Goal: Task Accomplishment & Management: Use online tool/utility

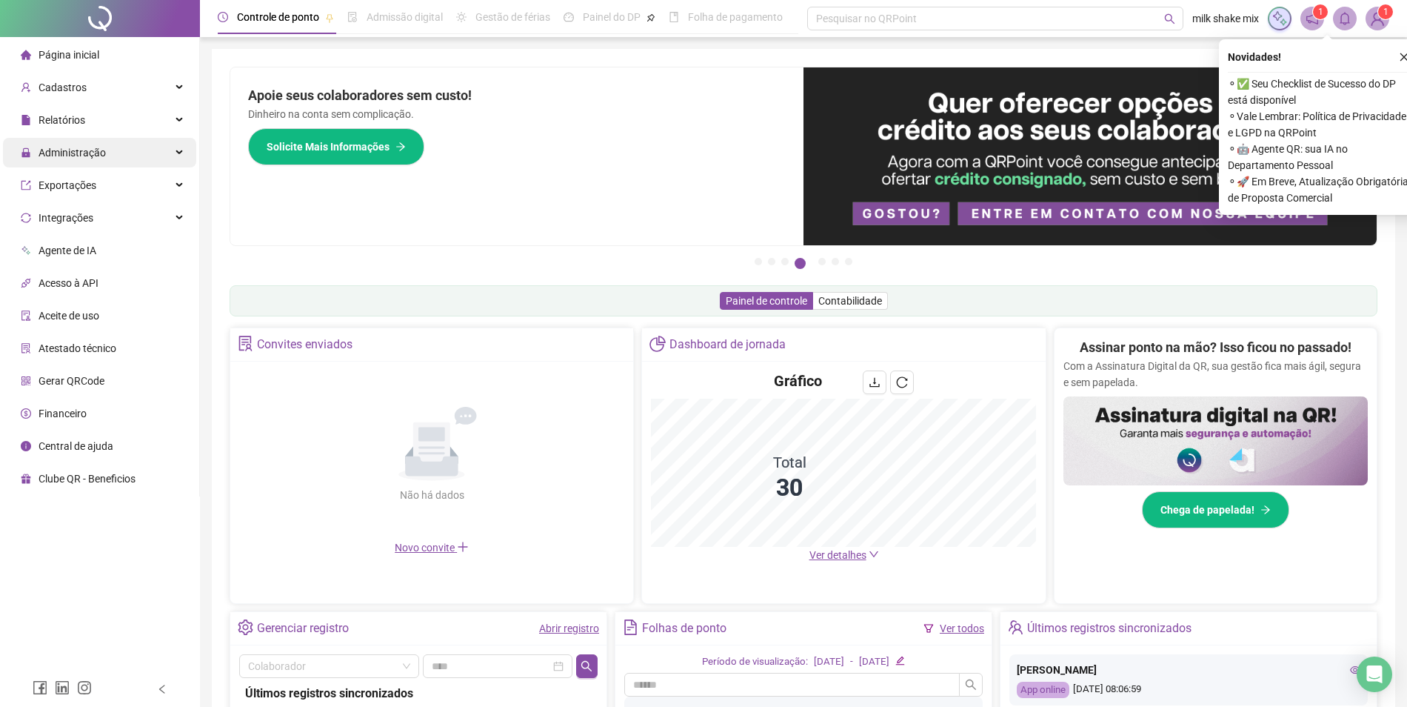
click at [93, 161] on span "Administração" at bounding box center [63, 153] width 85 height 30
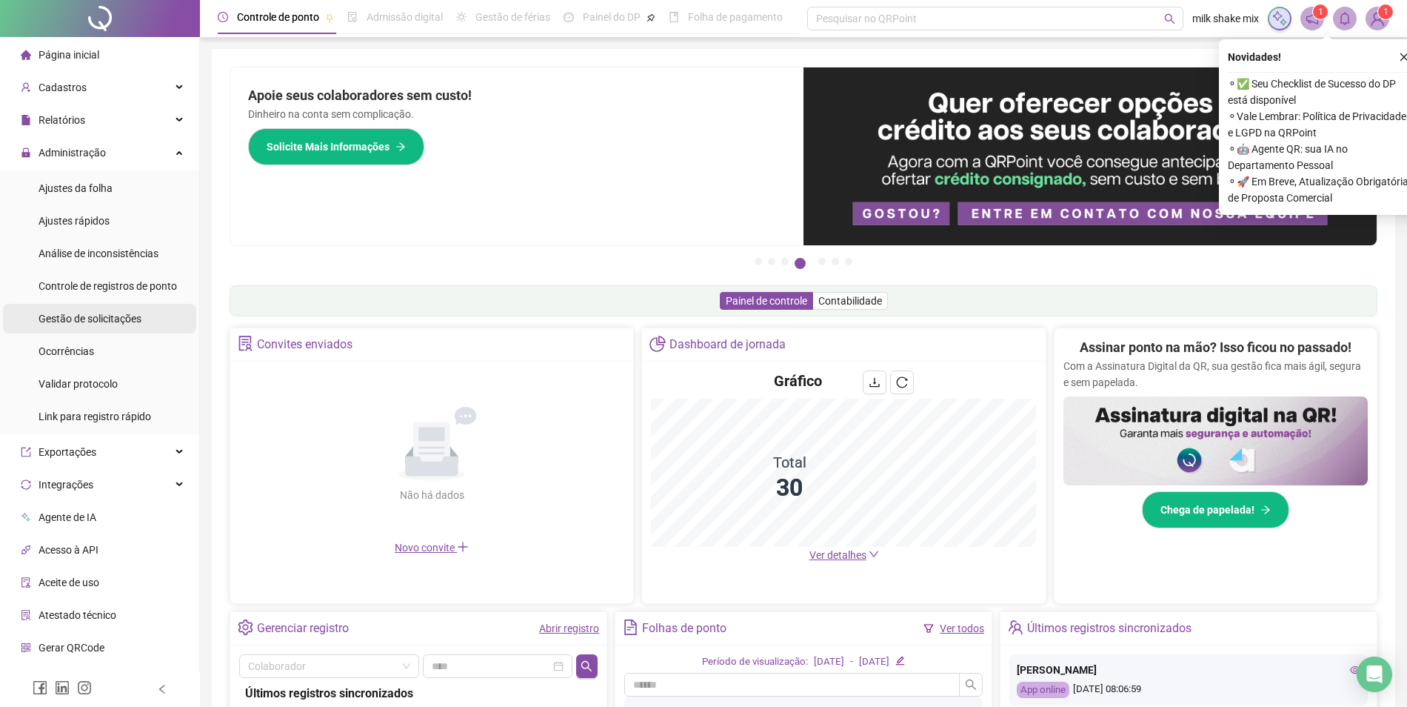
click at [87, 324] on span "Gestão de solicitações" at bounding box center [90, 319] width 103 height 12
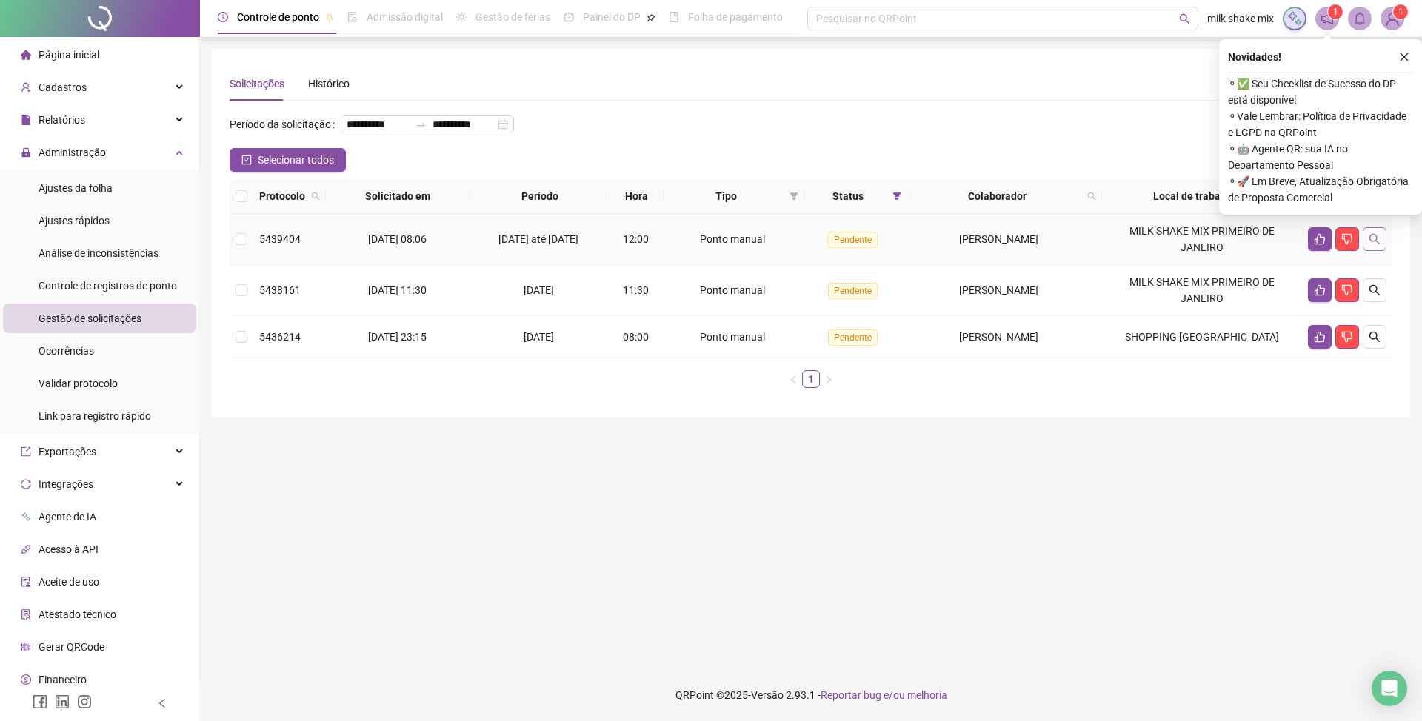
click at [1375, 244] on icon "search" at bounding box center [1374, 239] width 10 height 10
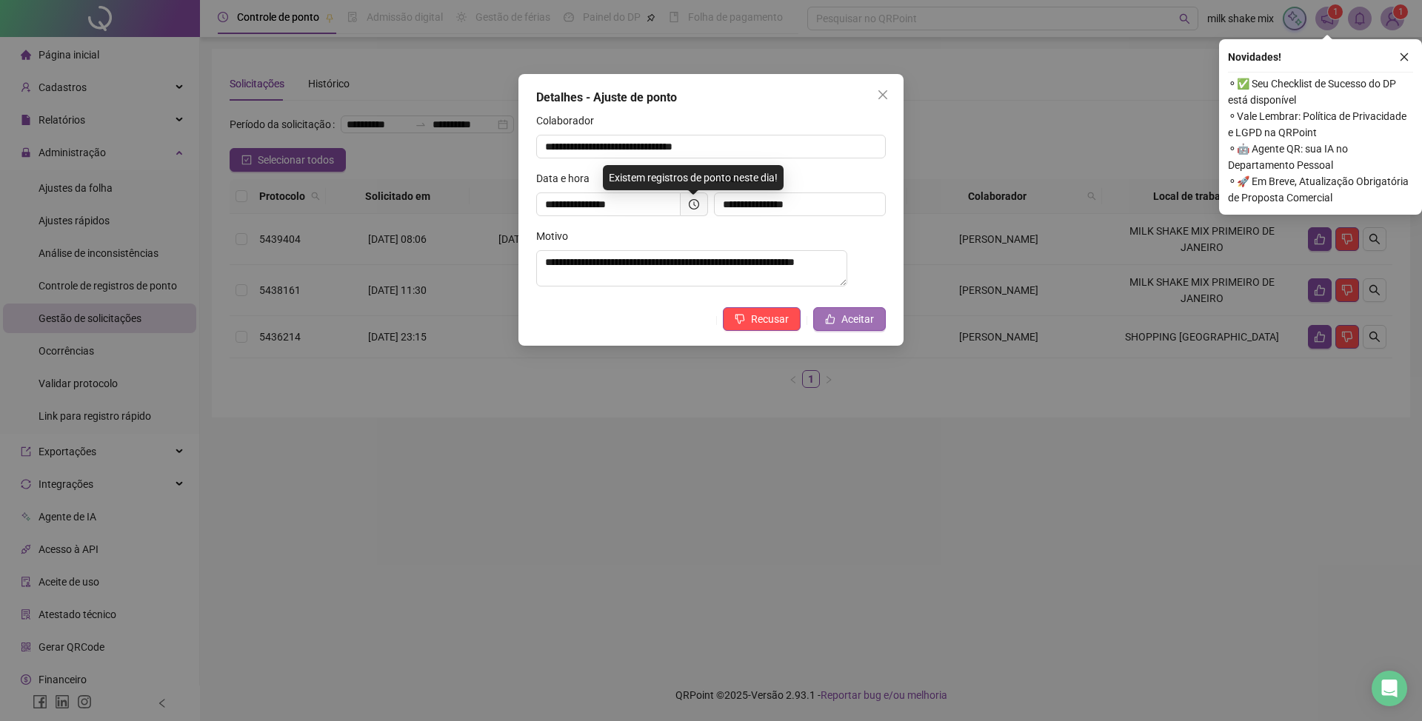
click at [856, 318] on span "Aceitar" at bounding box center [857, 319] width 33 height 16
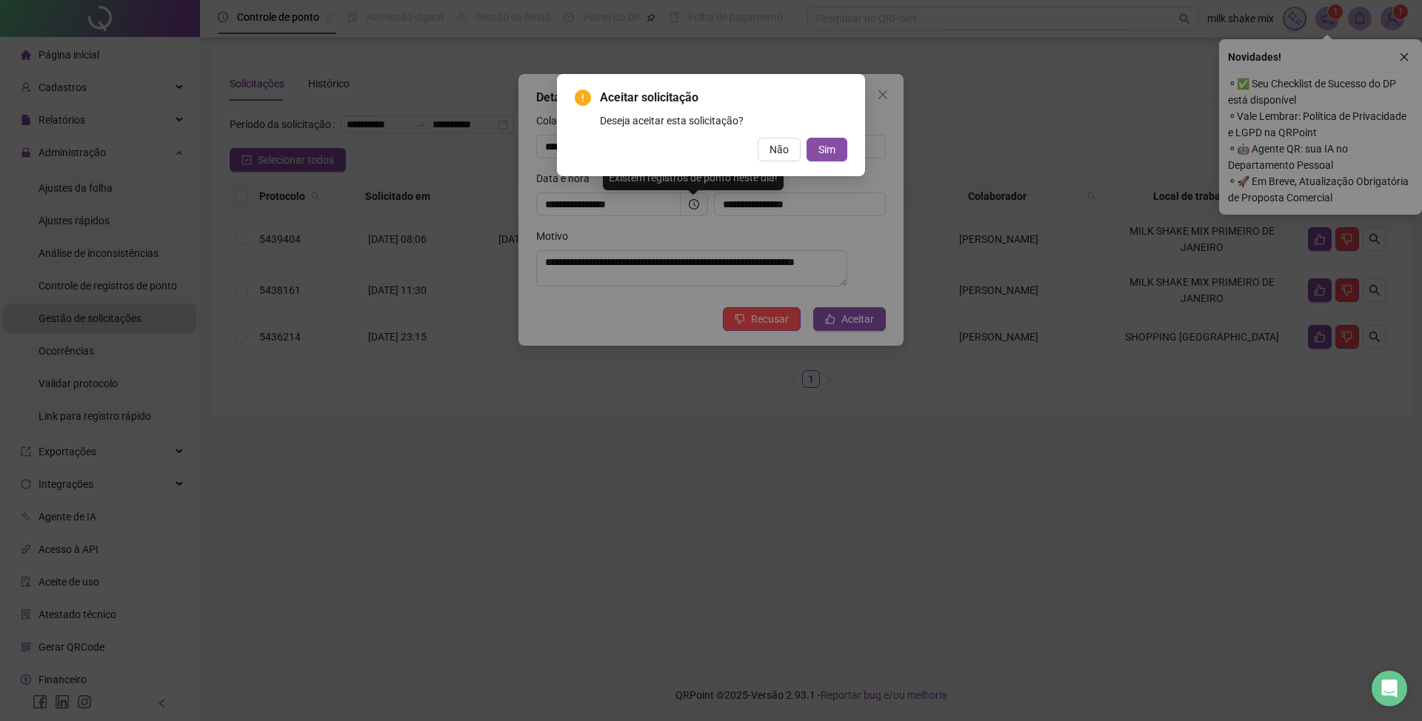
click at [849, 150] on div "Aceitar solicitação Deseja aceitar esta solicitação? Não Sim" at bounding box center [711, 125] width 308 height 102
click at [840, 161] on div "Aceitar solicitação Deseja aceitar esta solicitação? Não Sim" at bounding box center [711, 125] width 308 height 102
click at [830, 148] on span "Sim" at bounding box center [826, 149] width 17 height 16
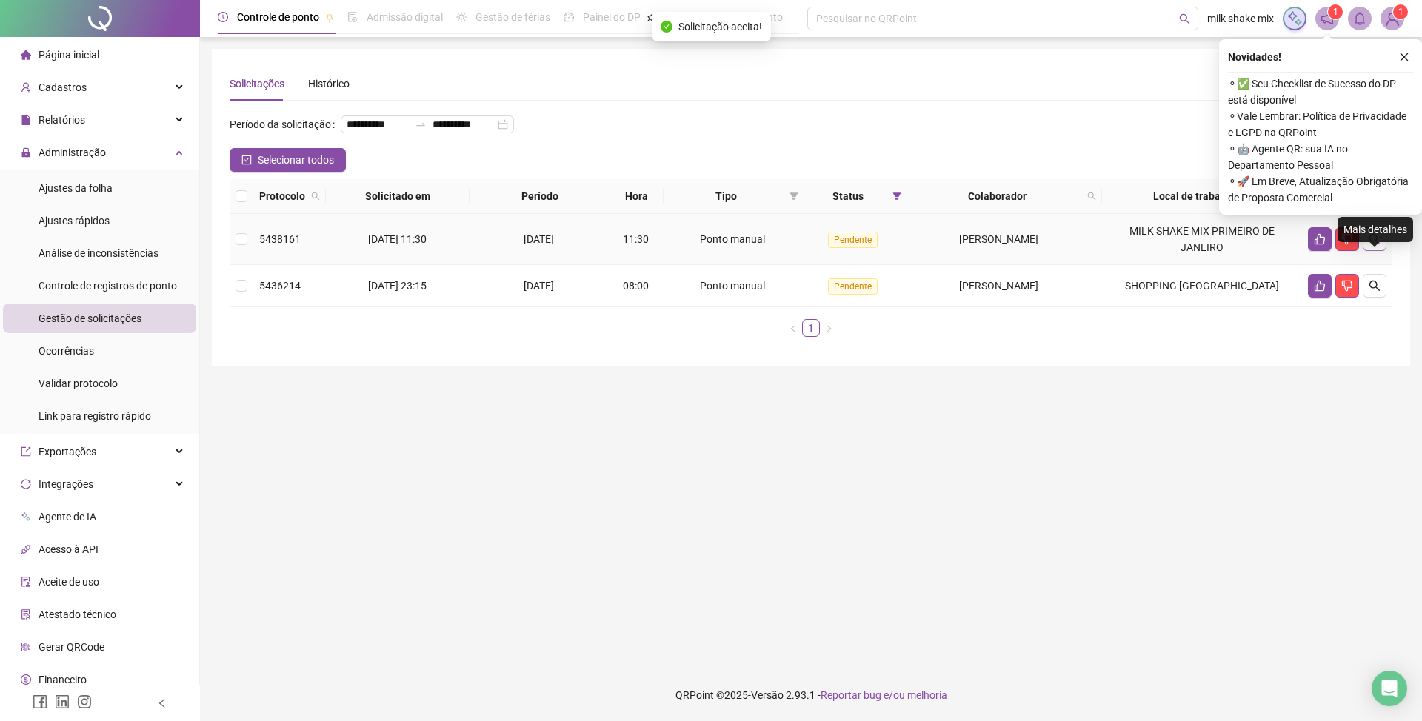
click at [1366, 251] on button "button" at bounding box center [1375, 239] width 24 height 24
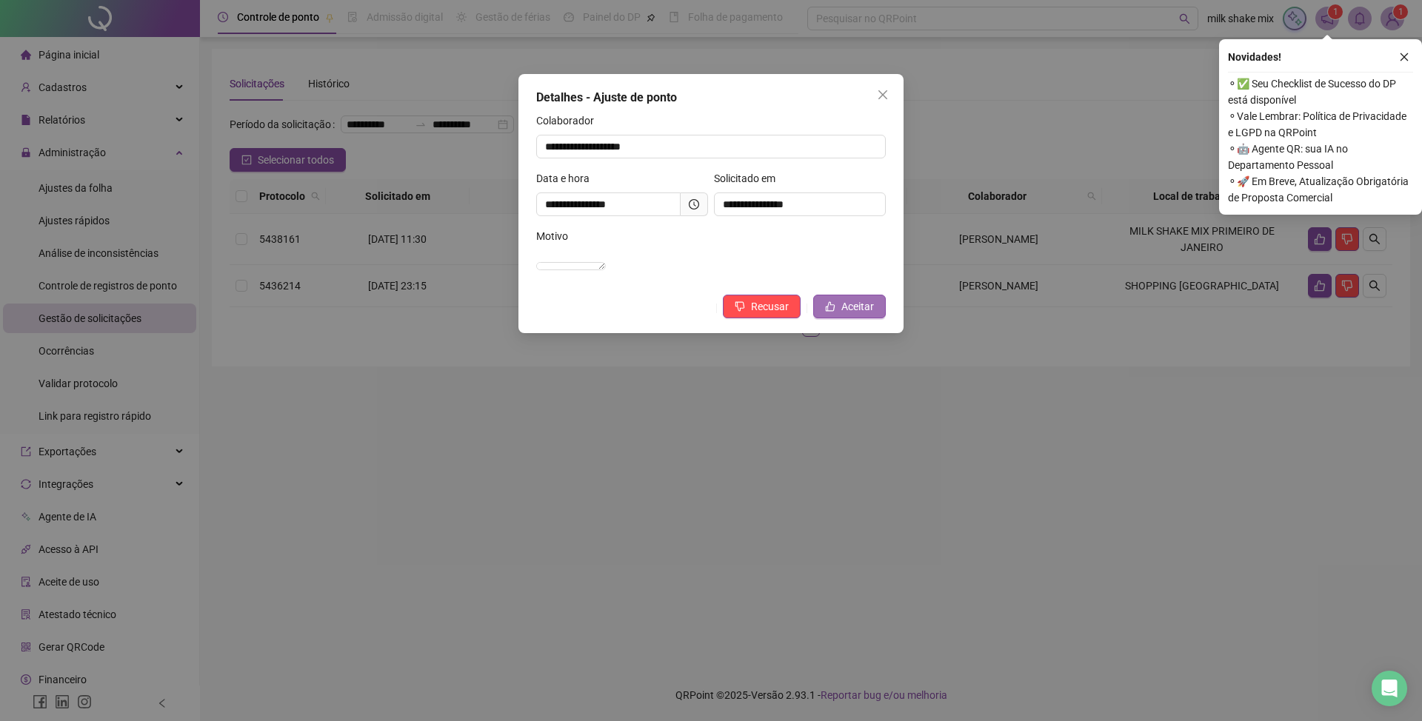
click at [838, 313] on button "Aceitar" at bounding box center [849, 307] width 73 height 24
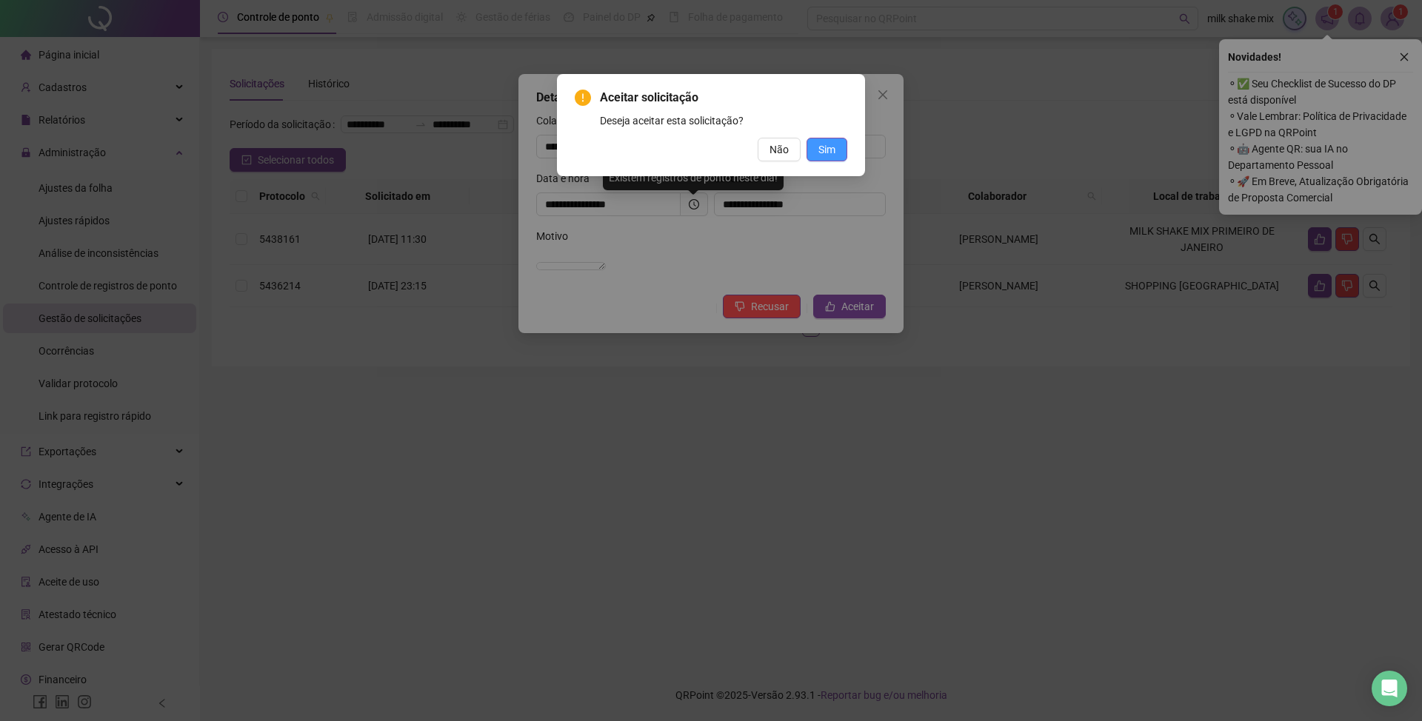
click at [835, 150] on button "Sim" at bounding box center [827, 150] width 41 height 24
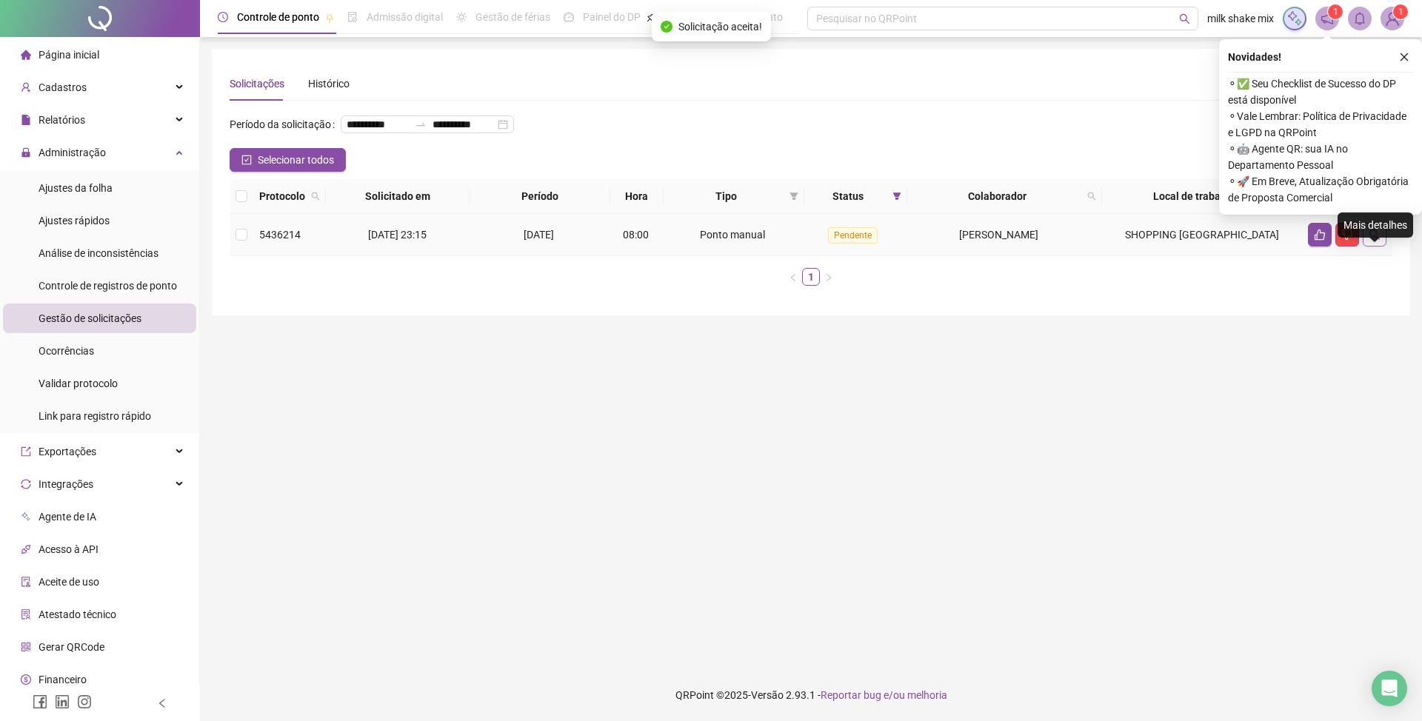
click at [1375, 247] on button "button" at bounding box center [1375, 235] width 24 height 24
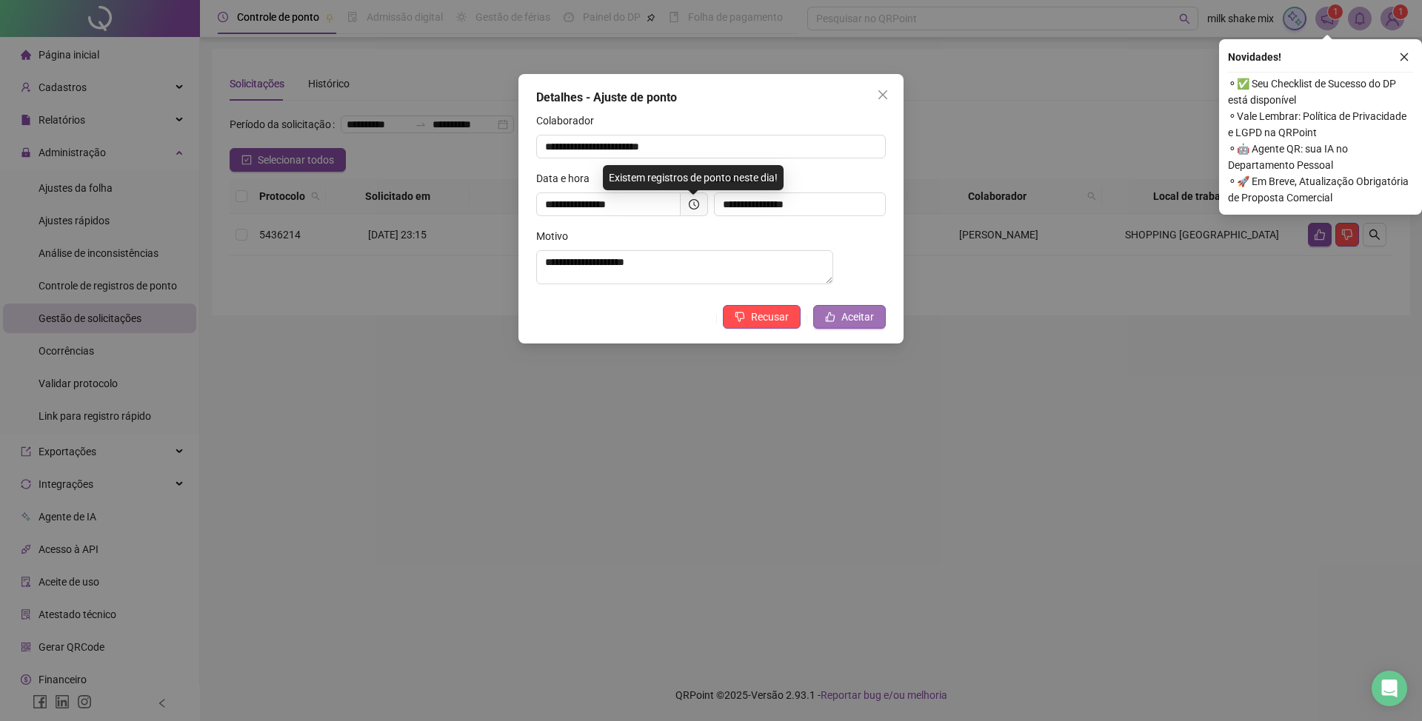
click at [877, 329] on button "Aceitar" at bounding box center [849, 317] width 73 height 24
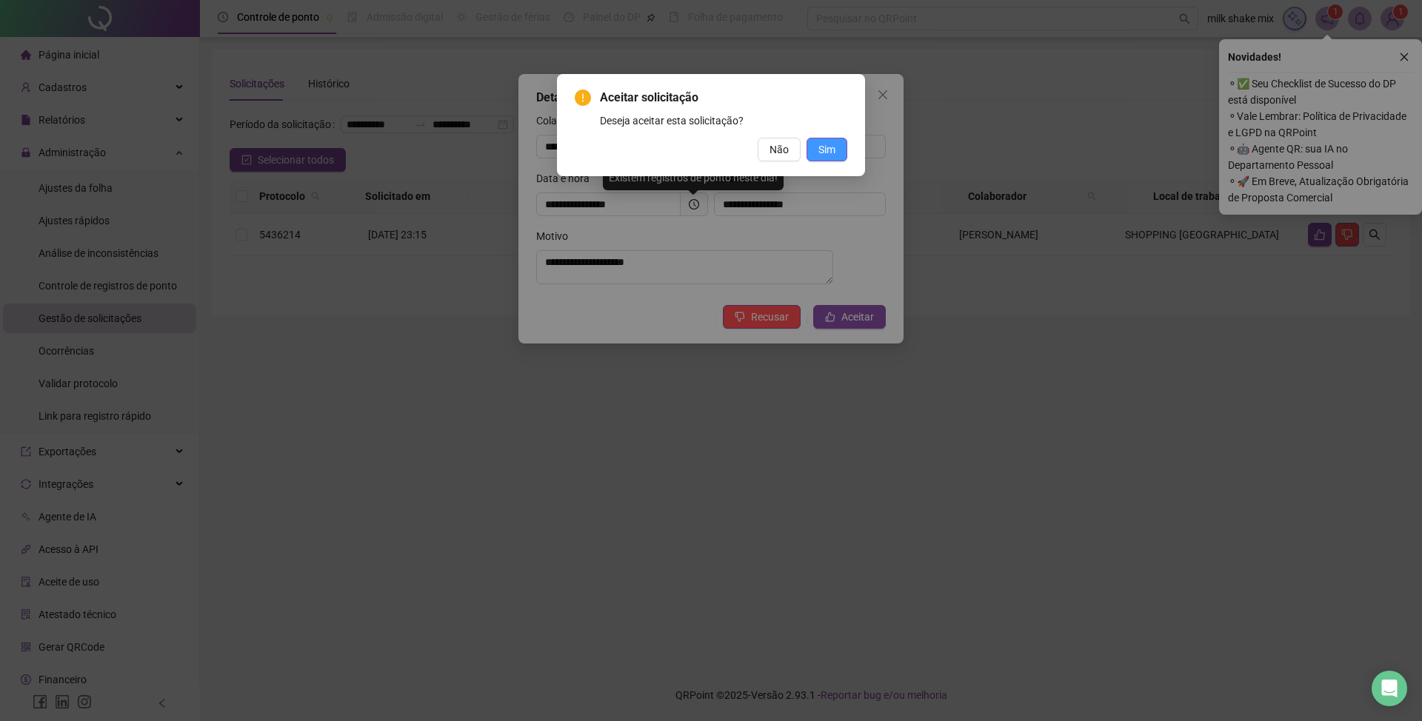
click at [819, 155] on span "Sim" at bounding box center [826, 149] width 17 height 16
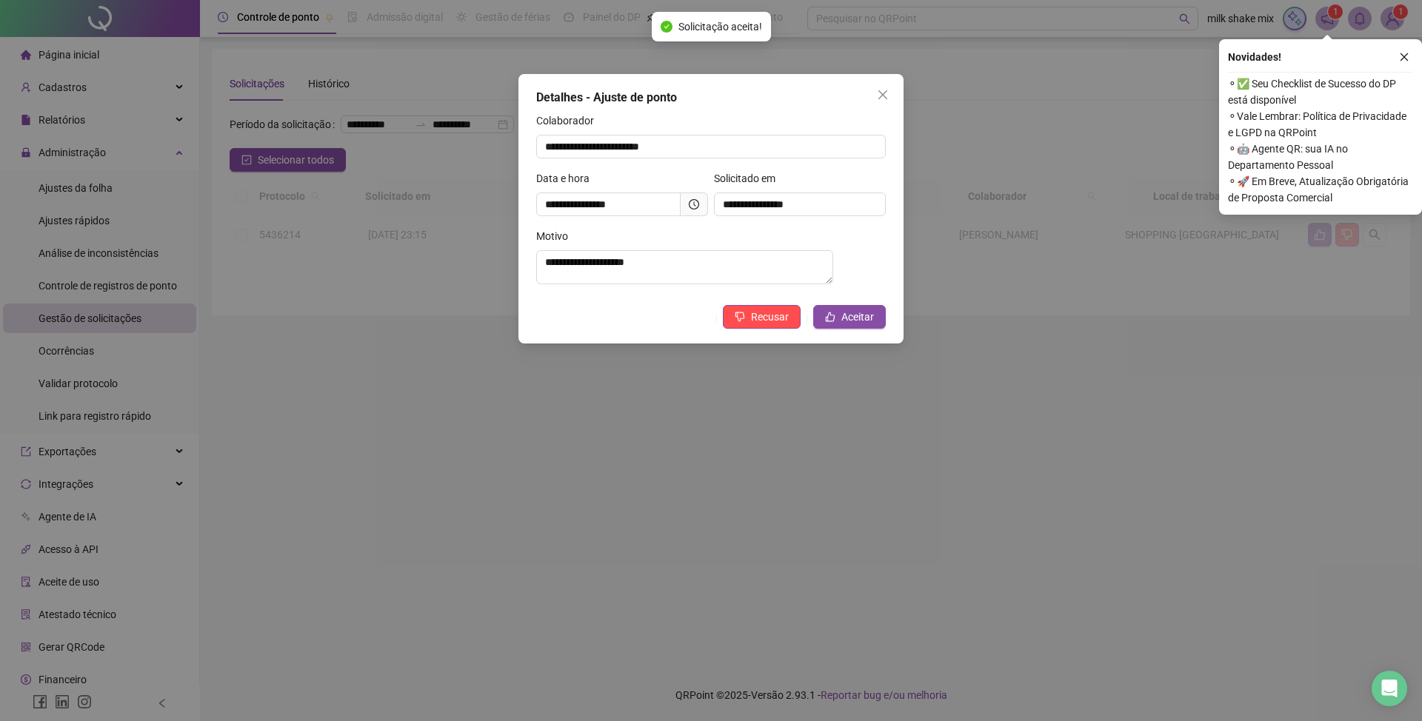
drag, startPoint x: 847, startPoint y: 167, endPoint x: 861, endPoint y: 169, distance: 13.5
click at [860, 169] on div "**********" at bounding box center [711, 360] width 1422 height 721
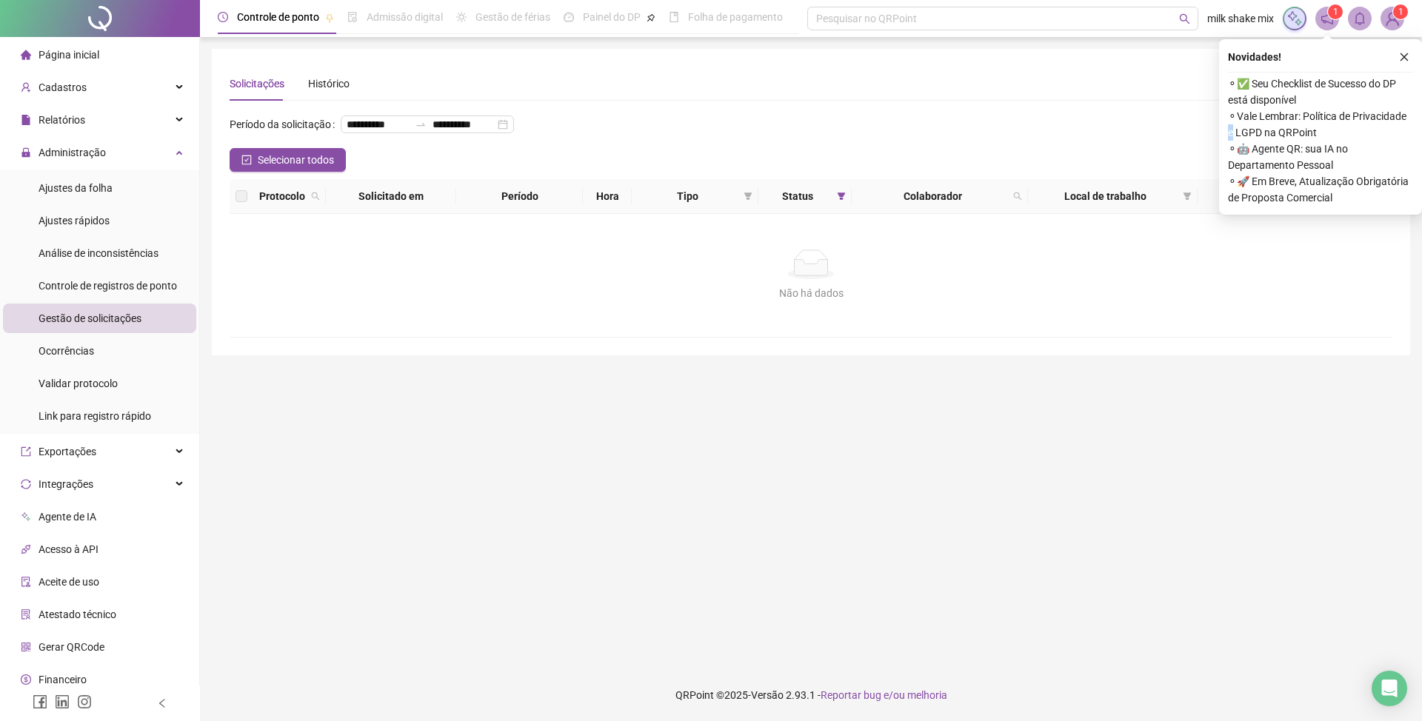
drag, startPoint x: 1375, startPoint y: 130, endPoint x: 1295, endPoint y: 136, distance: 80.2
click at [1366, 133] on div "Novidades ! ⚬ ✅ Seu Checklist de Sucesso do DP está disponível ⚬ Vale Lembrar: …" at bounding box center [1320, 127] width 203 height 176
click at [1177, 498] on main "**********" at bounding box center [811, 353] width 1198 height 609
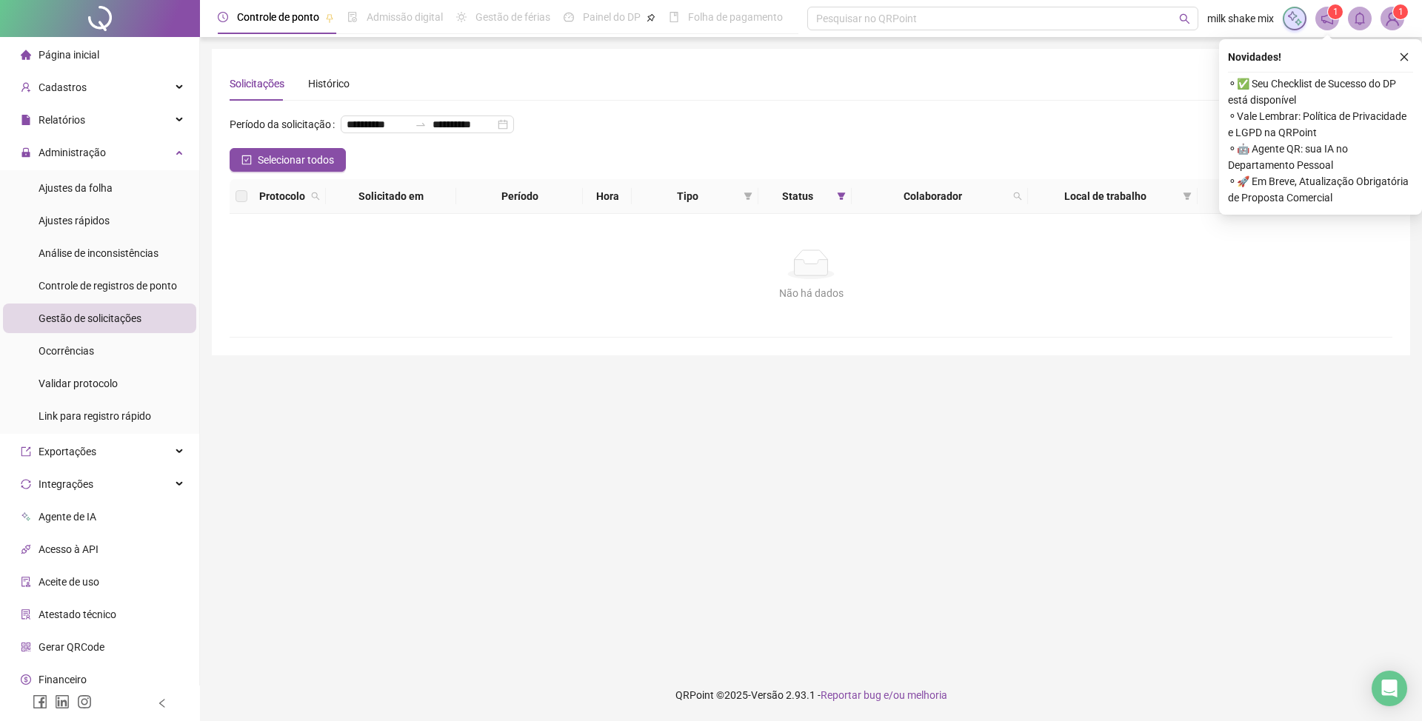
click at [1177, 498] on main "**********" at bounding box center [811, 353] width 1198 height 609
click at [1413, 59] on div "Novidades ! ⚬ ✅ Seu Checklist de Sucesso do DP está disponível ⚬ Vale Lembrar: …" at bounding box center [1320, 127] width 203 height 176
click at [1400, 61] on icon "close" at bounding box center [1404, 57] width 10 height 10
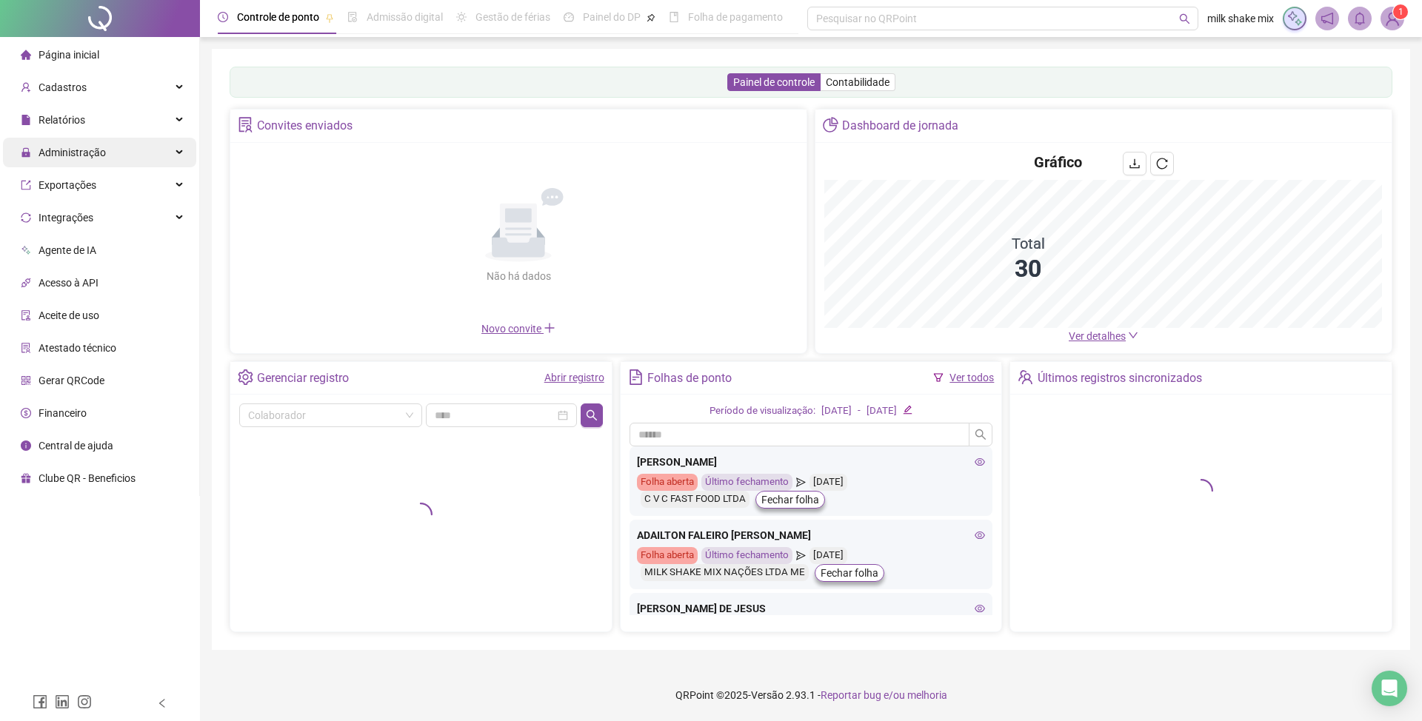
click at [90, 153] on span "Administração" at bounding box center [72, 153] width 67 height 12
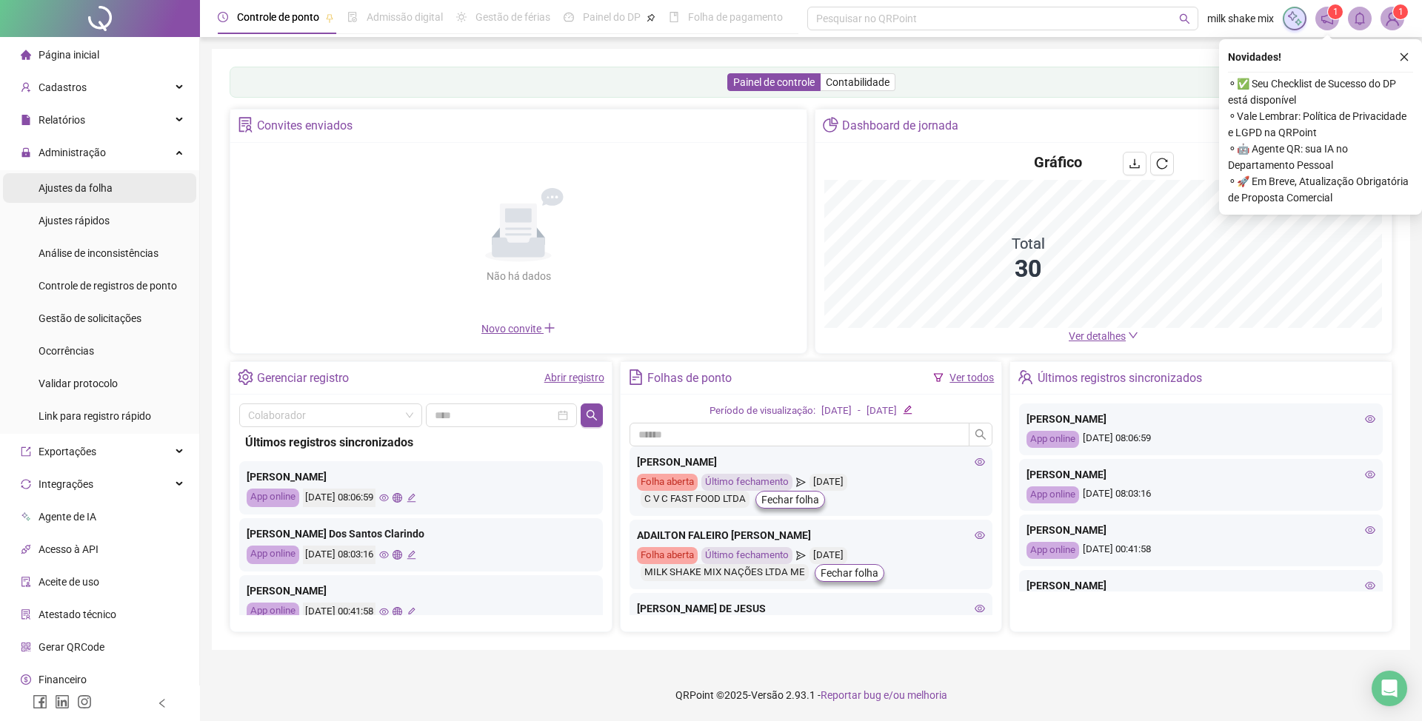
click at [116, 187] on li "Ajustes da folha" at bounding box center [99, 188] width 193 height 30
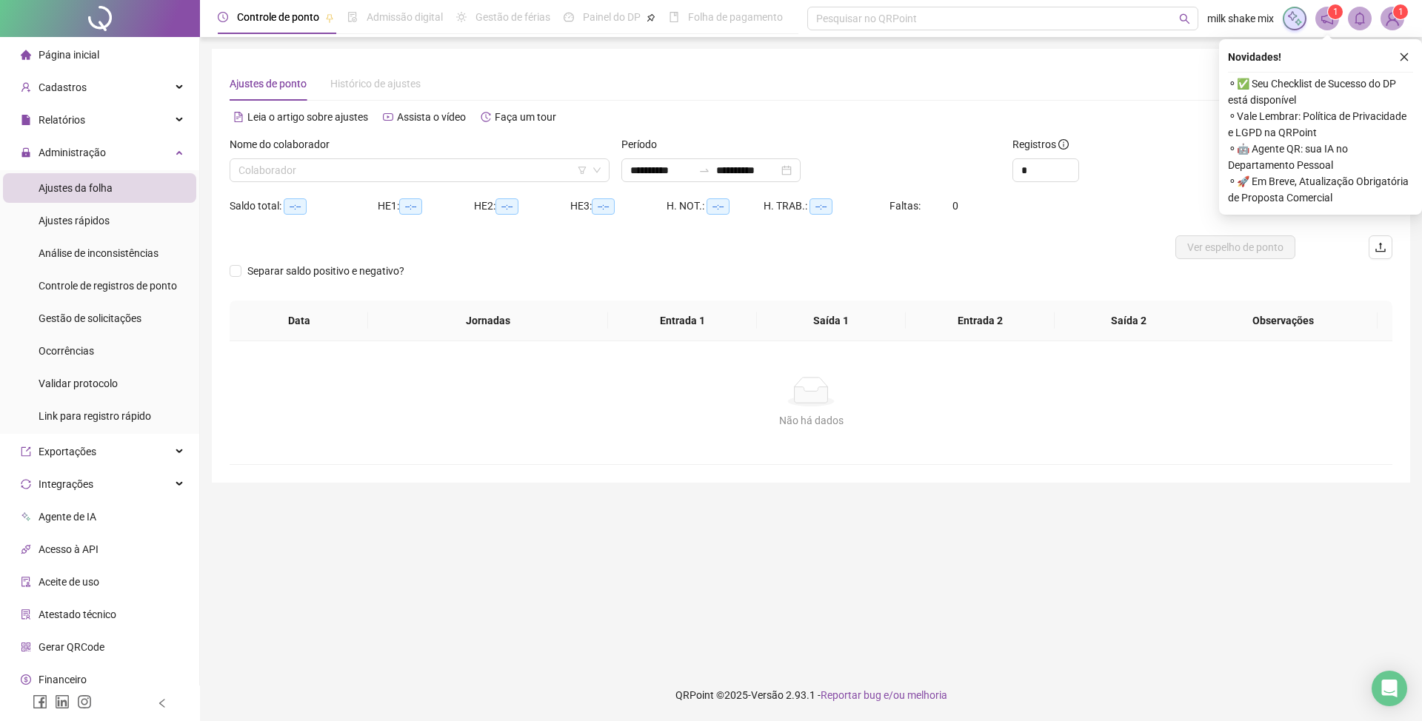
click at [638, 160] on div "**********" at bounding box center [710, 170] width 179 height 24
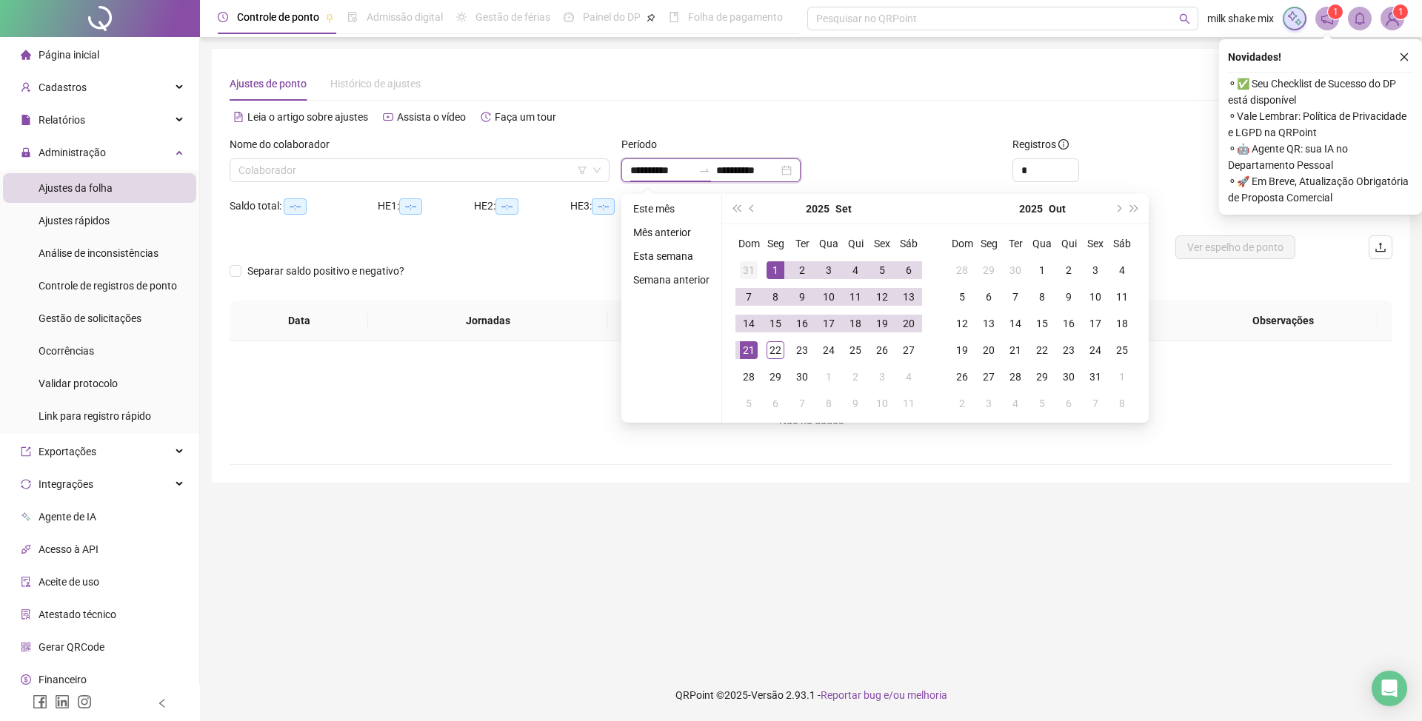
type input "**********"
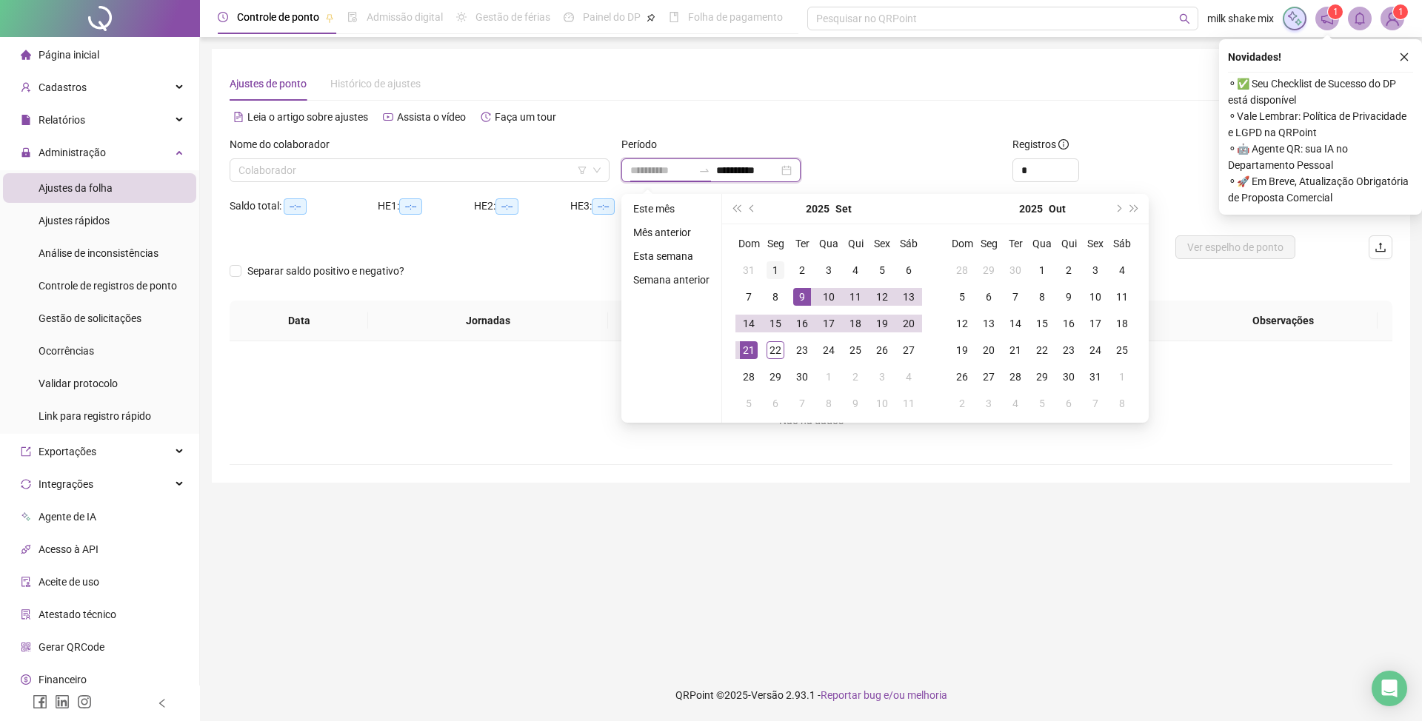
type input "**********"
click at [767, 262] on div "1" at bounding box center [776, 270] width 18 height 18
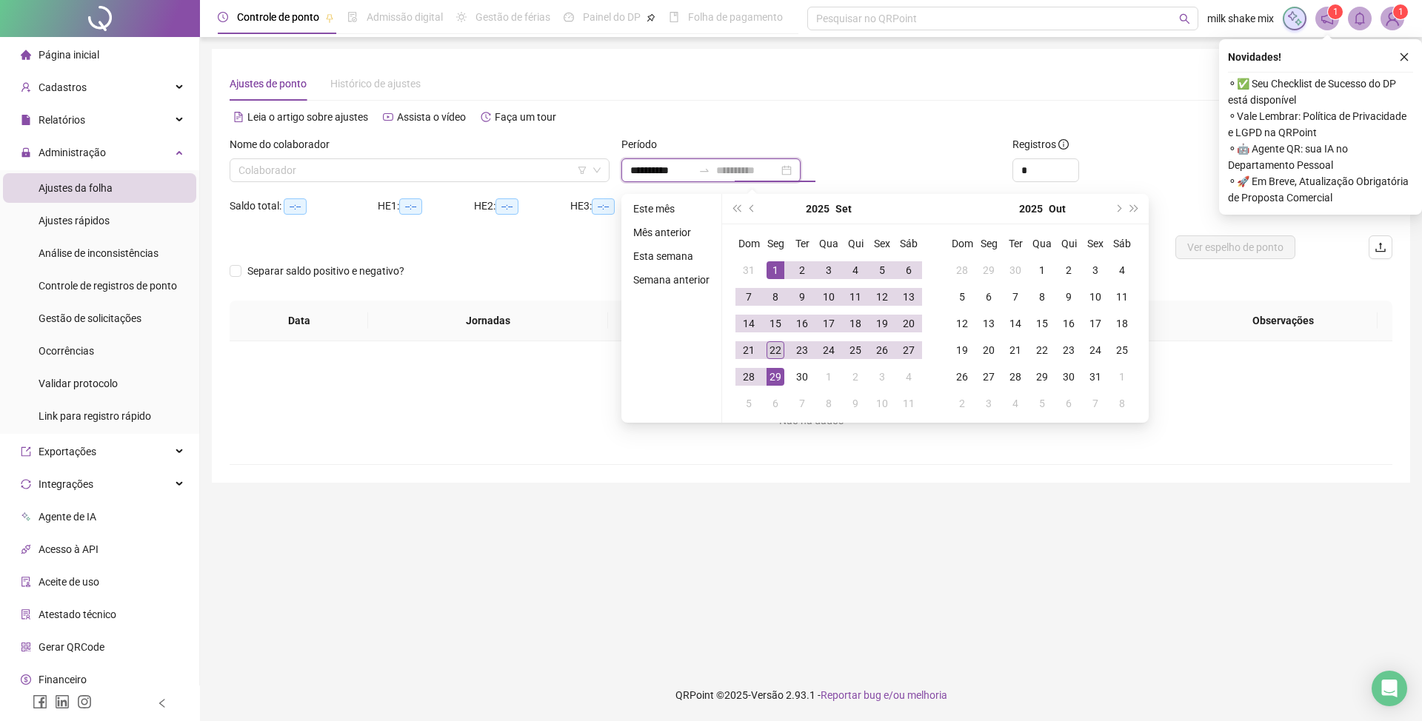
type input "**********"
click at [770, 341] on div "22" at bounding box center [776, 350] width 18 height 18
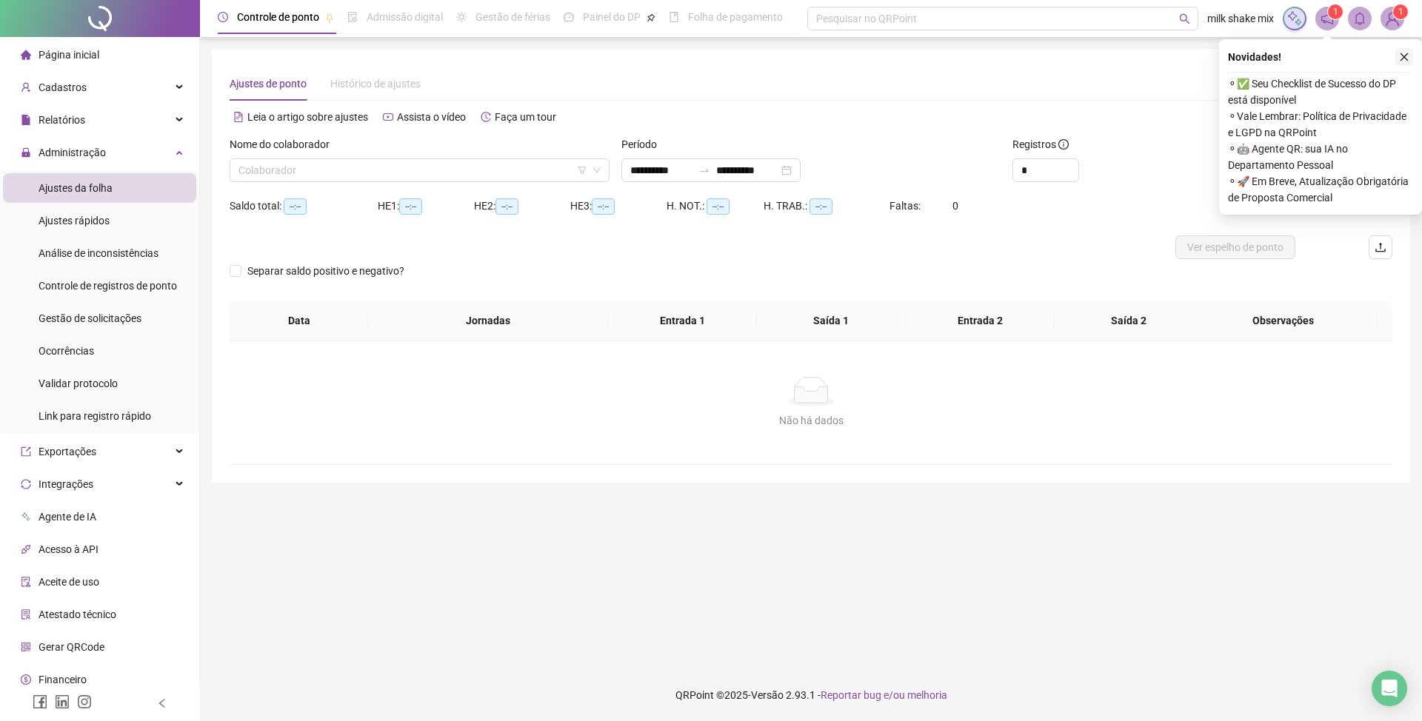
click at [1406, 64] on button "button" at bounding box center [1404, 57] width 18 height 18
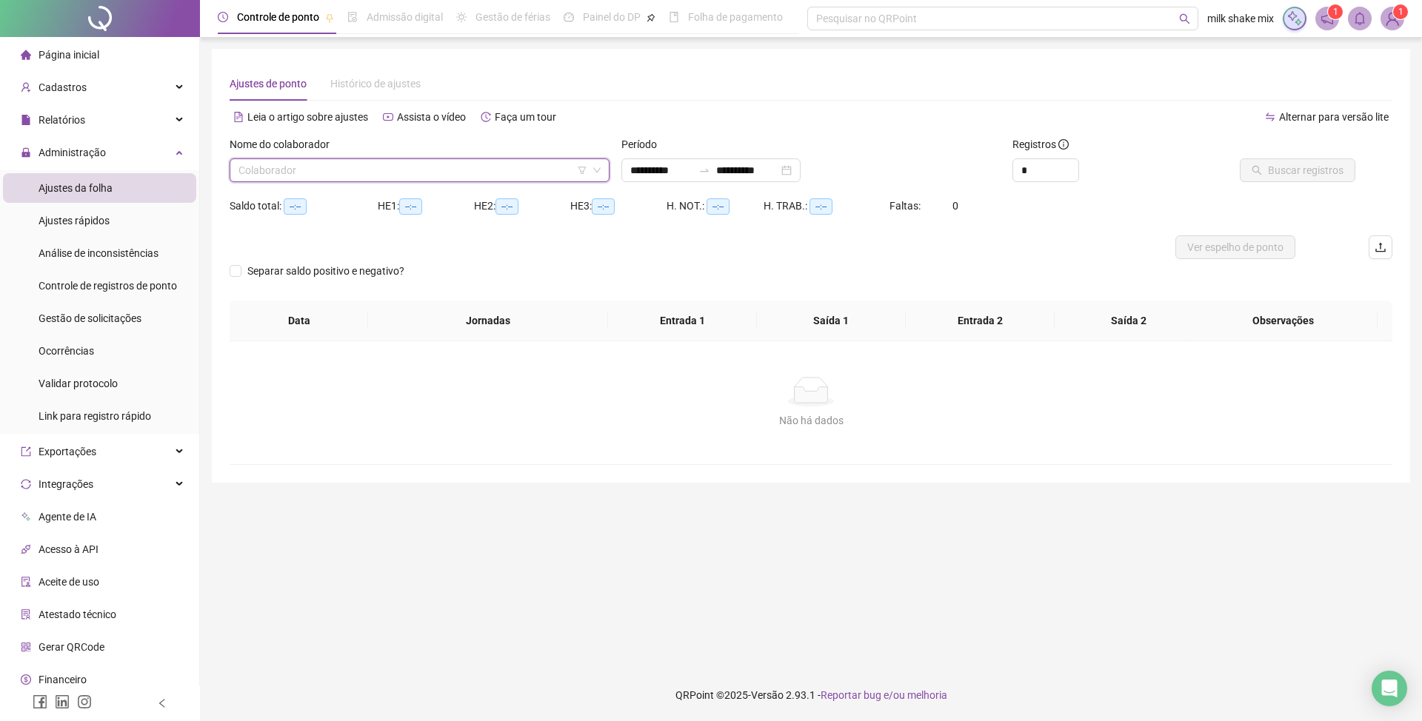
click at [548, 169] on input "search" at bounding box center [412, 170] width 349 height 22
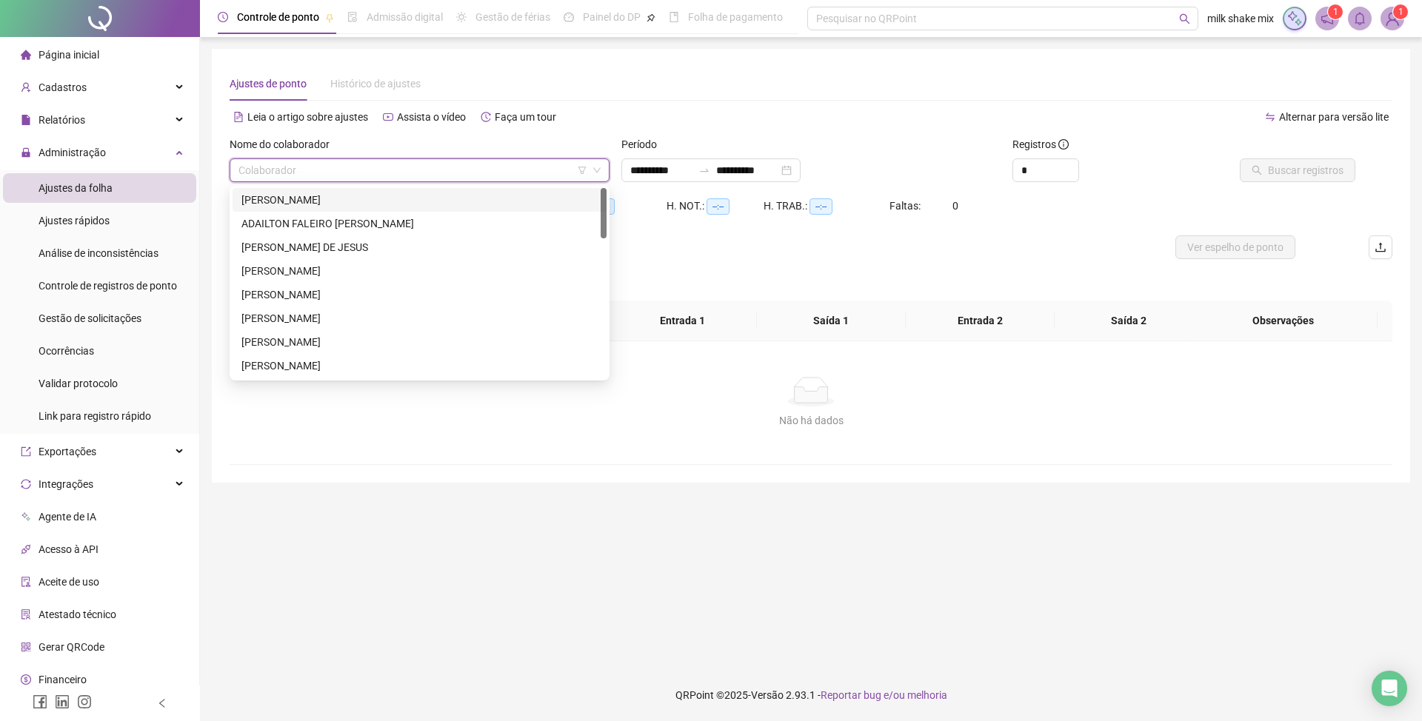
click at [444, 199] on div "ACLEO SANTANA BARROS" at bounding box center [419, 200] width 356 height 16
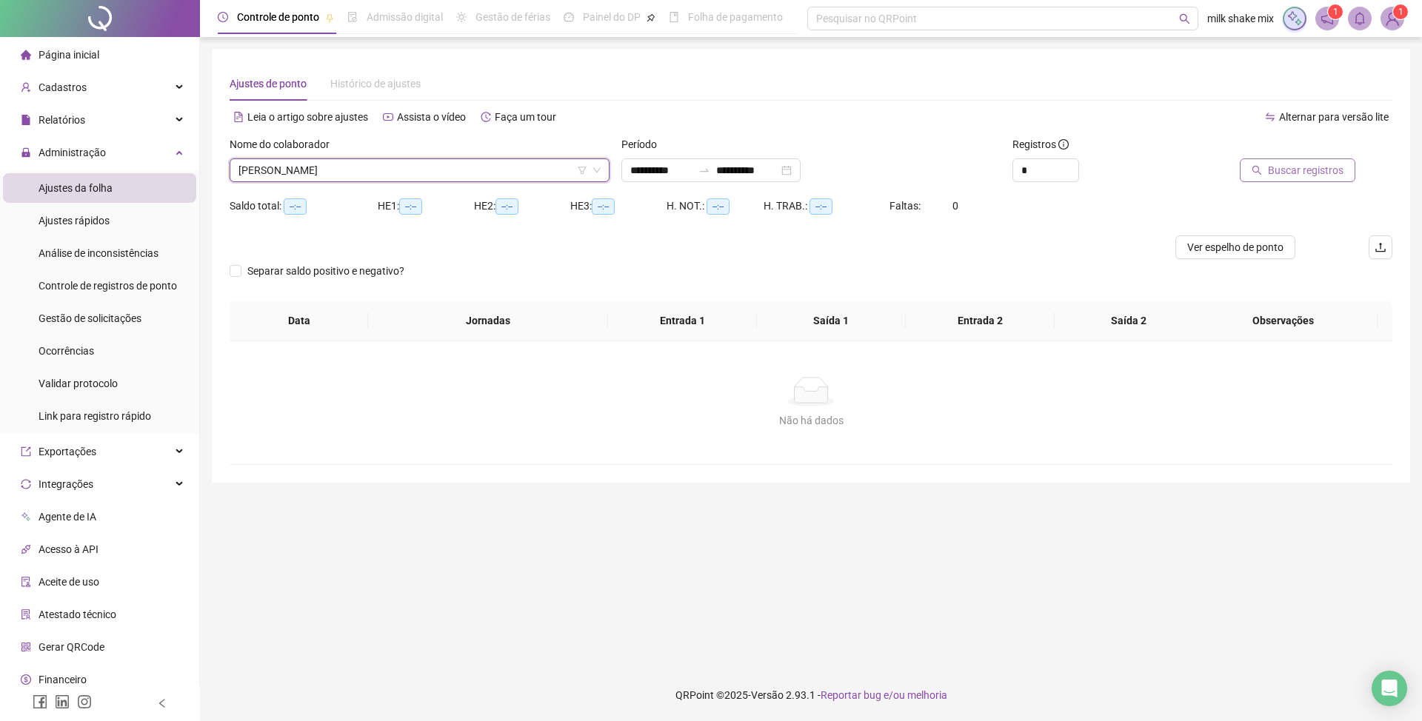
click at [1275, 172] on span "Buscar registros" at bounding box center [1306, 170] width 76 height 16
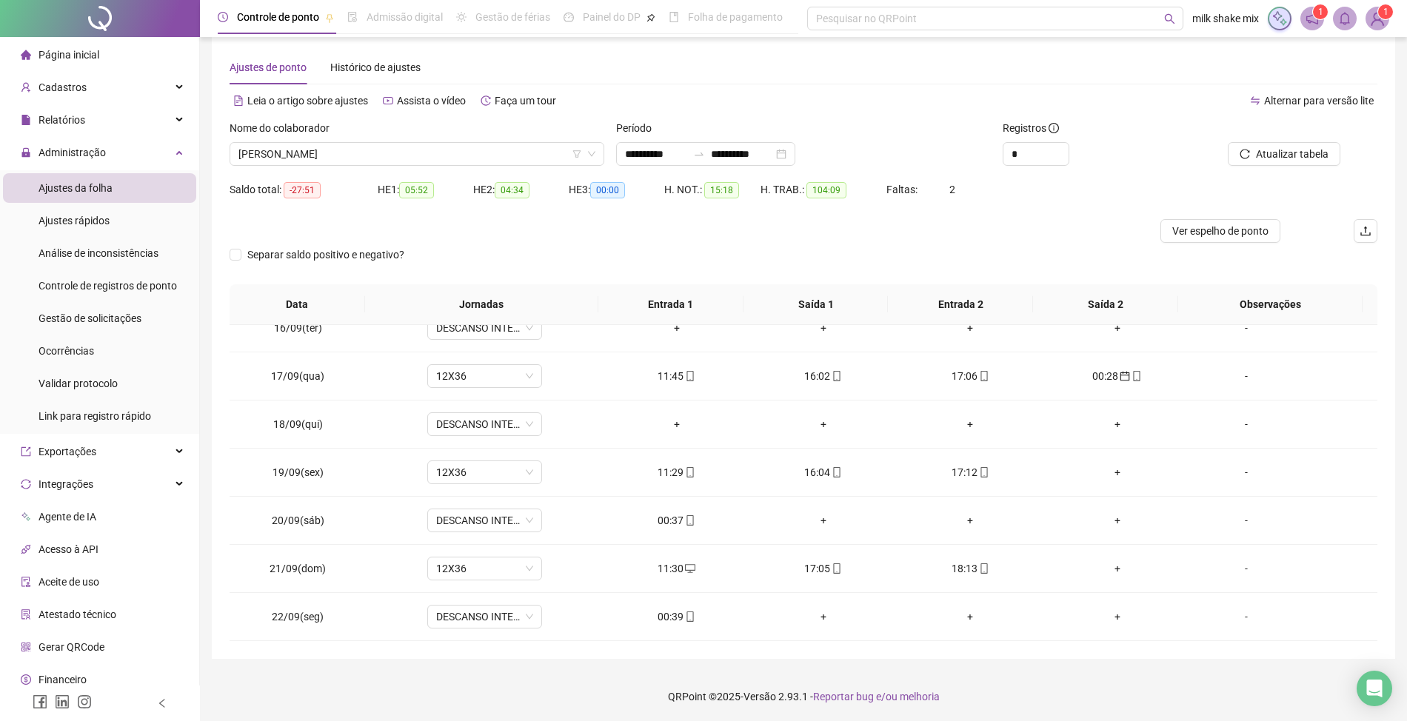
scroll to position [18, 0]
click at [661, 518] on div "00:37" at bounding box center [676, 519] width 123 height 16
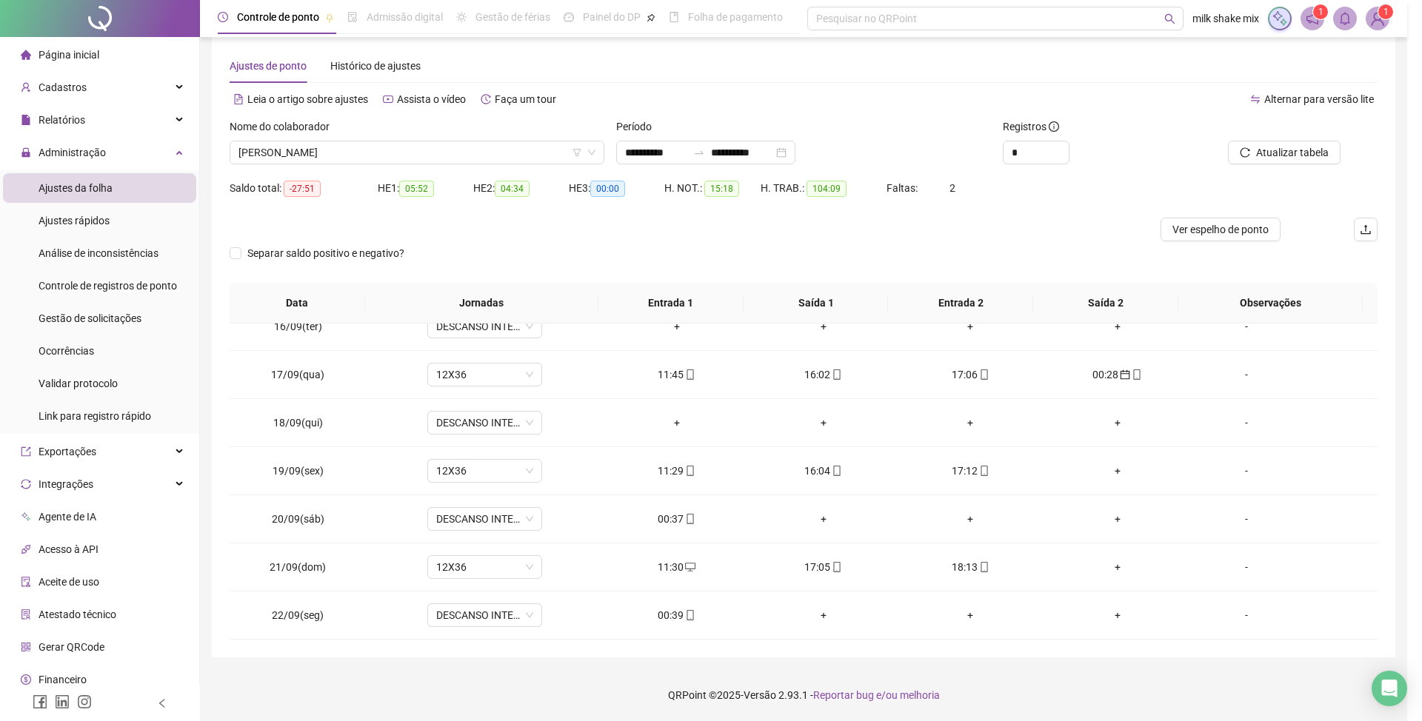
type input "**********"
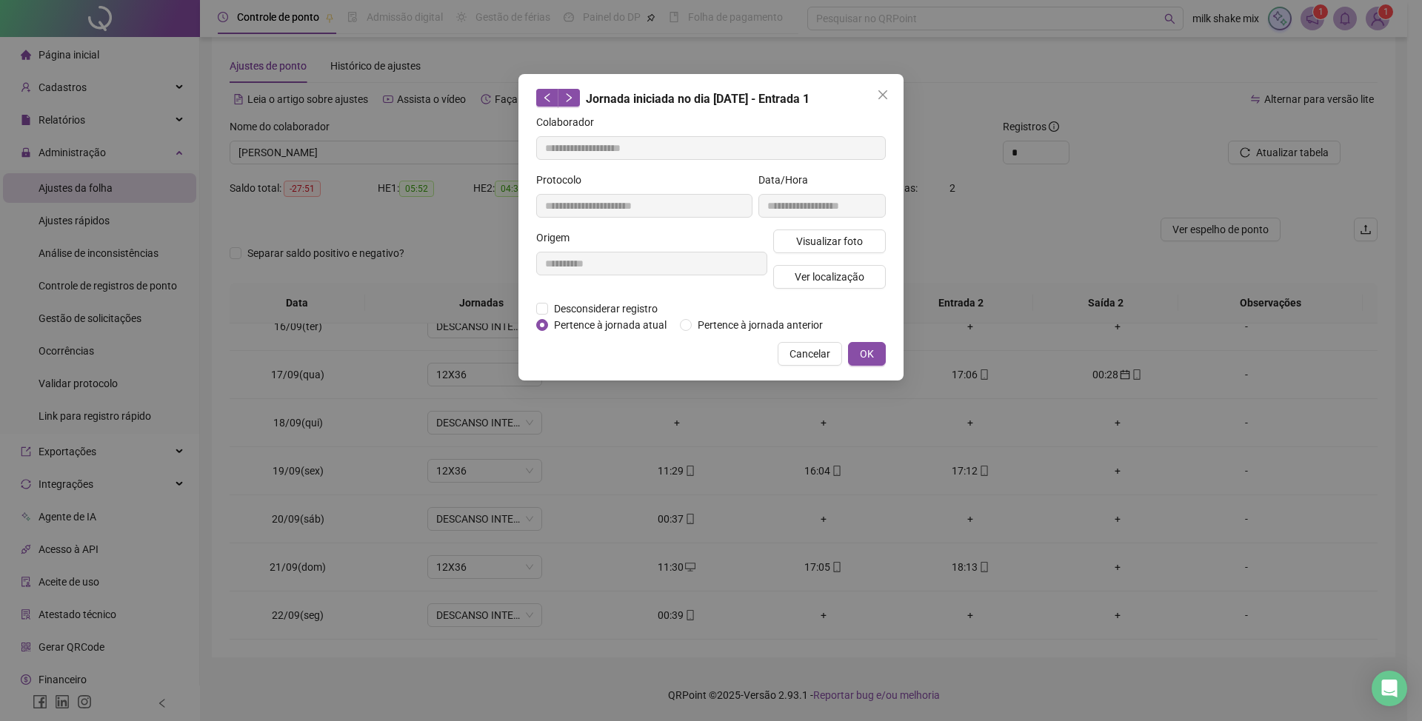
click at [753, 335] on div "**********" at bounding box center [710, 227] width 385 height 307
click at [772, 330] on span "Pertence à jornada anterior" at bounding box center [760, 325] width 137 height 16
click at [875, 355] on button "OK" at bounding box center [867, 354] width 38 height 24
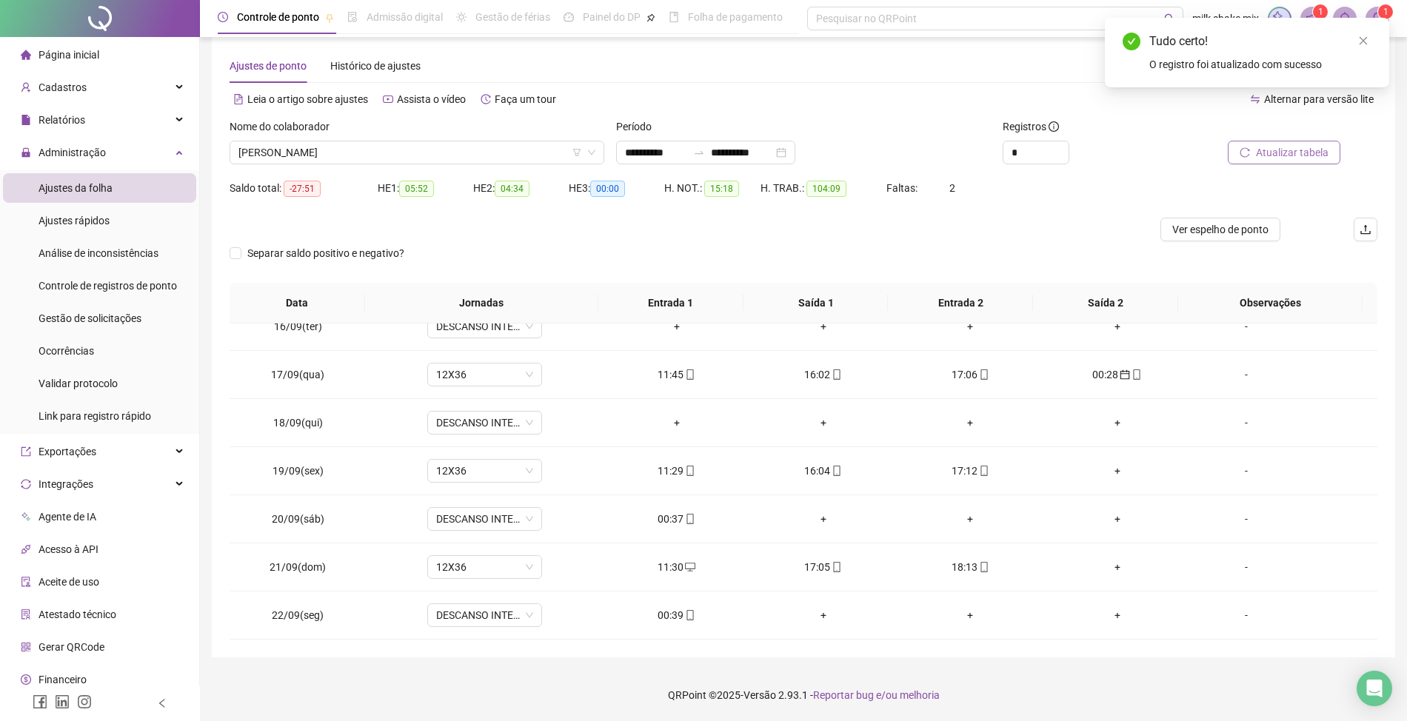
click at [1283, 155] on span "Atualizar tabela" at bounding box center [1292, 152] width 73 height 16
click at [685, 617] on icon "mobile" at bounding box center [690, 615] width 10 height 10
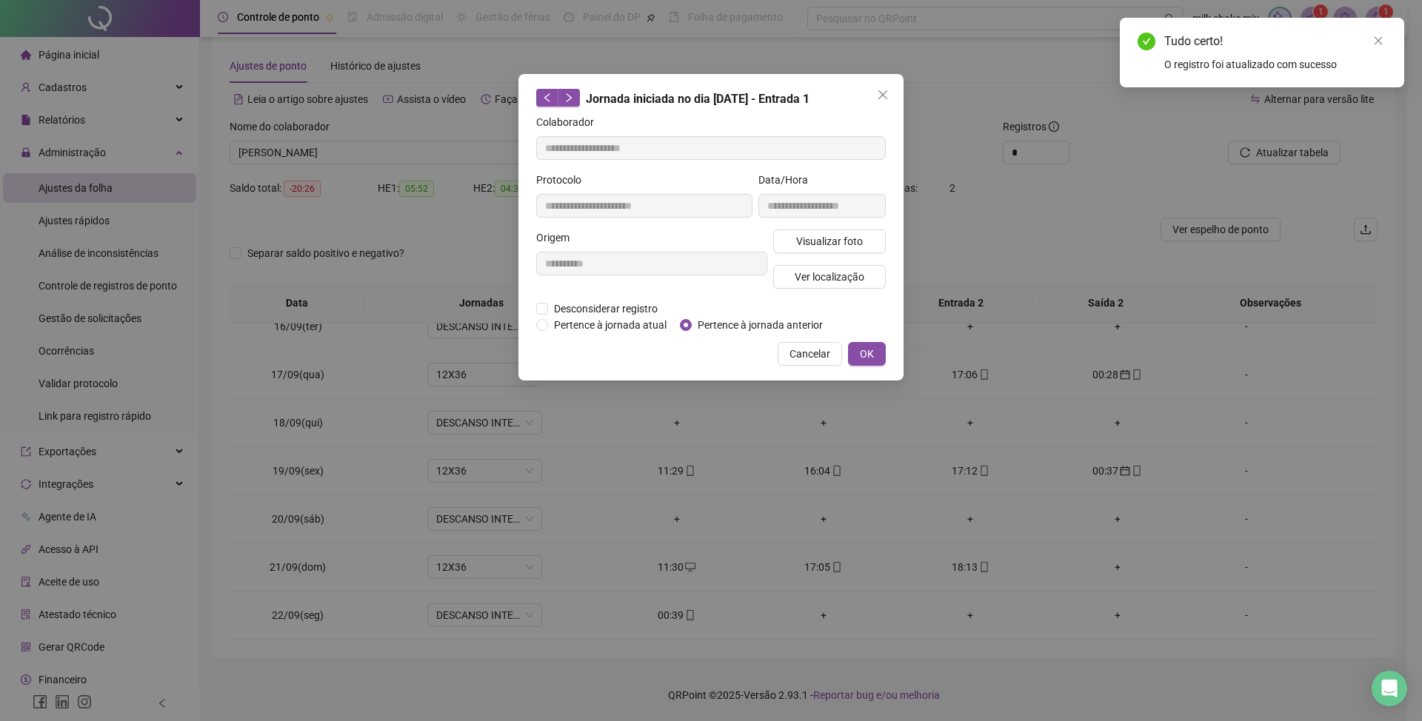
type input "**********"
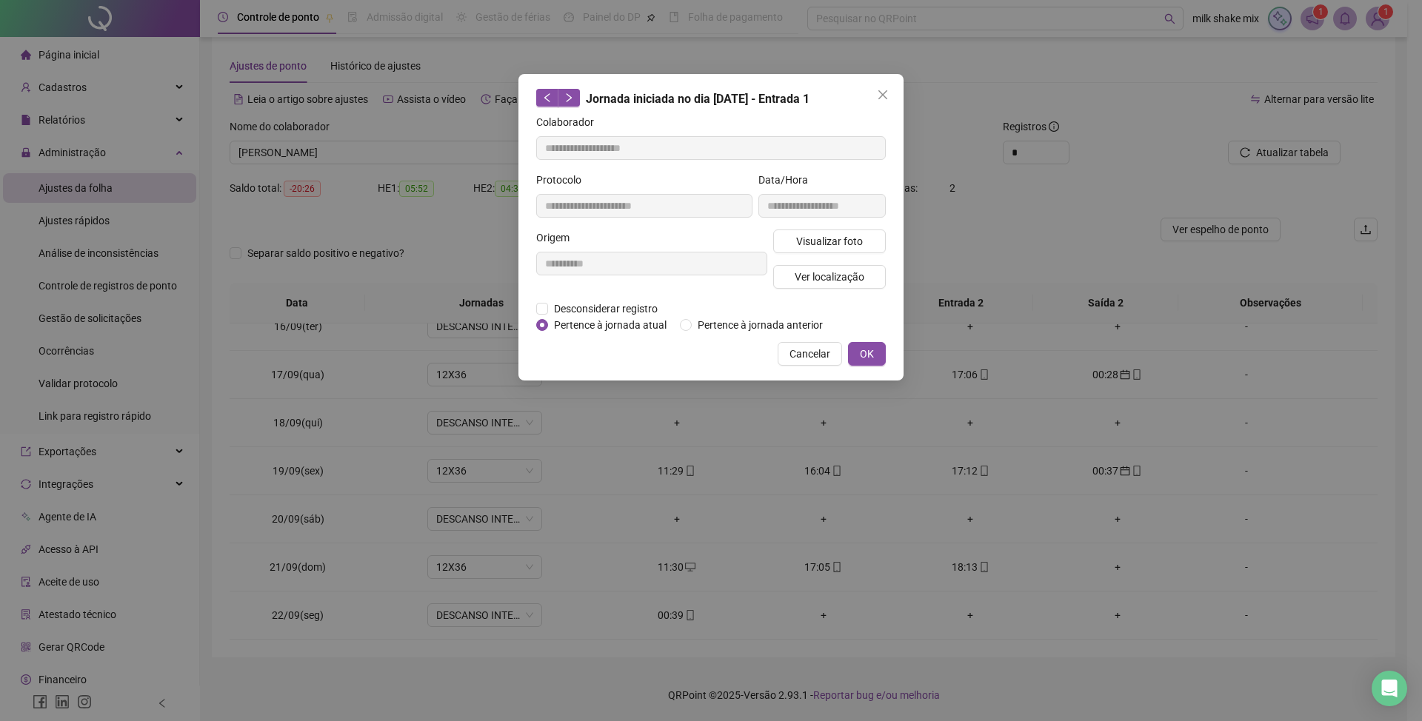
click at [751, 313] on div "Desconsiderar registro Pertence ao lanche" at bounding box center [711, 309] width 350 height 16
click at [768, 335] on div "**********" at bounding box center [710, 227] width 385 height 307
click at [813, 330] on span "Pertence à jornada anterior" at bounding box center [760, 325] width 137 height 16
click at [863, 353] on span "OK" at bounding box center [867, 354] width 14 height 16
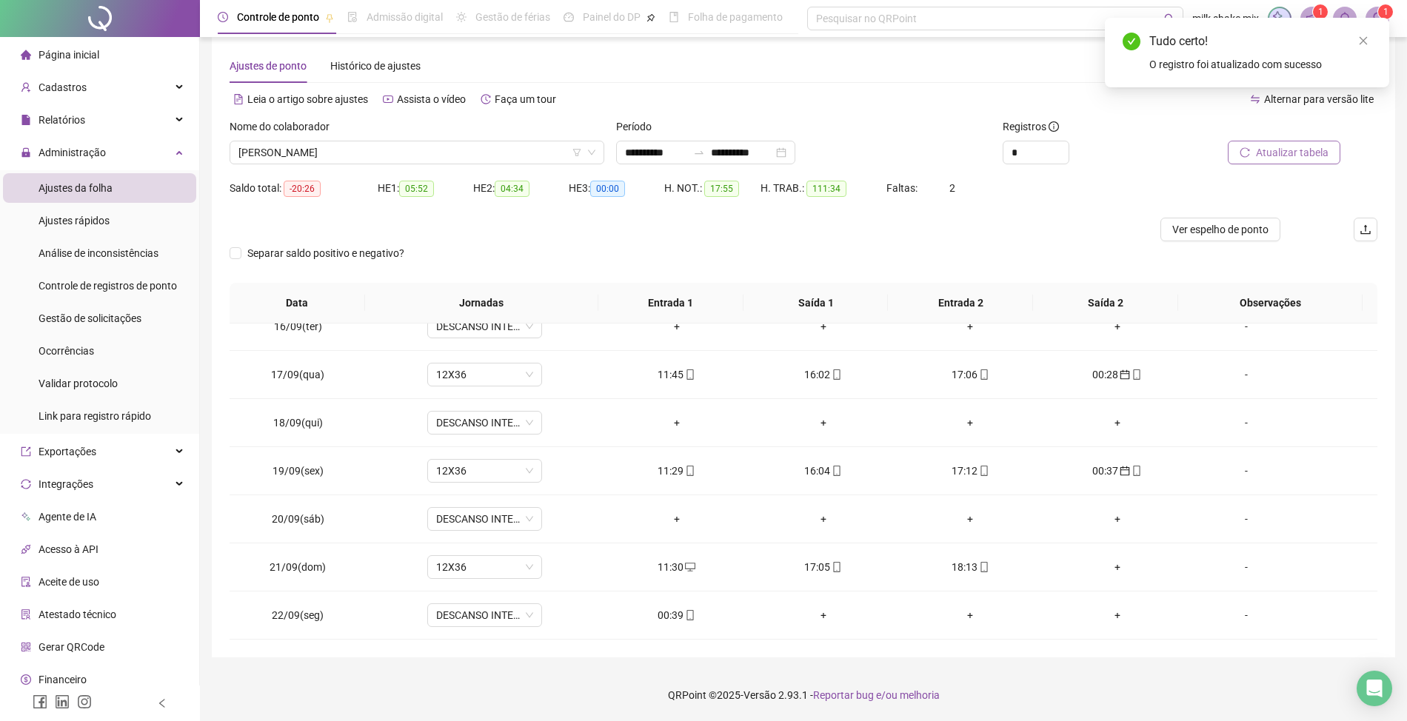
click at [1266, 156] on span "Atualizar tabela" at bounding box center [1292, 152] width 73 height 16
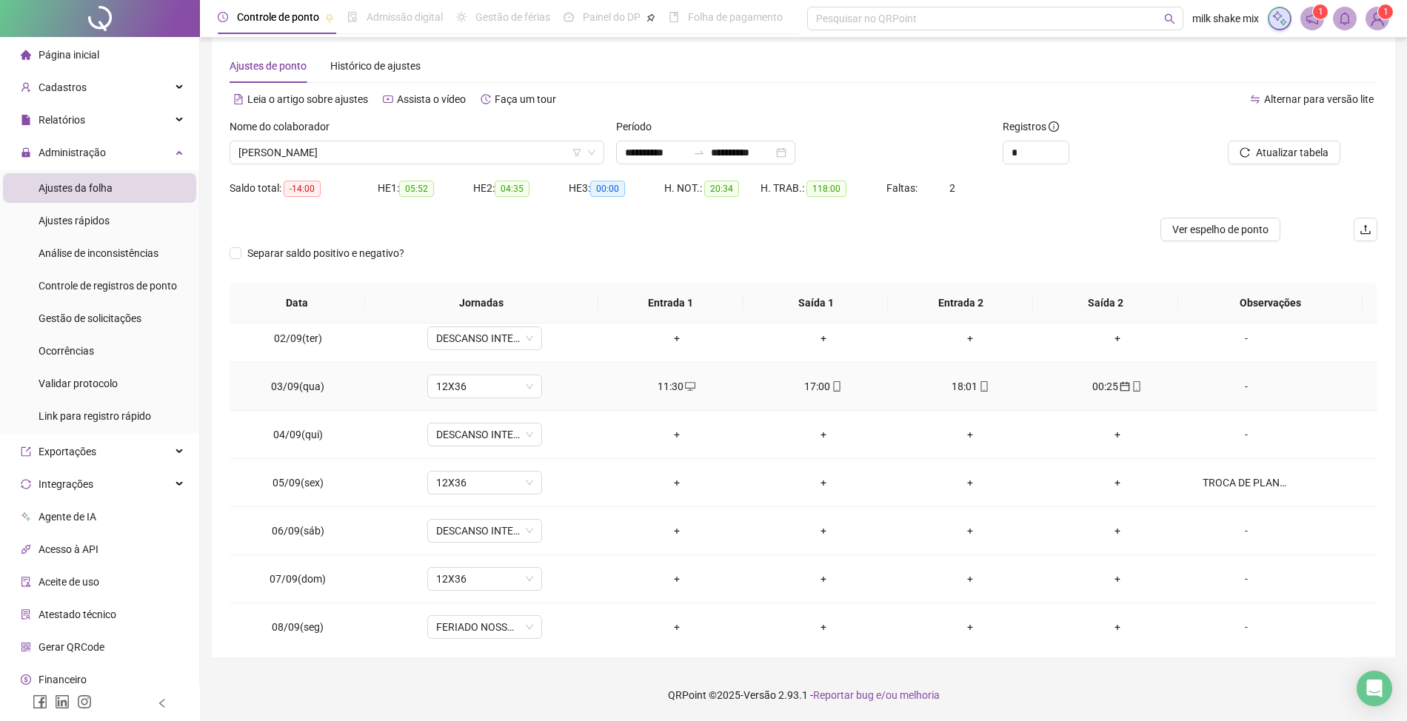
scroll to position [156, 0]
click at [544, 142] on span "ACLEO SANTANA BARROS" at bounding box center [416, 152] width 357 height 22
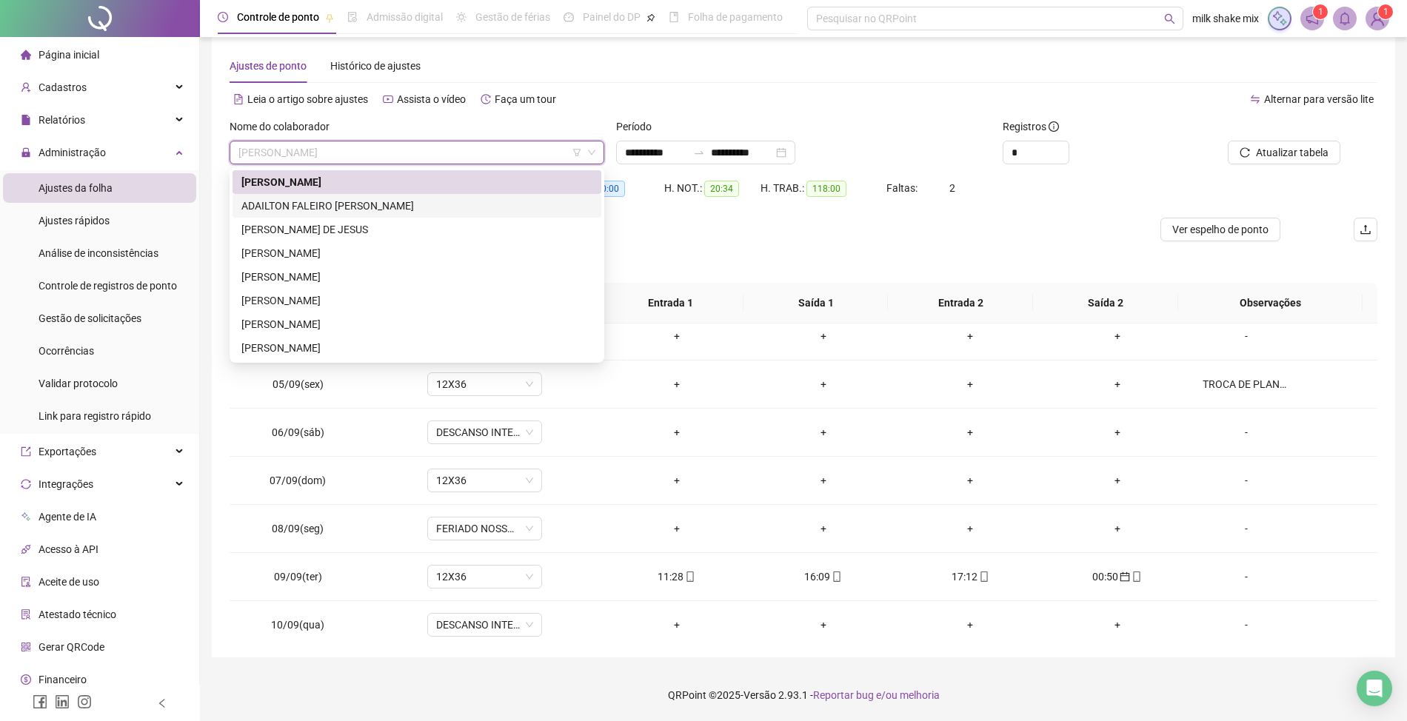
click at [449, 208] on div "ADAILTON FALEIRO DA SILVA" at bounding box center [416, 206] width 351 height 16
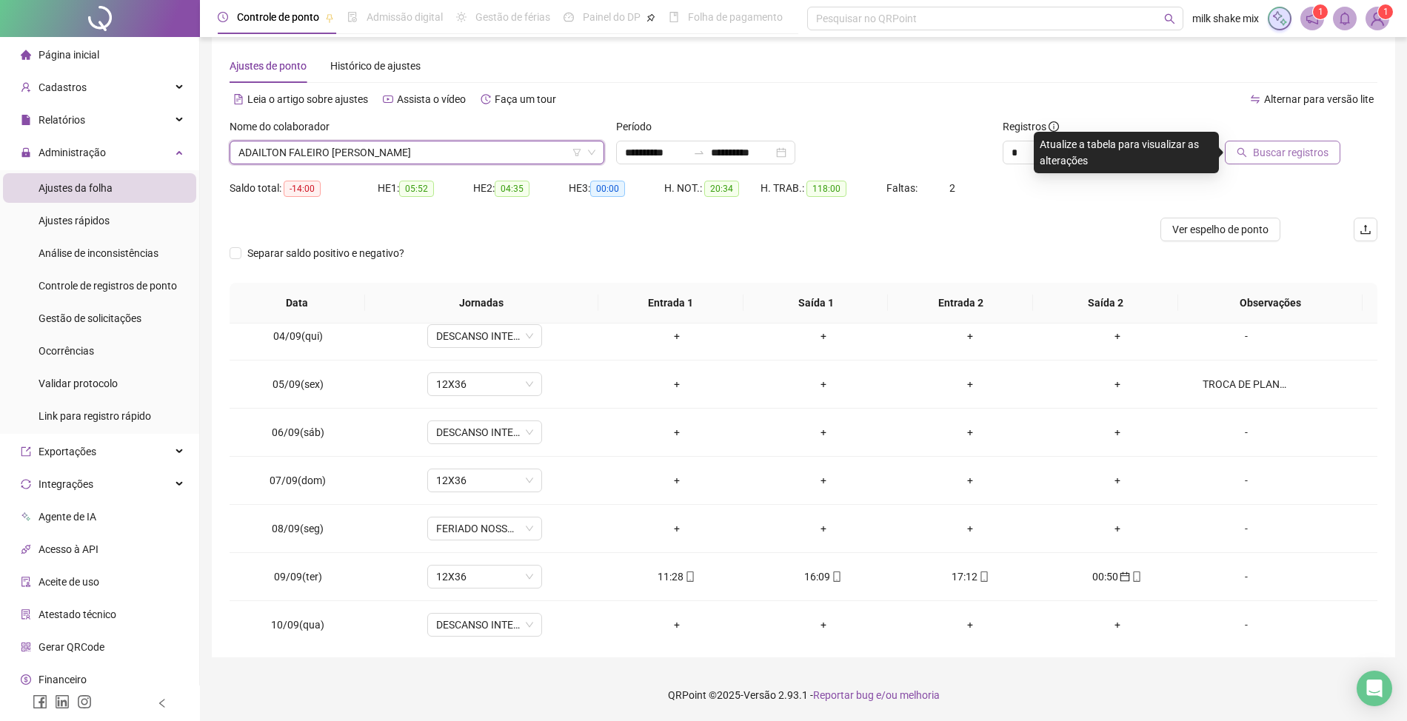
click at [1286, 158] on span "Buscar registros" at bounding box center [1291, 152] width 76 height 16
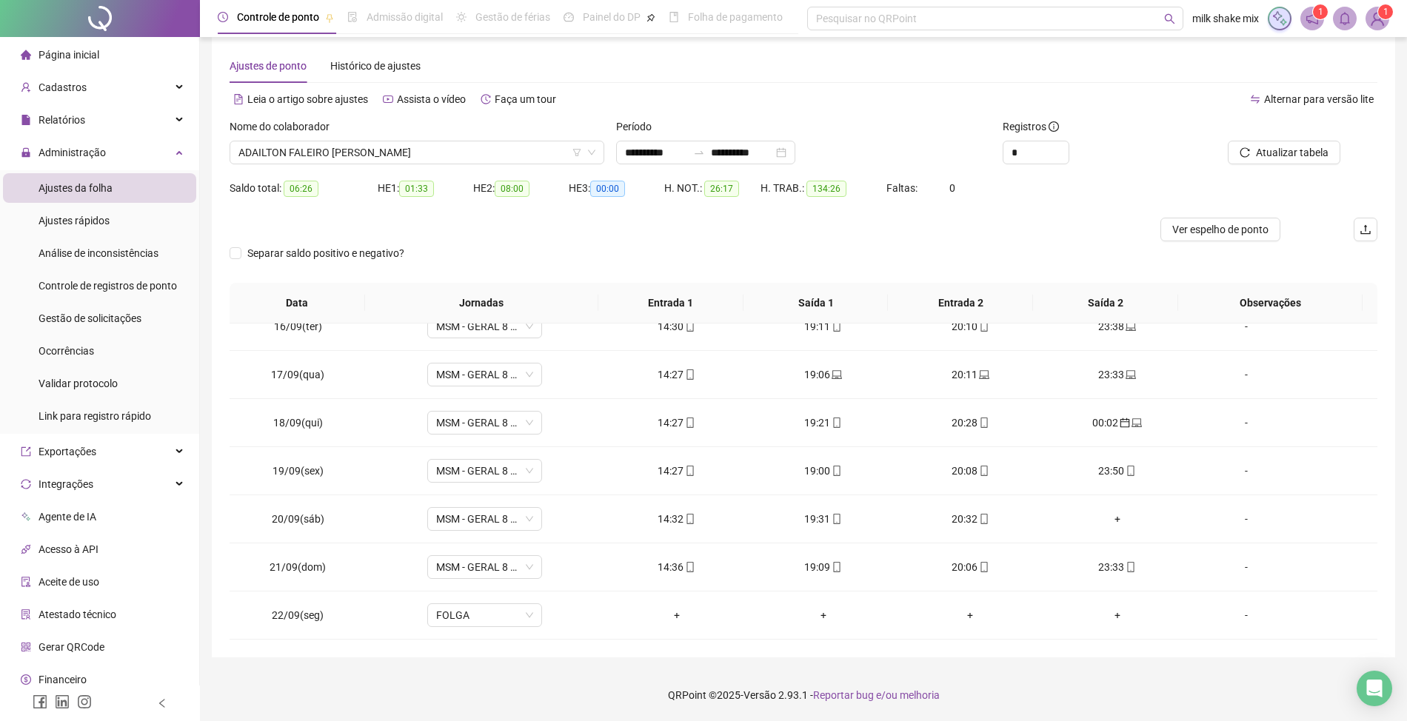
scroll to position [748, 0]
click at [502, 133] on div "Nome do colaborador" at bounding box center [417, 129] width 375 height 22
click at [499, 144] on span "ADAILTON FALEIRO DA SILVA" at bounding box center [416, 152] width 357 height 22
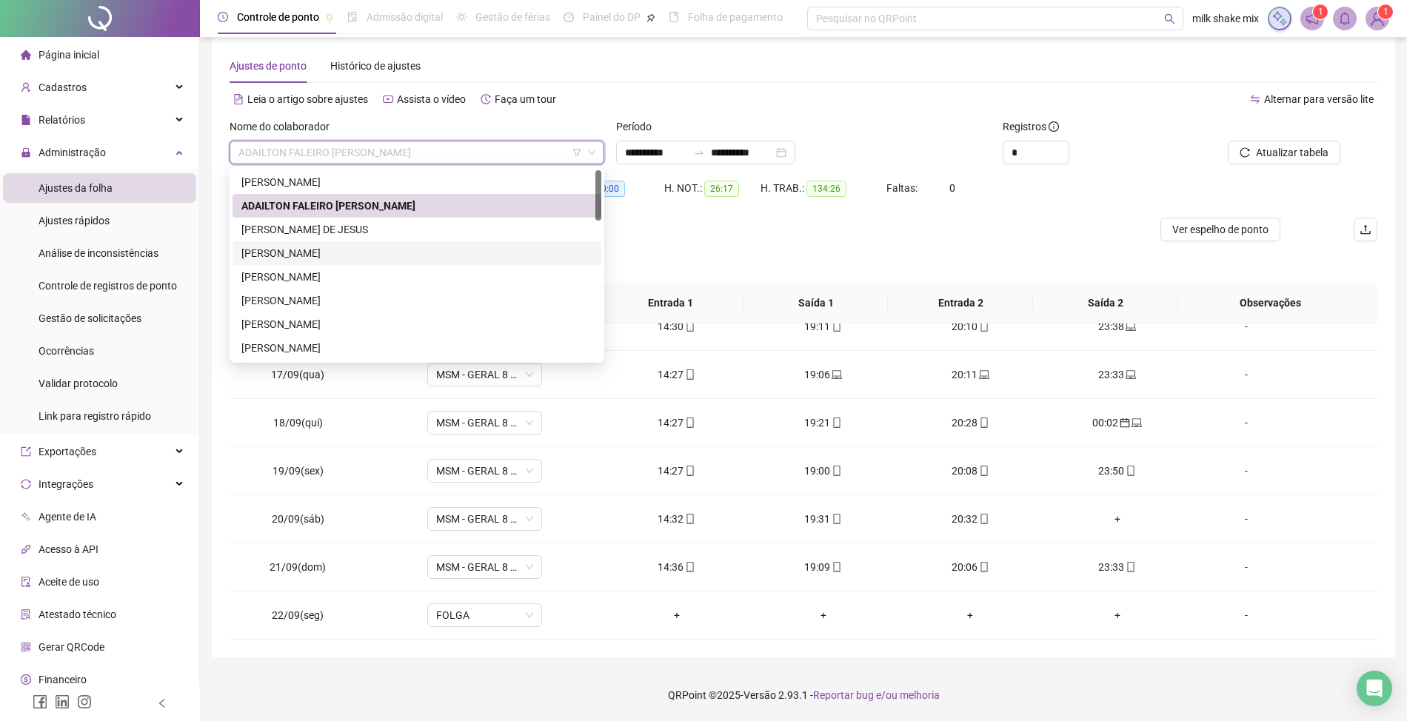
click at [270, 247] on div "ANA CARLA NOGUEIRA DE SOUSA" at bounding box center [416, 253] width 351 height 16
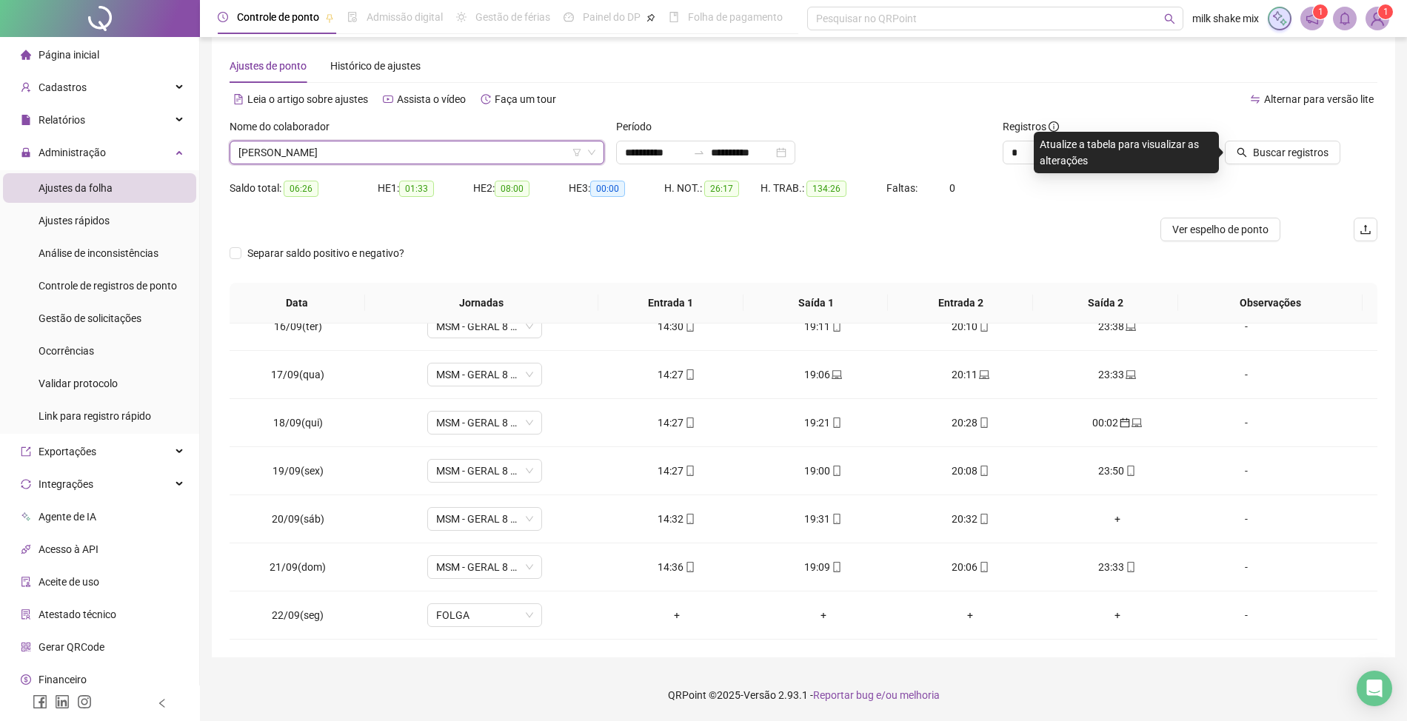
click at [1246, 167] on div "Buscar registros" at bounding box center [1286, 147] width 193 height 58
click at [1266, 152] on span "Buscar registros" at bounding box center [1291, 152] width 76 height 16
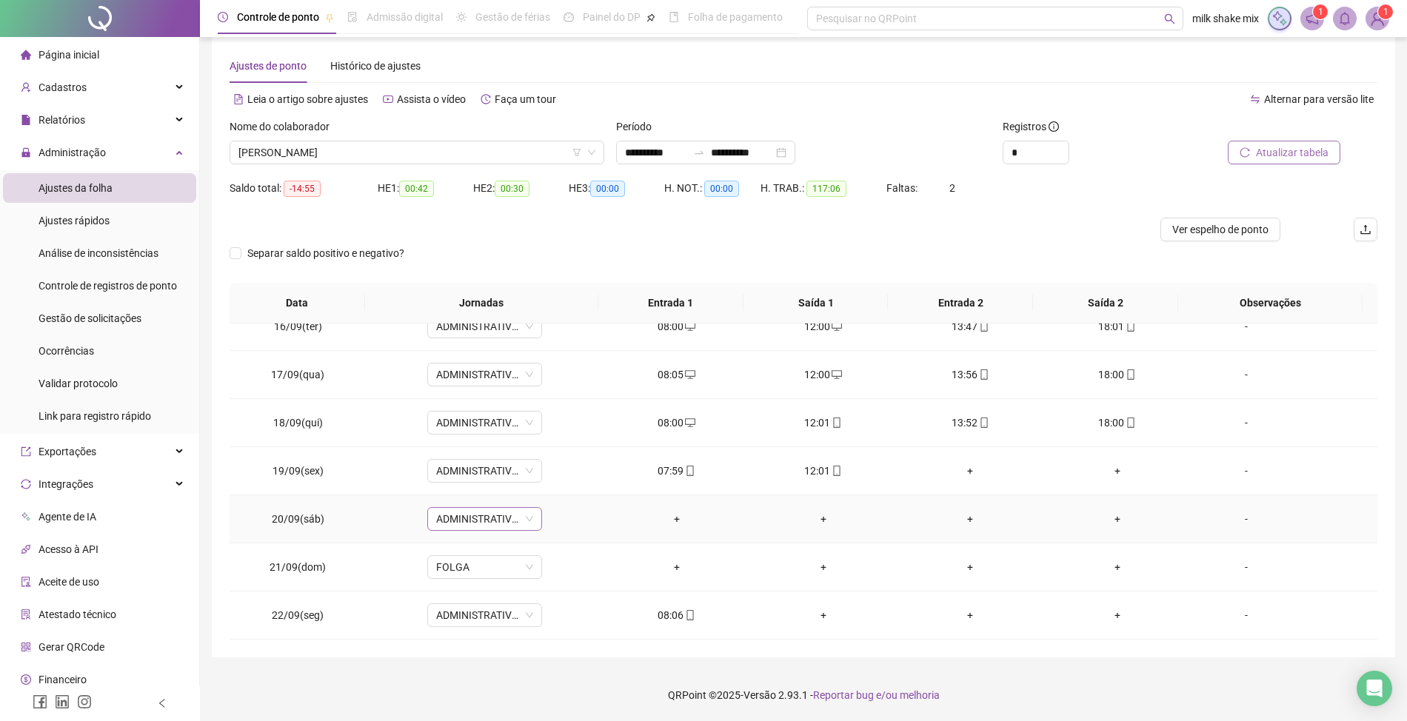
click at [522, 524] on span "ADMINISTRATIVO 4 HORAS" at bounding box center [484, 519] width 97 height 22
click at [465, 370] on div "Folga" at bounding box center [521, 370] width 153 height 16
click at [545, 489] on button "Sim" at bounding box center [551, 480] width 29 height 18
click at [1301, 156] on span "Atualizar tabela" at bounding box center [1292, 152] width 73 height 16
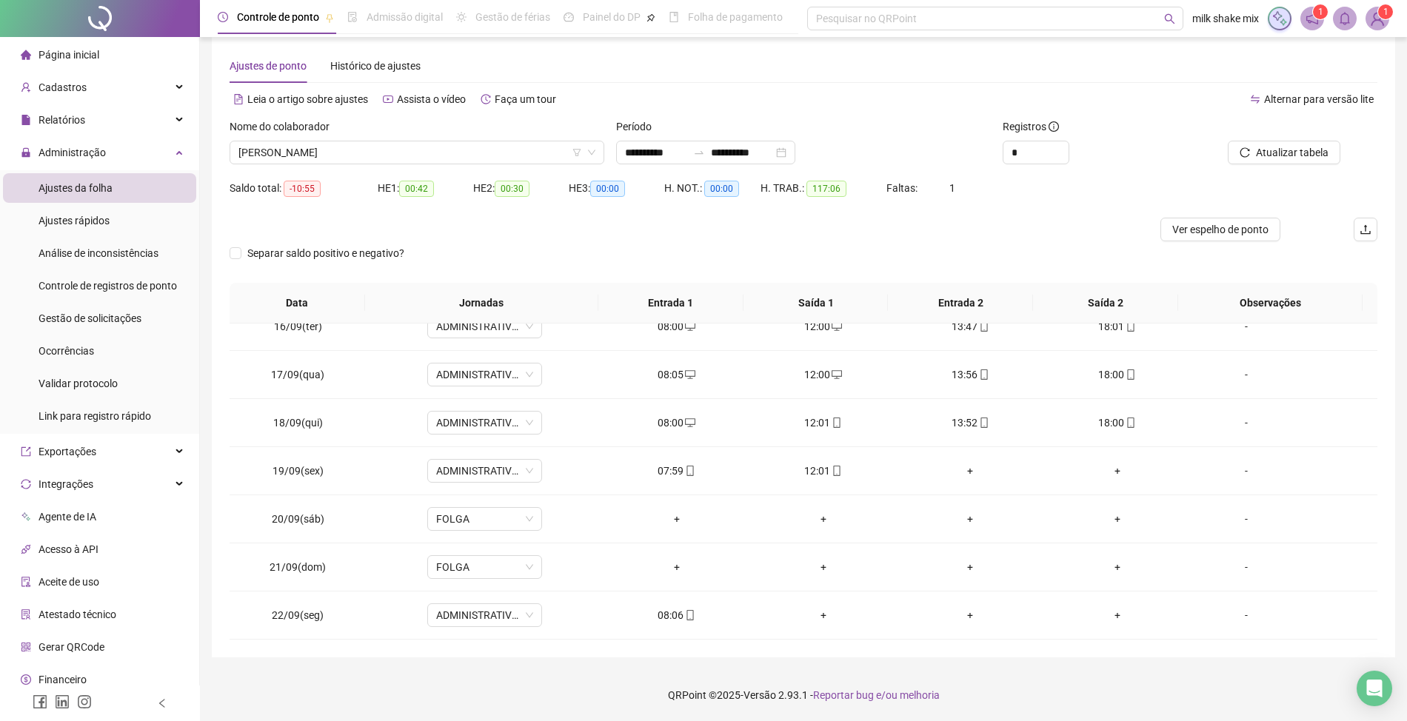
scroll to position [748, 0]
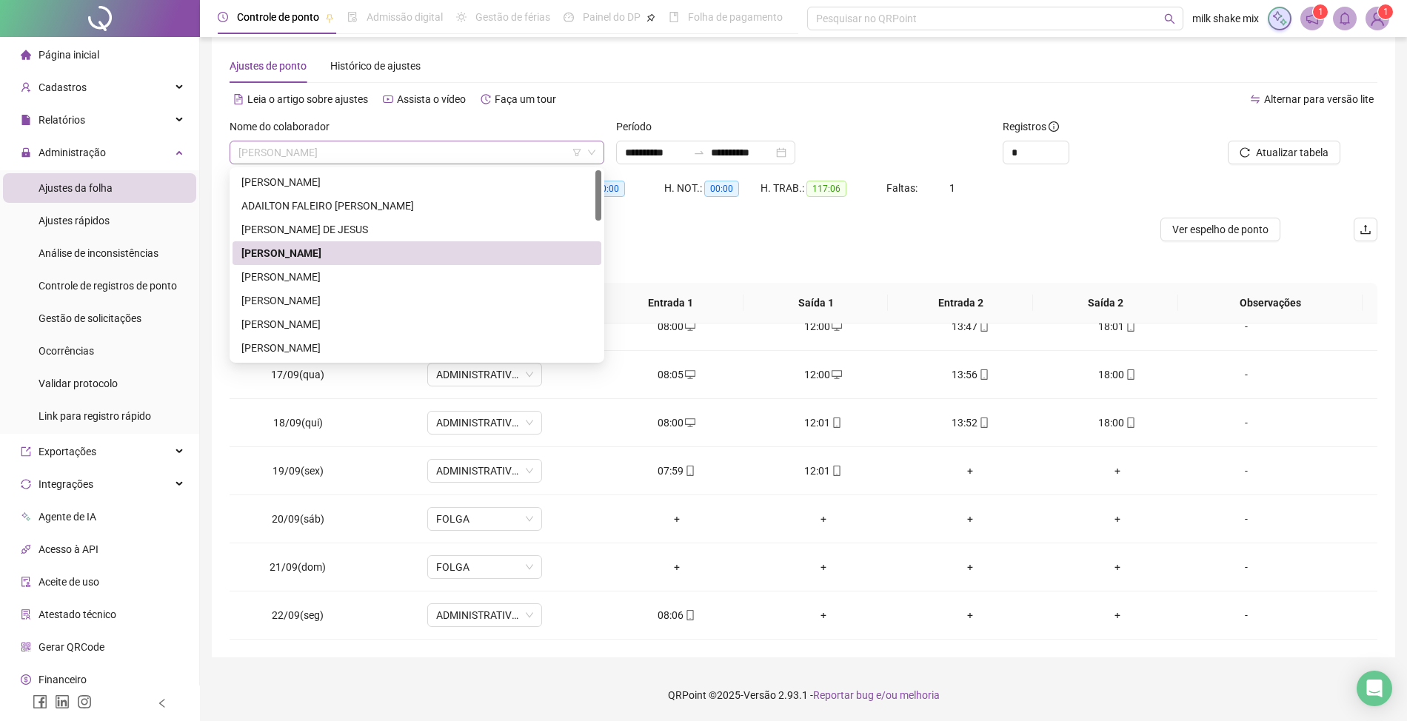
click at [499, 147] on span "ANA CARLA NOGUEIRA DE SOUSA" at bounding box center [416, 152] width 357 height 22
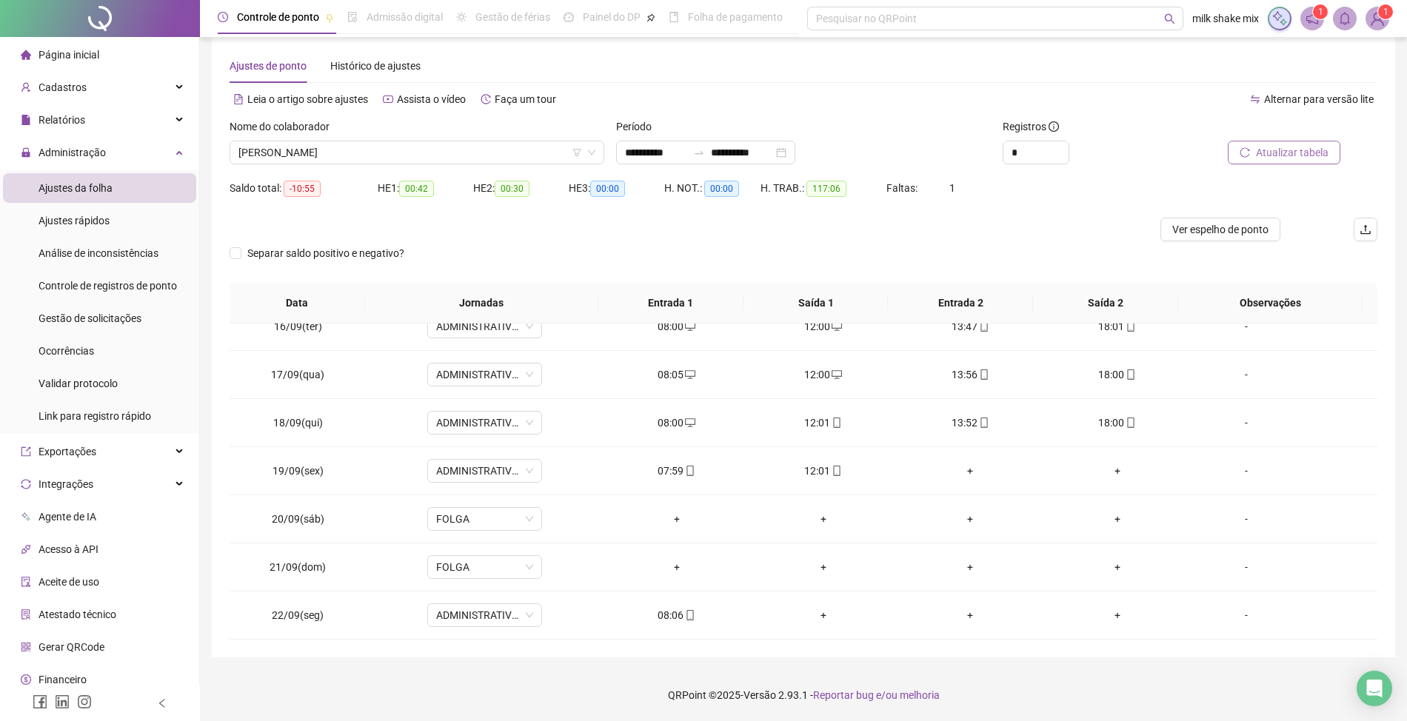
click at [1269, 145] on span "Atualizar tabela" at bounding box center [1292, 152] width 73 height 16
click at [1304, 154] on span "Atualizar tabela" at bounding box center [1292, 152] width 73 height 16
click at [338, 262] on div "Separar saldo positivo e negativo?" at bounding box center [337, 253] width 215 height 24
click at [339, 261] on span "Separar saldo positivo e negativo?" at bounding box center [325, 253] width 169 height 16
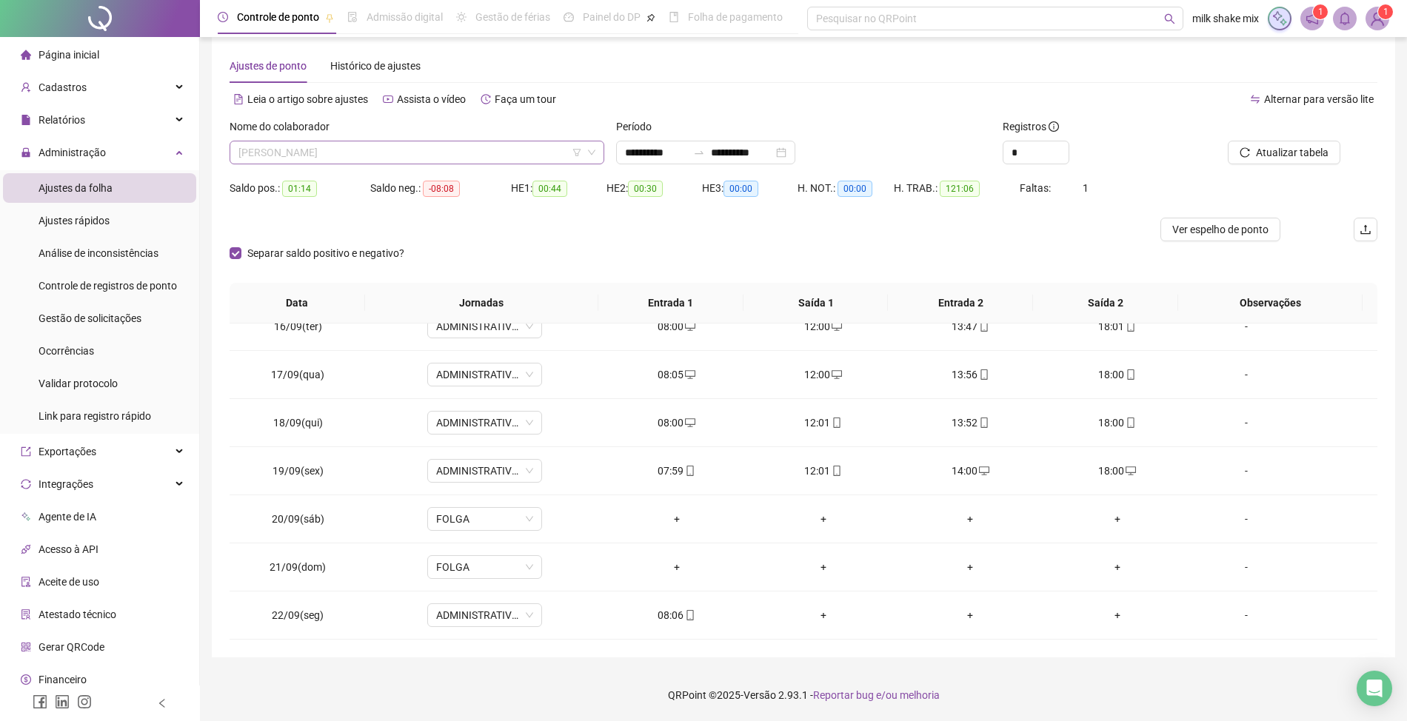
click at [463, 150] on span "ANA CARLA NOGUEIRA DE SOUSA" at bounding box center [416, 152] width 357 height 22
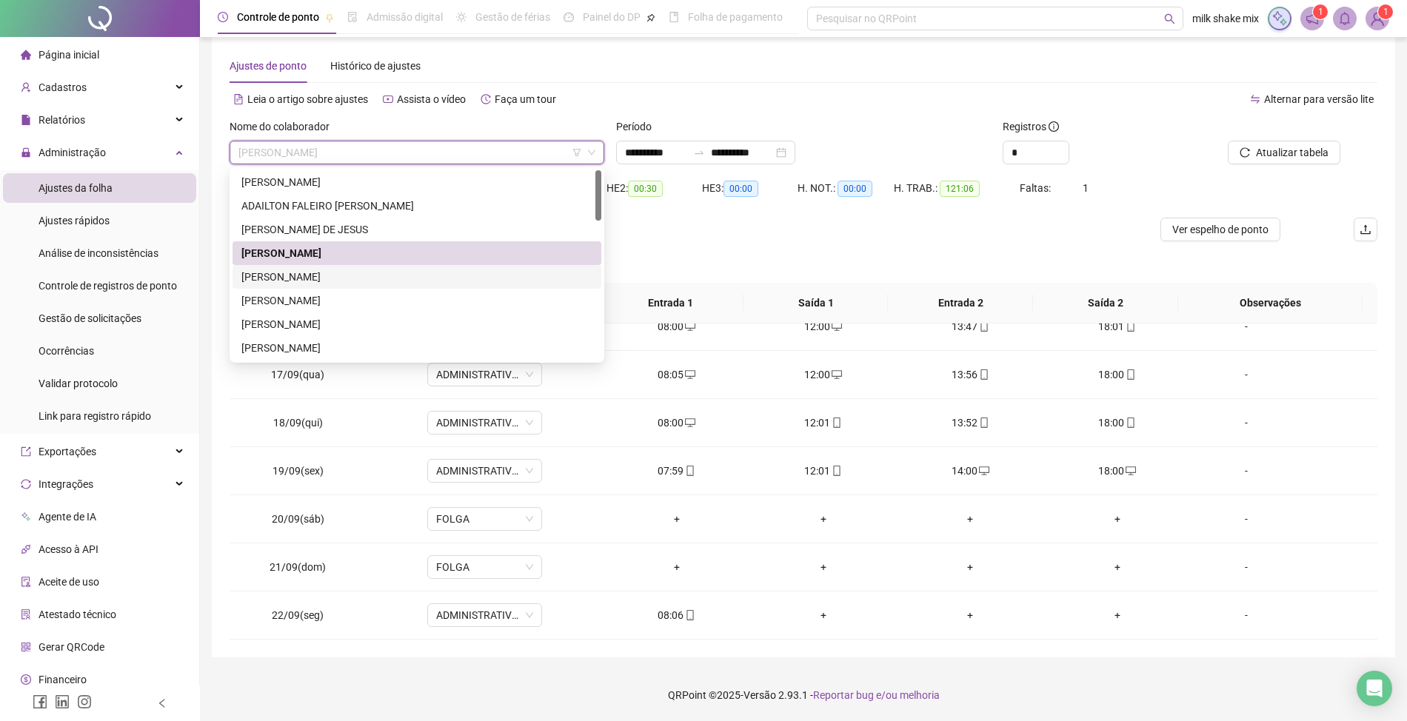
click at [373, 278] on div "ANA CLARA DE SOUSA LIMA" at bounding box center [416, 277] width 351 height 16
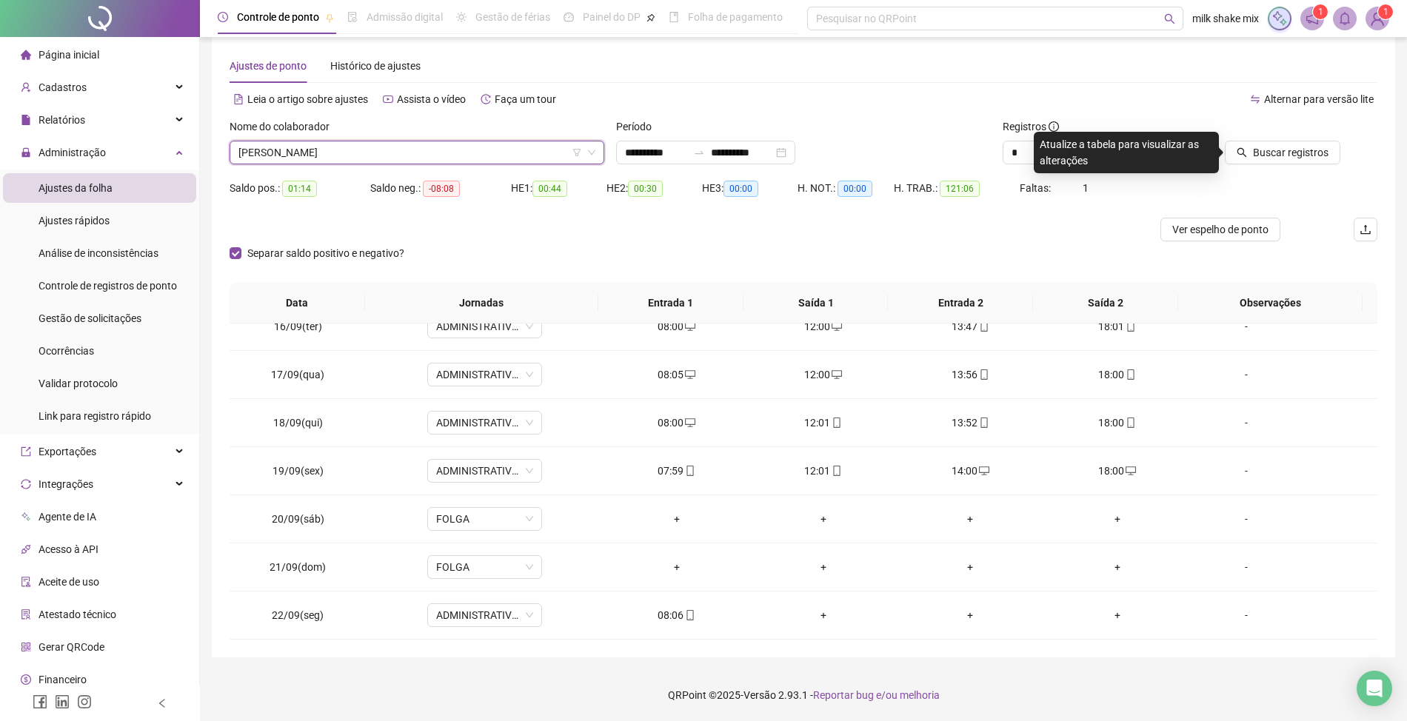
click at [1305, 135] on div at bounding box center [1268, 129] width 144 height 22
click at [1304, 170] on div "Buscar registros" at bounding box center [1286, 147] width 193 height 58
click at [1304, 151] on span "Buscar registros" at bounding box center [1291, 152] width 76 height 16
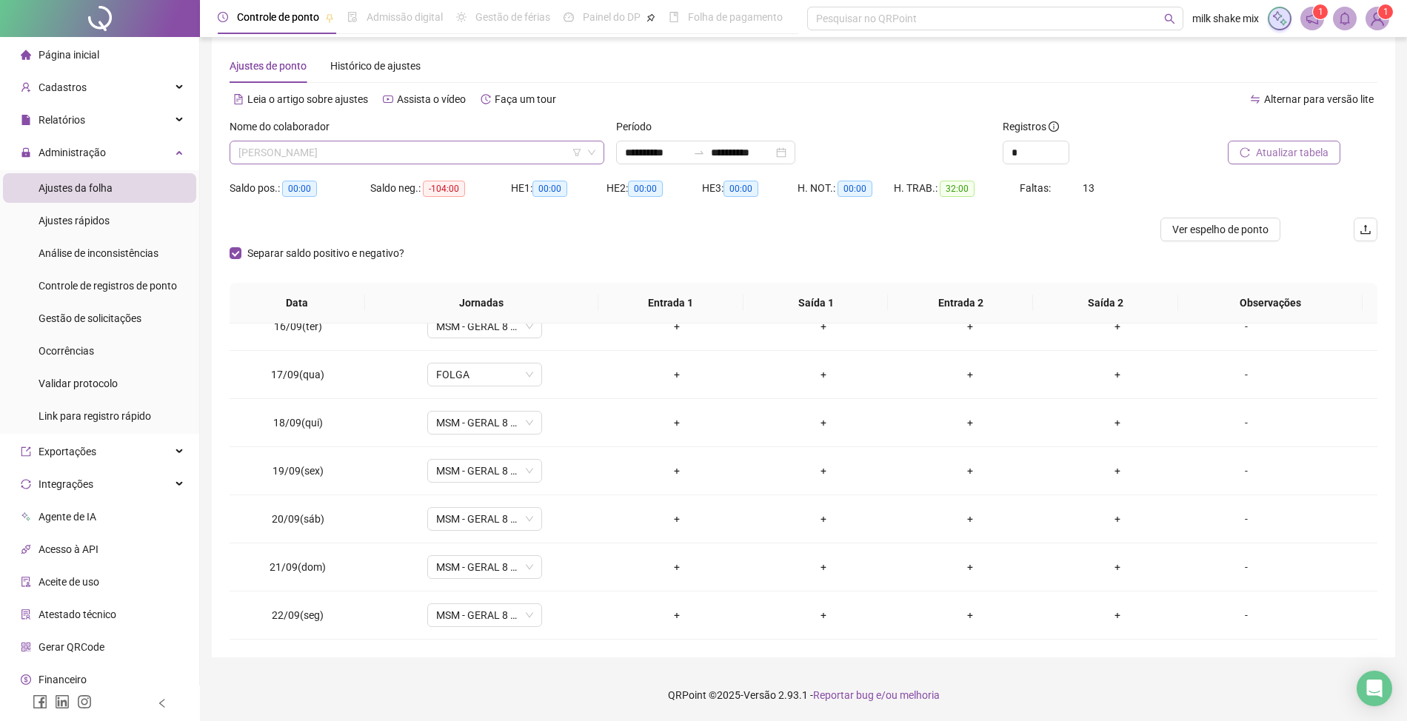
click at [508, 147] on span "ANA CLARA DE SOUSA LIMA" at bounding box center [416, 152] width 357 height 22
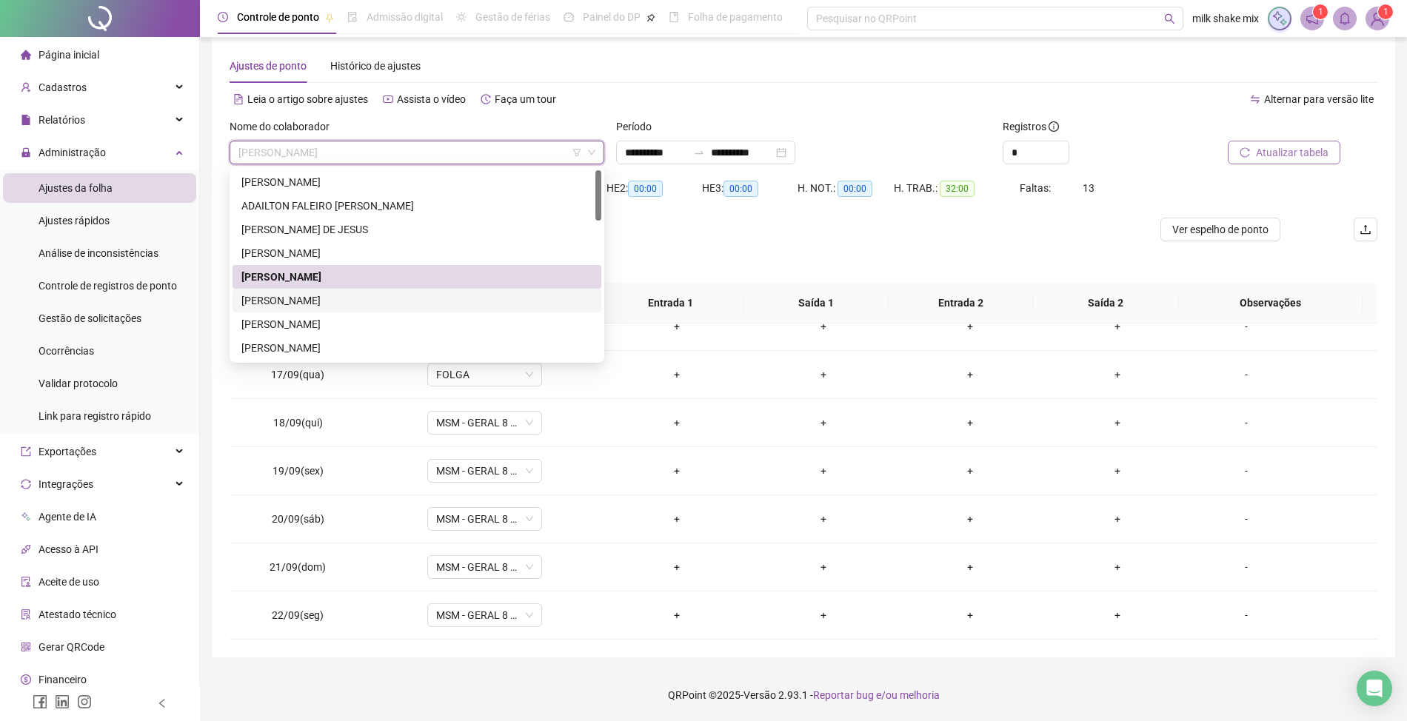
click at [382, 302] on div "AUGUSTO FILHO SANTOS SILVA" at bounding box center [416, 301] width 351 height 16
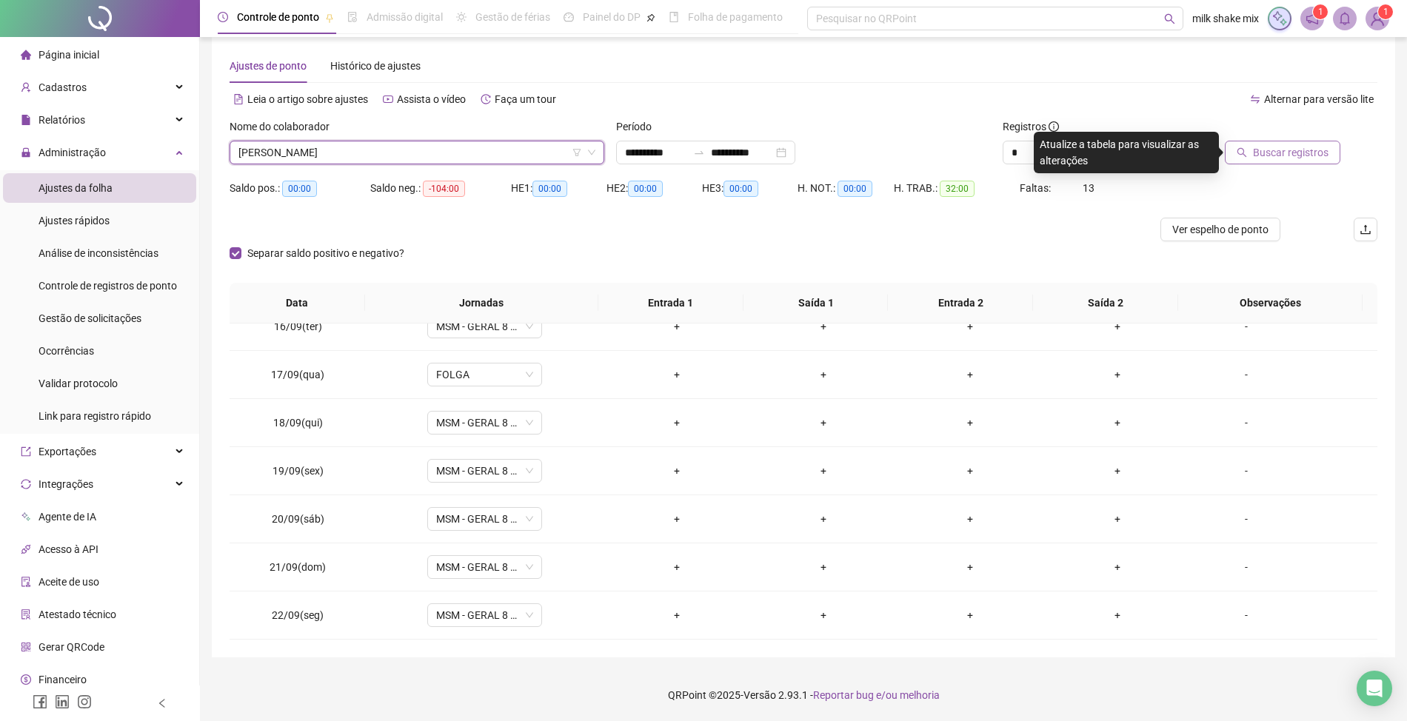
click at [1283, 156] on span "Buscar registros" at bounding box center [1291, 152] width 76 height 16
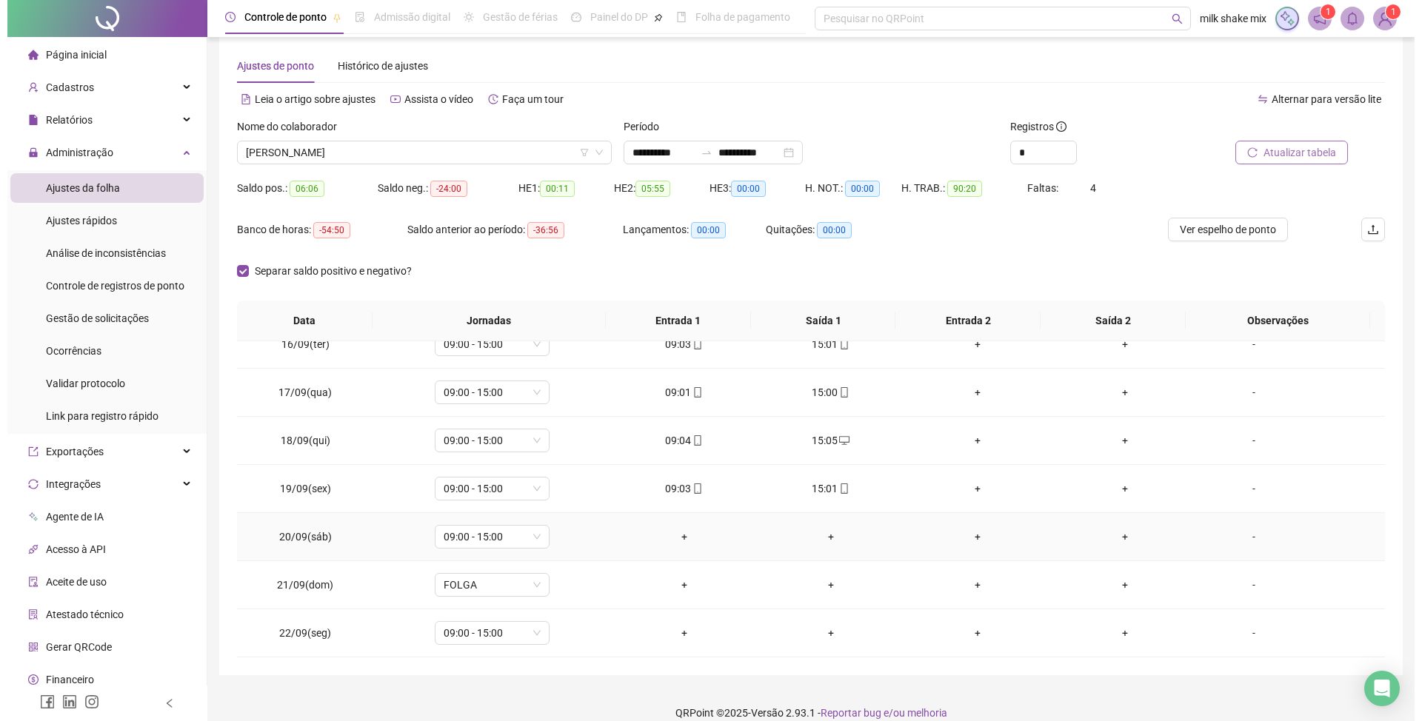
scroll to position [36, 0]
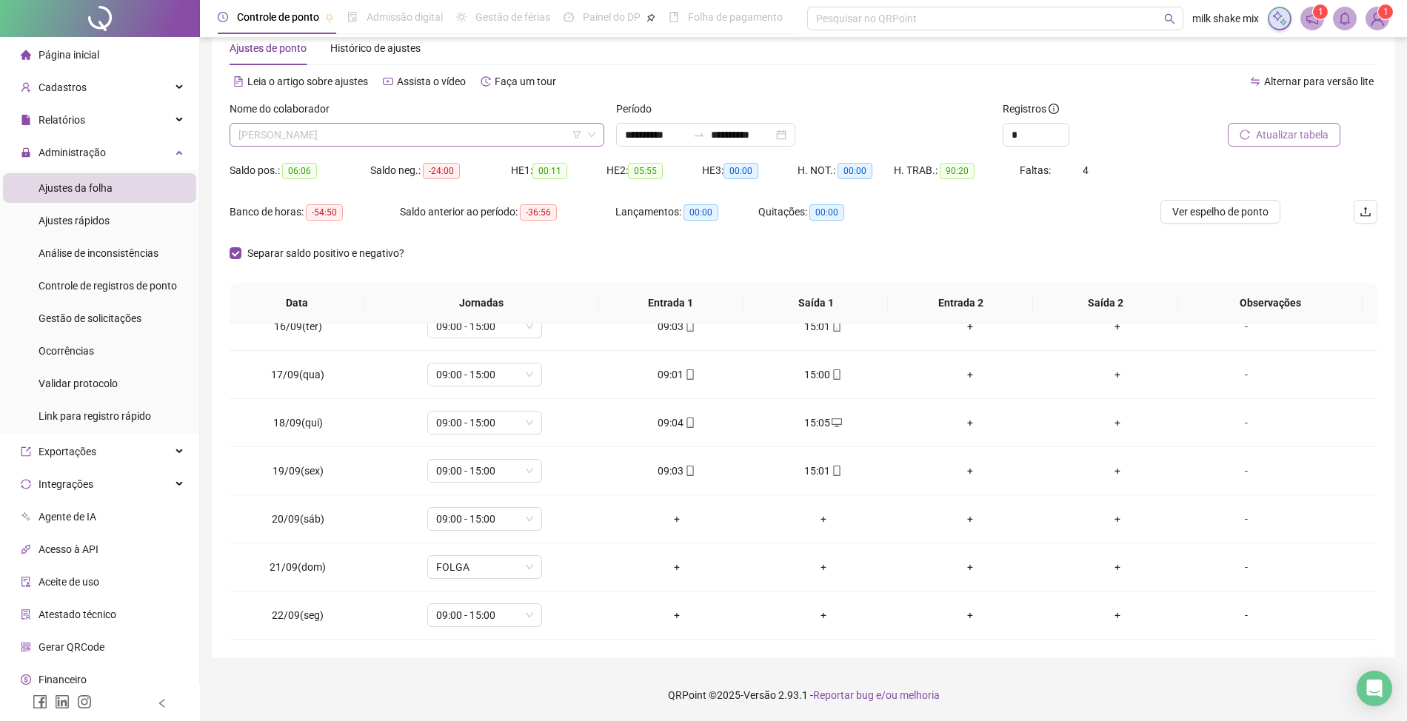
click at [440, 144] on span "AUGUSTO FILHO SANTOS SILVA" at bounding box center [416, 135] width 357 height 22
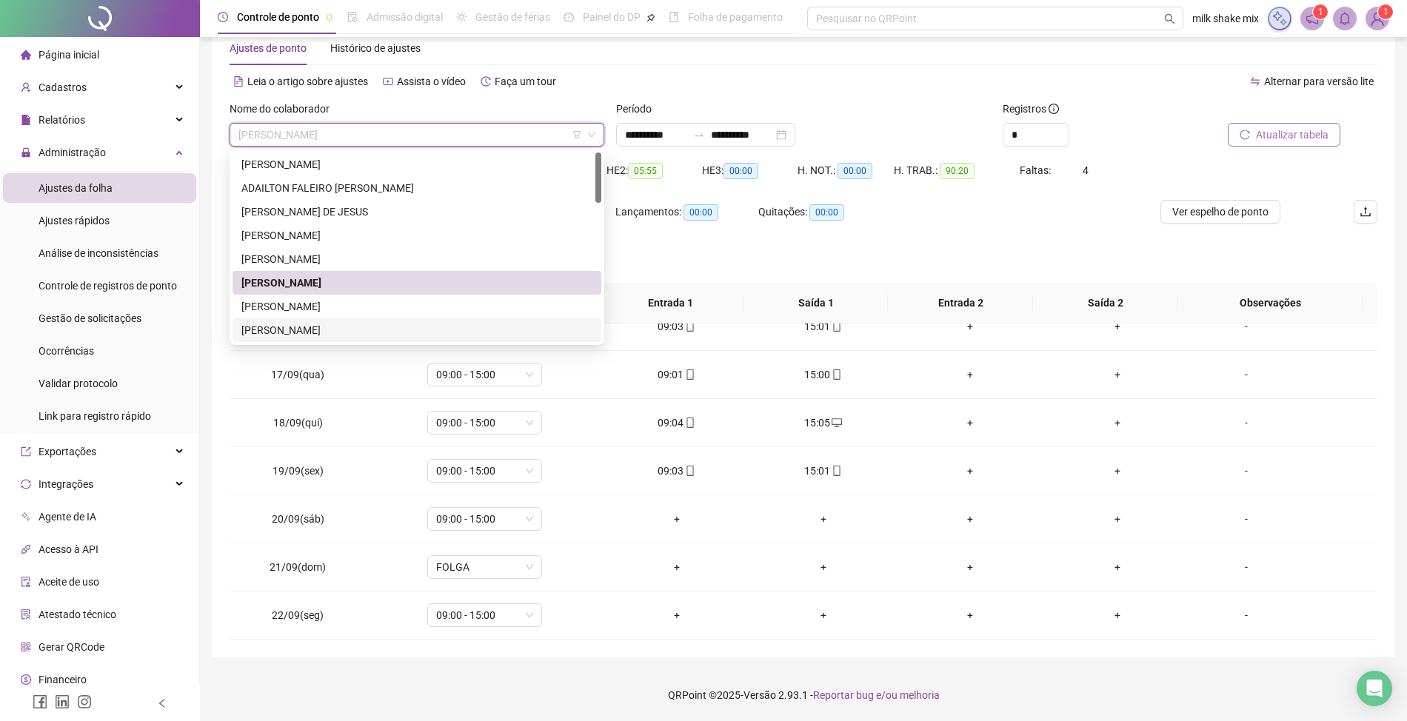
click at [321, 318] on div "CATARINA RODRIGUES DIAS" at bounding box center [417, 330] width 369 height 24
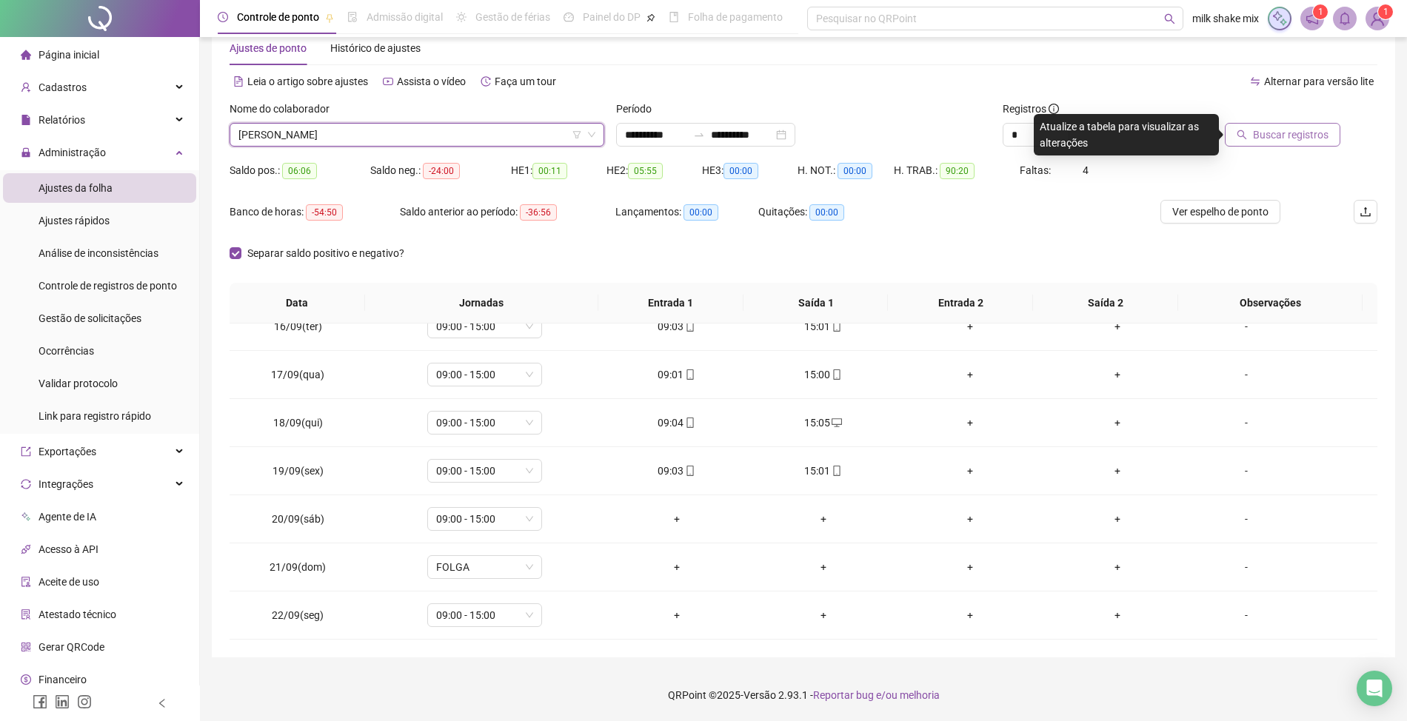
click at [413, 134] on span "CATARINA RODRIGUES DIAS" at bounding box center [416, 135] width 357 height 22
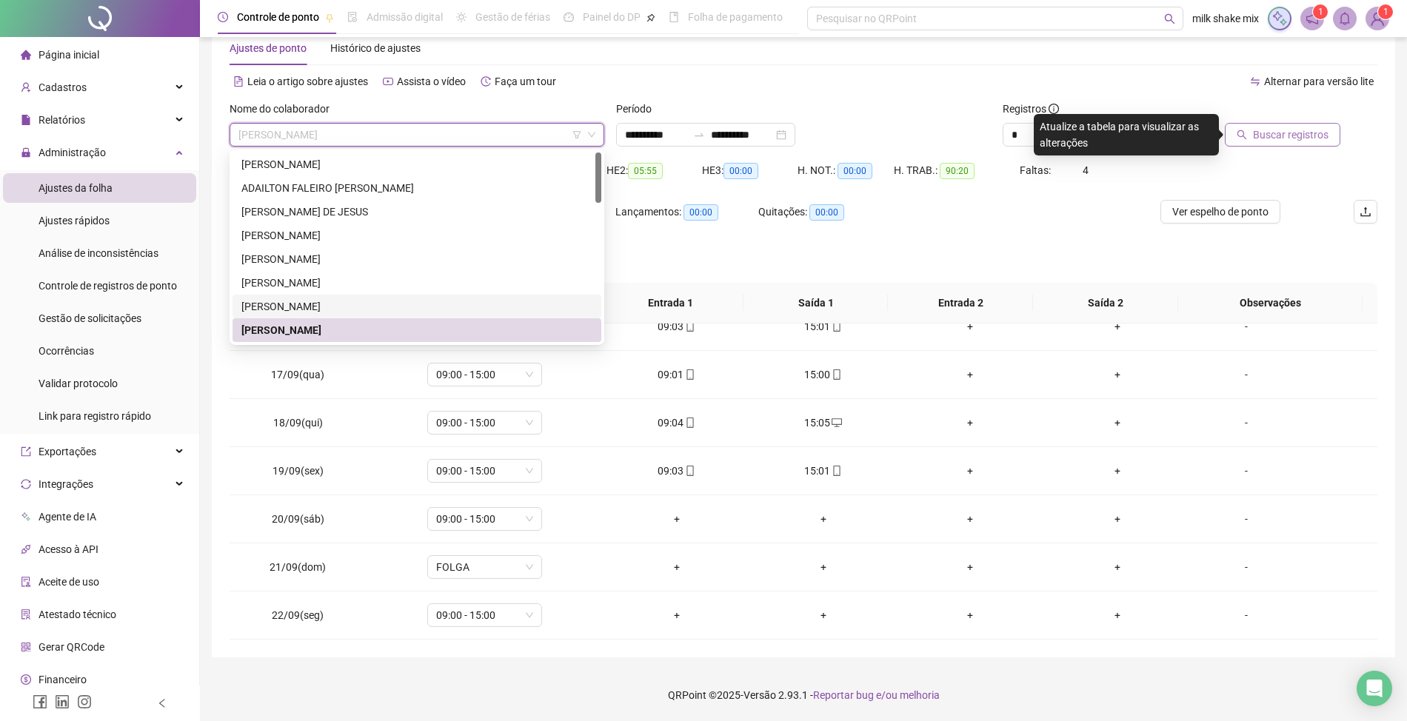
click at [347, 313] on div "CARLA CARREIRO FARIAS" at bounding box center [416, 306] width 351 height 16
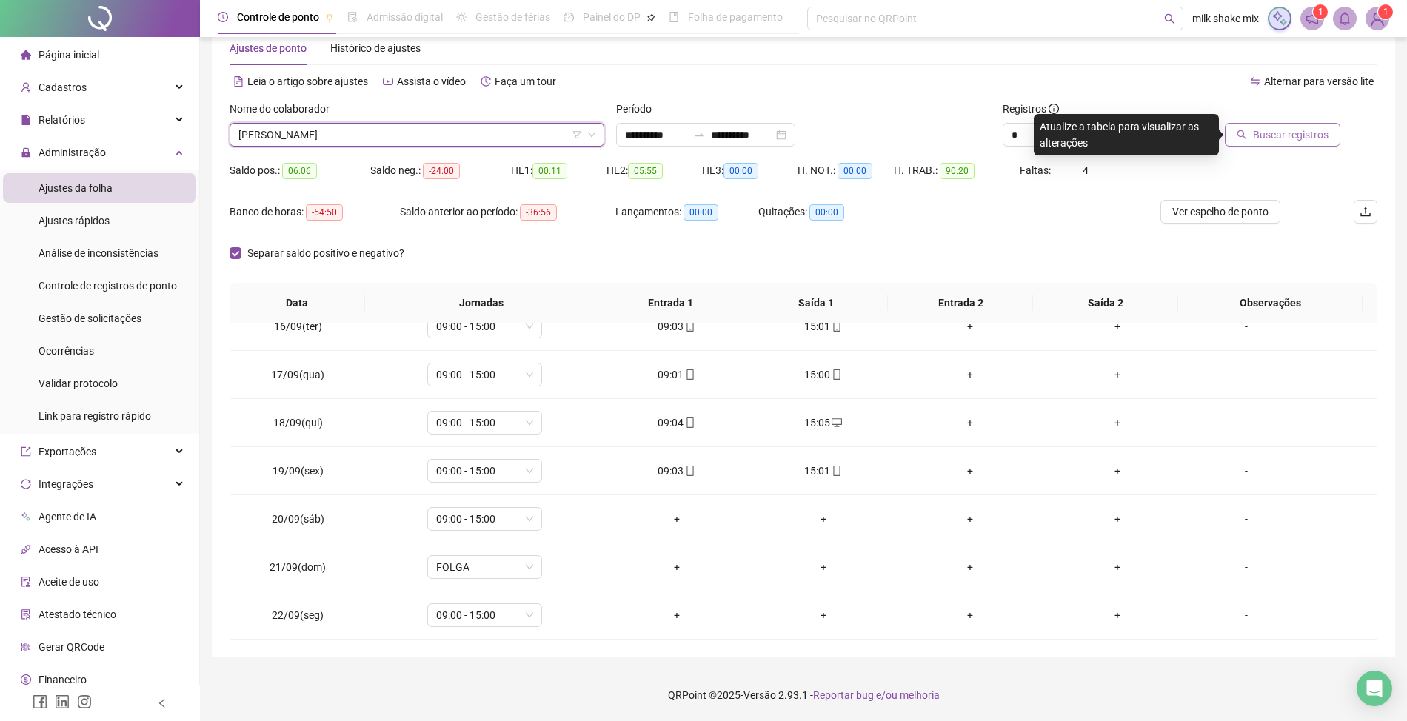
click at [1289, 144] on button "Buscar registros" at bounding box center [1283, 135] width 116 height 24
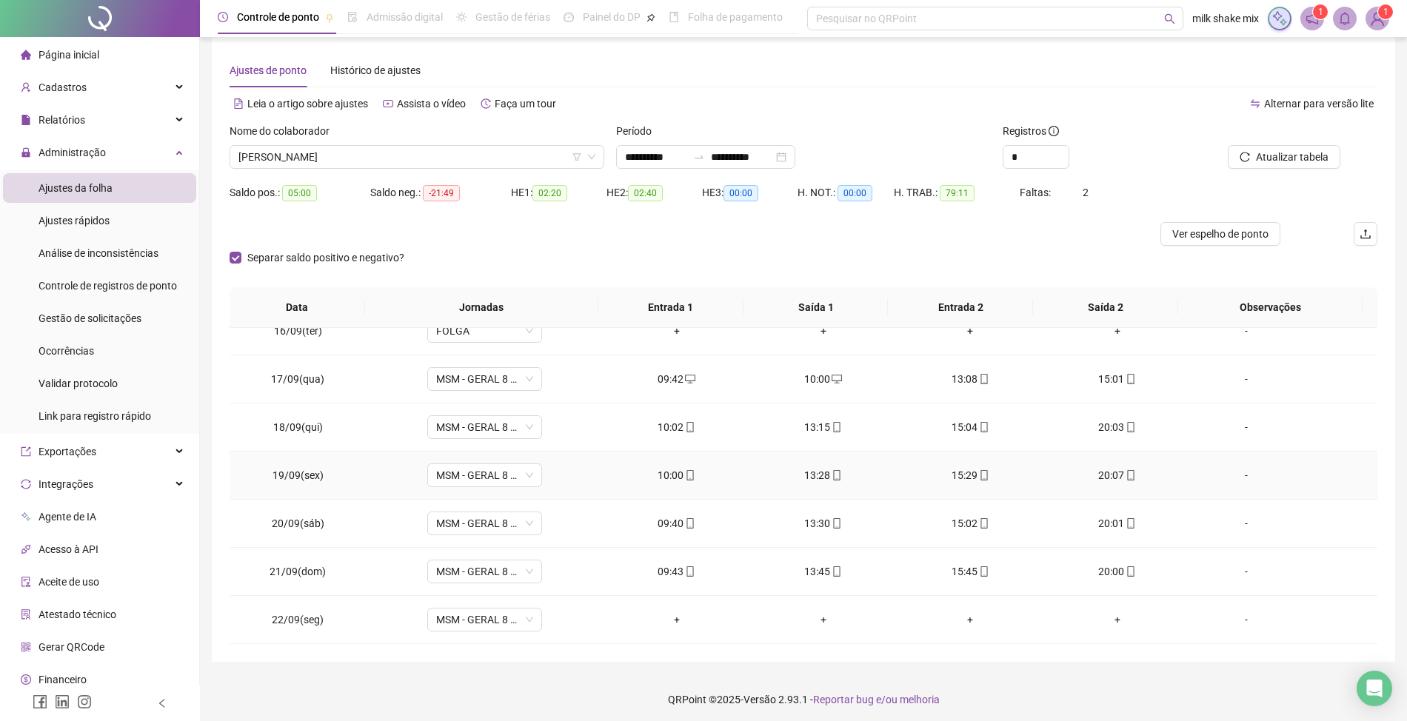
scroll to position [18, 0]
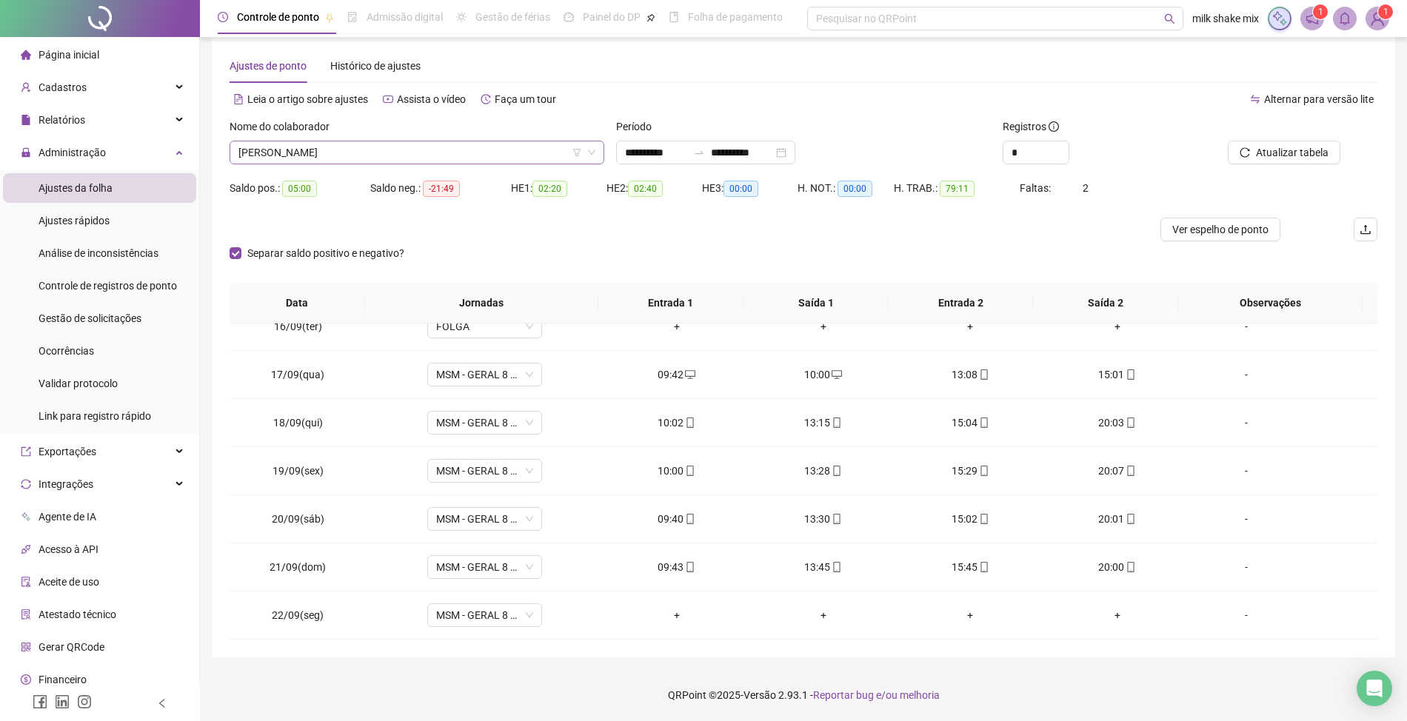
click at [400, 160] on span "CARLA CARREIRO FARIAS" at bounding box center [416, 152] width 357 height 22
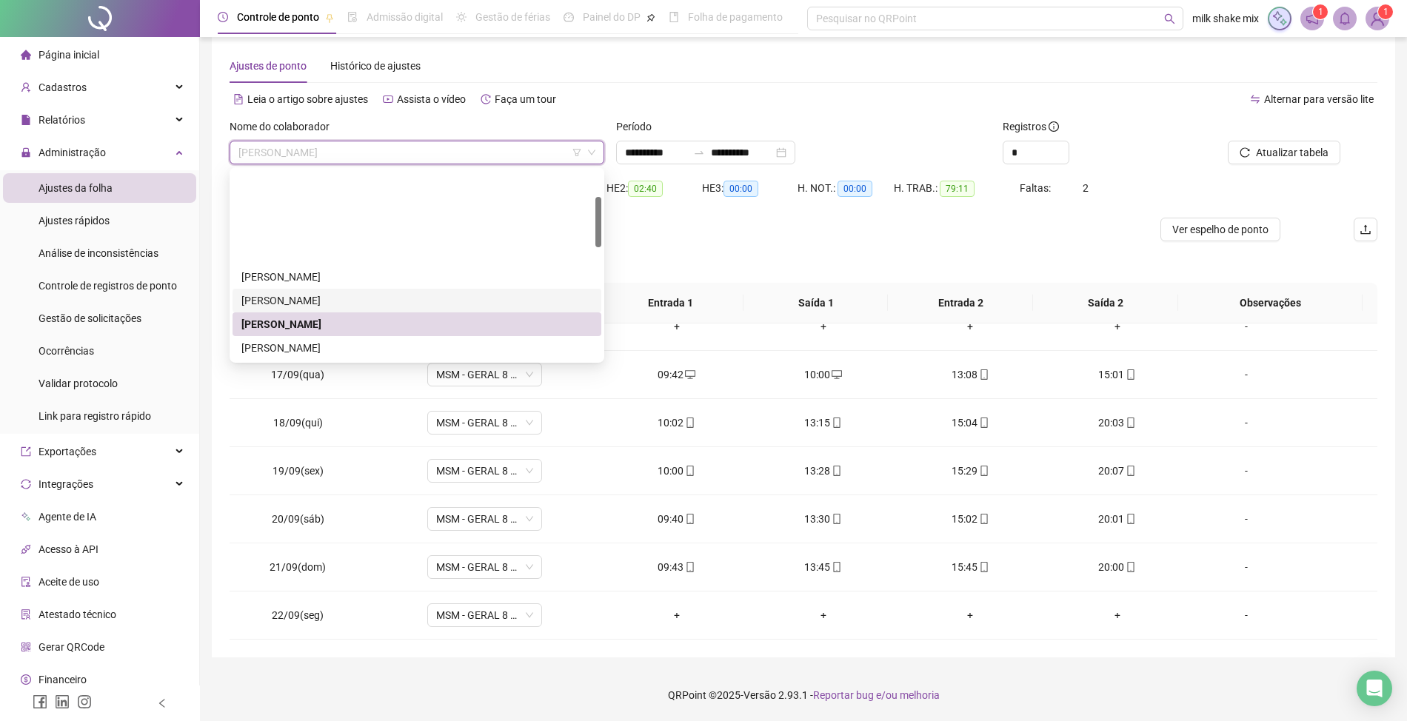
scroll to position [99, 0]
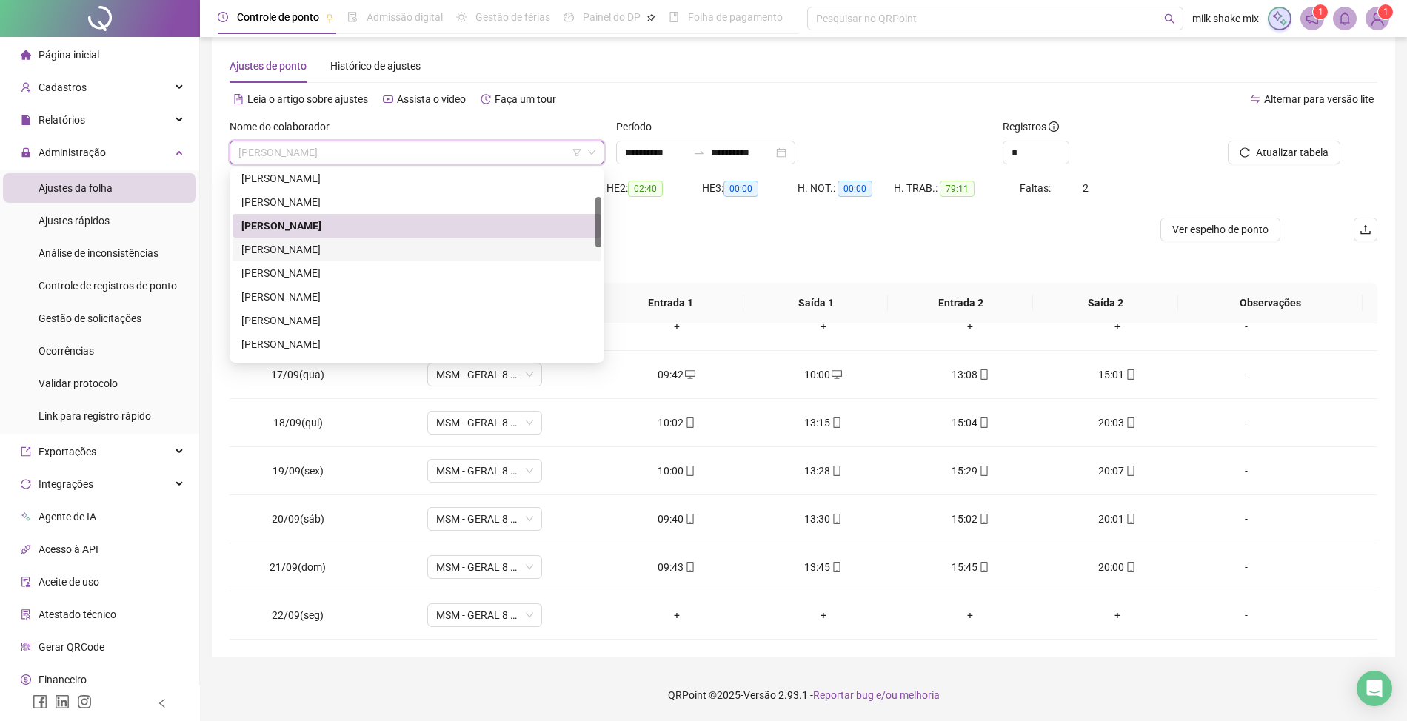
click at [355, 259] on div "CATARINA RODRIGUES DIAS" at bounding box center [417, 250] width 369 height 24
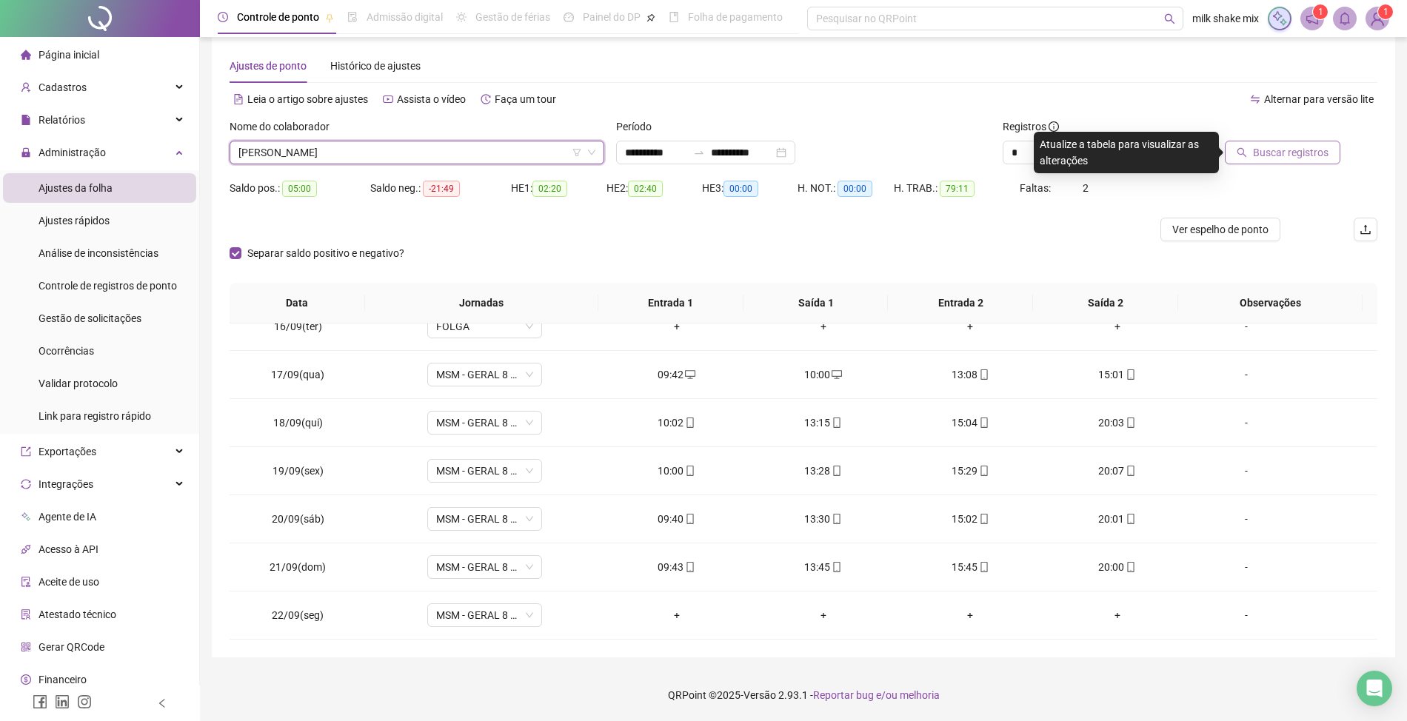
click at [1298, 148] on span "Buscar registros" at bounding box center [1291, 152] width 76 height 16
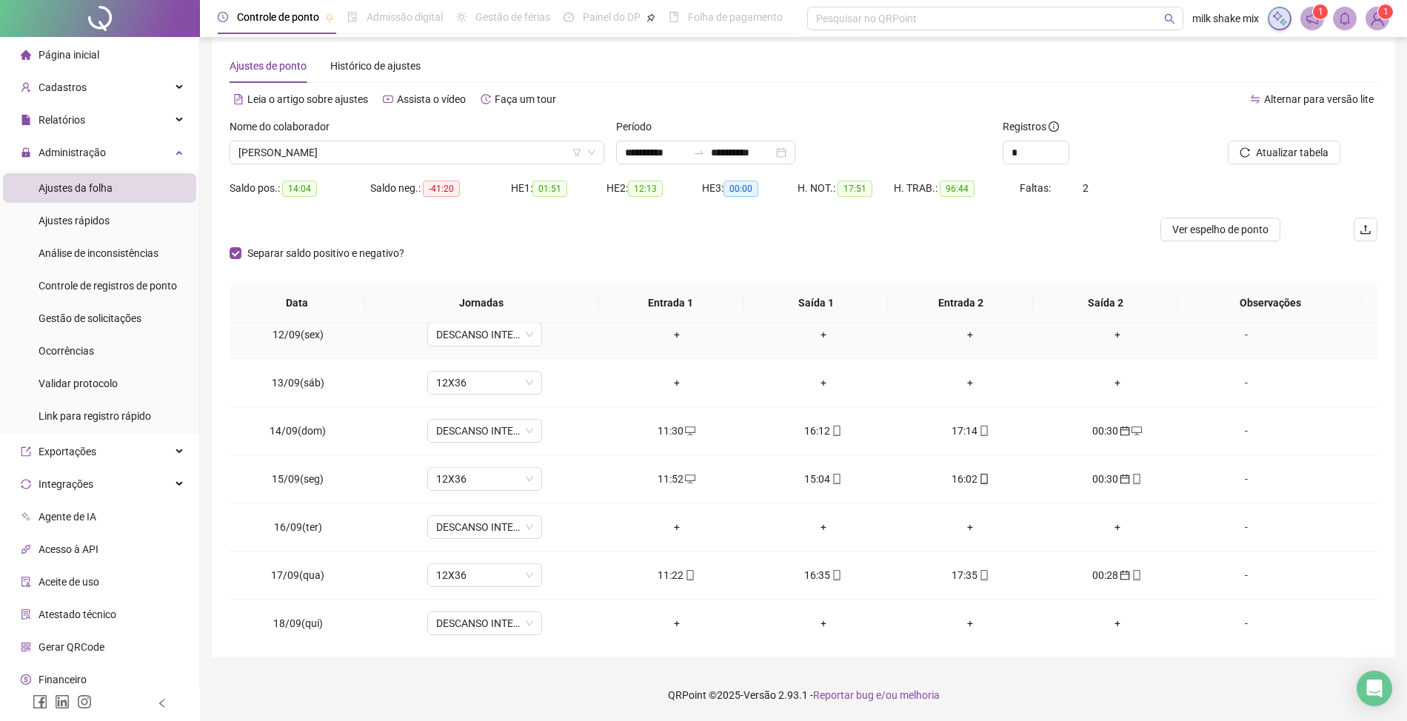
scroll to position [748, 0]
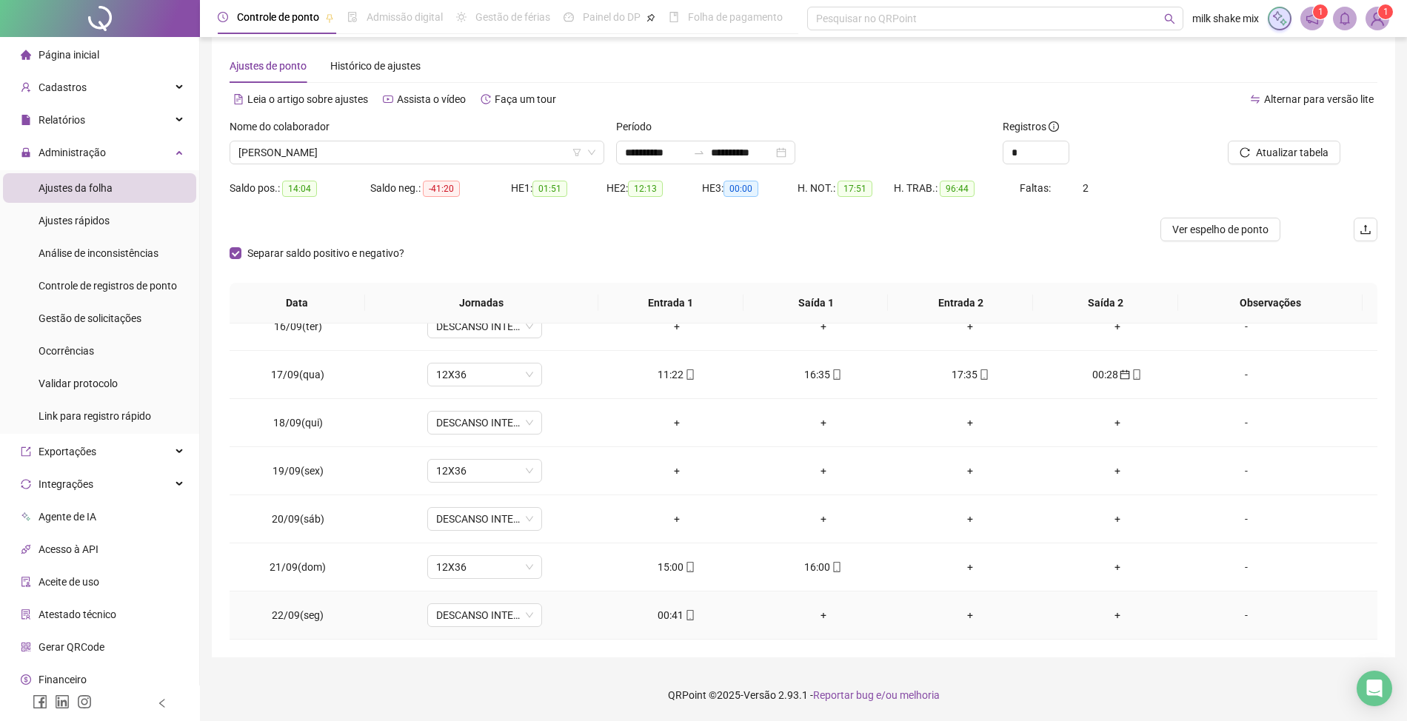
click at [685, 619] on icon "mobile" at bounding box center [690, 615] width 10 height 10
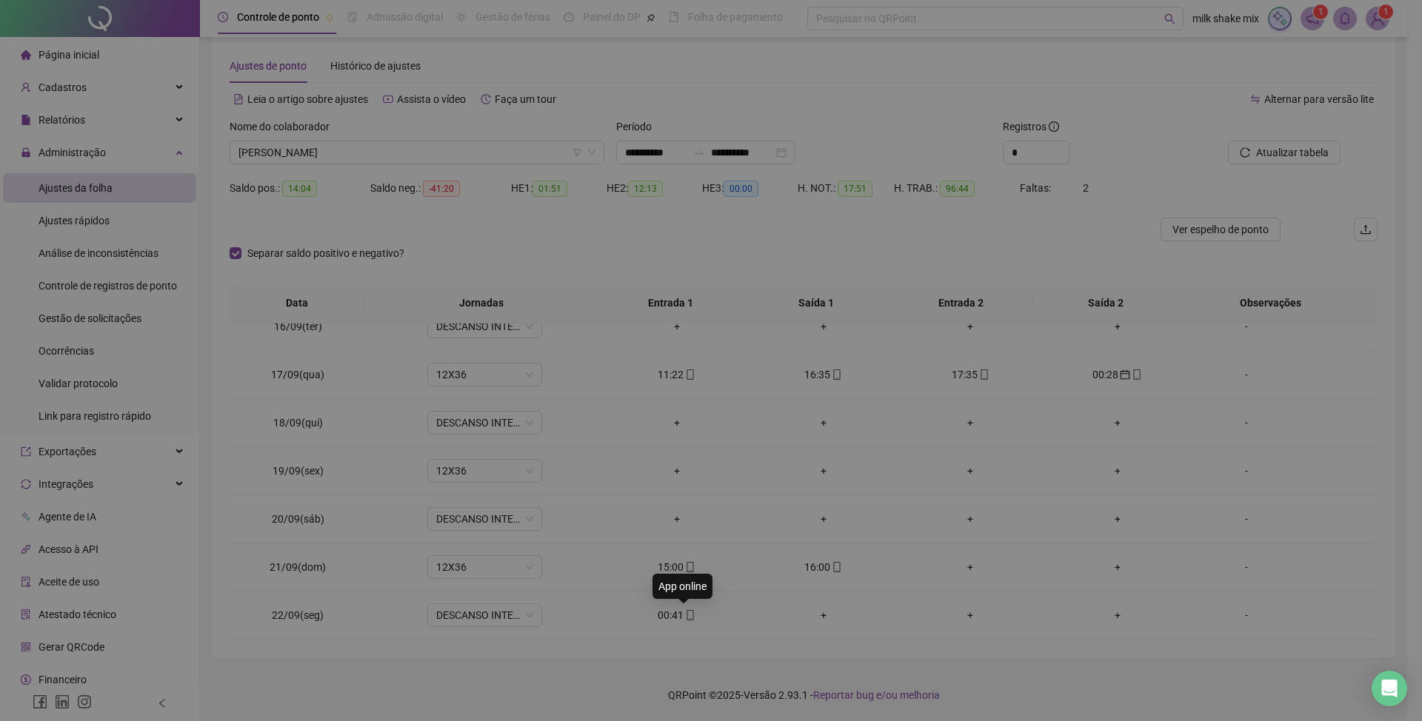
type input "**********"
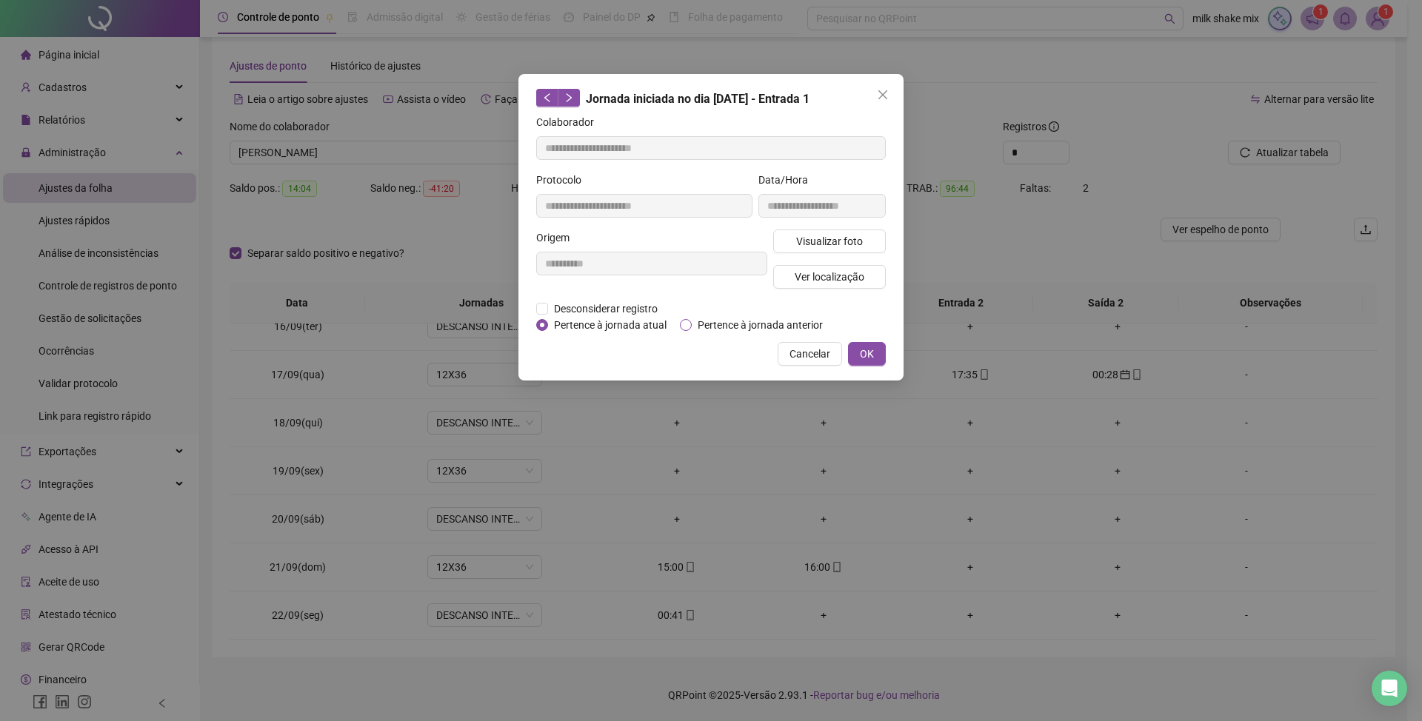
click at [717, 324] on span "Pertence à jornada anterior" at bounding box center [760, 325] width 137 height 16
click at [863, 362] on button "OK" at bounding box center [867, 354] width 38 height 24
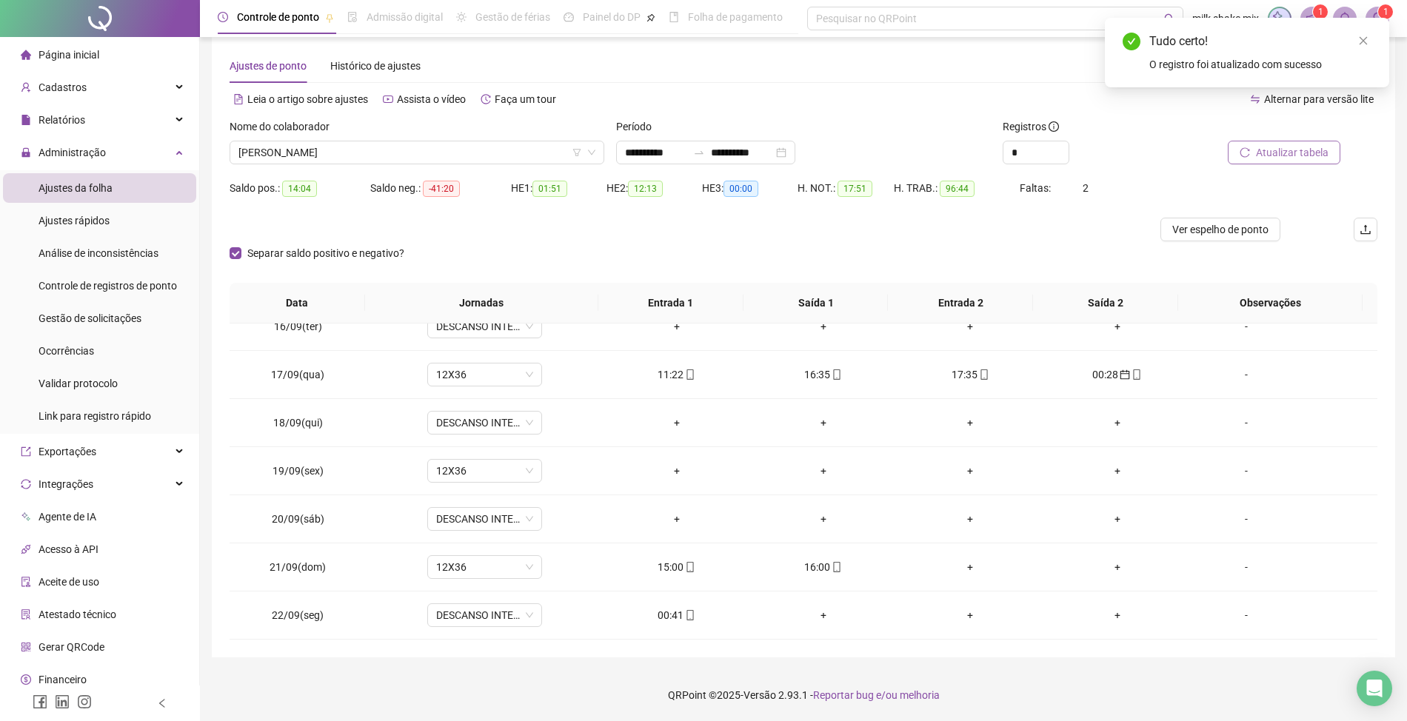
click at [1292, 145] on span "Atualizar tabela" at bounding box center [1292, 152] width 73 height 16
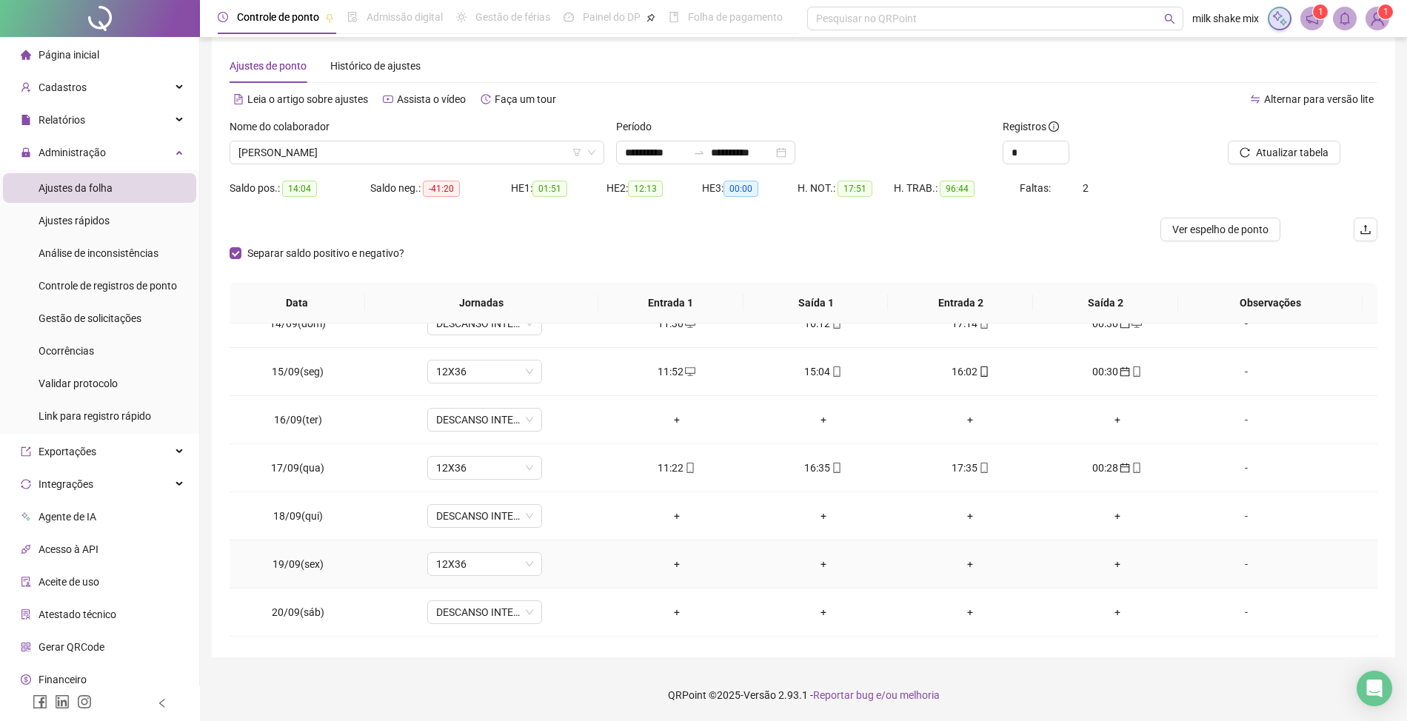
scroll to position [551, 0]
click at [452, 156] on span "CATARINA RODRIGUES DIAS" at bounding box center [416, 152] width 357 height 22
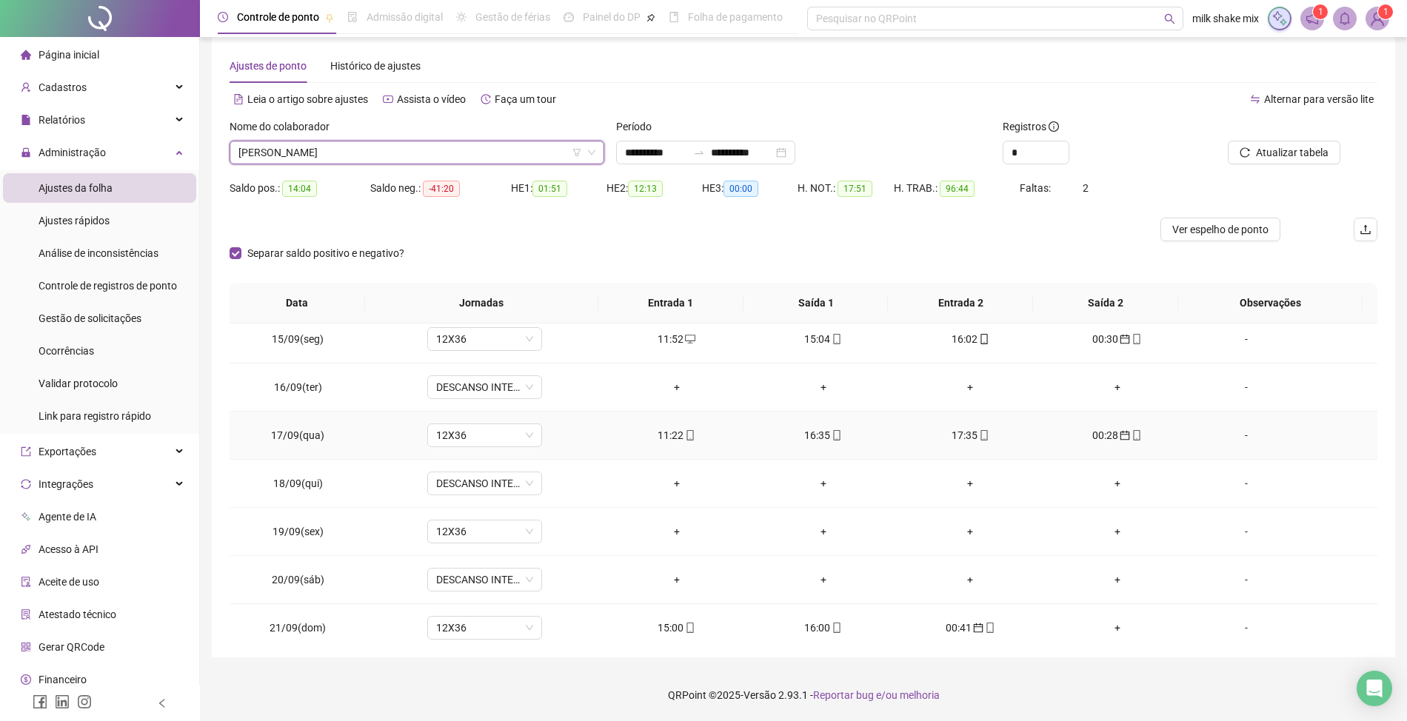
scroll to position [748, 0]
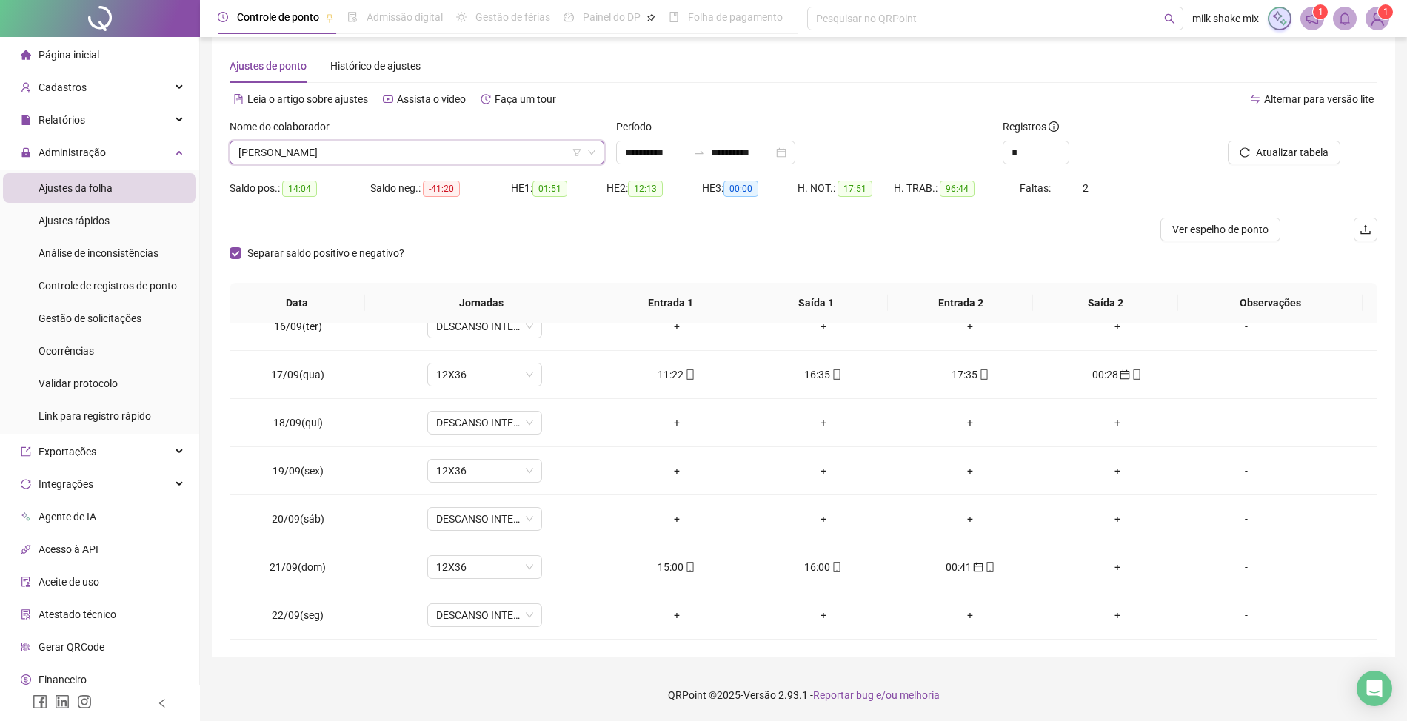
click at [463, 155] on span "CATARINA RODRIGUES DIAS" at bounding box center [416, 152] width 357 height 22
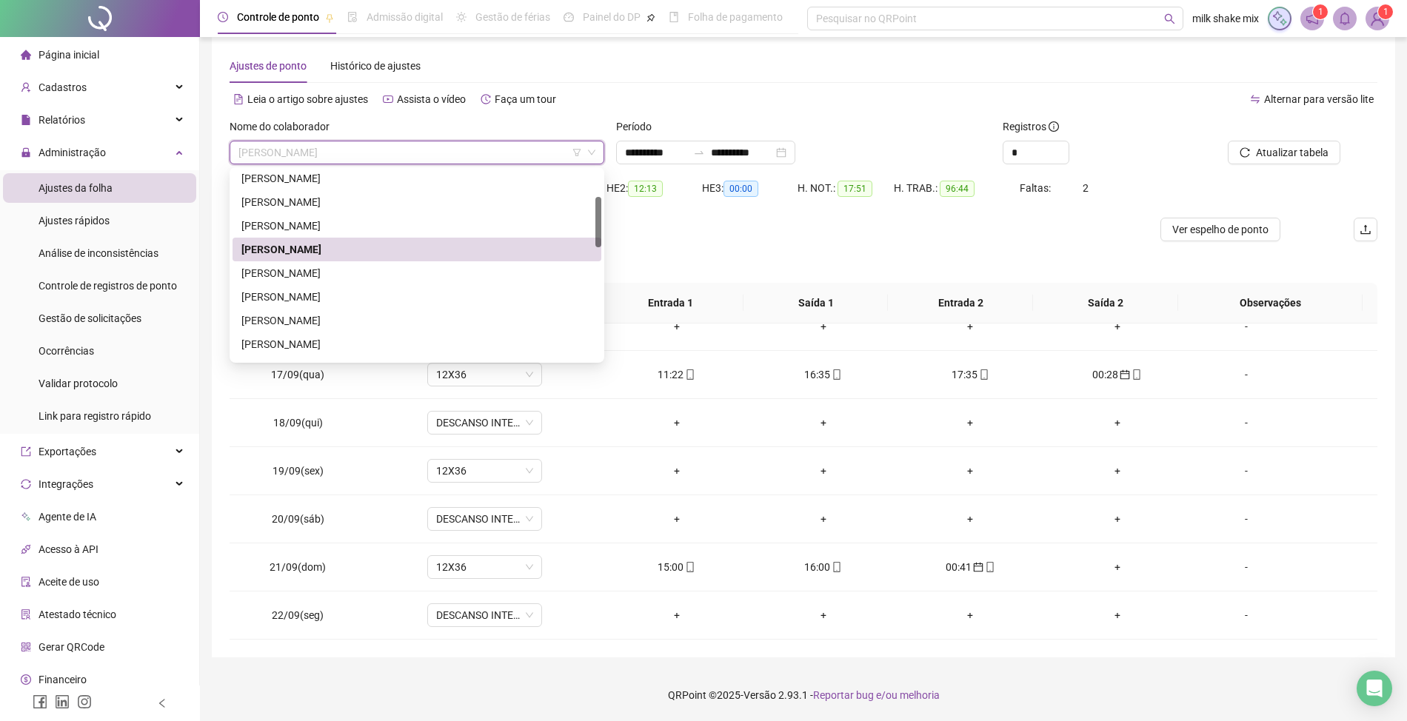
click at [324, 258] on div "CATARINA RODRIGUES DIAS" at bounding box center [417, 250] width 369 height 24
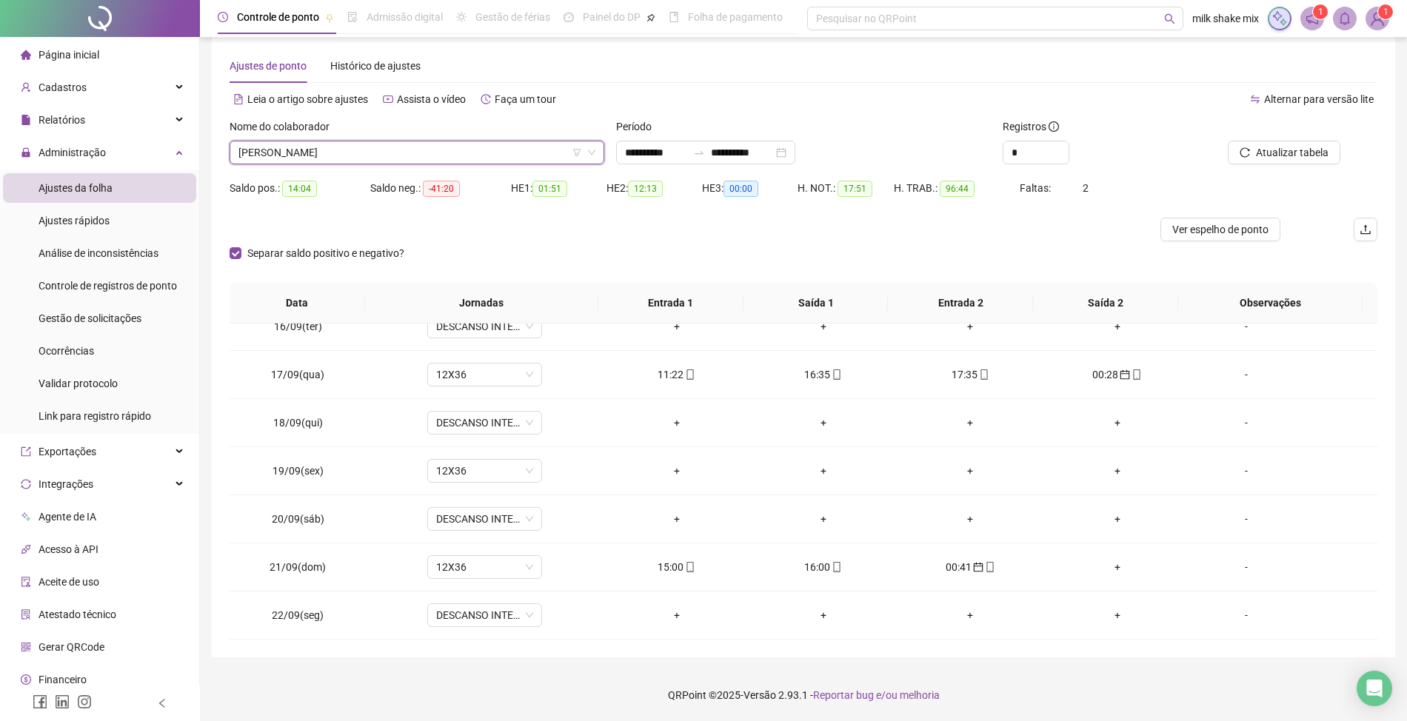
click at [430, 147] on span "CATARINA RODRIGUES DIAS" at bounding box center [416, 152] width 357 height 22
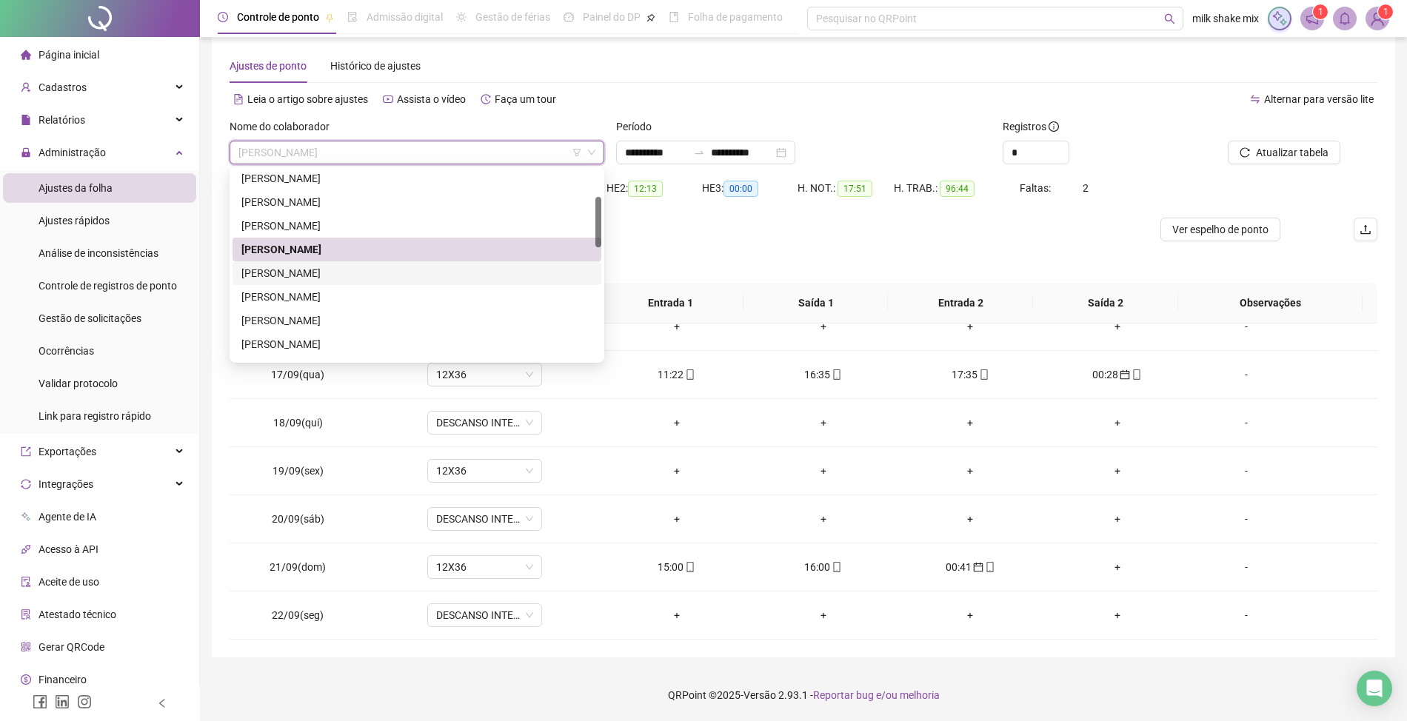
click at [338, 265] on div "DANIEL CARDOSO DOS SANTOS" at bounding box center [416, 273] width 351 height 16
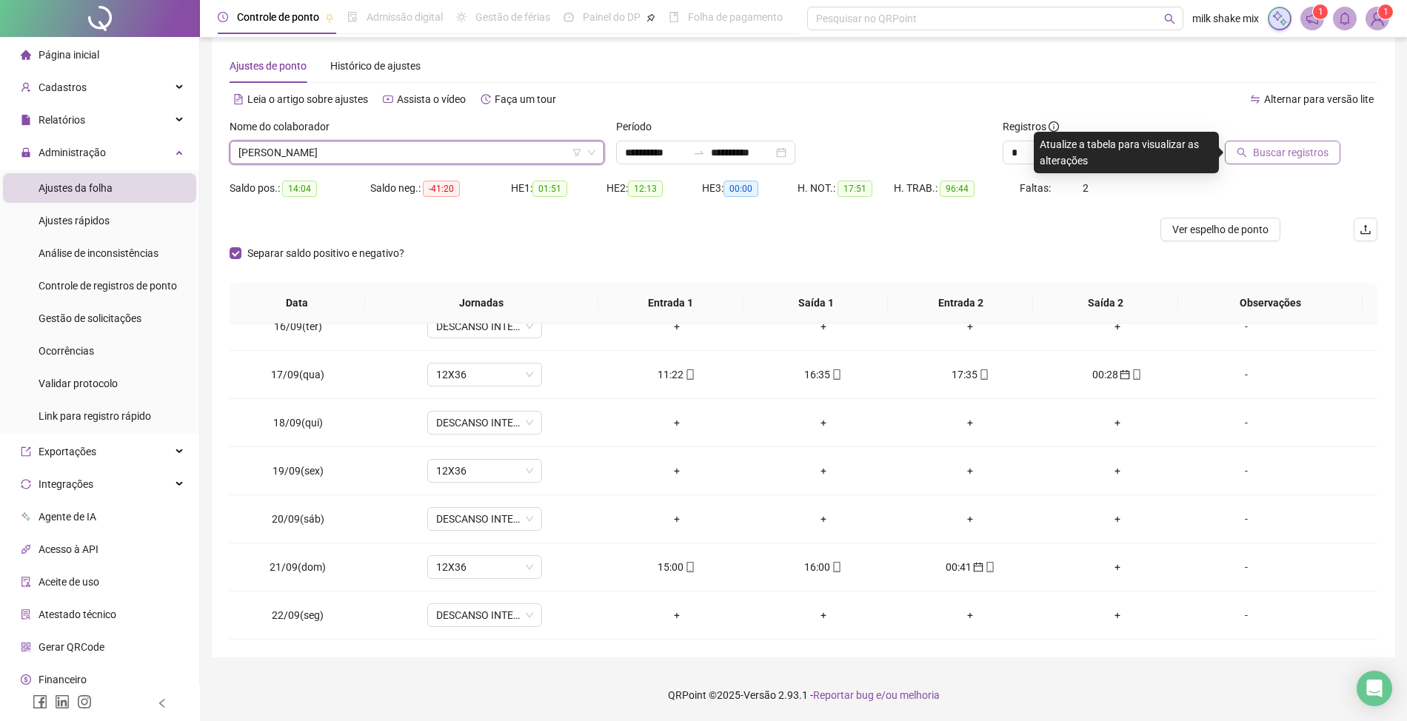
click at [1296, 163] on button "Buscar registros" at bounding box center [1283, 153] width 116 height 24
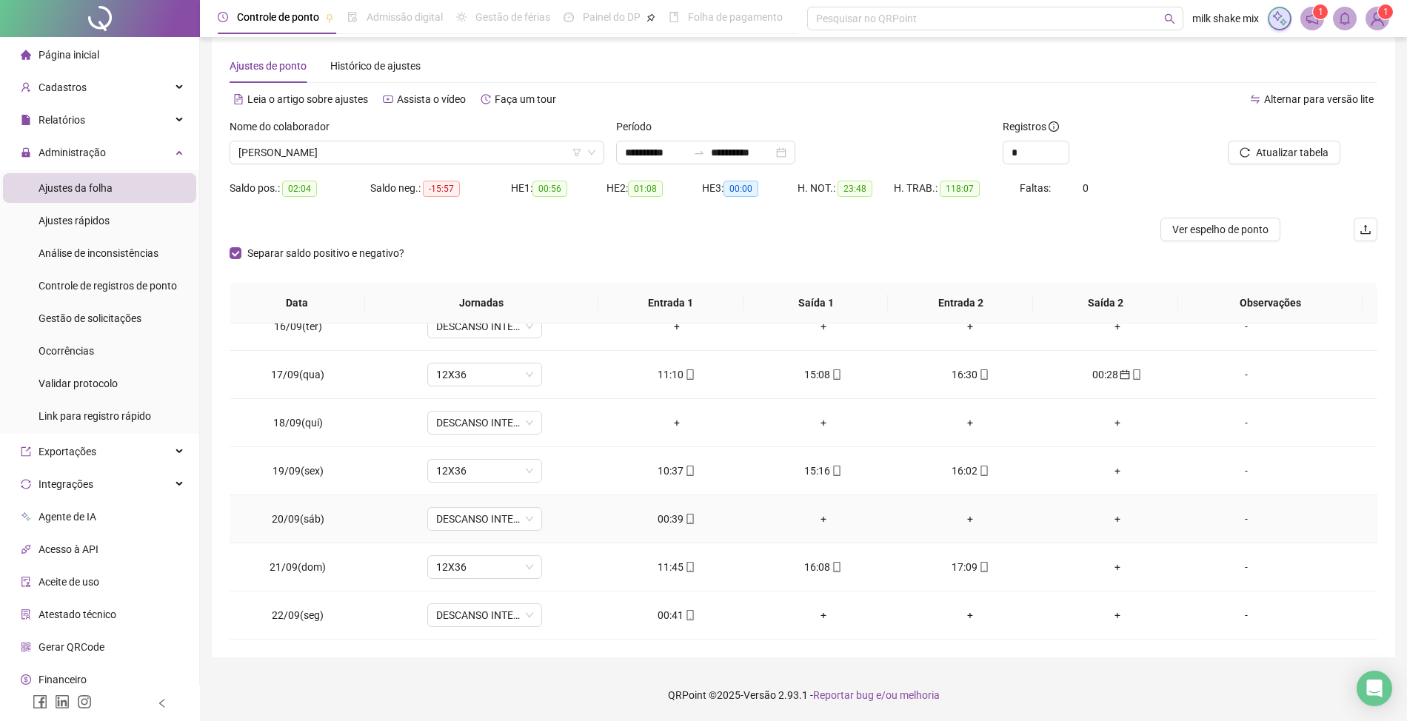
click at [665, 517] on div "00:39" at bounding box center [676, 519] width 123 height 16
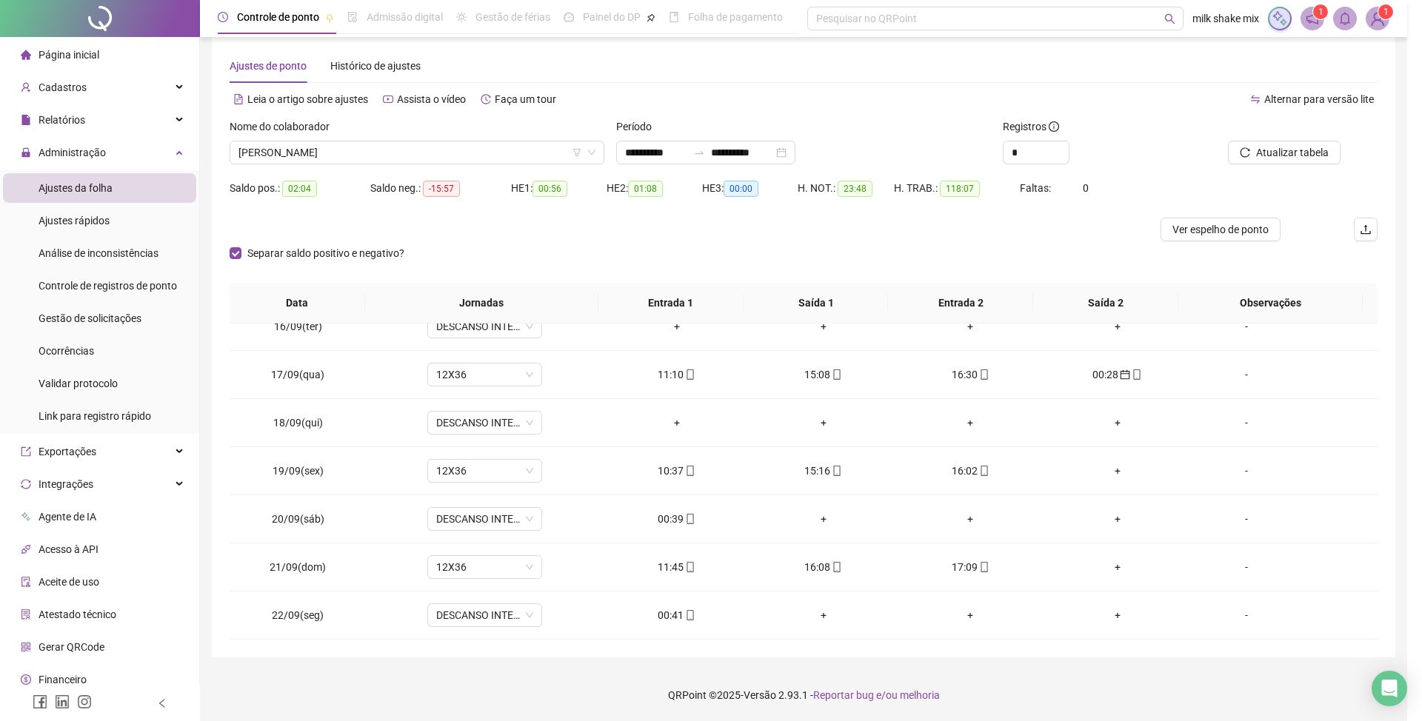
type input "**********"
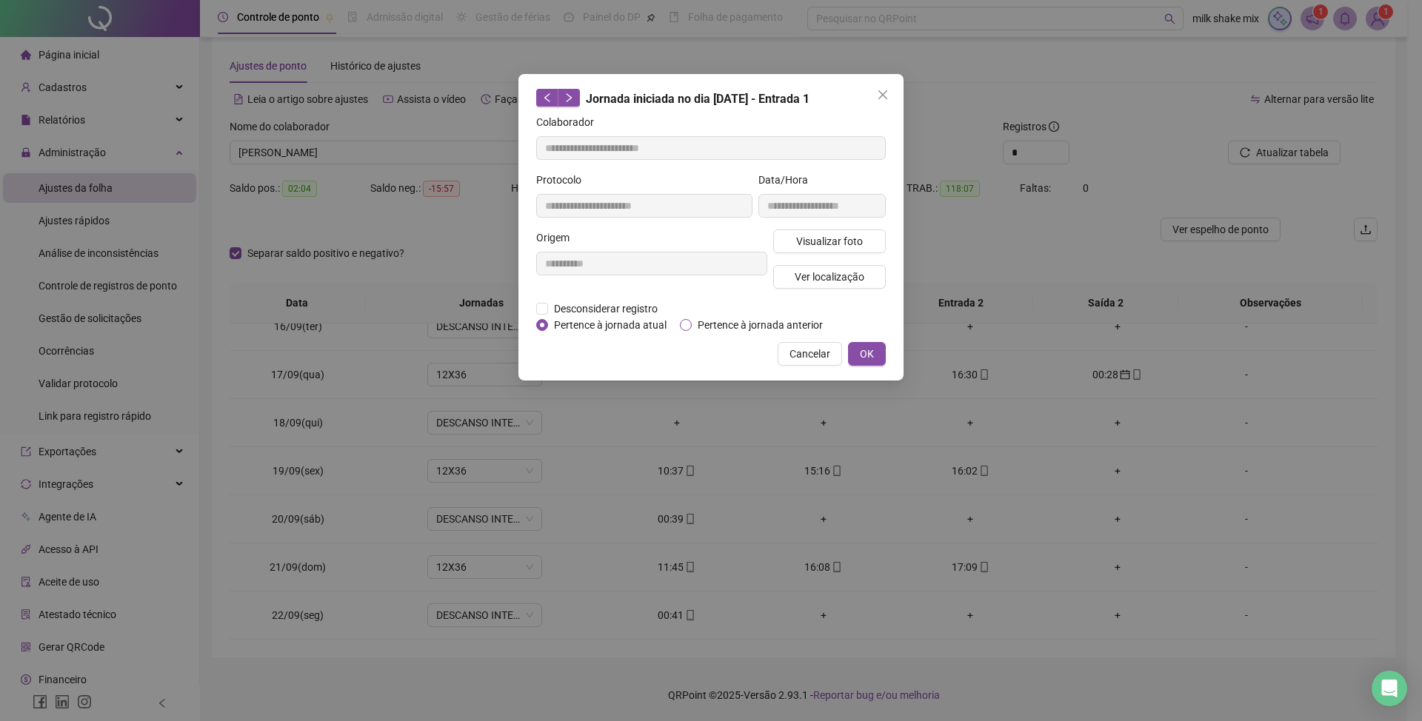
click at [781, 320] on span "Pertence à jornada anterior" at bounding box center [760, 325] width 137 height 16
click at [862, 350] on span "OK" at bounding box center [867, 354] width 14 height 16
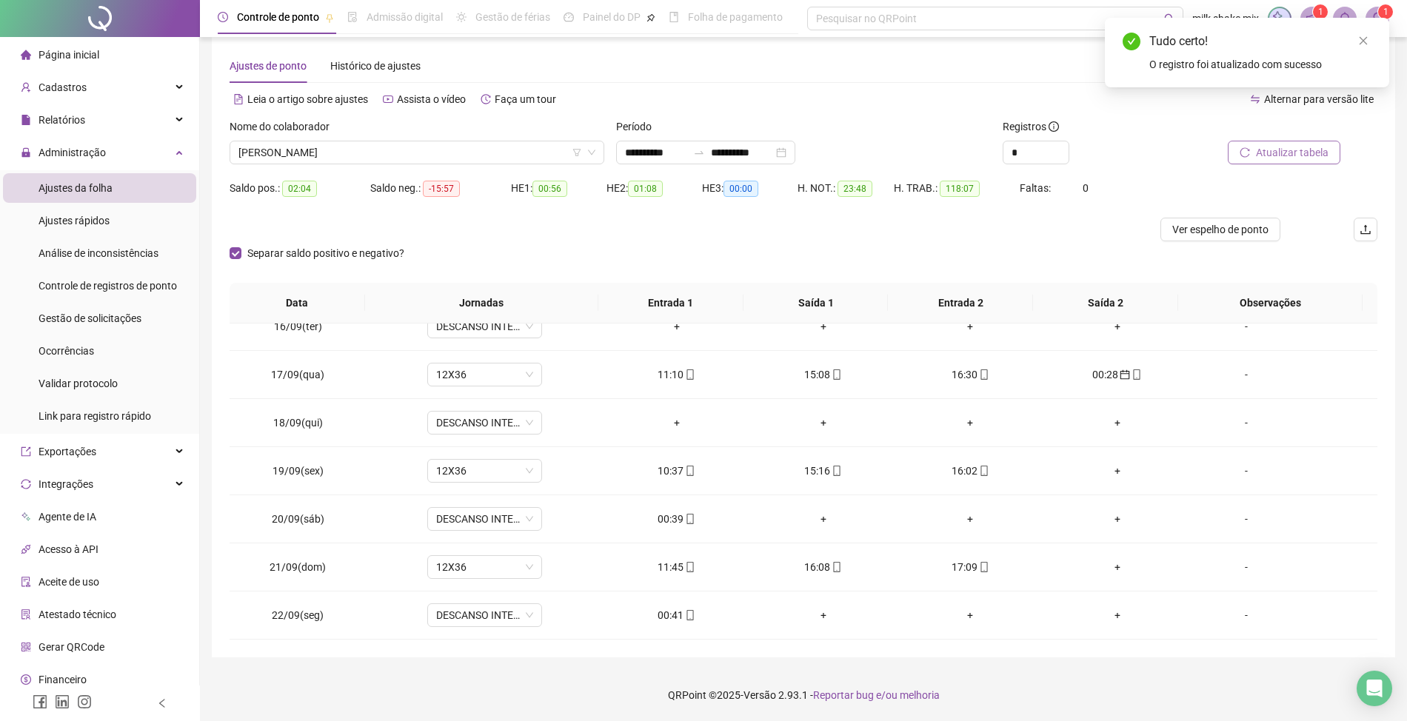
click at [1281, 163] on button "Atualizar tabela" at bounding box center [1284, 153] width 113 height 24
click at [667, 611] on div "00:41" at bounding box center [676, 615] width 123 height 16
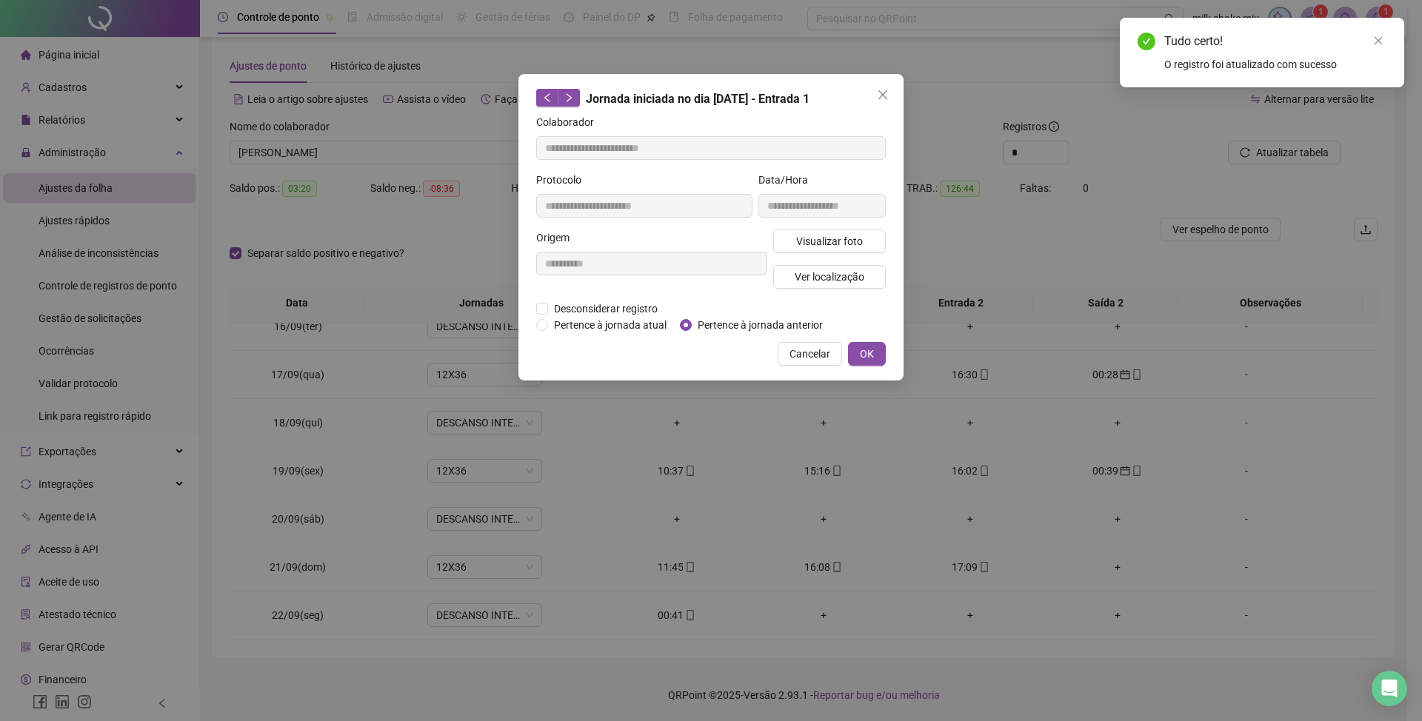
type input "**********"
click at [786, 330] on span "Pertence à jornada anterior" at bounding box center [760, 325] width 137 height 16
click at [854, 357] on button "OK" at bounding box center [867, 354] width 38 height 24
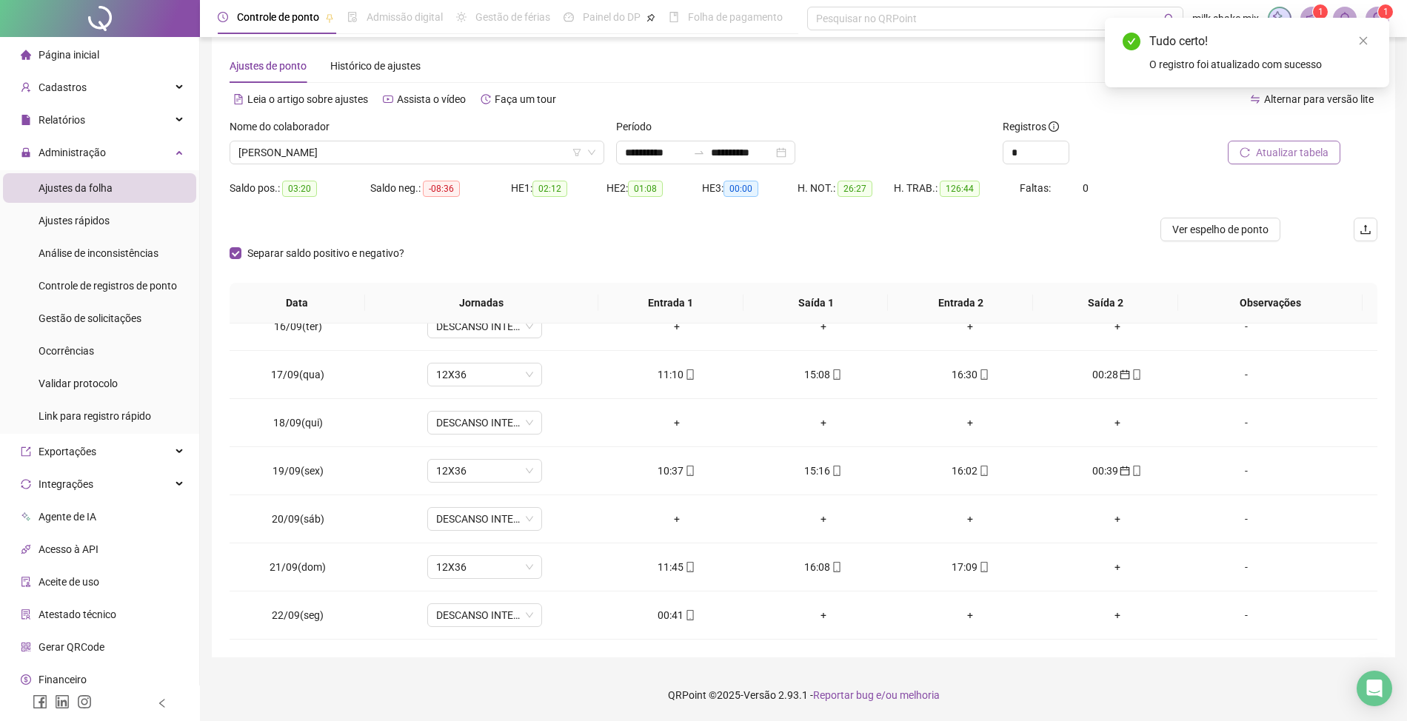
click at [1308, 158] on span "Atualizar tabela" at bounding box center [1292, 152] width 73 height 16
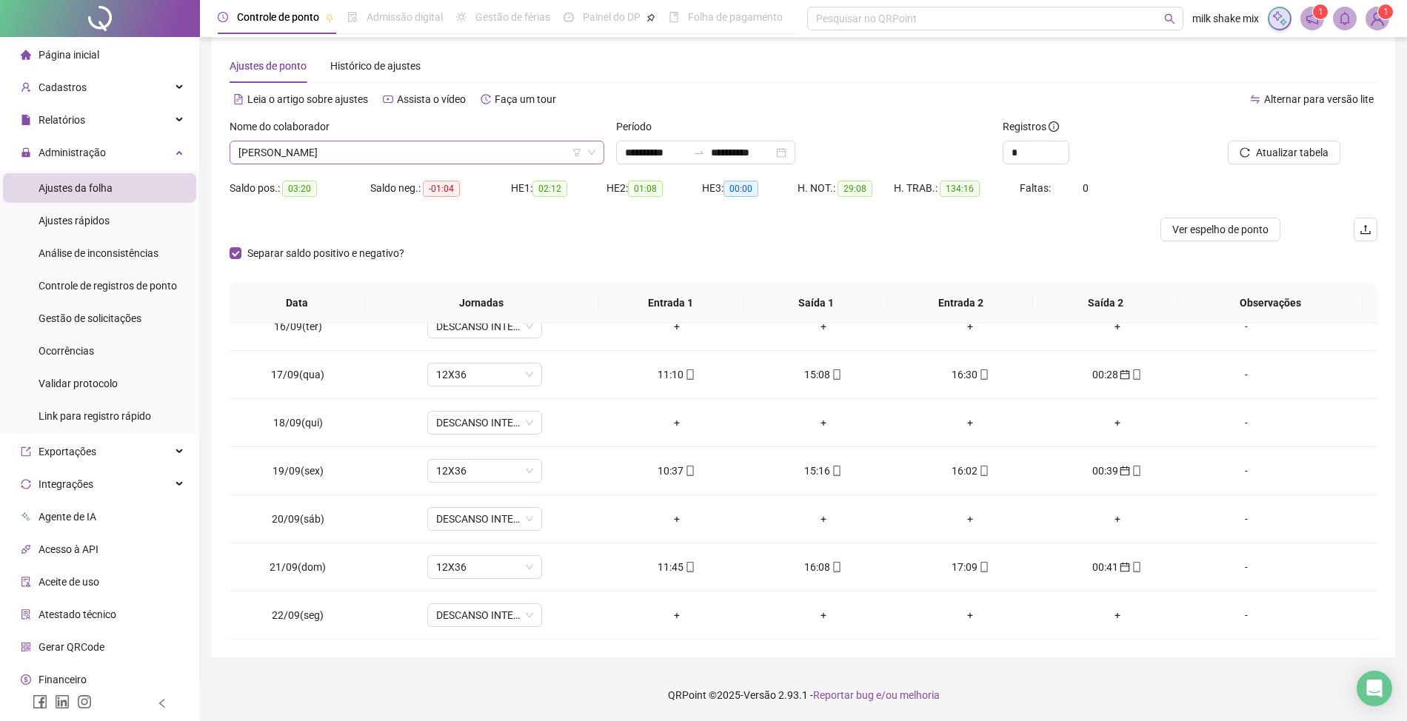
click at [469, 149] on span "DANIEL CARDOSO DOS SANTOS" at bounding box center [416, 152] width 357 height 22
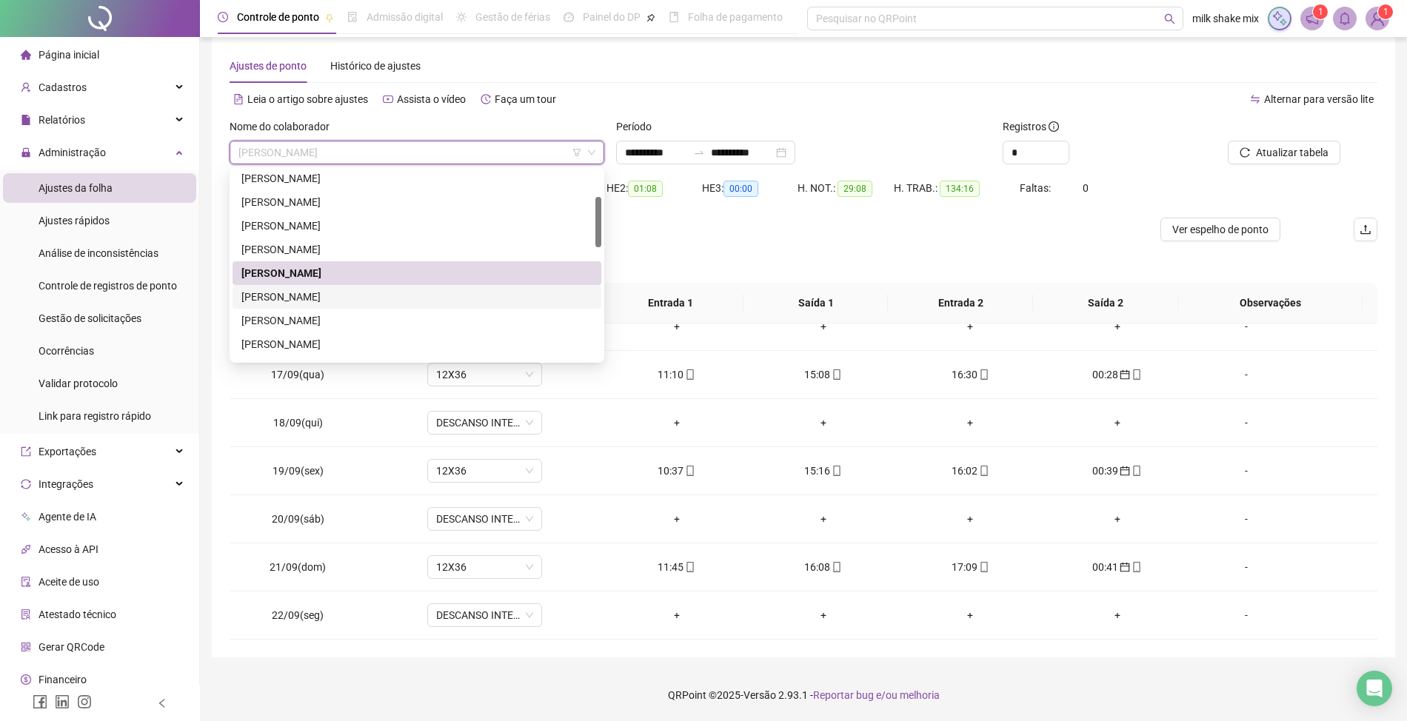
click at [341, 298] on div "EDUARDO RODRIGUES DA ROCHA" at bounding box center [416, 297] width 351 height 16
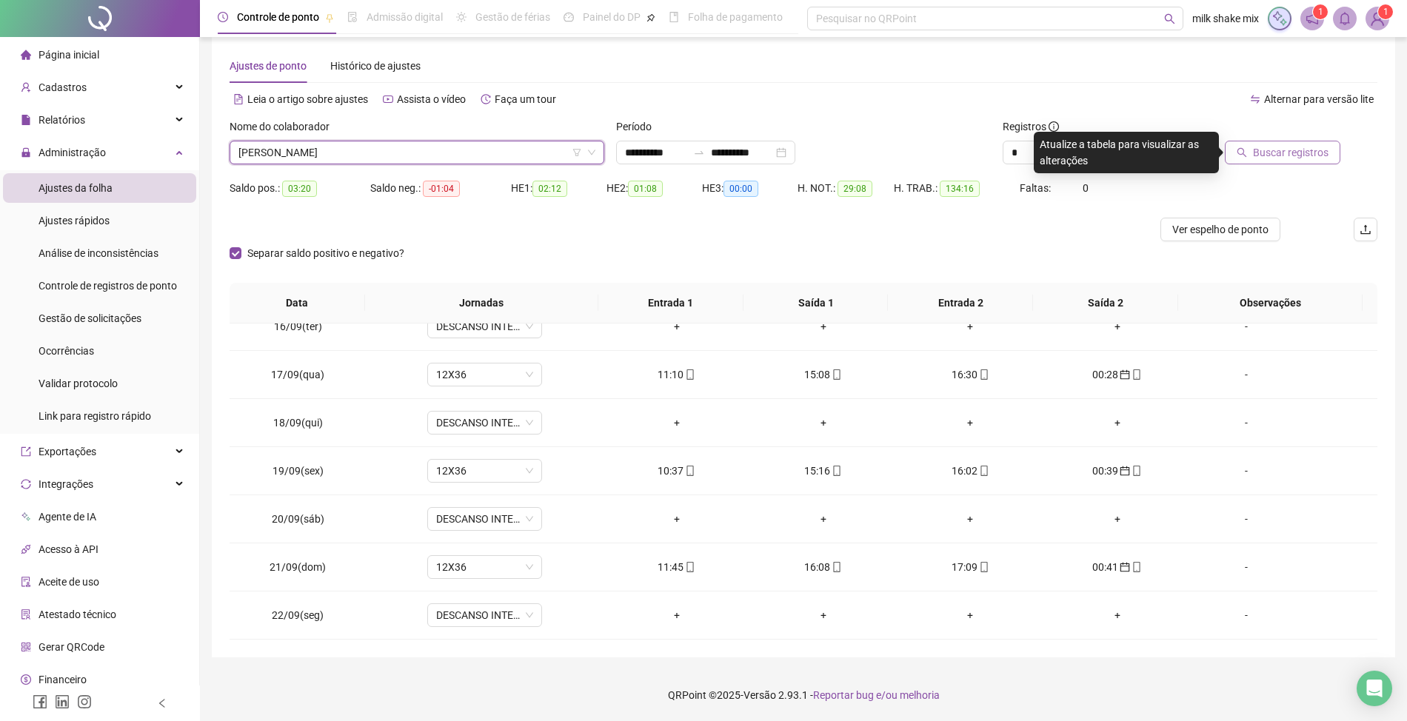
click at [1302, 149] on span "Buscar registros" at bounding box center [1291, 152] width 76 height 16
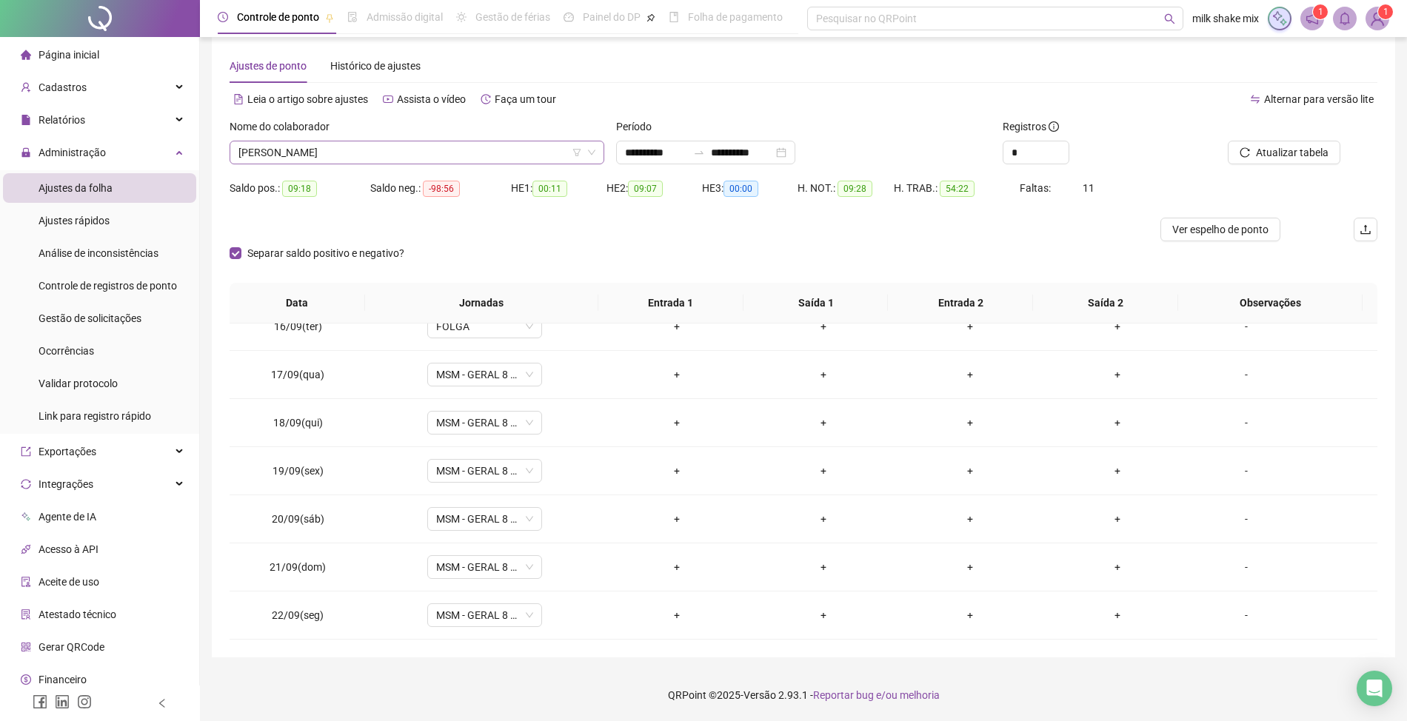
click at [461, 160] on span "EDUARDO RODRIGUES DA ROCHA" at bounding box center [416, 152] width 357 height 22
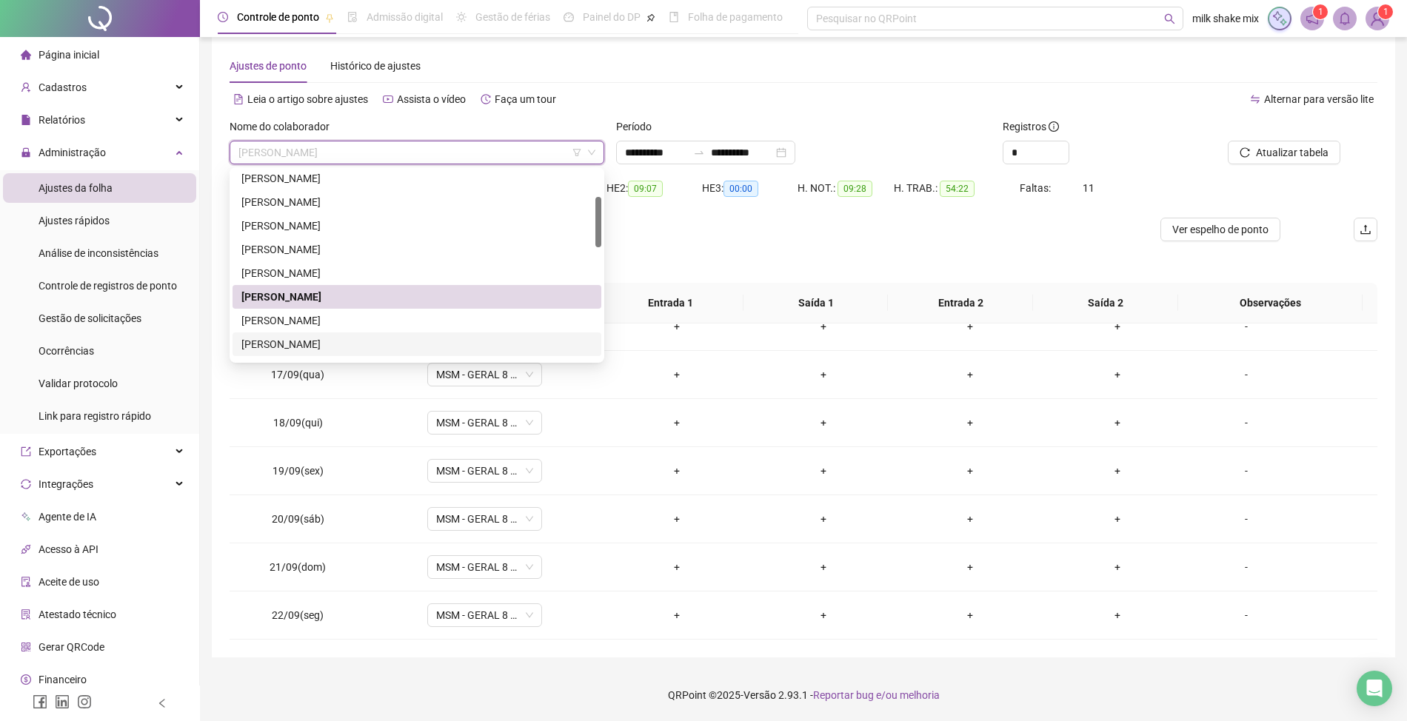
click at [338, 327] on div "ELIANA SOUSA MOTA" at bounding box center [416, 321] width 351 height 16
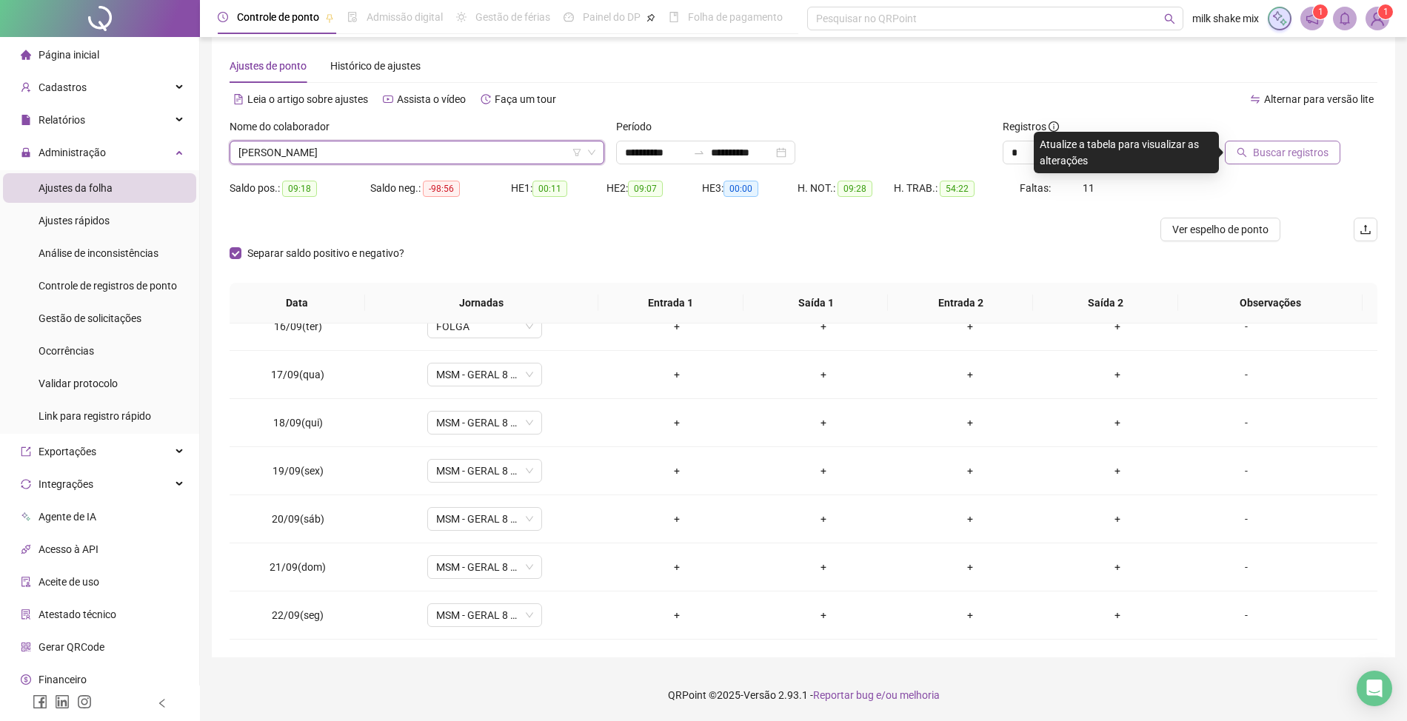
click at [1258, 156] on span "Buscar registros" at bounding box center [1291, 152] width 76 height 16
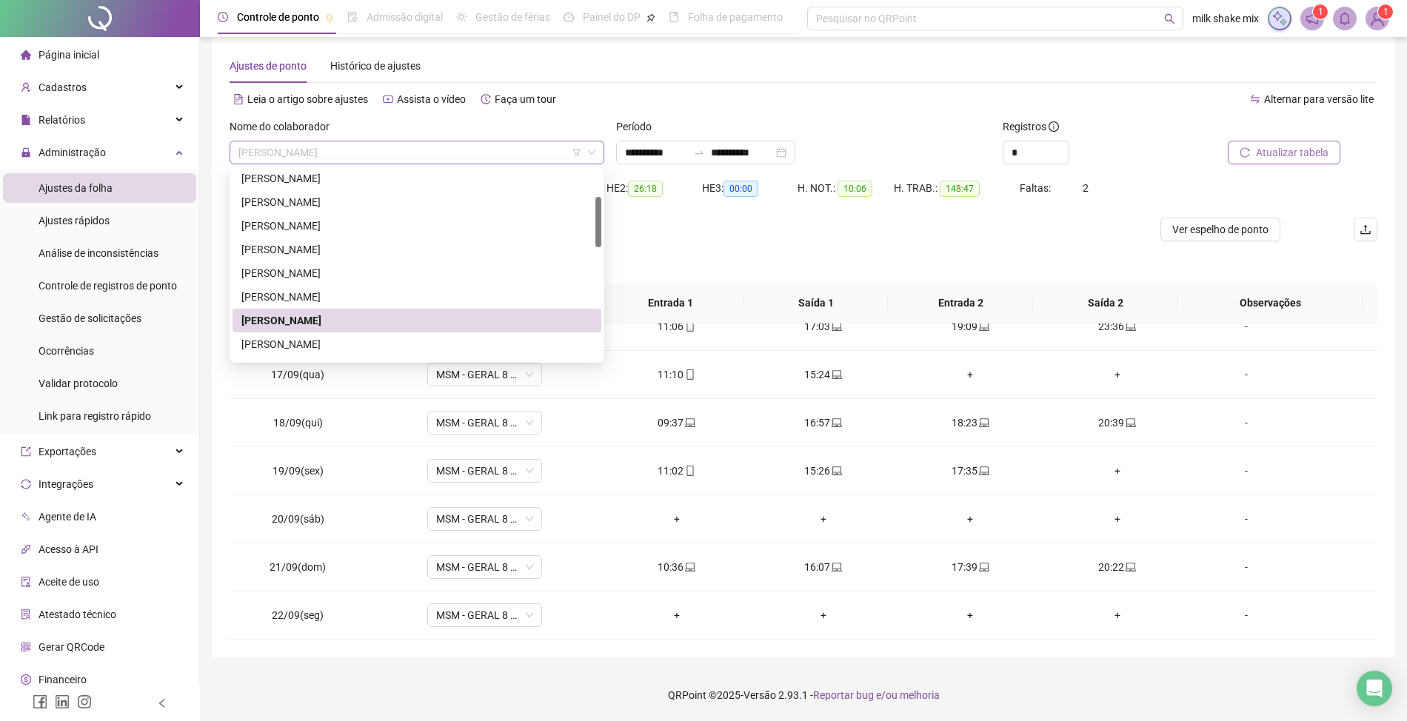
click at [433, 155] on span "ELIANA SOUSA MOTA" at bounding box center [416, 152] width 357 height 22
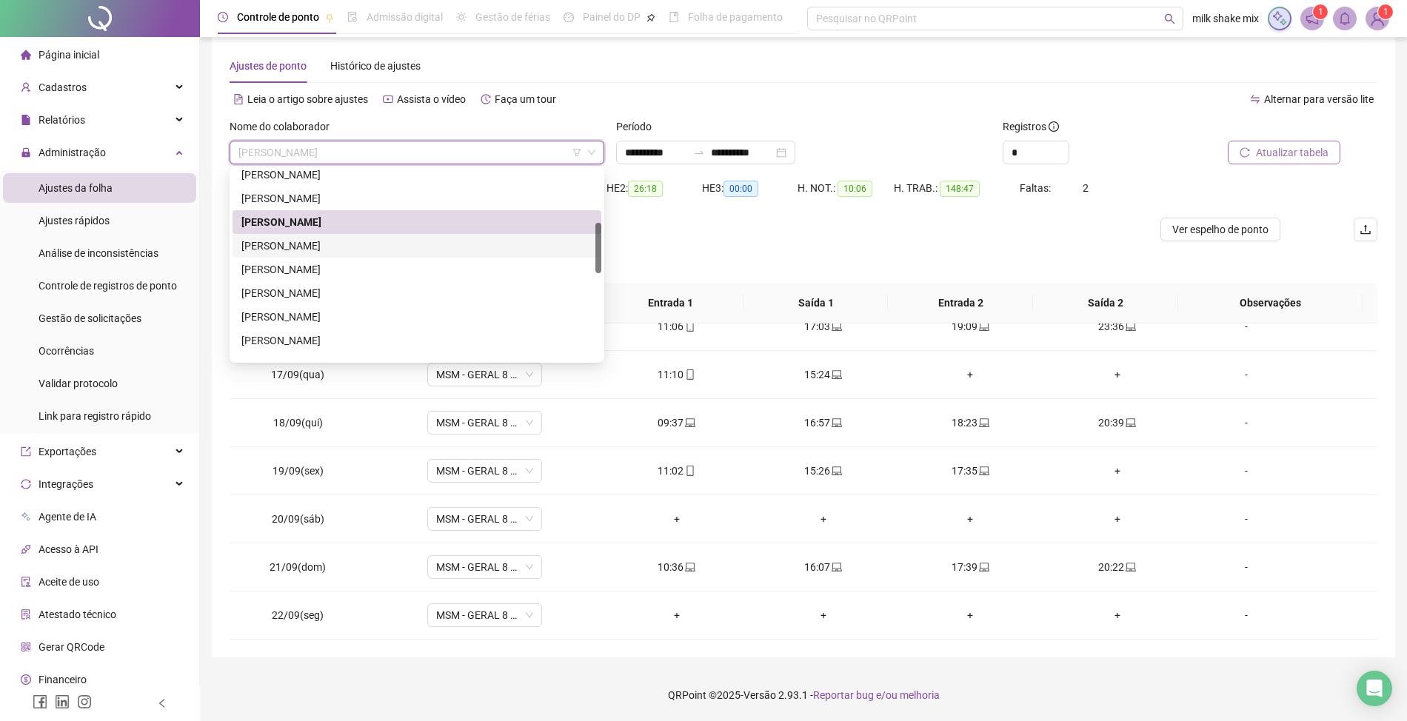
click at [324, 244] on div "FRANCISCA AMANDA DAS CHAGAS DE SOUSA RODRIGUES" at bounding box center [416, 246] width 351 height 16
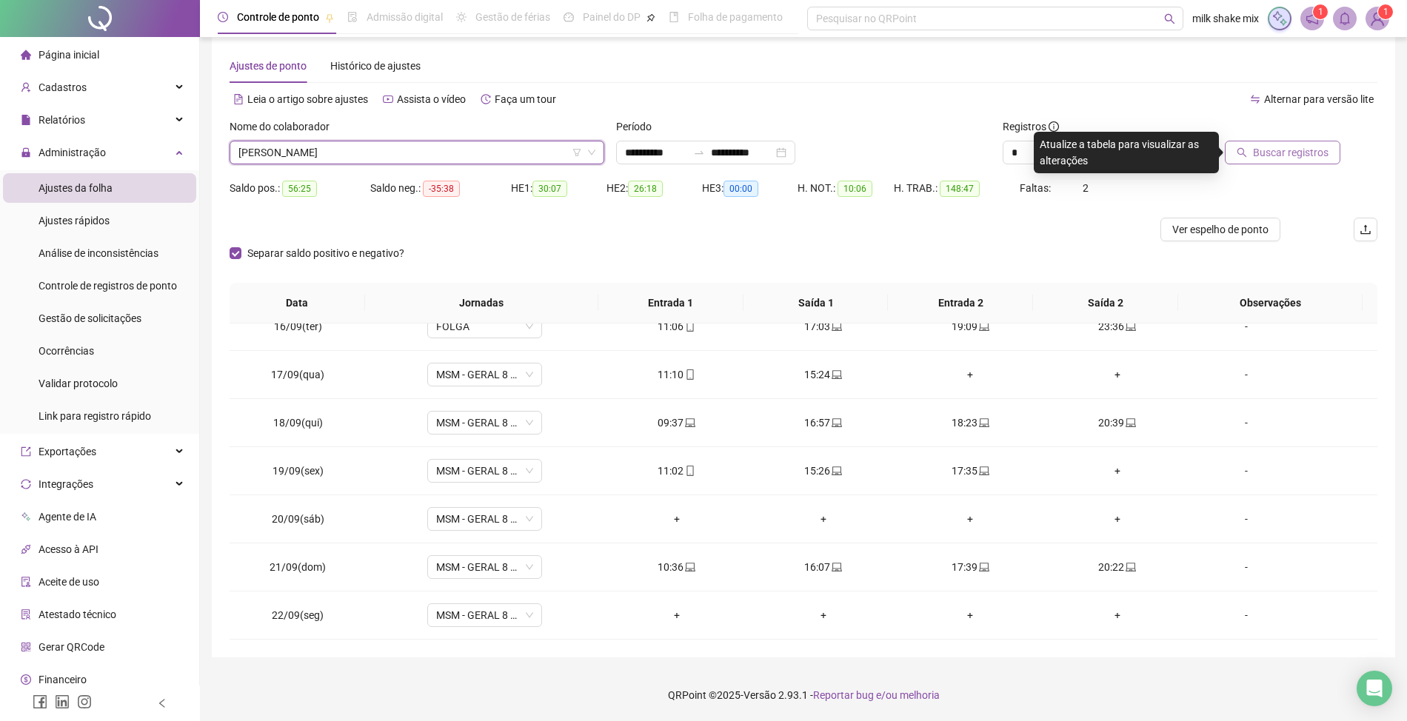
click at [1327, 157] on span "Buscar registros" at bounding box center [1291, 152] width 76 height 16
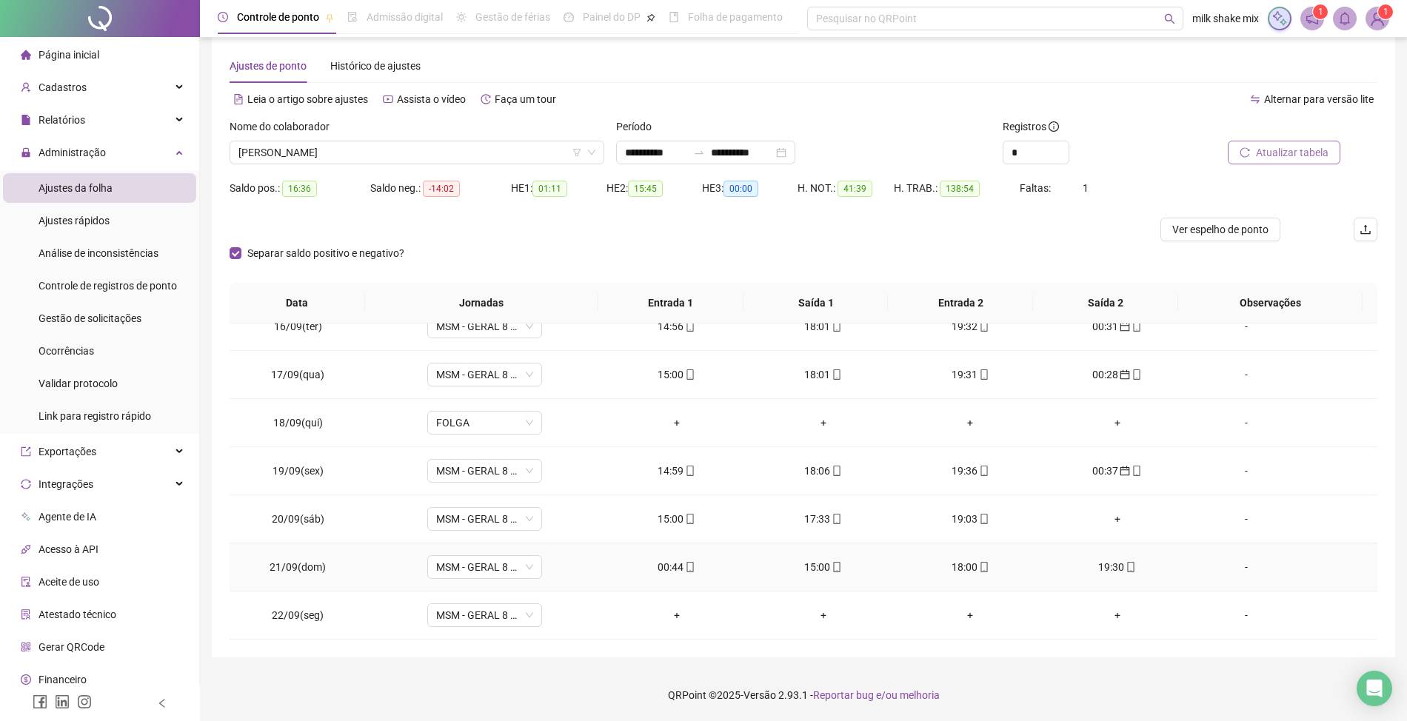
click at [670, 566] on div "00:44" at bounding box center [676, 567] width 123 height 16
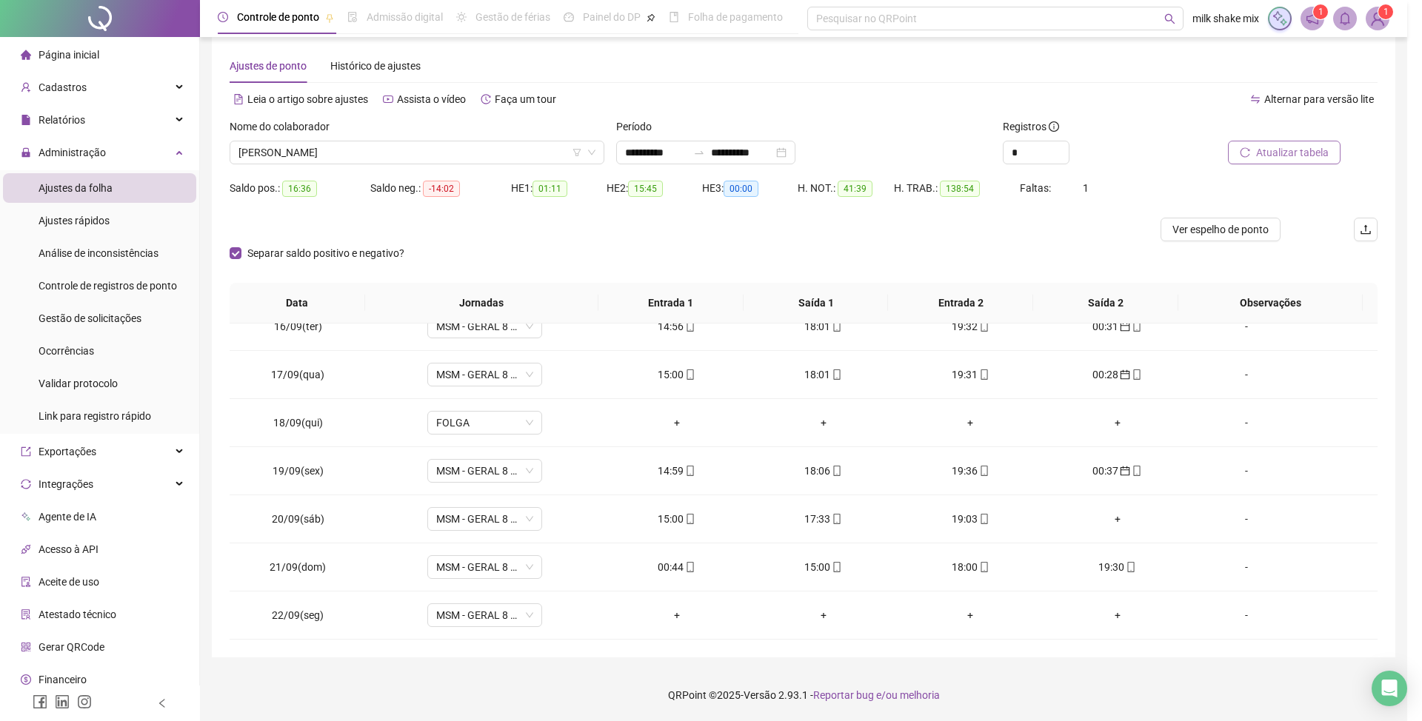
type input "**********"
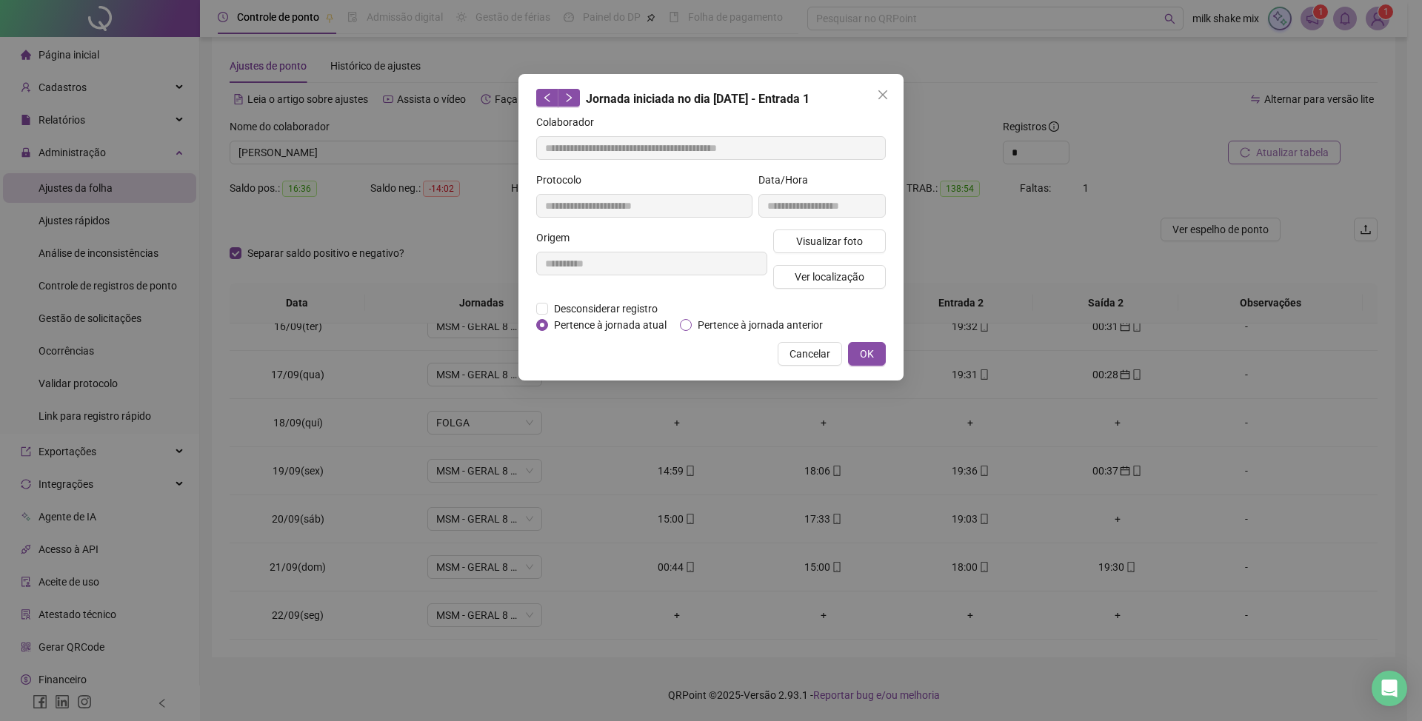
click at [727, 329] on span "Pertence à jornada anterior" at bounding box center [760, 325] width 137 height 16
click at [858, 361] on button "OK" at bounding box center [867, 354] width 38 height 24
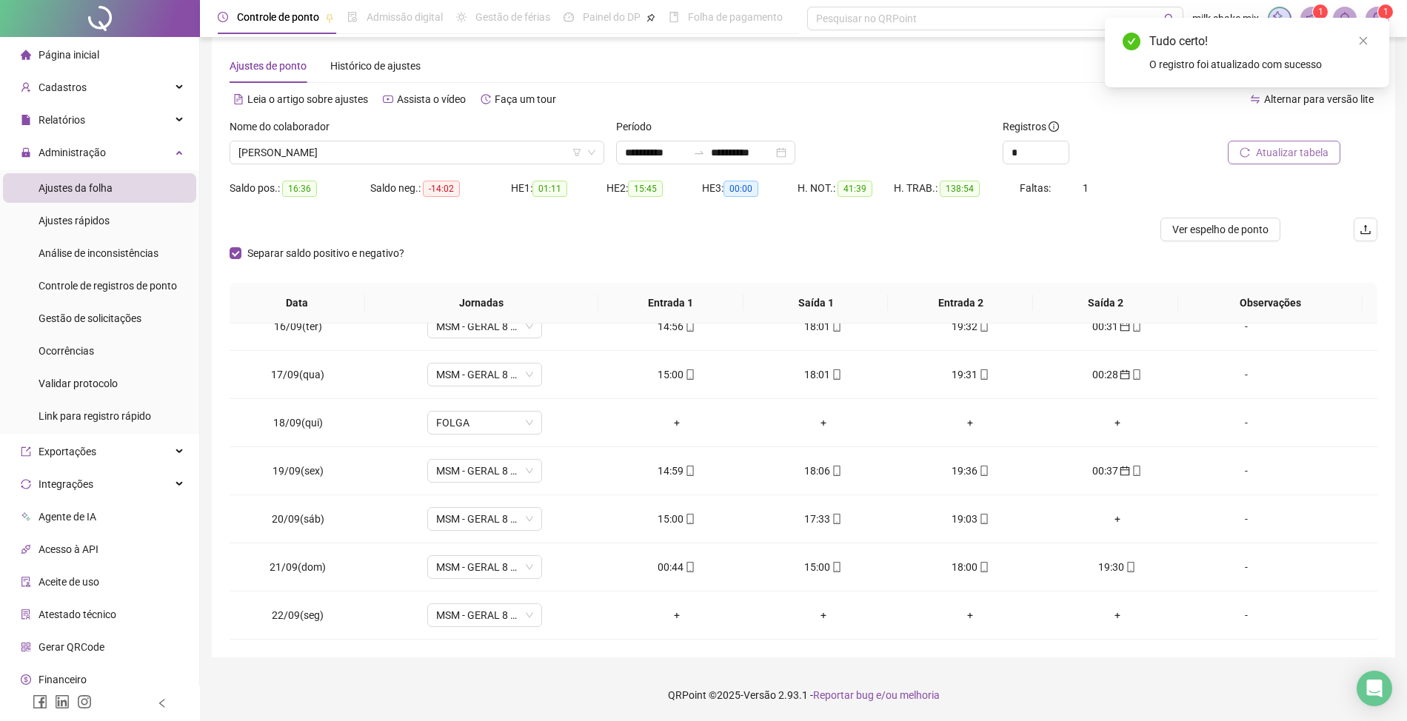
click at [1308, 160] on span "Atualizar tabela" at bounding box center [1292, 152] width 73 height 16
click at [1032, 158] on input "*" at bounding box center [1036, 152] width 65 height 22
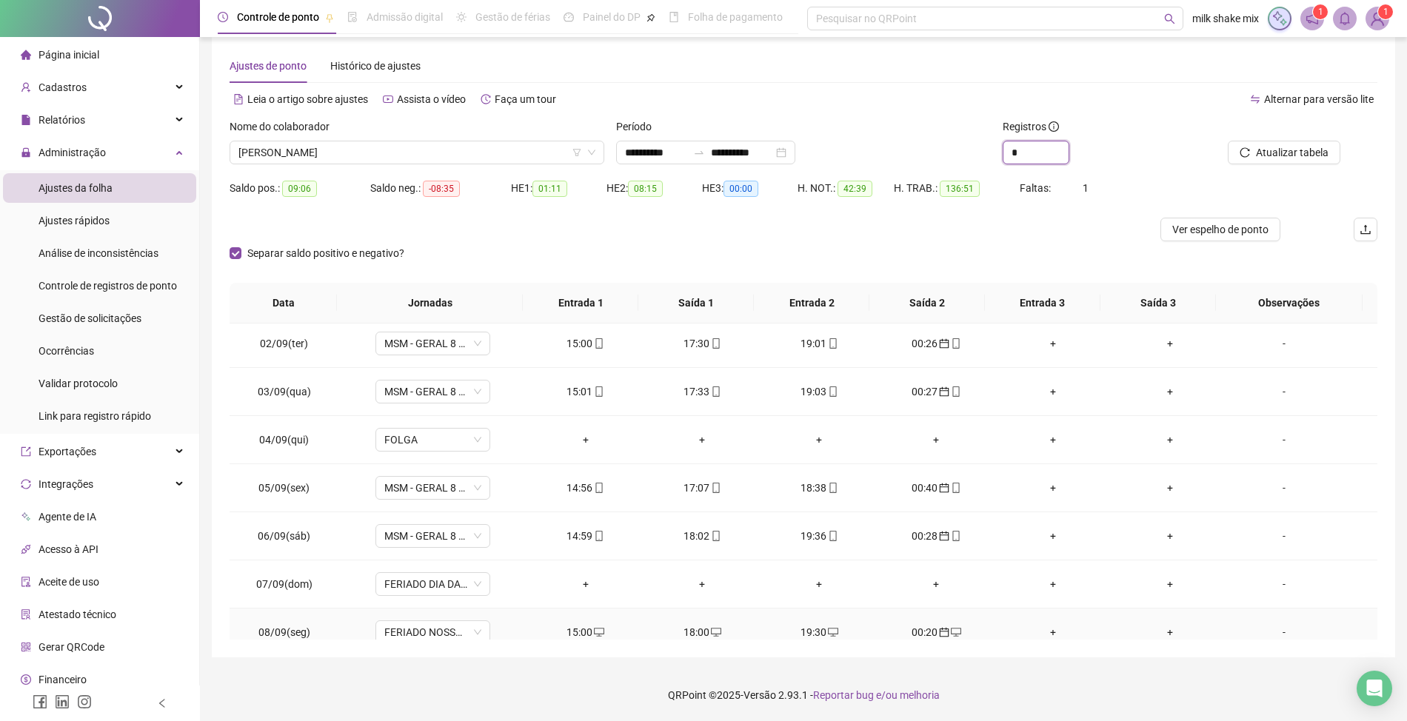
scroll to position [0, 0]
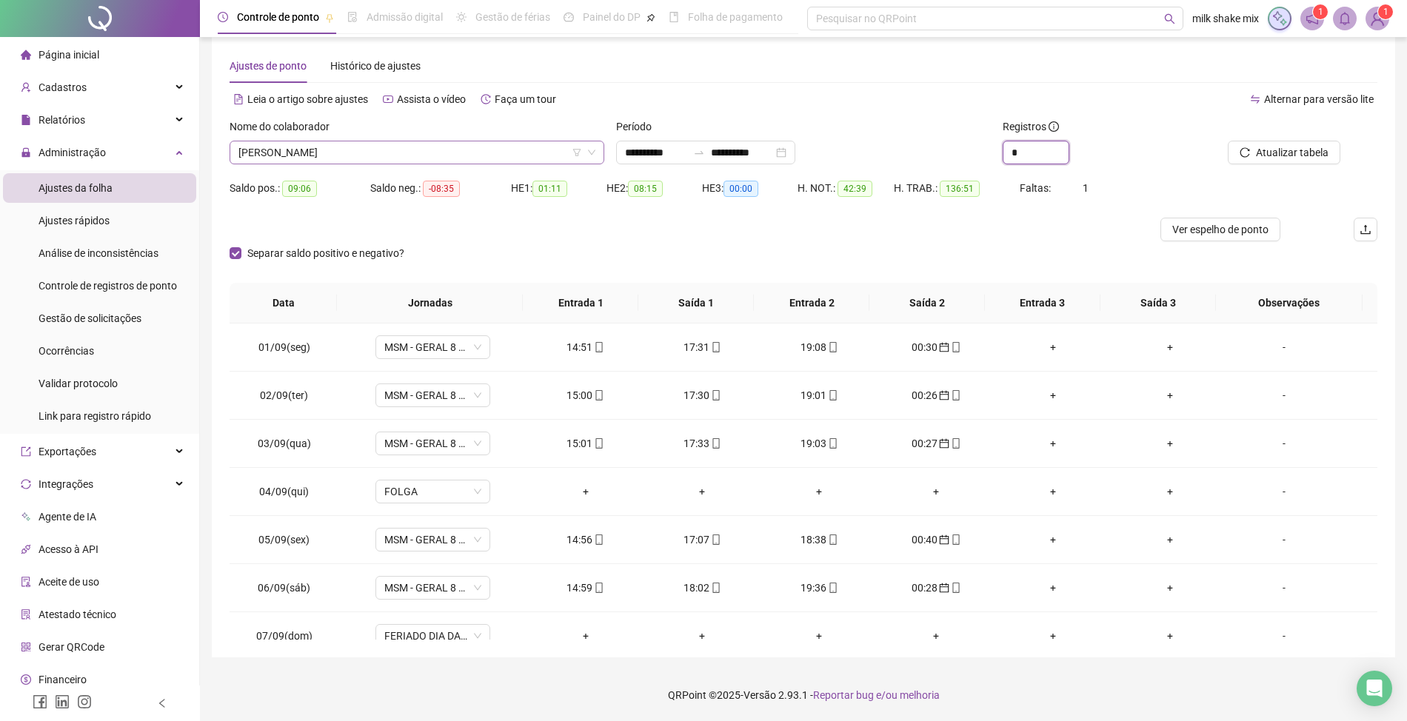
click at [537, 156] on span "FRANCISCA AMANDA DAS CHAGAS DE SOUSA RODRIGUES" at bounding box center [416, 152] width 357 height 22
type input "*"
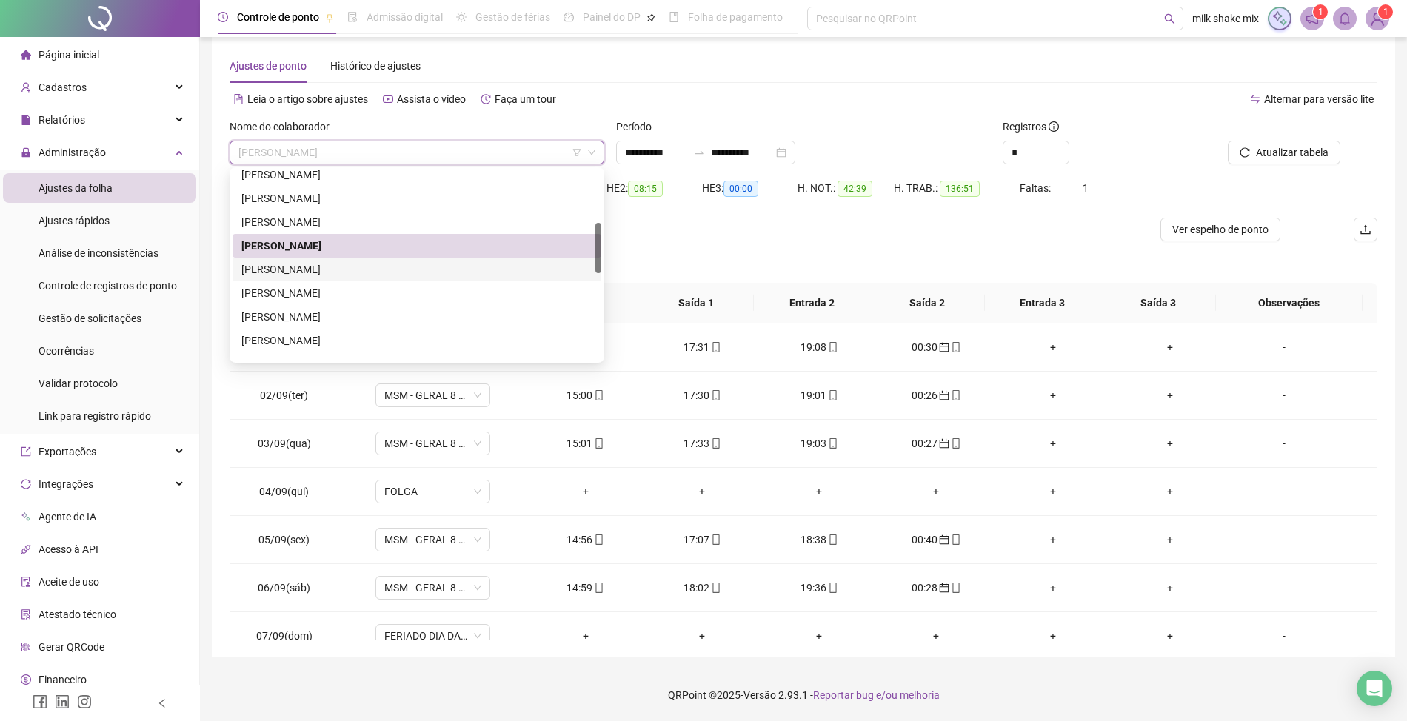
click at [382, 273] on div "JAQUELINE VIEIRA DE SOUSA" at bounding box center [416, 269] width 351 height 16
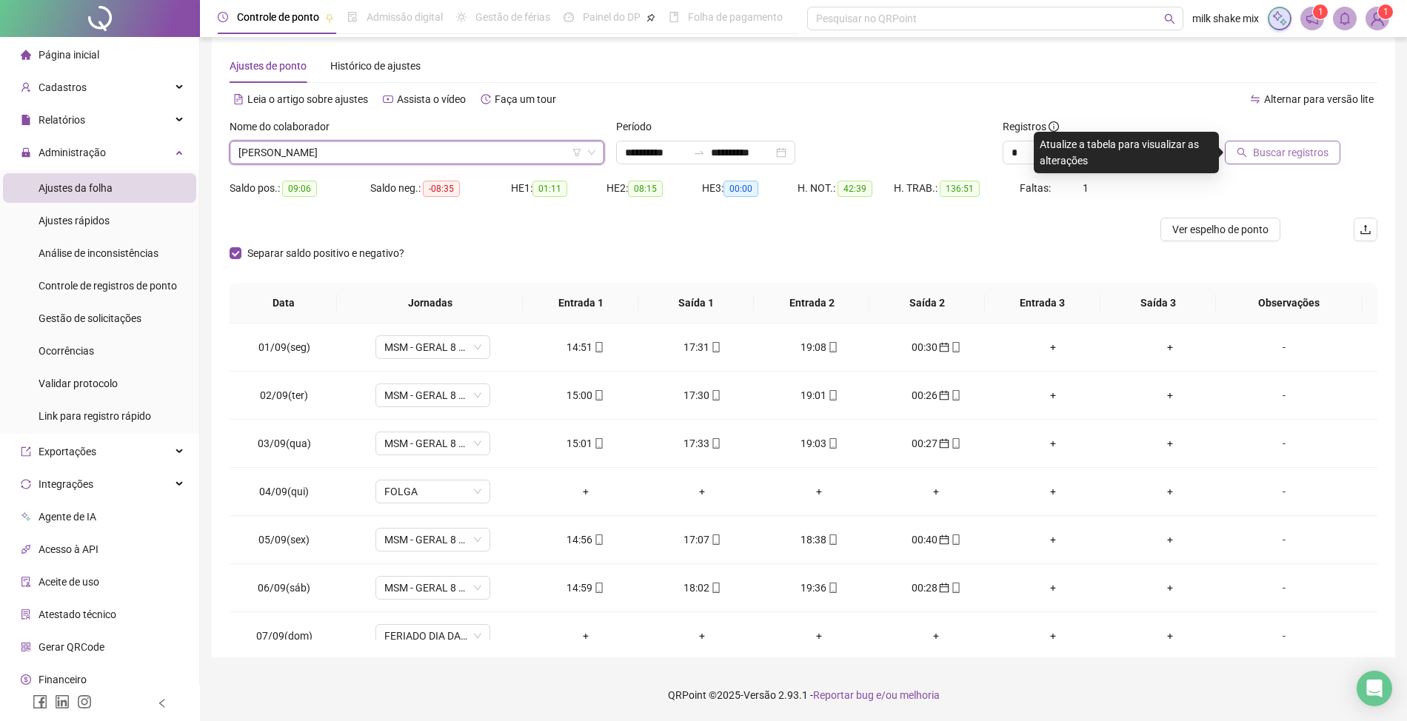
click at [1309, 143] on button "Buscar registros" at bounding box center [1283, 153] width 116 height 24
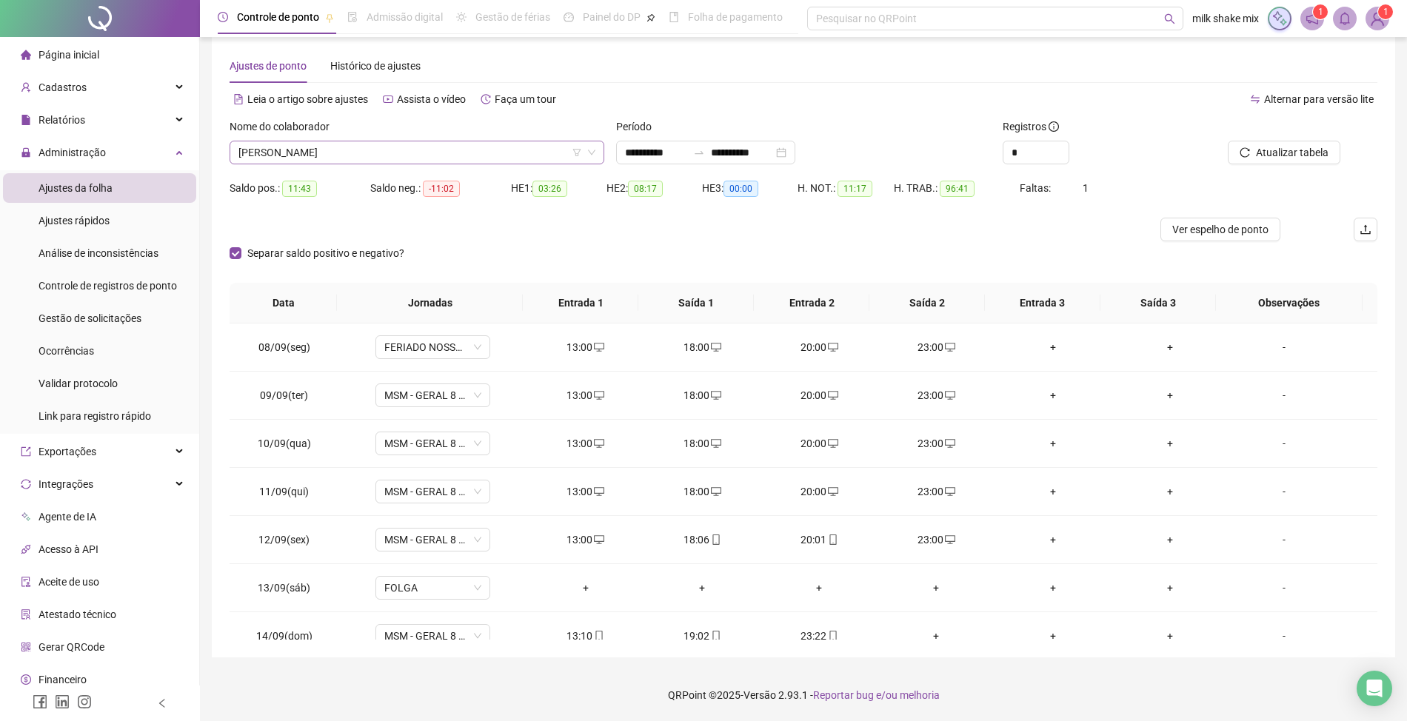
click at [442, 154] on span "JAQUELINE VIEIRA DE SOUSA" at bounding box center [416, 152] width 357 height 22
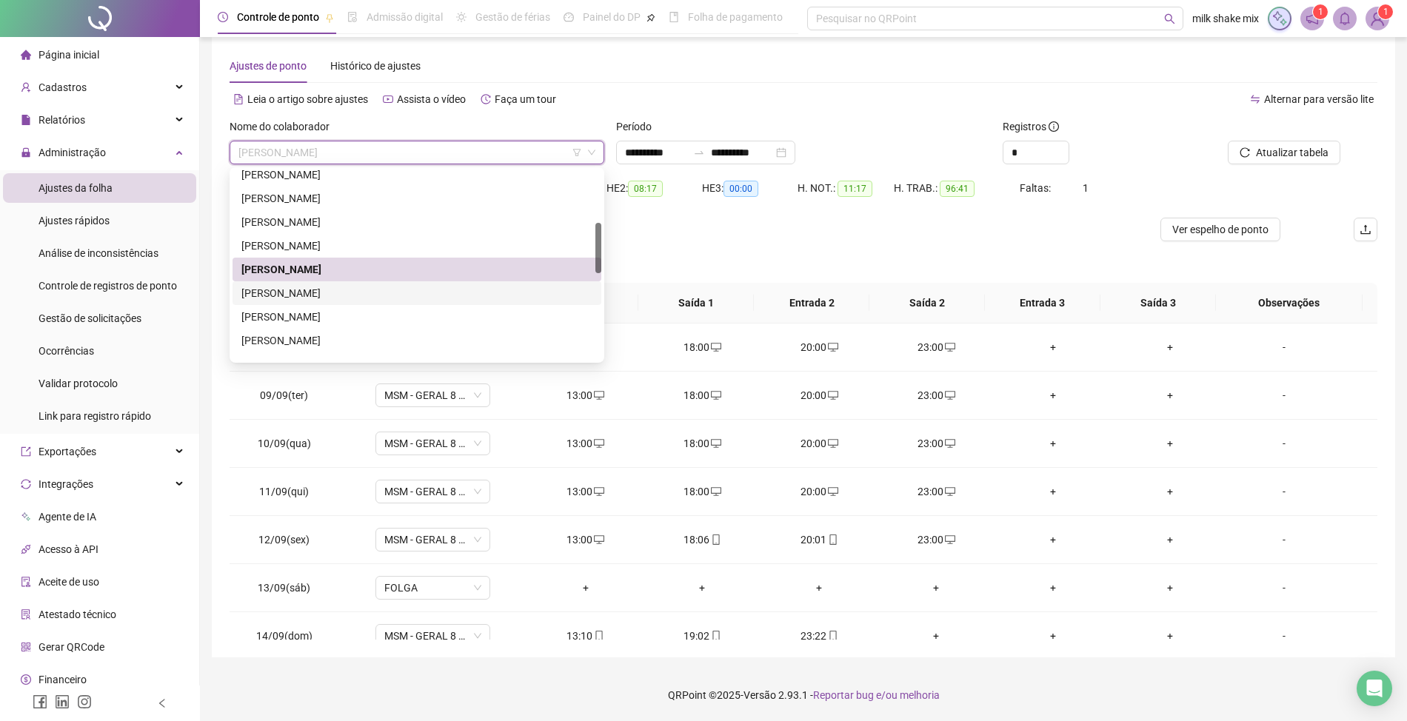
click at [306, 300] on div "JESSYKA COELHO DE SOUZA" at bounding box center [416, 293] width 351 height 16
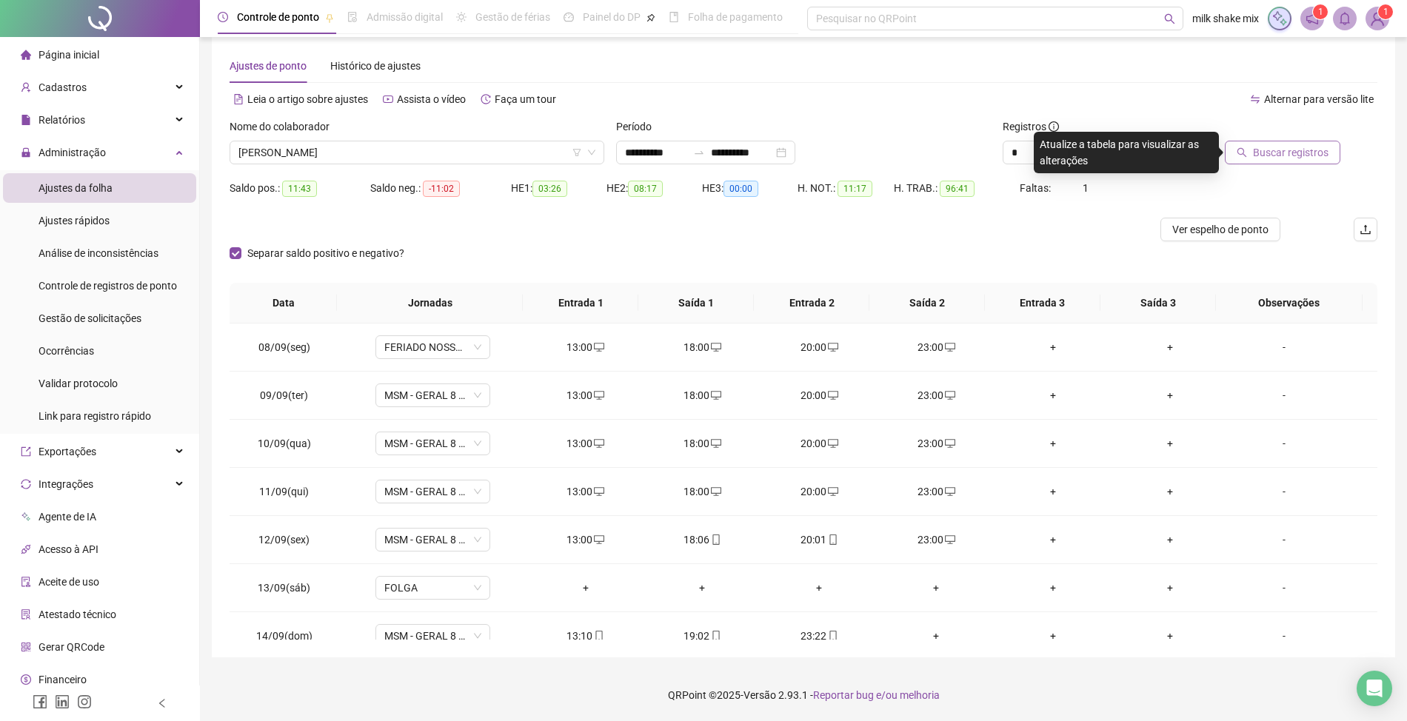
click at [1318, 152] on span "Buscar registros" at bounding box center [1291, 152] width 76 height 16
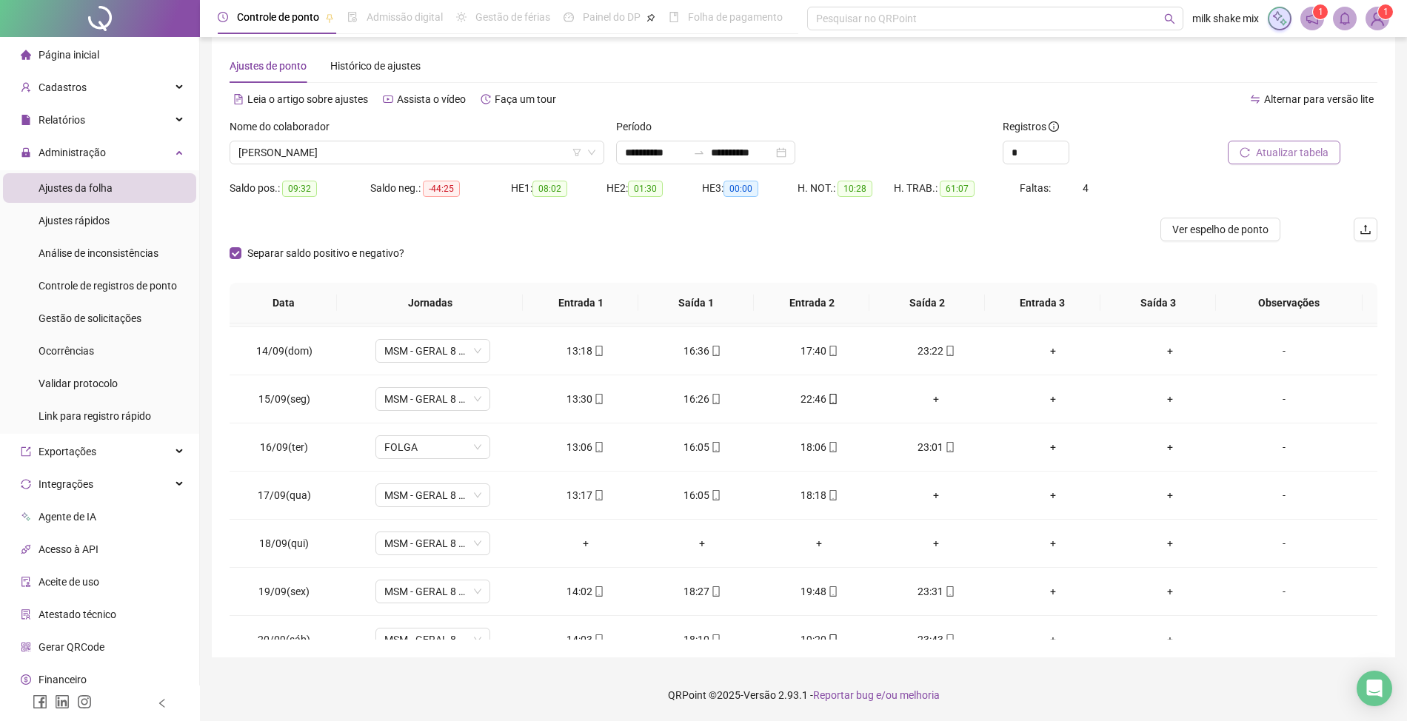
scroll to position [311, 0]
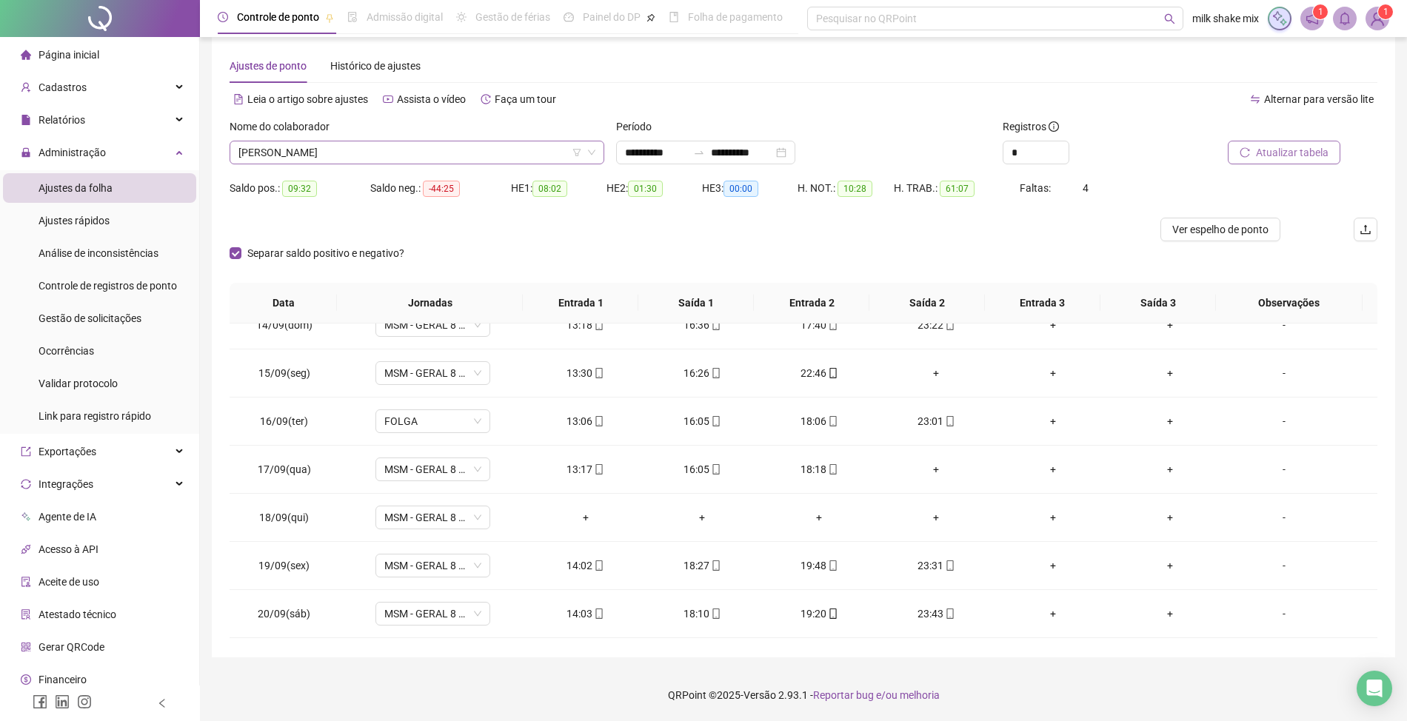
click at [407, 163] on span "JESSYKA COELHO DE SOUZA" at bounding box center [416, 152] width 357 height 22
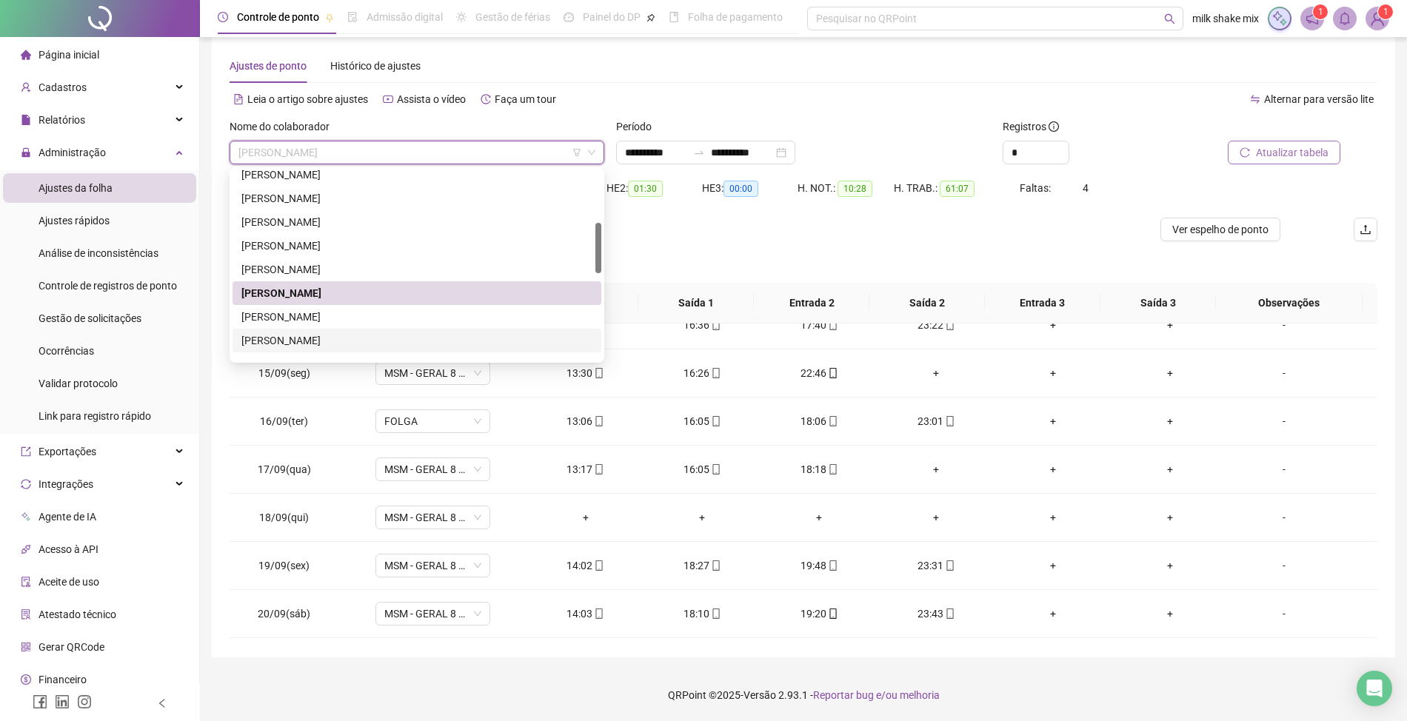
click at [273, 348] on div "JOZANDRO SILVA DOS SANTOS CLARINDO" at bounding box center [417, 341] width 369 height 24
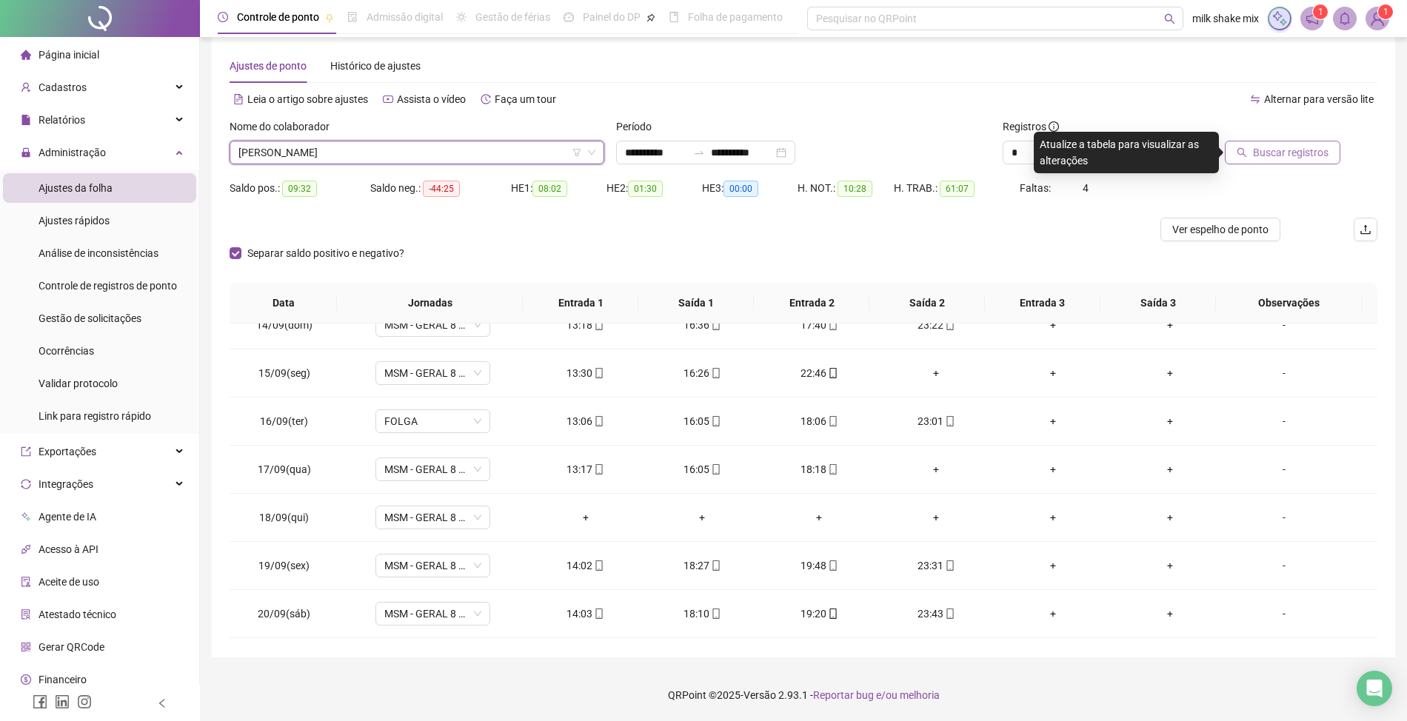
click at [1263, 164] on button "Buscar registros" at bounding box center [1283, 153] width 116 height 24
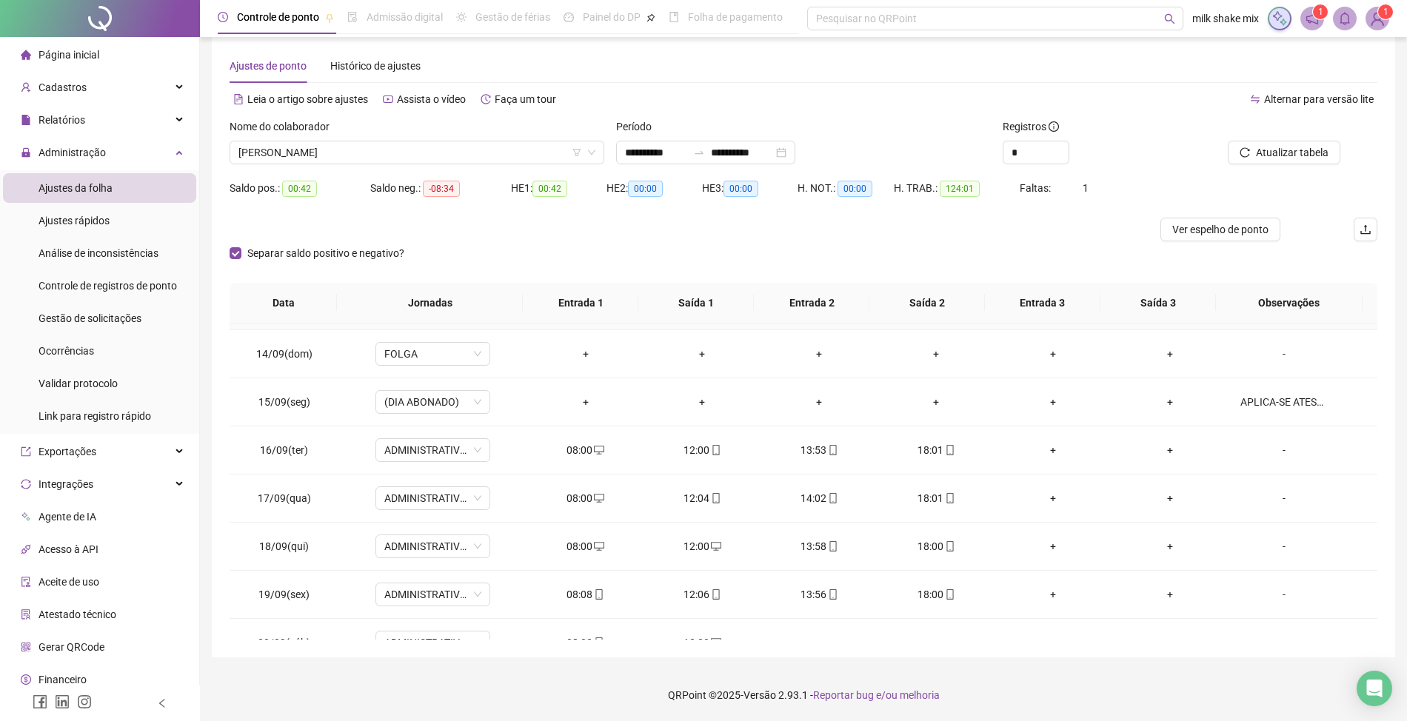
scroll to position [748, 0]
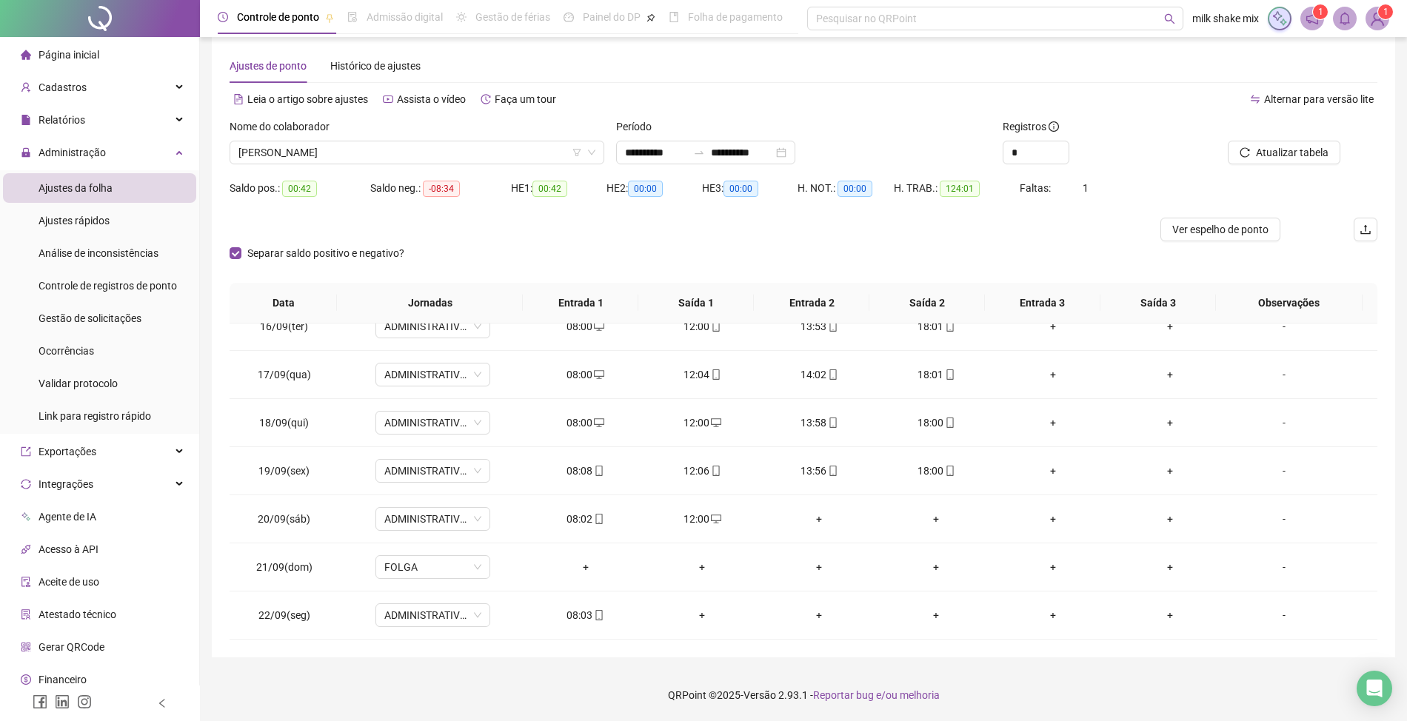
click at [484, 167] on div "Nome do colaborador JOZANDRO SILVA DOS SANTOS CLARINDO" at bounding box center [417, 147] width 387 height 58
click at [493, 161] on span "JOZANDRO SILVA DOS SANTOS CLARINDO" at bounding box center [416, 152] width 357 height 22
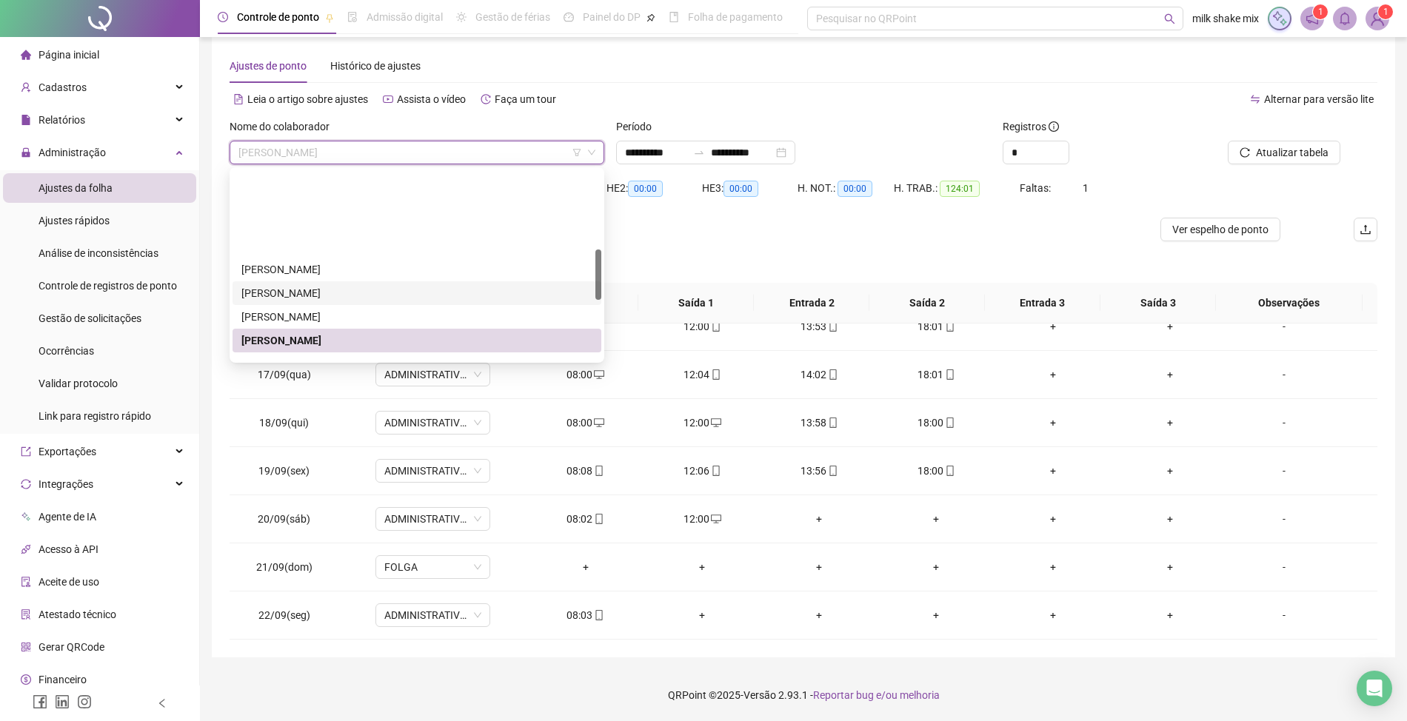
scroll to position [296, 0]
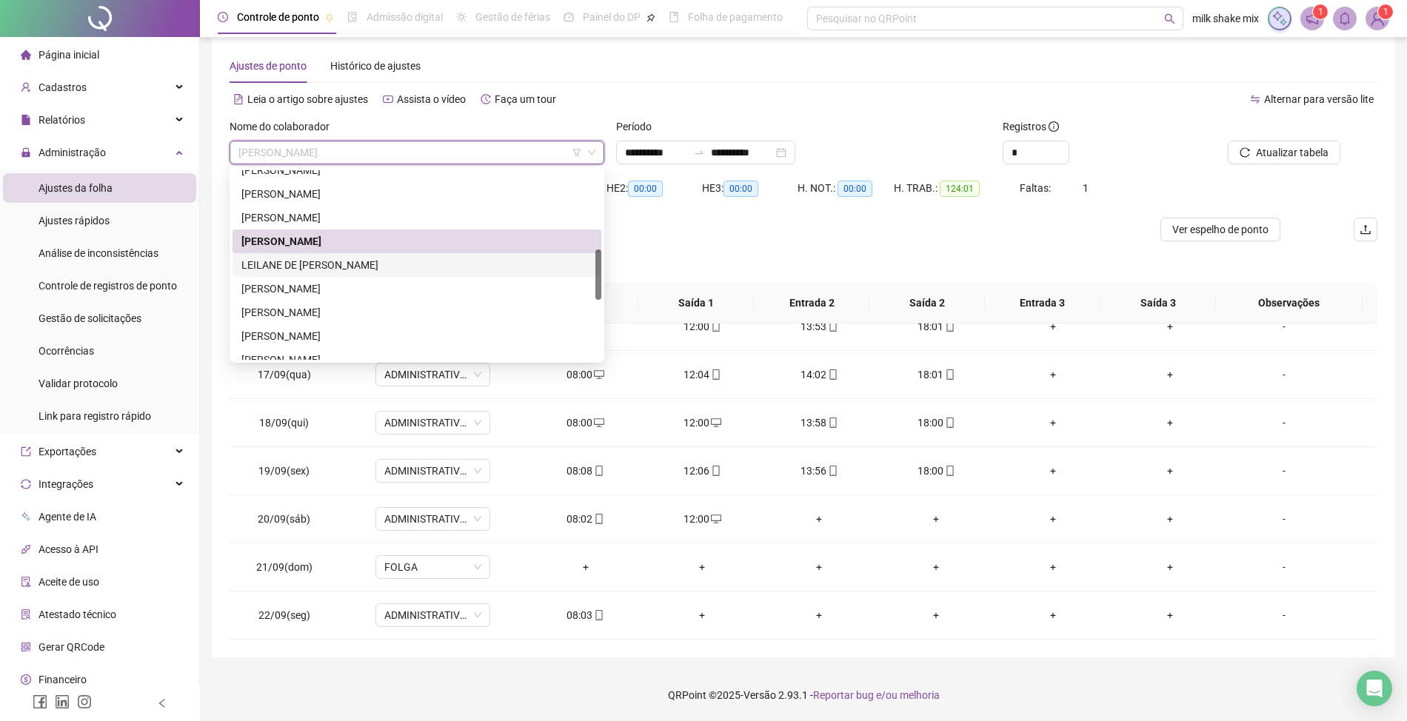
click at [475, 270] on div "LEILANE DE JESUS SILVA" at bounding box center [416, 265] width 351 height 16
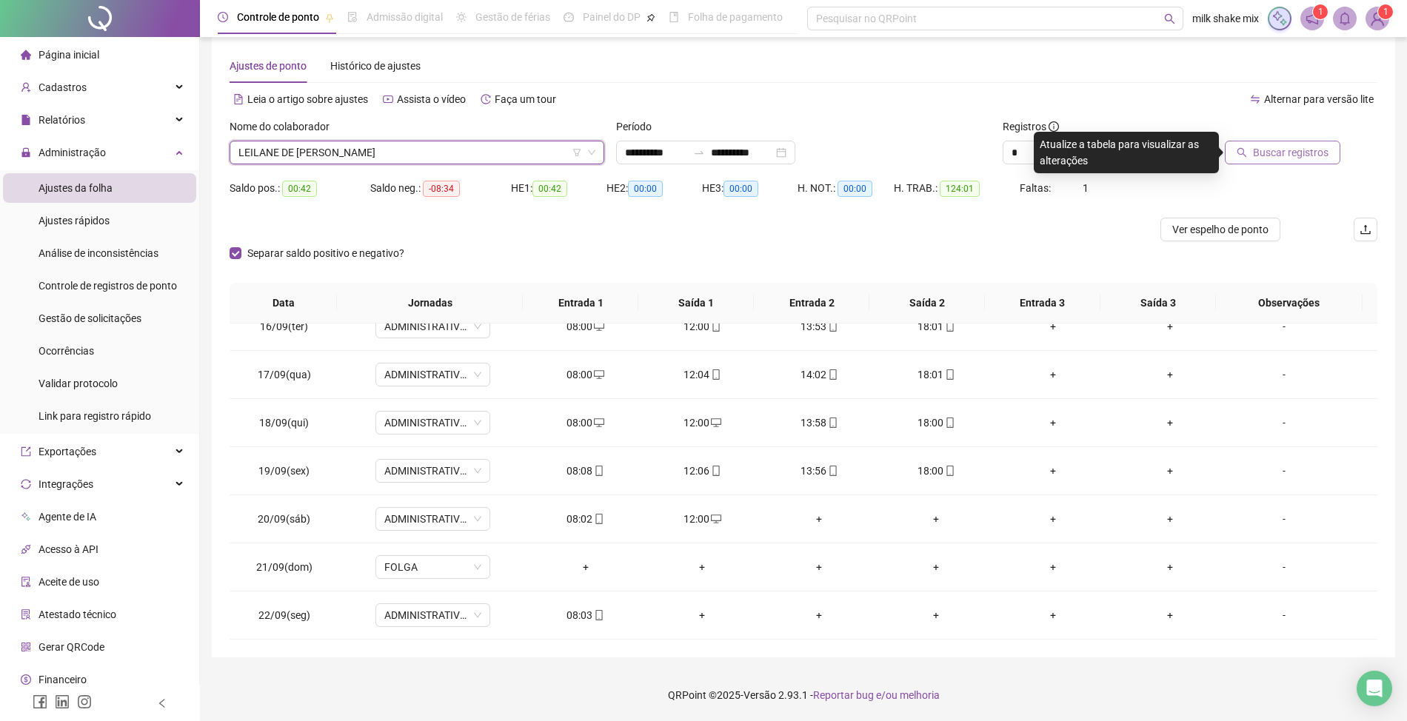
click at [1309, 163] on button "Buscar registros" at bounding box center [1283, 153] width 116 height 24
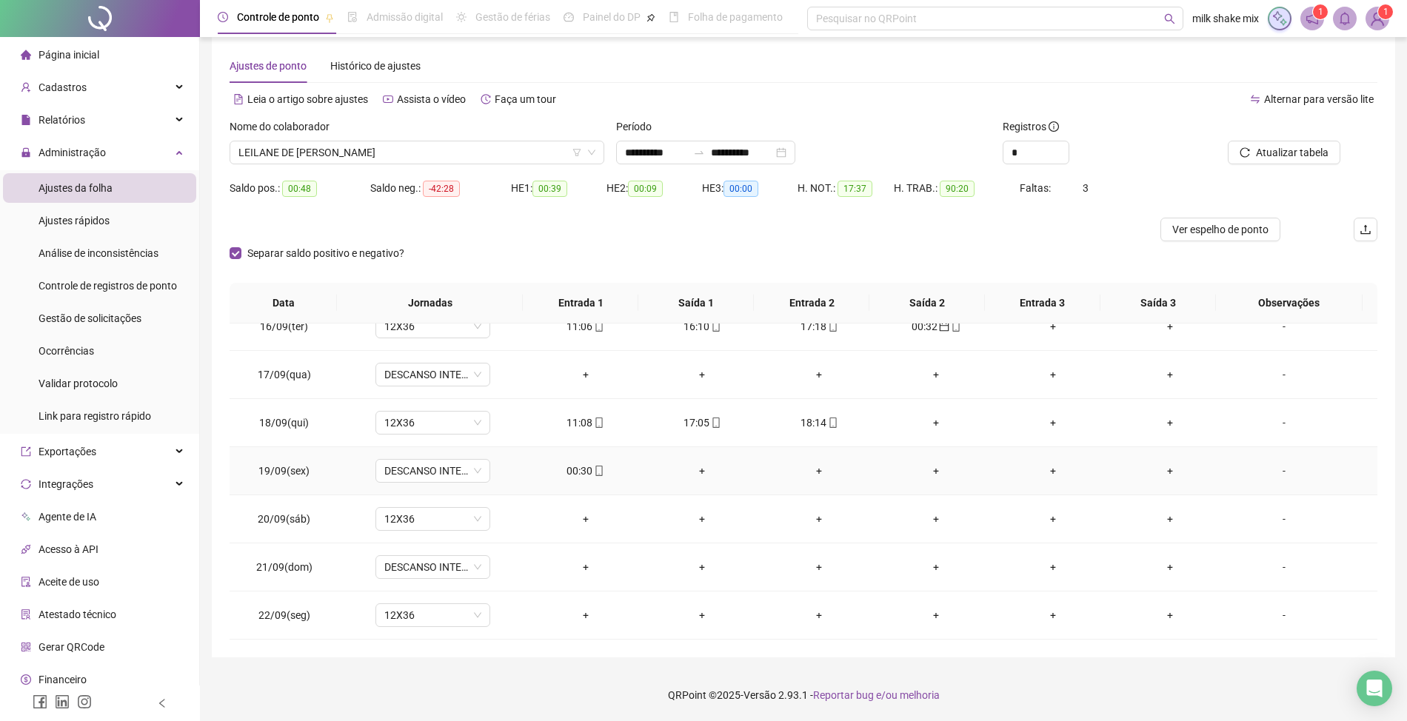
drag, startPoint x: 578, startPoint y: 455, endPoint x: 578, endPoint y: 475, distance: 20.8
click at [578, 456] on td "00:30" at bounding box center [585, 471] width 117 height 48
click at [578, 475] on div "00:30" at bounding box center [585, 471] width 93 height 16
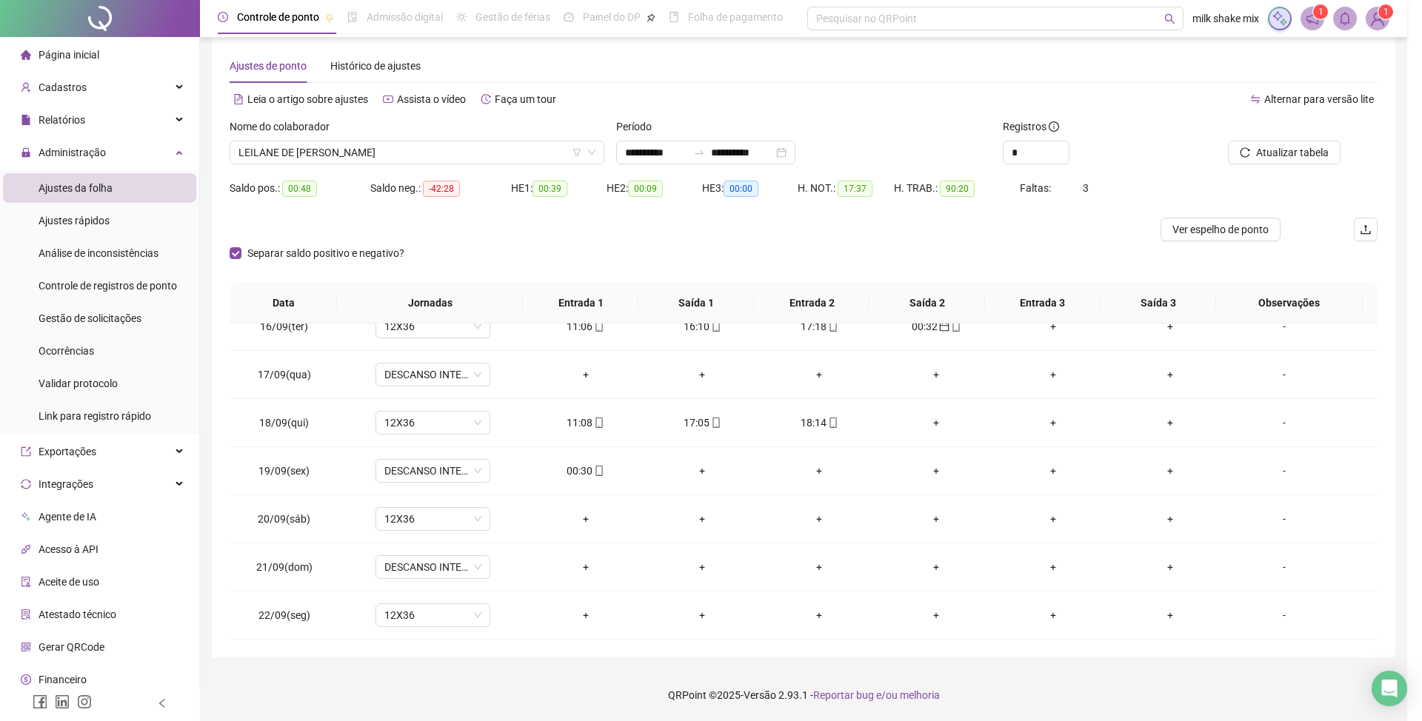
type input "**********"
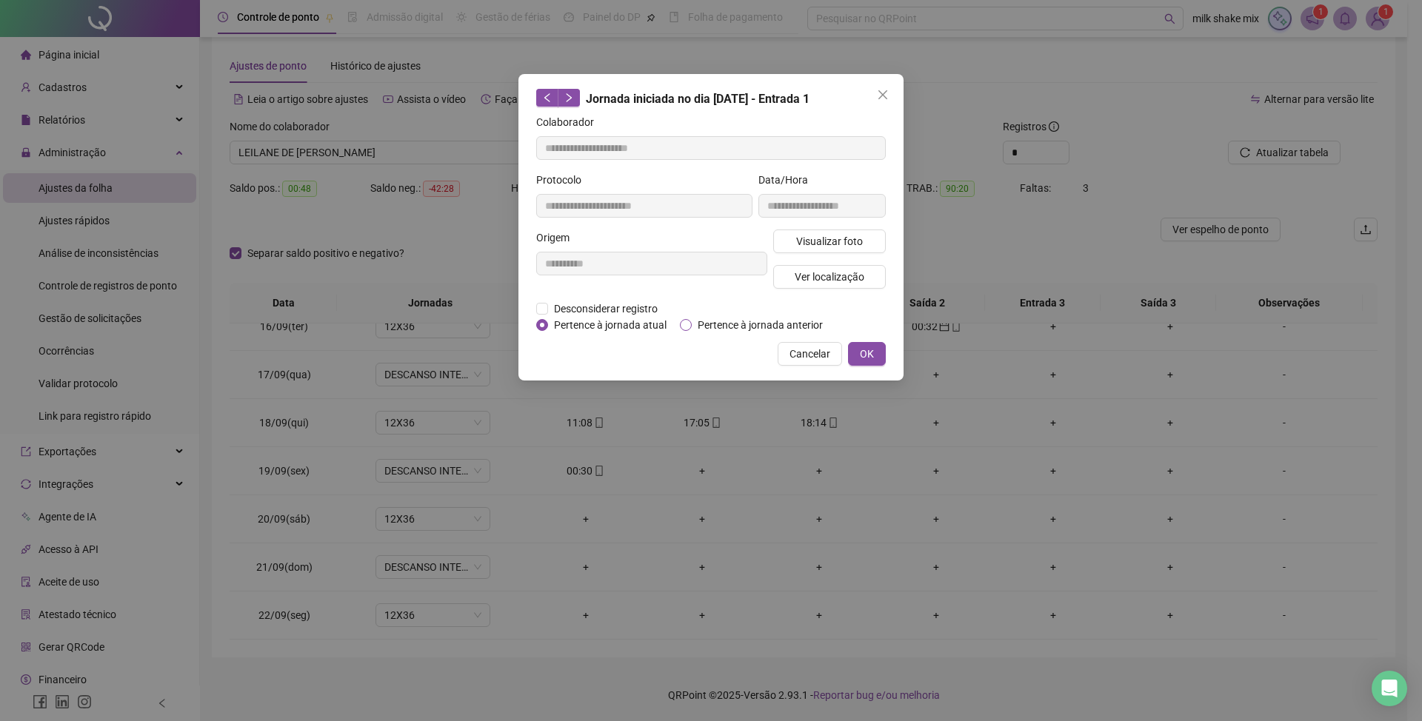
click at [735, 327] on span "Pertence à jornada anterior" at bounding box center [760, 325] width 137 height 16
click at [880, 353] on button "OK" at bounding box center [867, 354] width 38 height 24
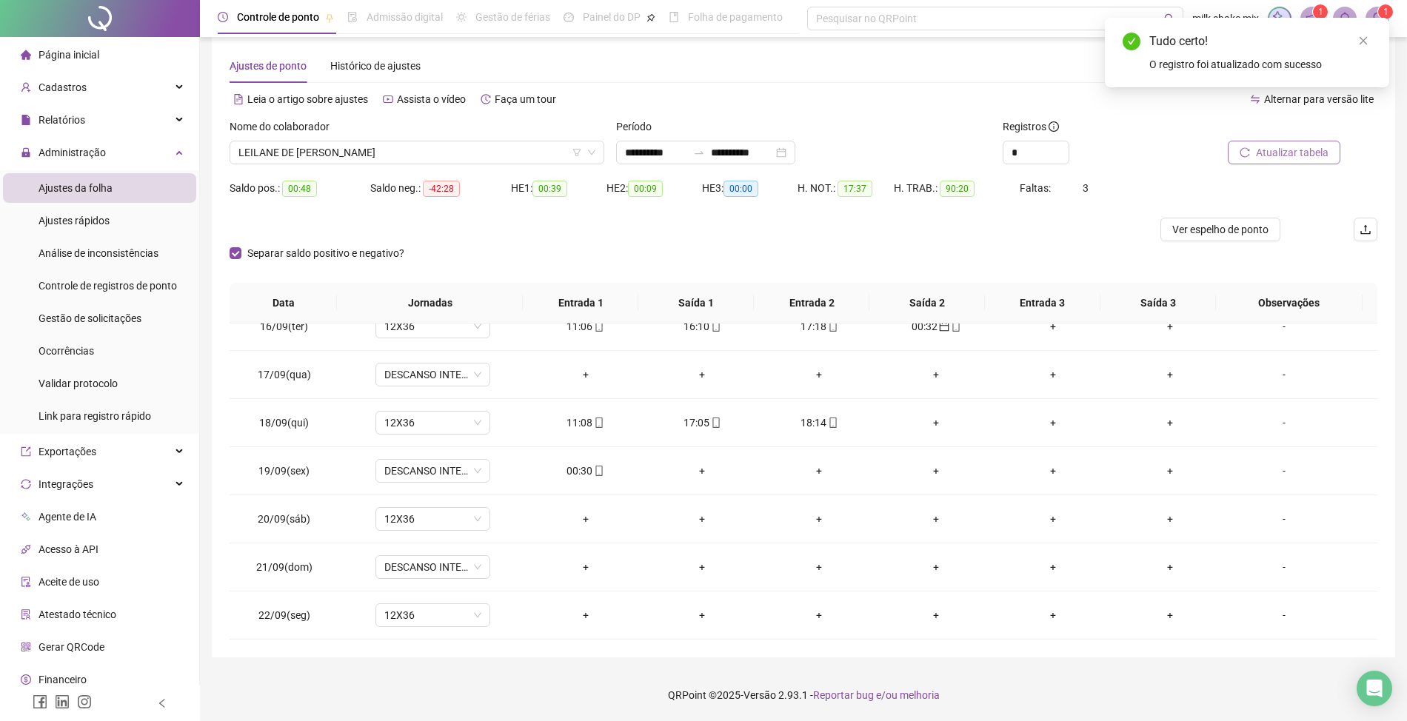
click at [1244, 158] on button "Atualizar tabela" at bounding box center [1284, 153] width 113 height 24
click at [419, 152] on span "LEILANE DE JESUS SILVA" at bounding box center [416, 152] width 357 height 22
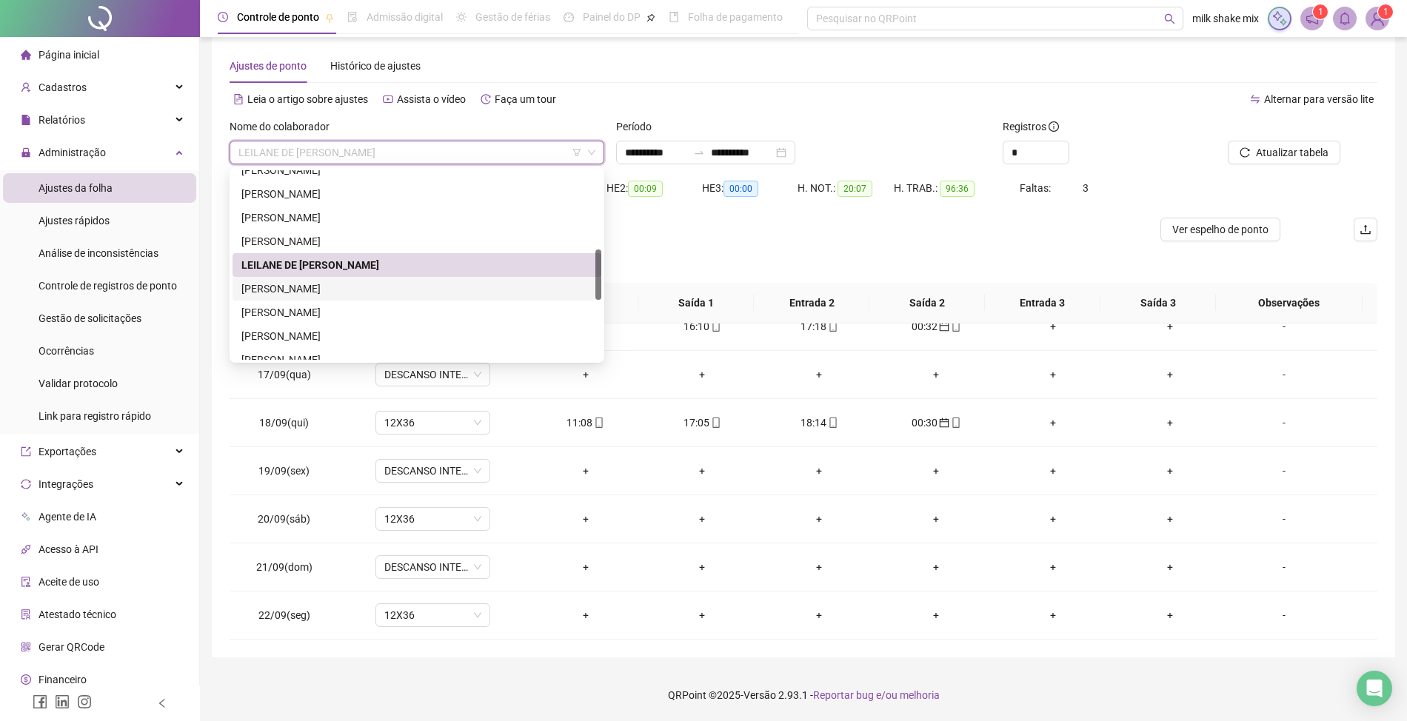
click at [355, 294] on div "[PERSON_NAME]" at bounding box center [416, 289] width 351 height 16
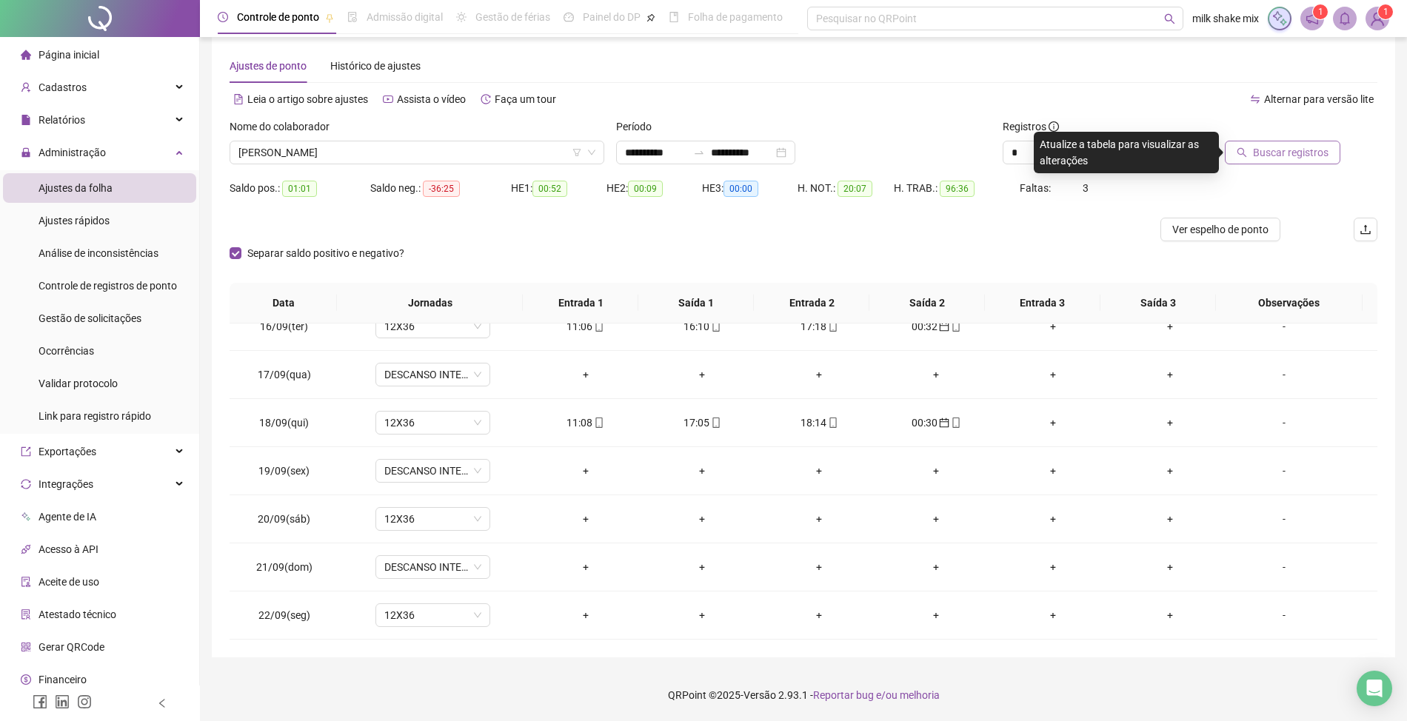
click at [1302, 156] on span "Buscar registros" at bounding box center [1291, 152] width 76 height 16
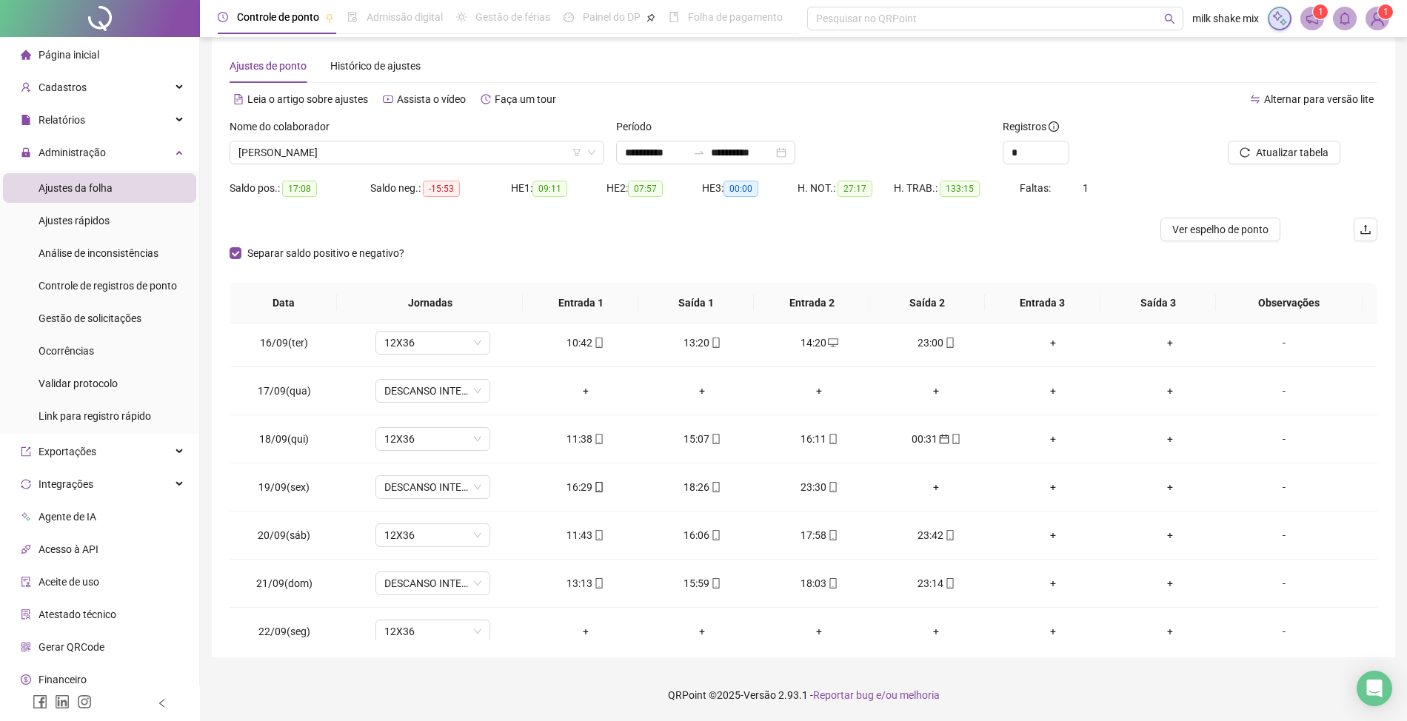
scroll to position [748, 0]
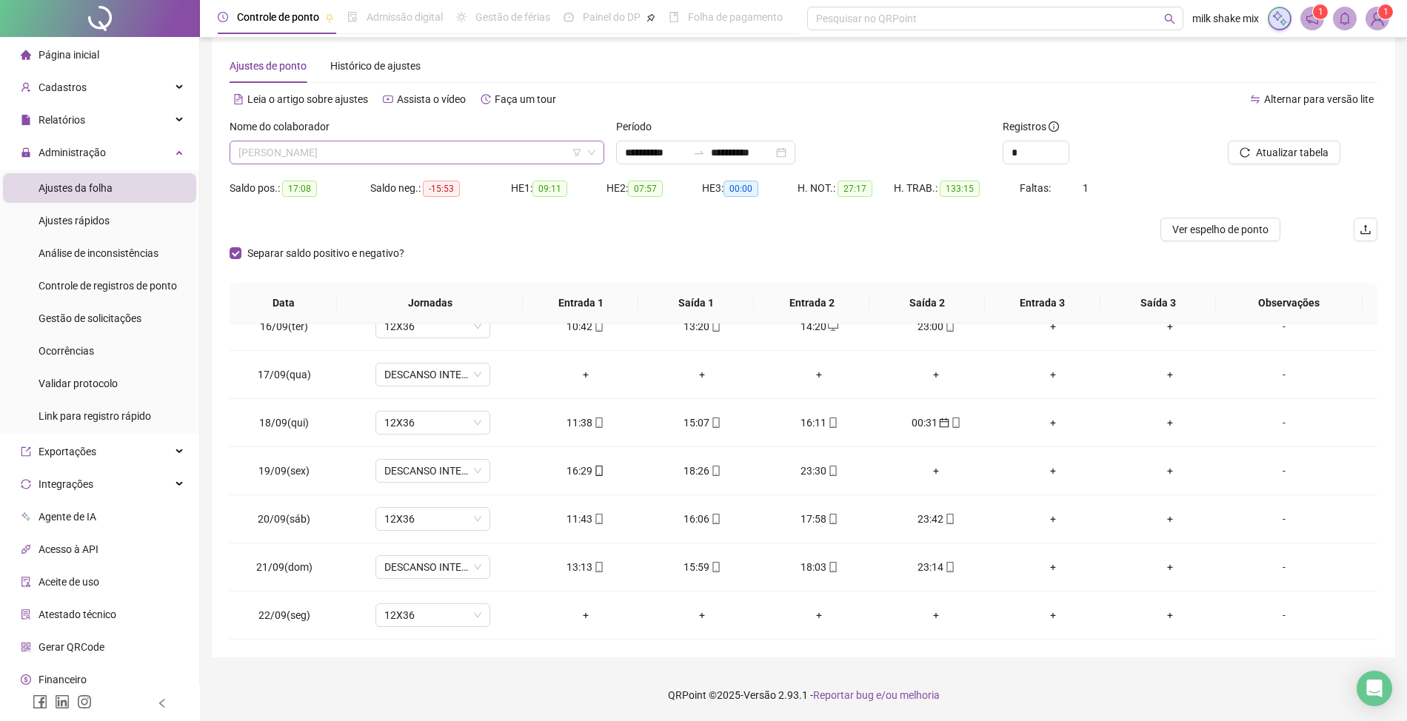
click at [477, 149] on span "[PERSON_NAME]" at bounding box center [416, 152] width 357 height 22
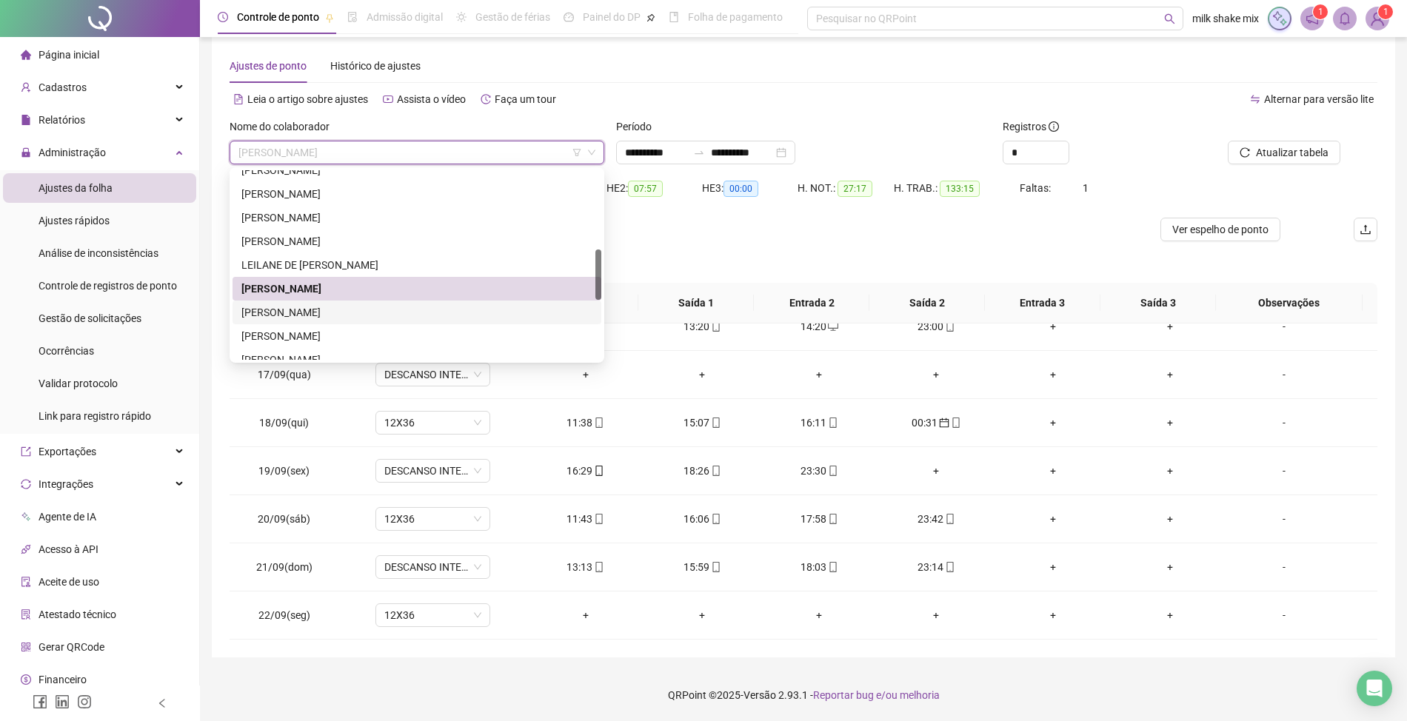
click at [359, 321] on div "MARIA GABRIELI GONÇALVES PEREIRA" at bounding box center [417, 313] width 369 height 24
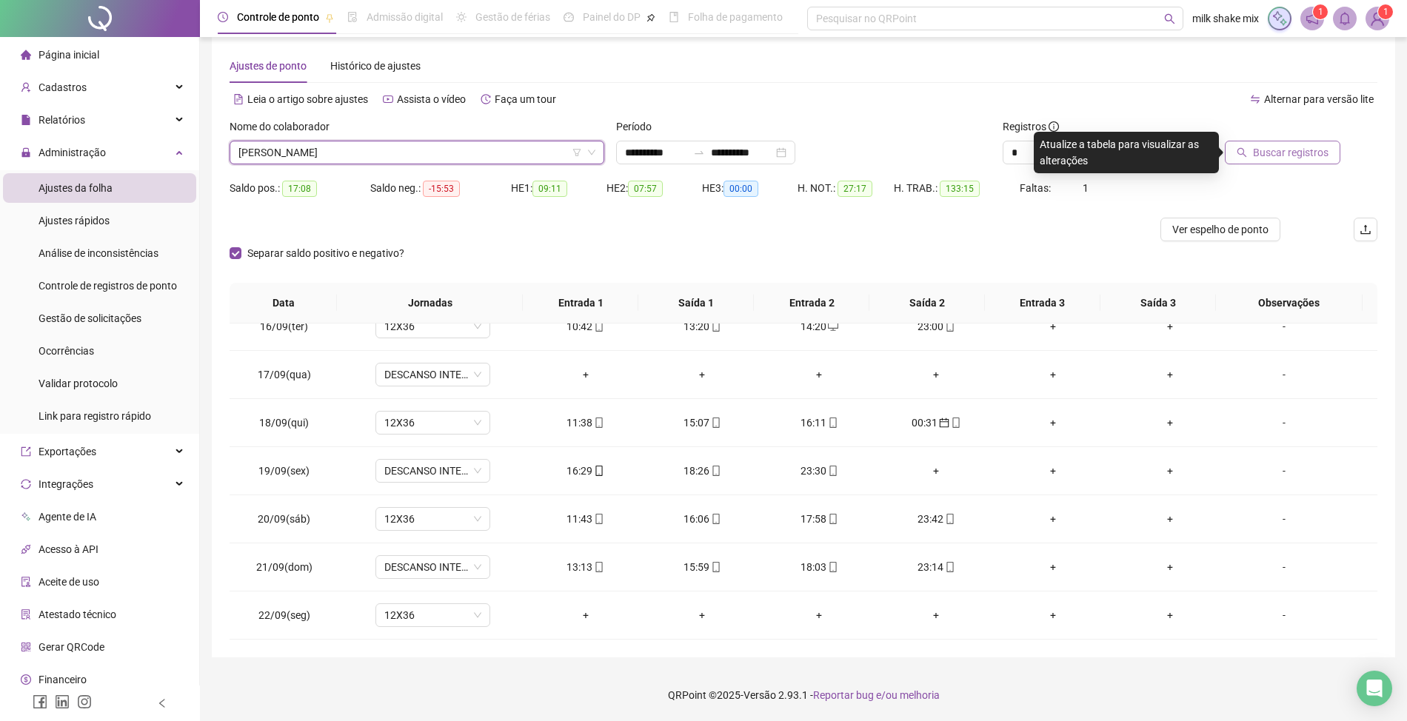
click at [1272, 160] on span "Buscar registros" at bounding box center [1291, 152] width 76 height 16
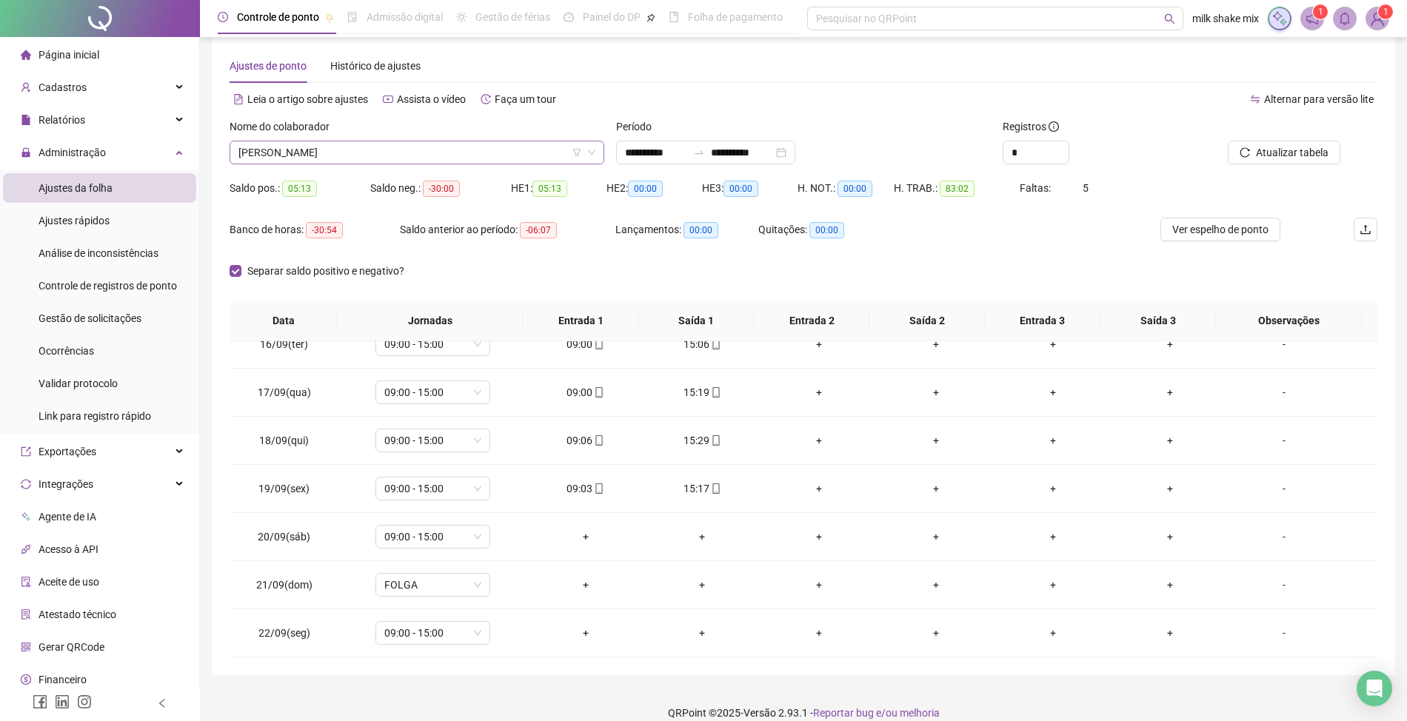
click at [495, 141] on span "MARIA GABRIELI GONÇALVES PEREIRA" at bounding box center [416, 152] width 357 height 22
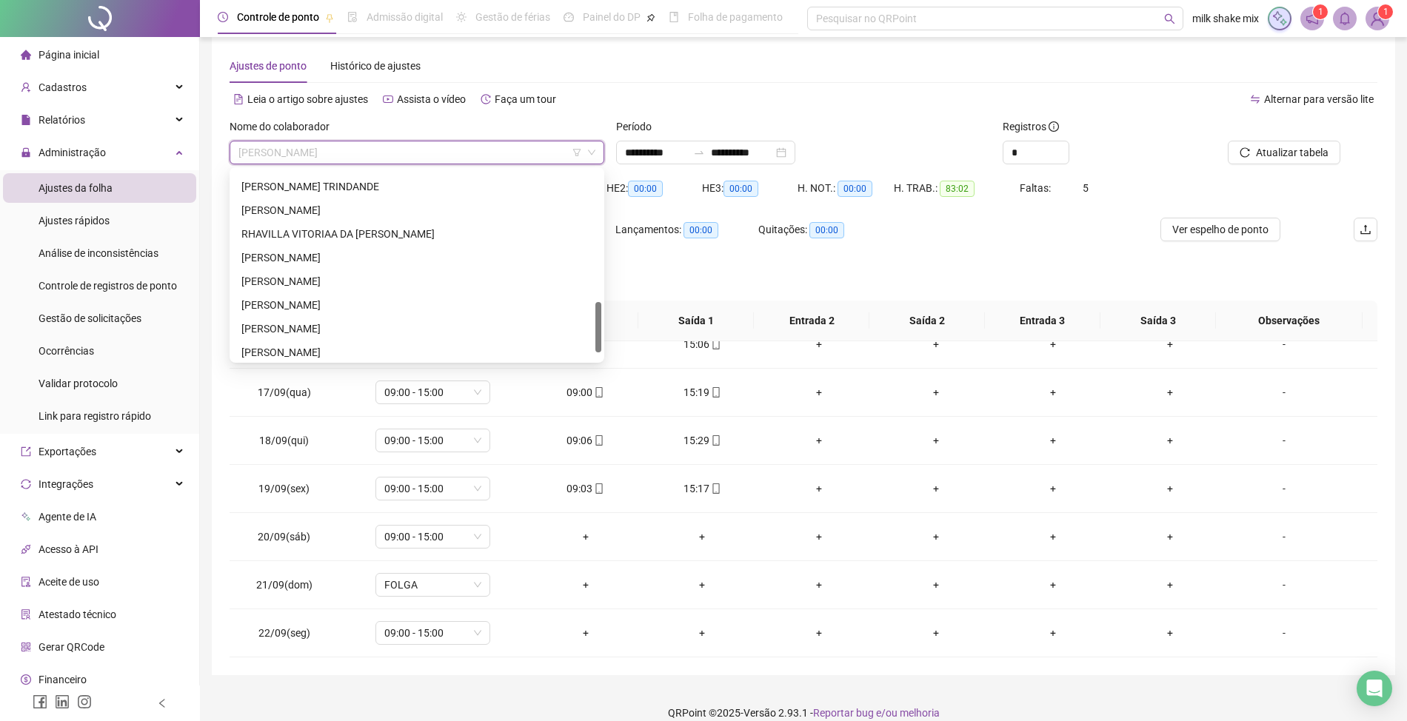
scroll to position [521, 0]
click at [362, 342] on div "YURI QUEIROZ GONÇALVES" at bounding box center [416, 348] width 351 height 16
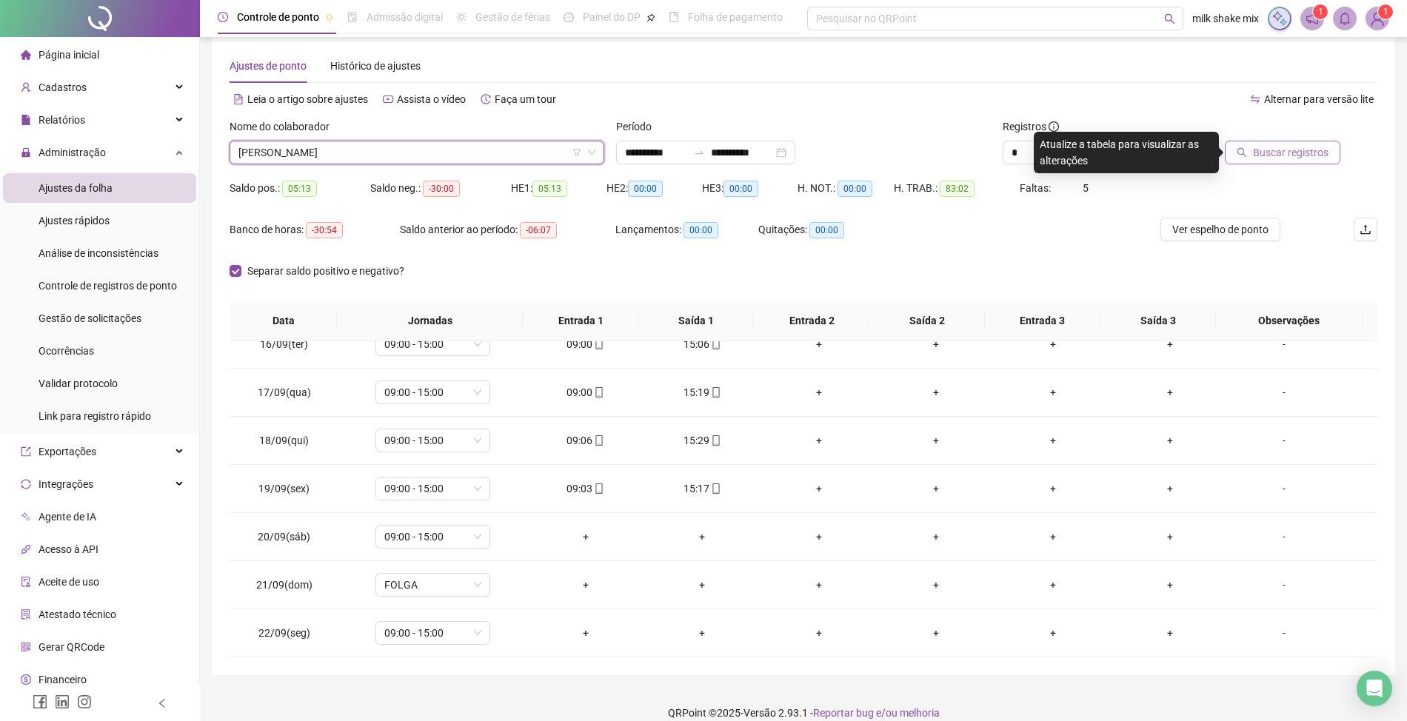
click at [1252, 154] on button "Buscar registros" at bounding box center [1283, 153] width 116 height 24
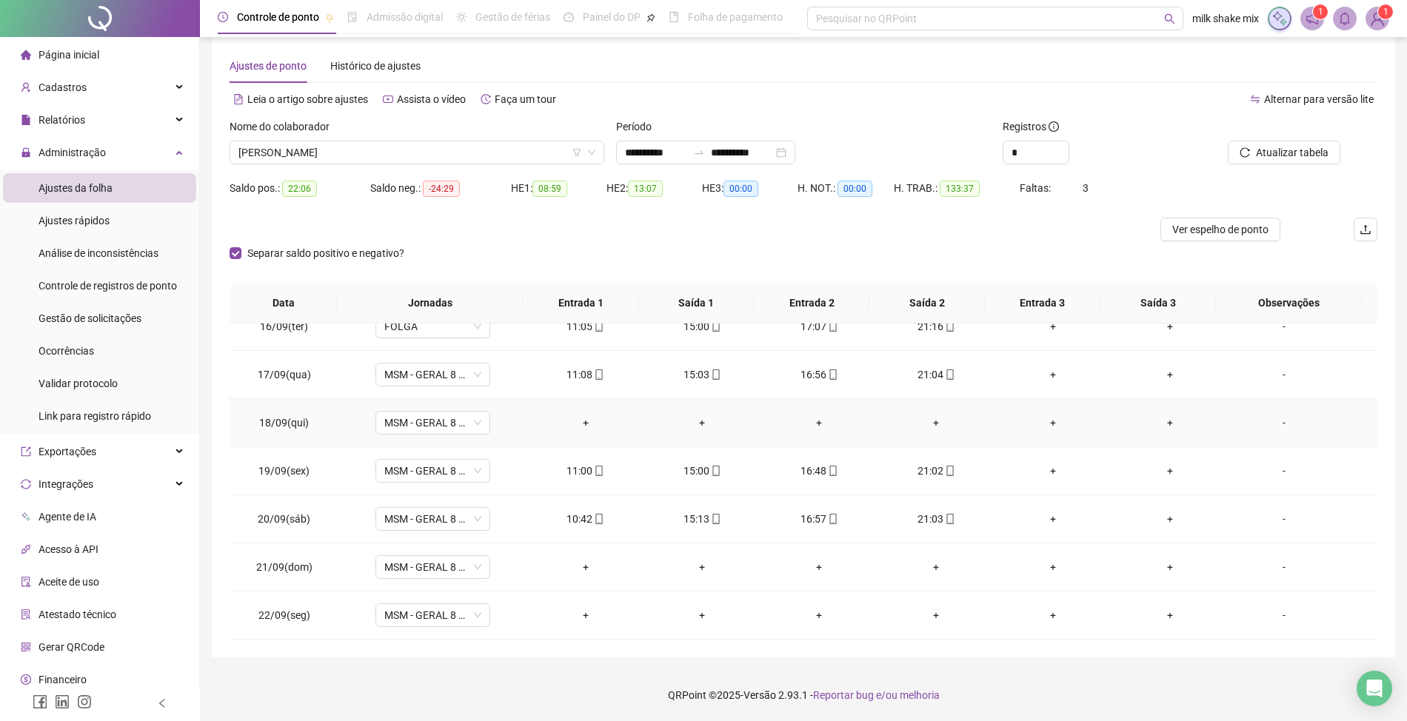
scroll to position [748, 0]
click at [1252, 161] on button "Atualizar tabela" at bounding box center [1284, 153] width 113 height 24
click at [445, 163] on span "YURI QUEIROZ GONÇALVES" at bounding box center [416, 152] width 357 height 22
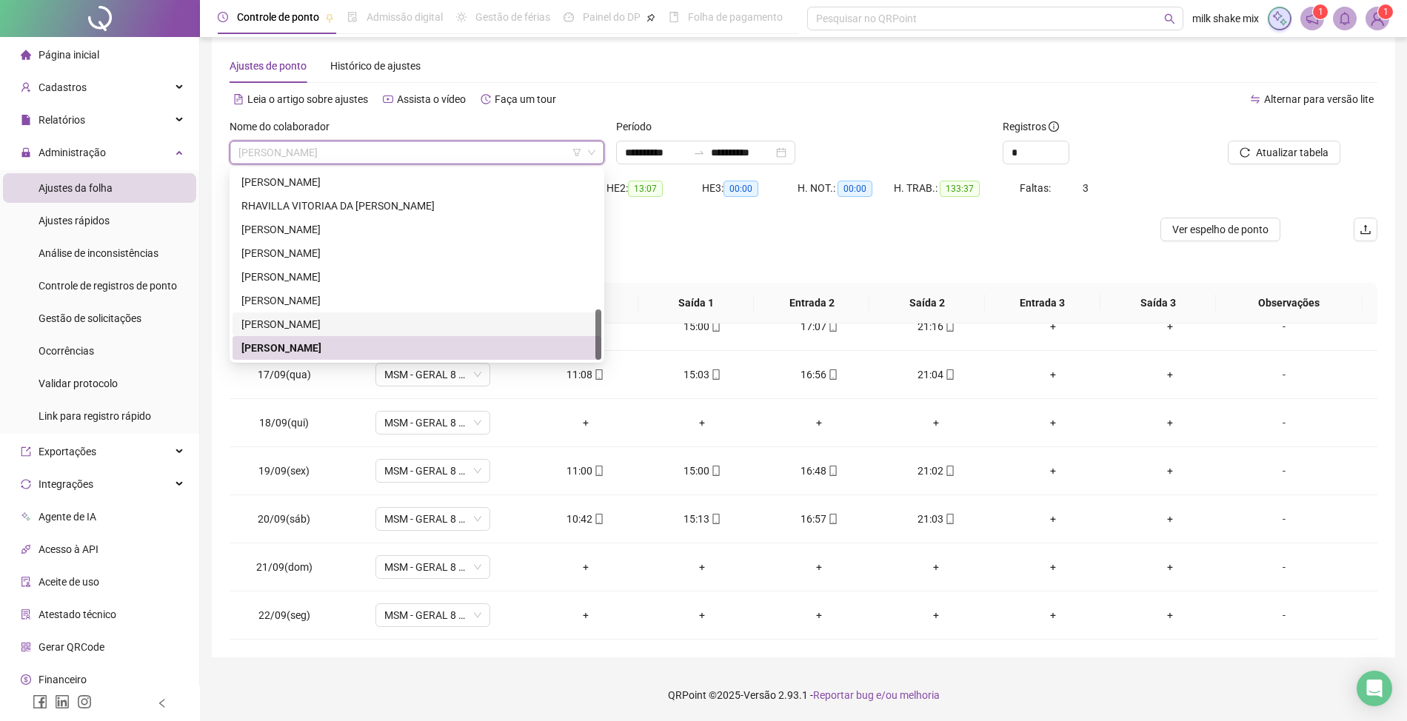
click at [409, 323] on div "WEMERSON MACHADO PEREIRA" at bounding box center [416, 324] width 351 height 16
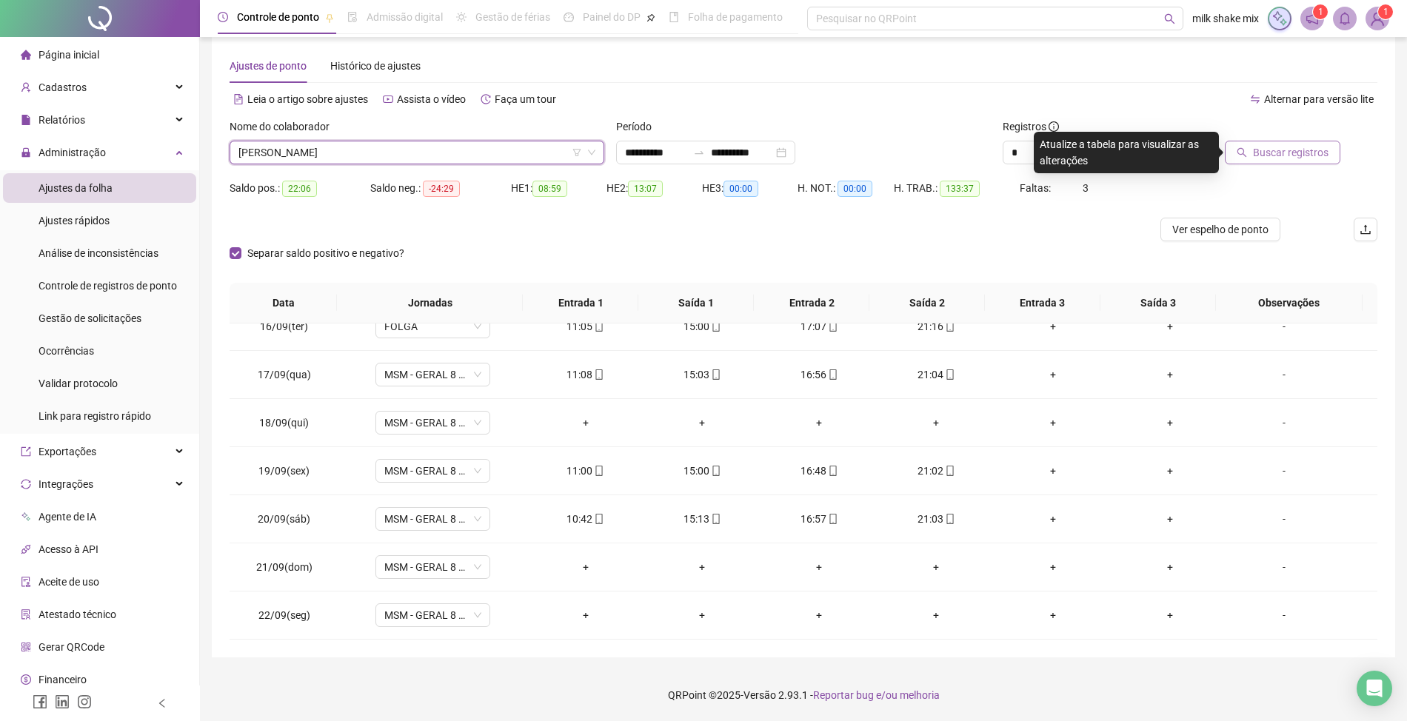
click at [1274, 163] on button "Buscar registros" at bounding box center [1283, 153] width 116 height 24
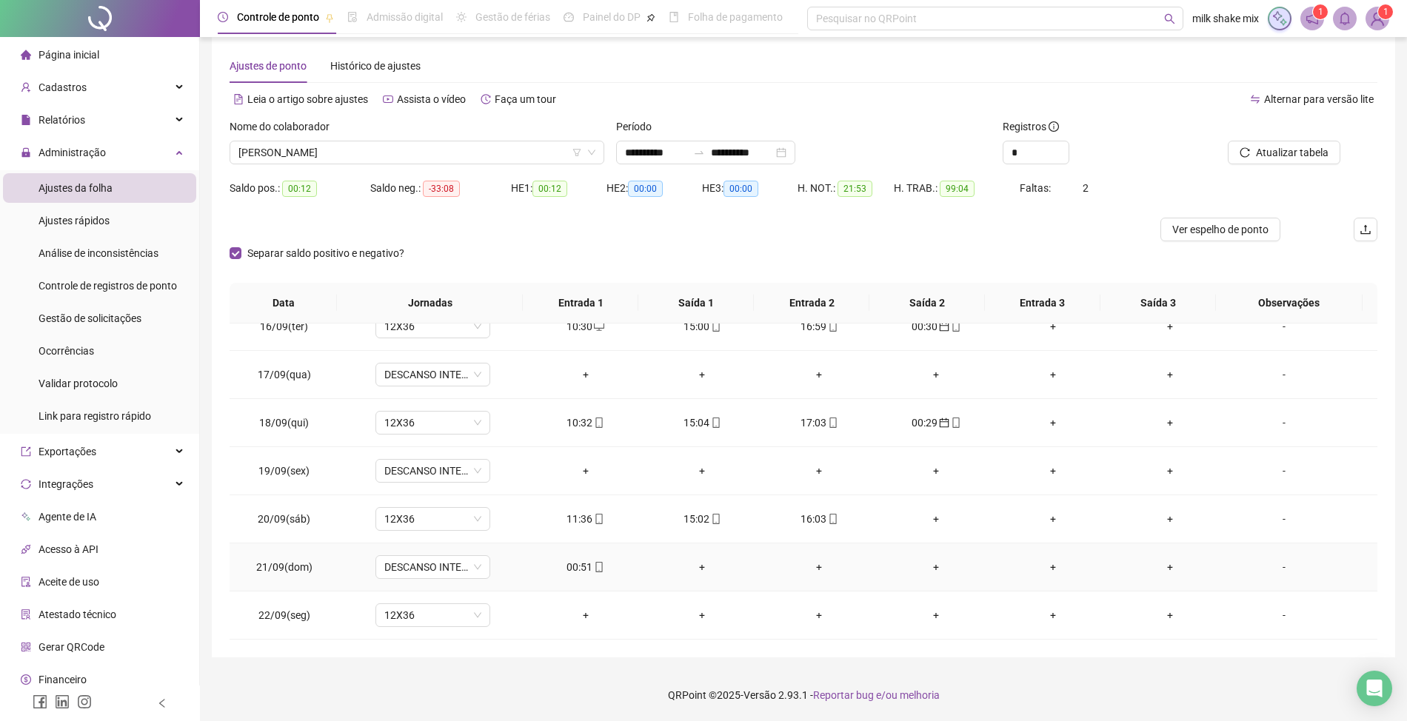
click at [578, 566] on div "00:51" at bounding box center [585, 567] width 93 height 16
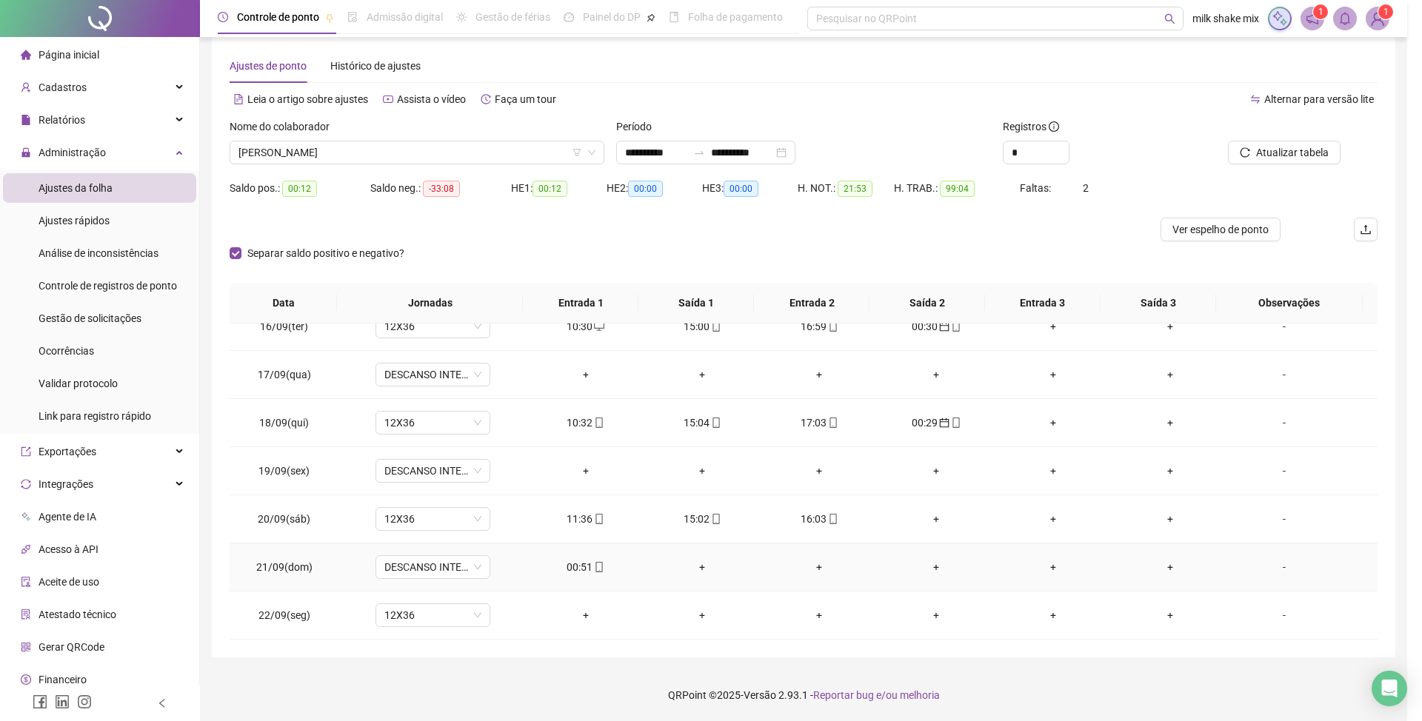
type input "**********"
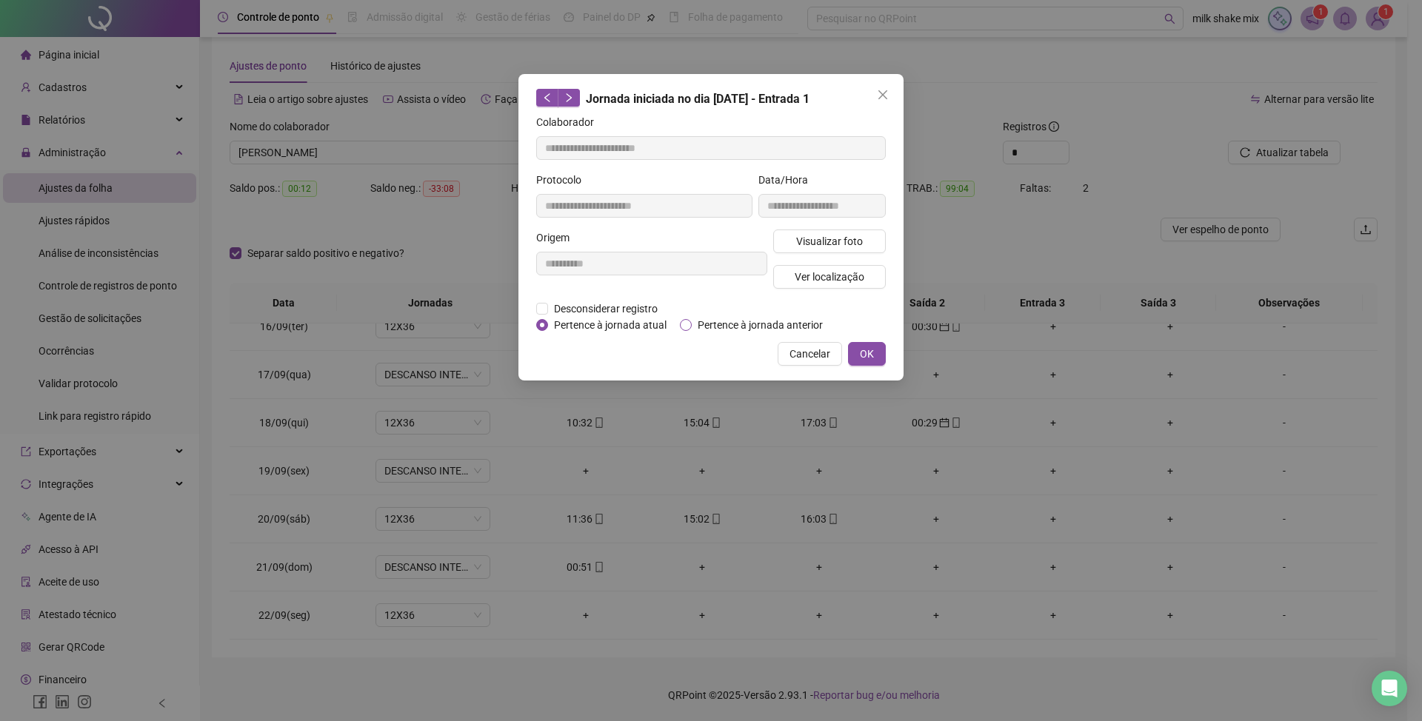
click at [764, 330] on span "Pertence à jornada anterior" at bounding box center [760, 325] width 137 height 16
click at [868, 351] on span "OK" at bounding box center [867, 354] width 14 height 16
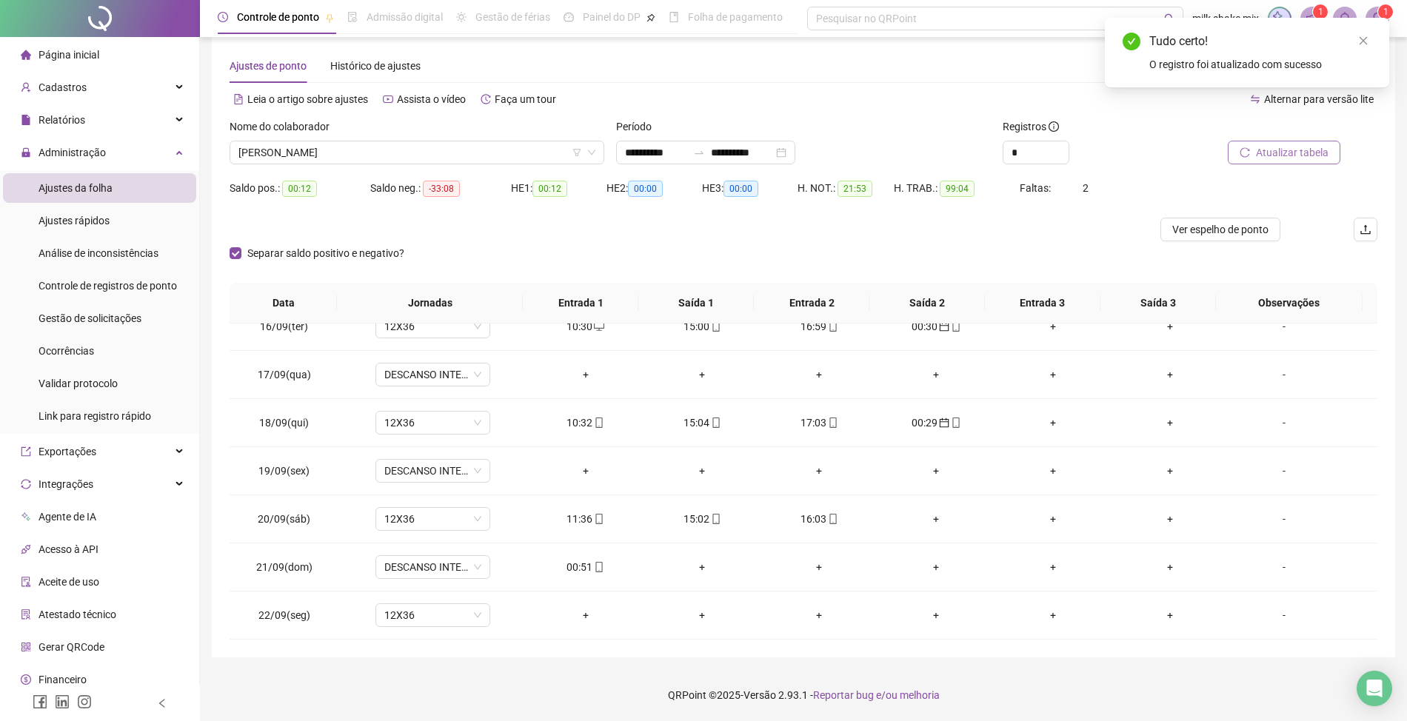
click at [1281, 149] on span "Atualizar tabela" at bounding box center [1292, 152] width 73 height 16
click at [460, 163] on span "WEMERSON MACHADO PEREIRA" at bounding box center [416, 152] width 357 height 22
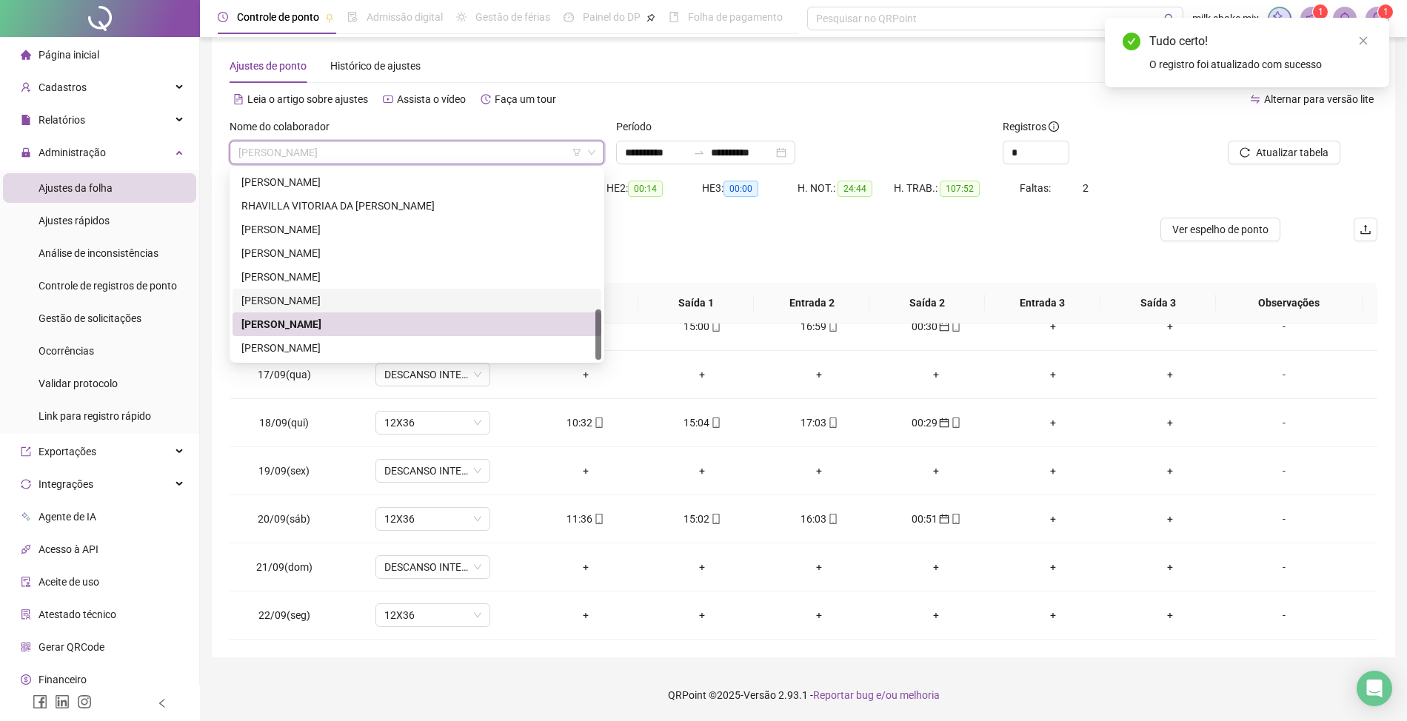
click at [282, 299] on div "VICTOR HUGO JOSÉ DE QUEIROZ" at bounding box center [416, 301] width 351 height 16
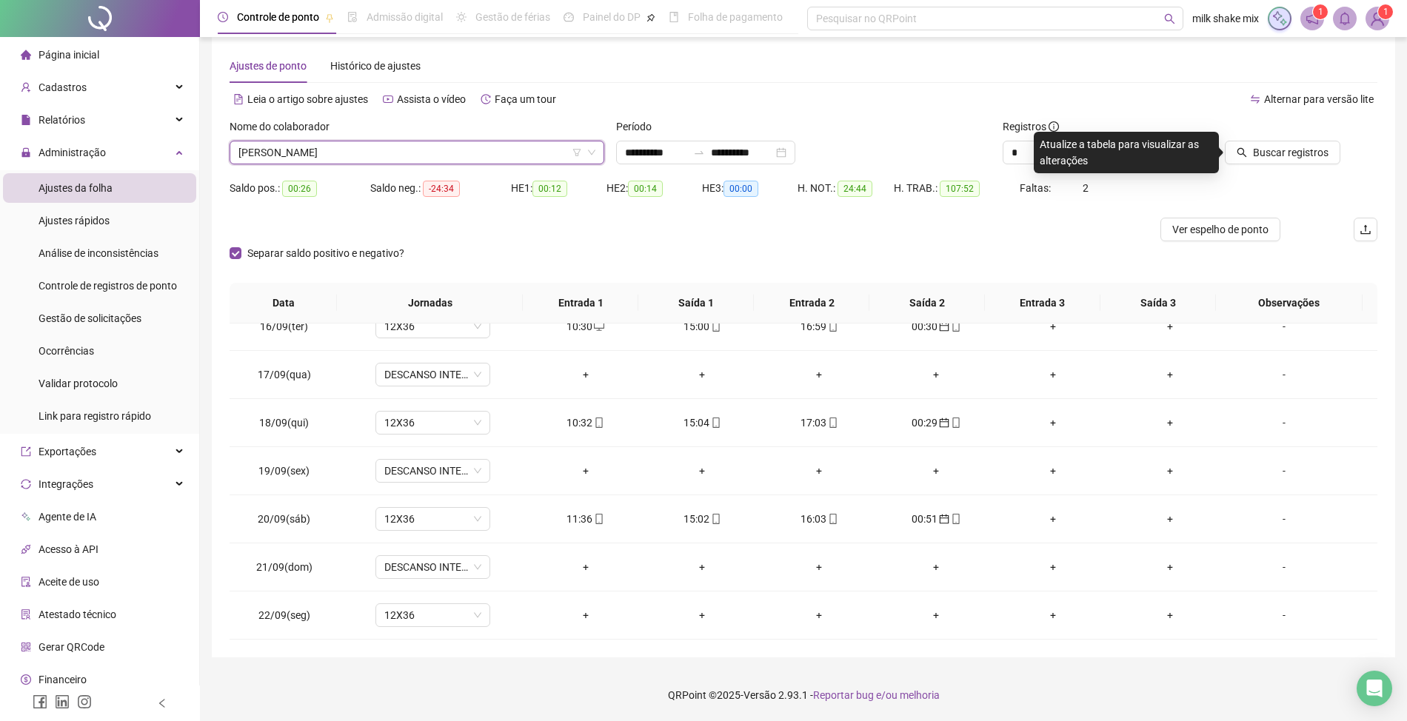
click at [1283, 164] on div "Buscar registros" at bounding box center [1286, 147] width 193 height 58
click at [1275, 145] on button "Buscar registros" at bounding box center [1283, 153] width 116 height 24
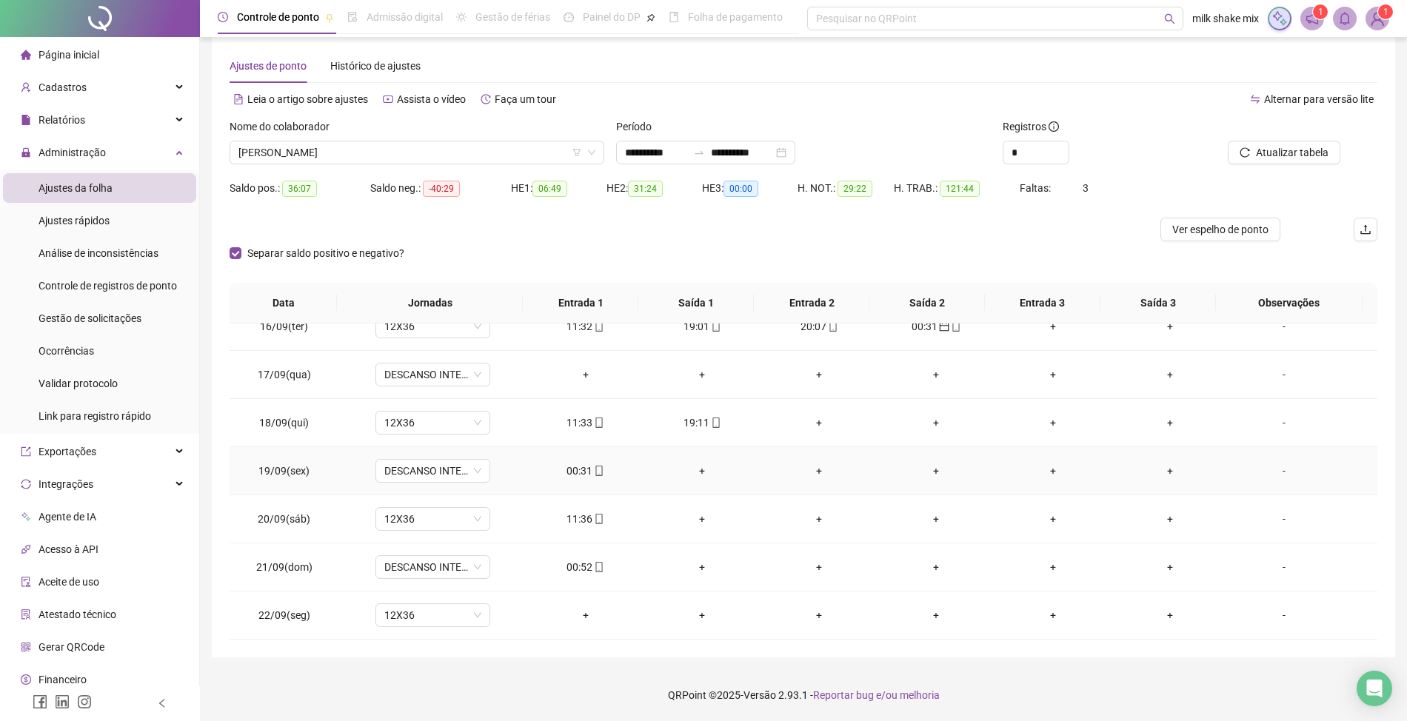
click at [575, 468] on div "00:31" at bounding box center [585, 471] width 93 height 16
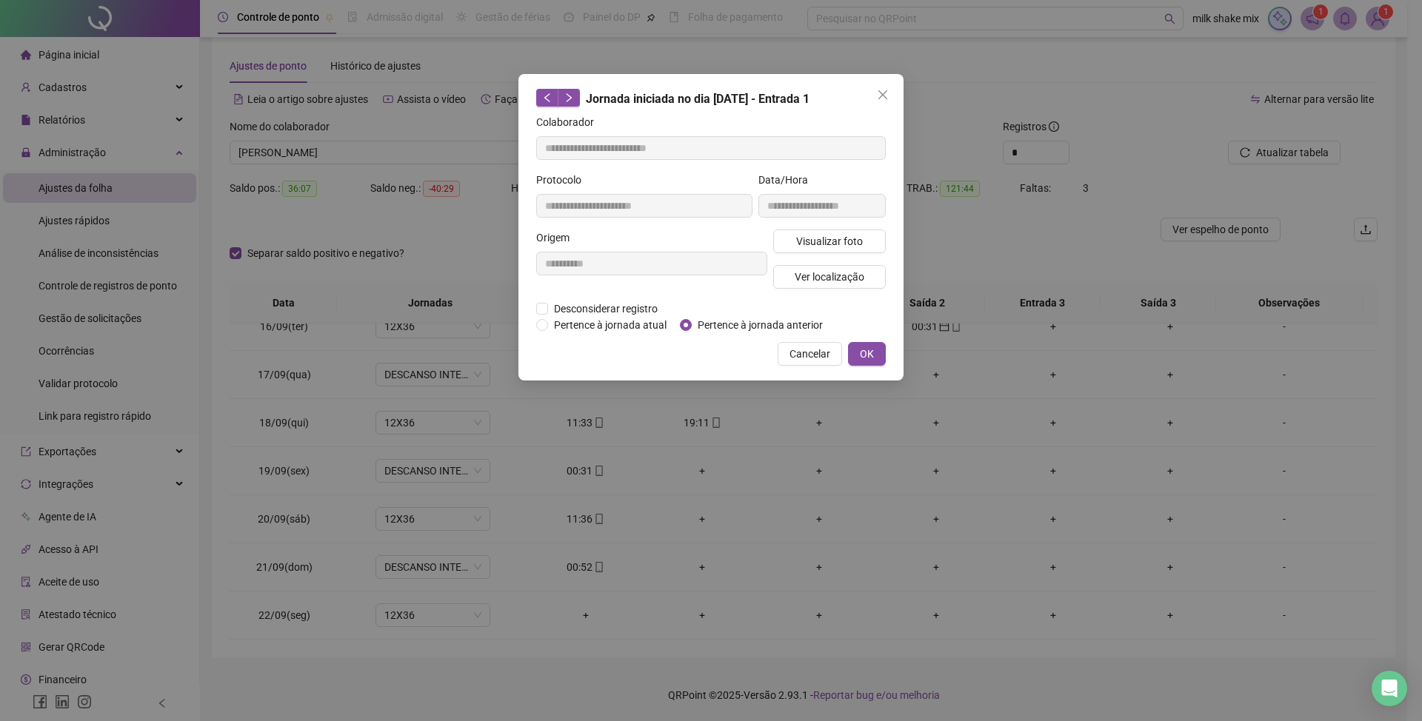
type input "**********"
click at [747, 330] on span "Pertence à jornada anterior" at bounding box center [760, 325] width 137 height 16
click at [861, 348] on span "OK" at bounding box center [867, 354] width 14 height 16
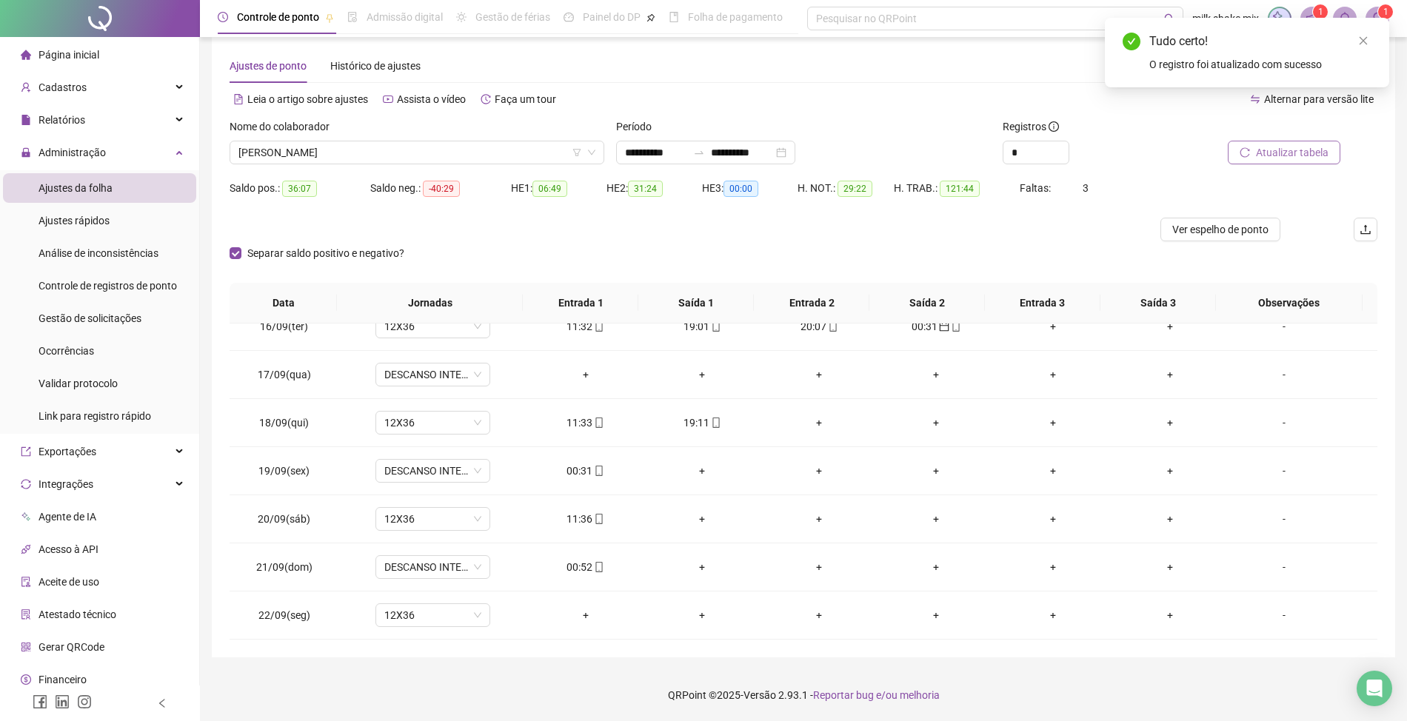
click at [1290, 158] on span "Atualizar tabela" at bounding box center [1292, 152] width 73 height 16
click at [572, 575] on div "00:52" at bounding box center [585, 567] width 93 height 16
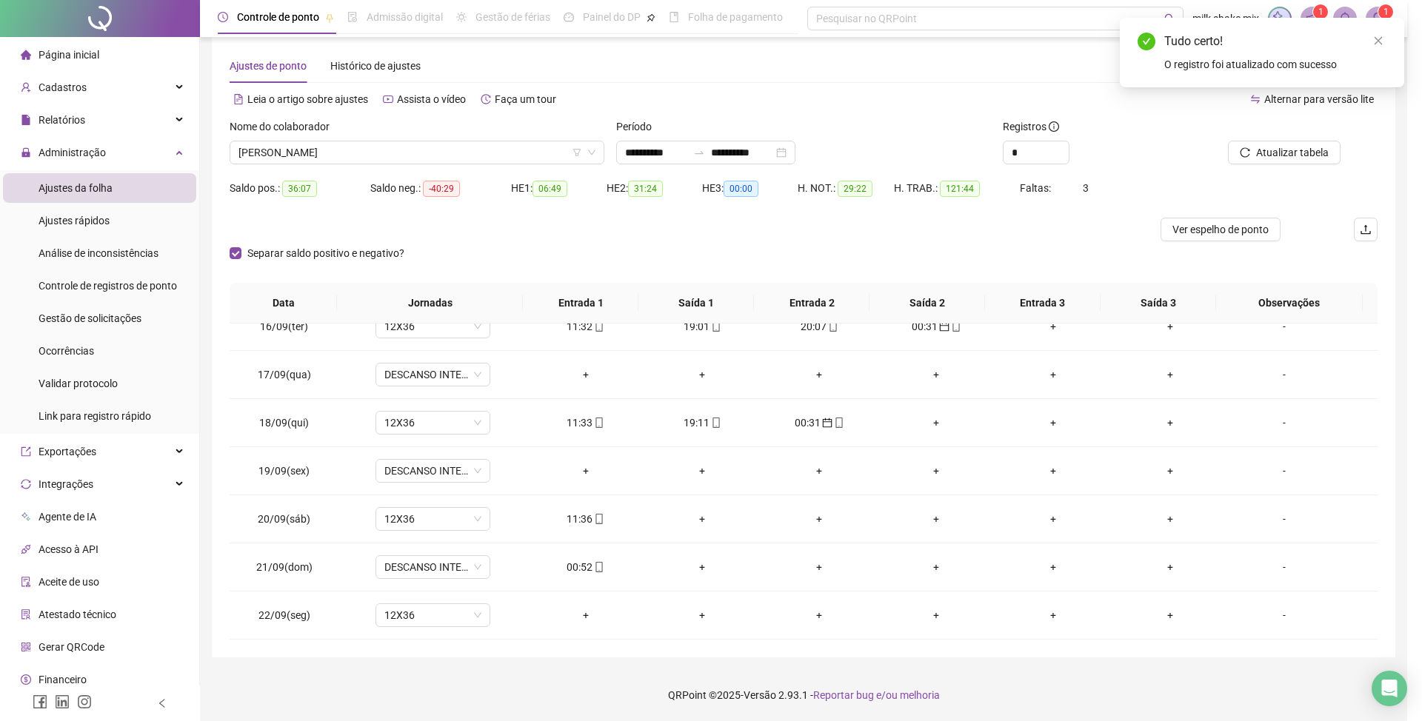
type input "**********"
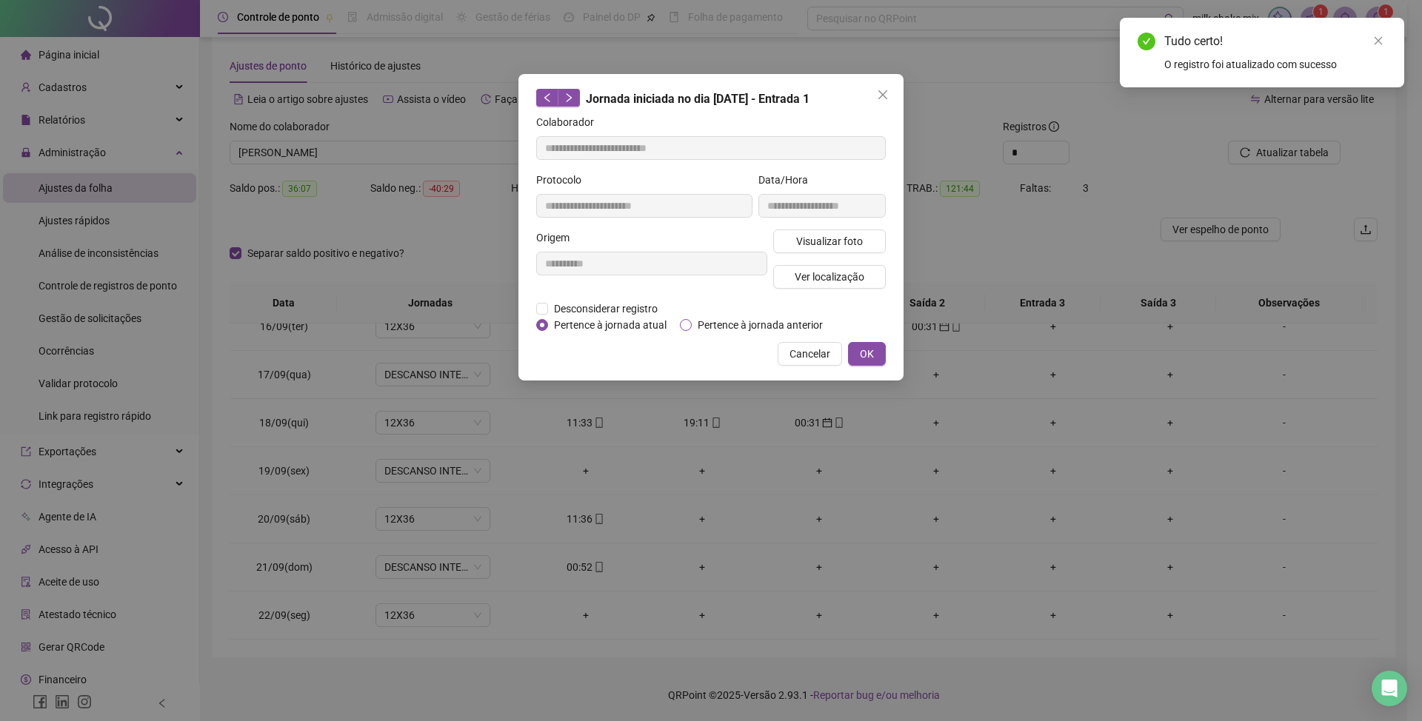
click at [798, 326] on span "Pertence à jornada anterior" at bounding box center [760, 325] width 137 height 16
click at [875, 370] on div "**********" at bounding box center [710, 227] width 385 height 307
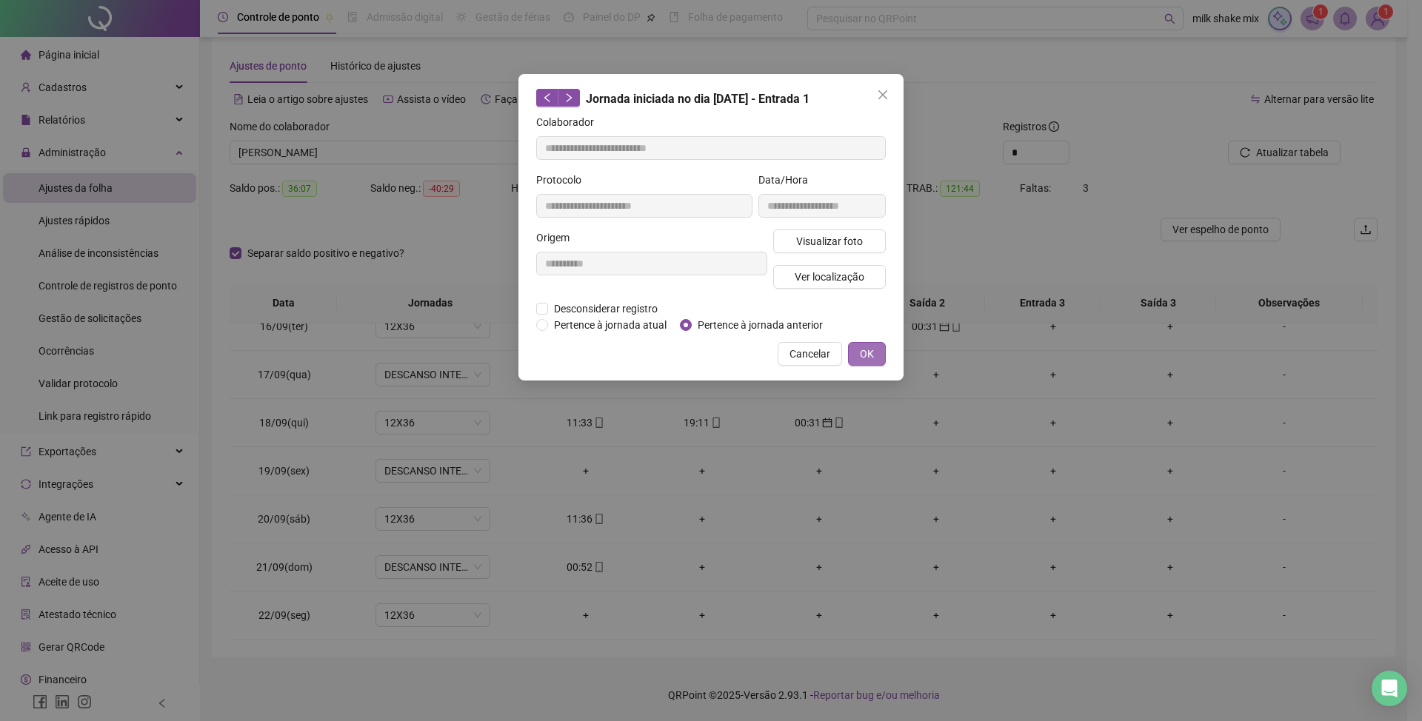
click at [852, 350] on button "OK" at bounding box center [867, 354] width 38 height 24
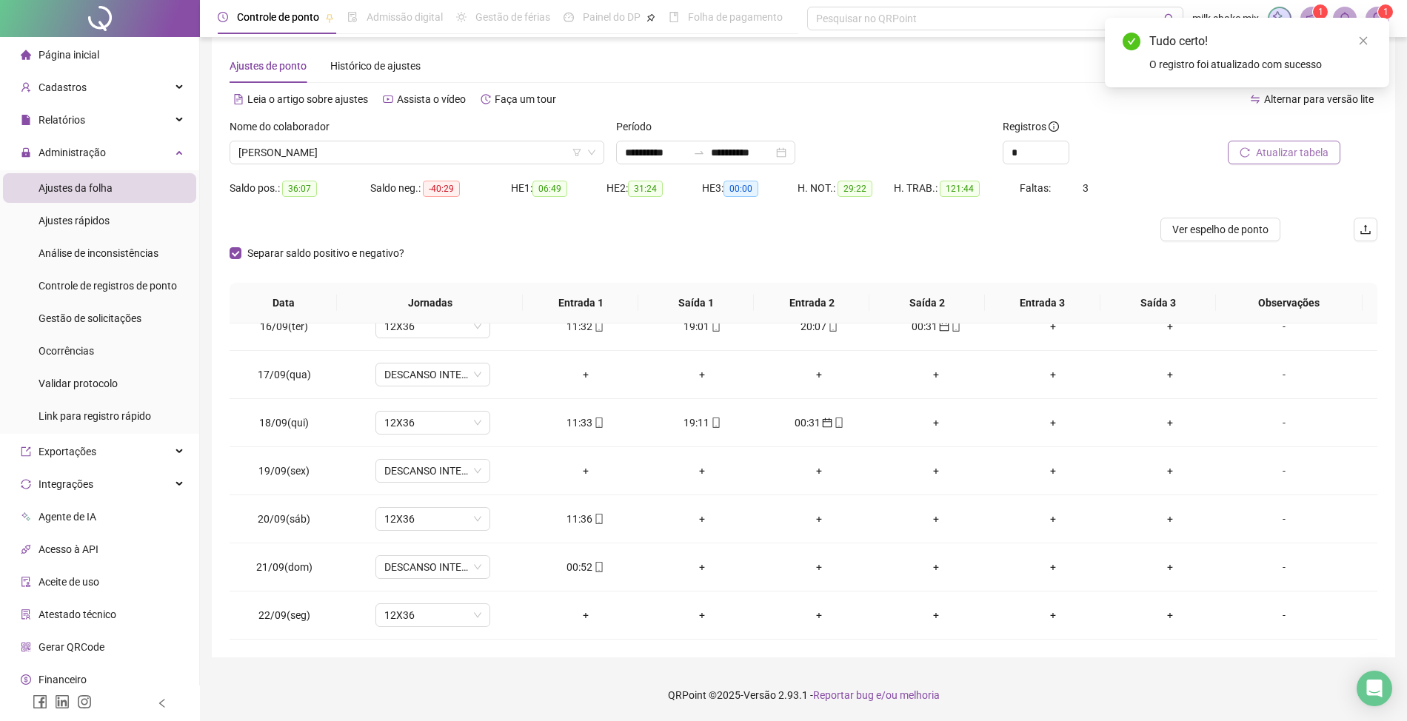
click at [1295, 155] on span "Atualizar tabela" at bounding box center [1292, 152] width 73 height 16
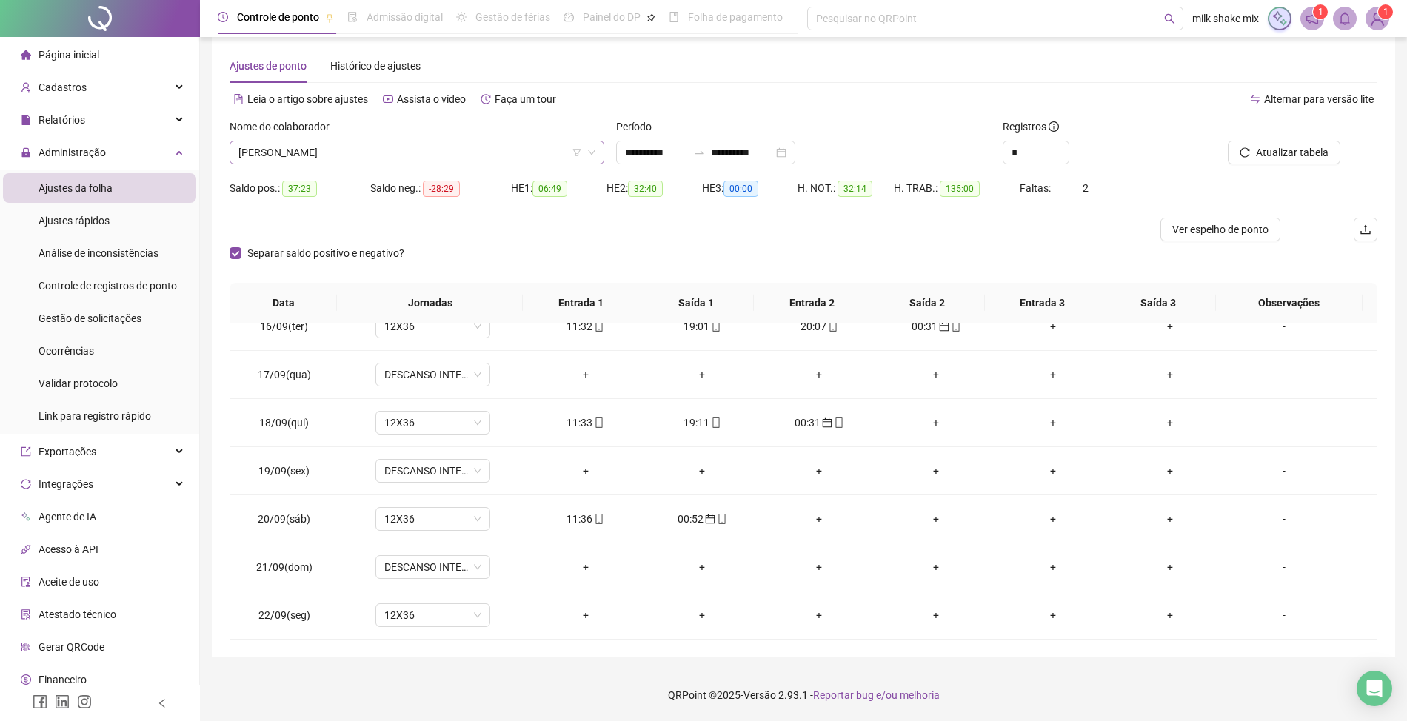
click at [464, 145] on span "VICTOR HUGO JOSÉ DE QUEIROZ" at bounding box center [416, 152] width 357 height 22
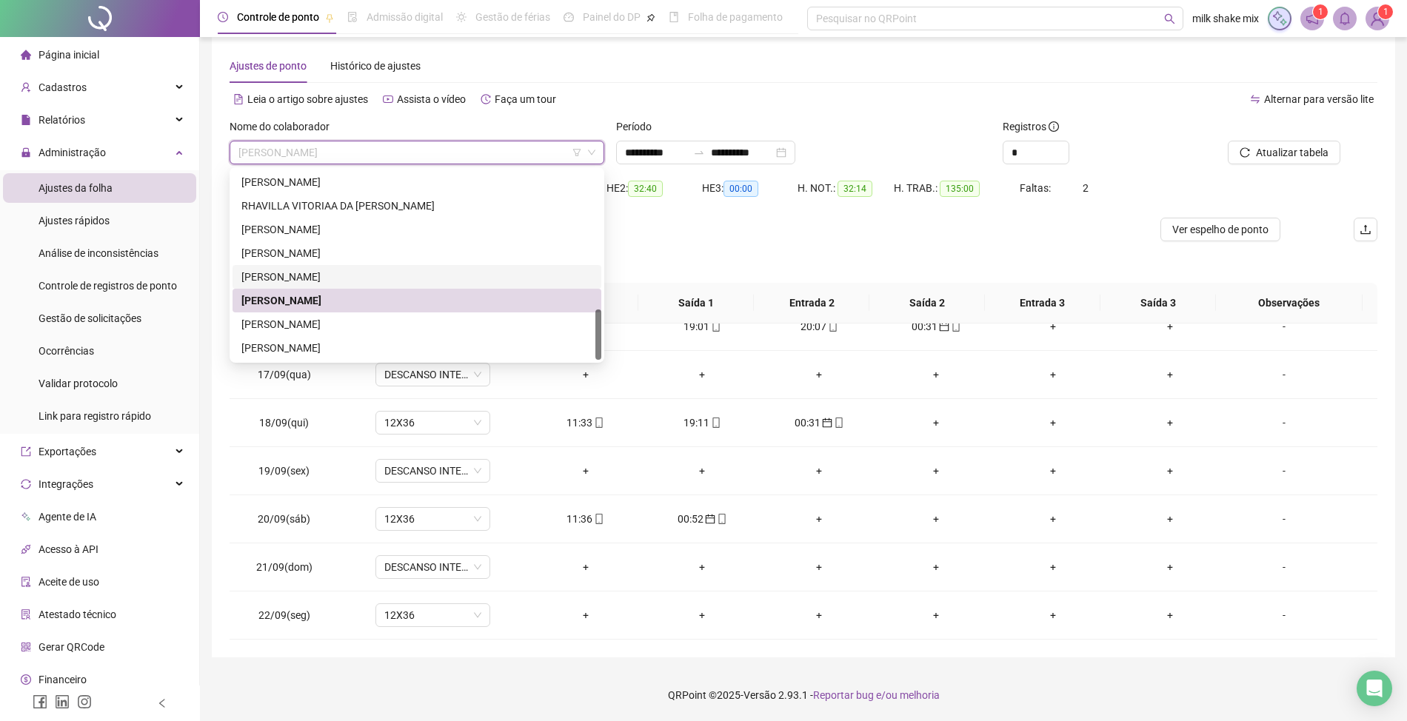
click at [308, 273] on div "THAYCILA PEREIRA MIRANDA" at bounding box center [416, 277] width 351 height 16
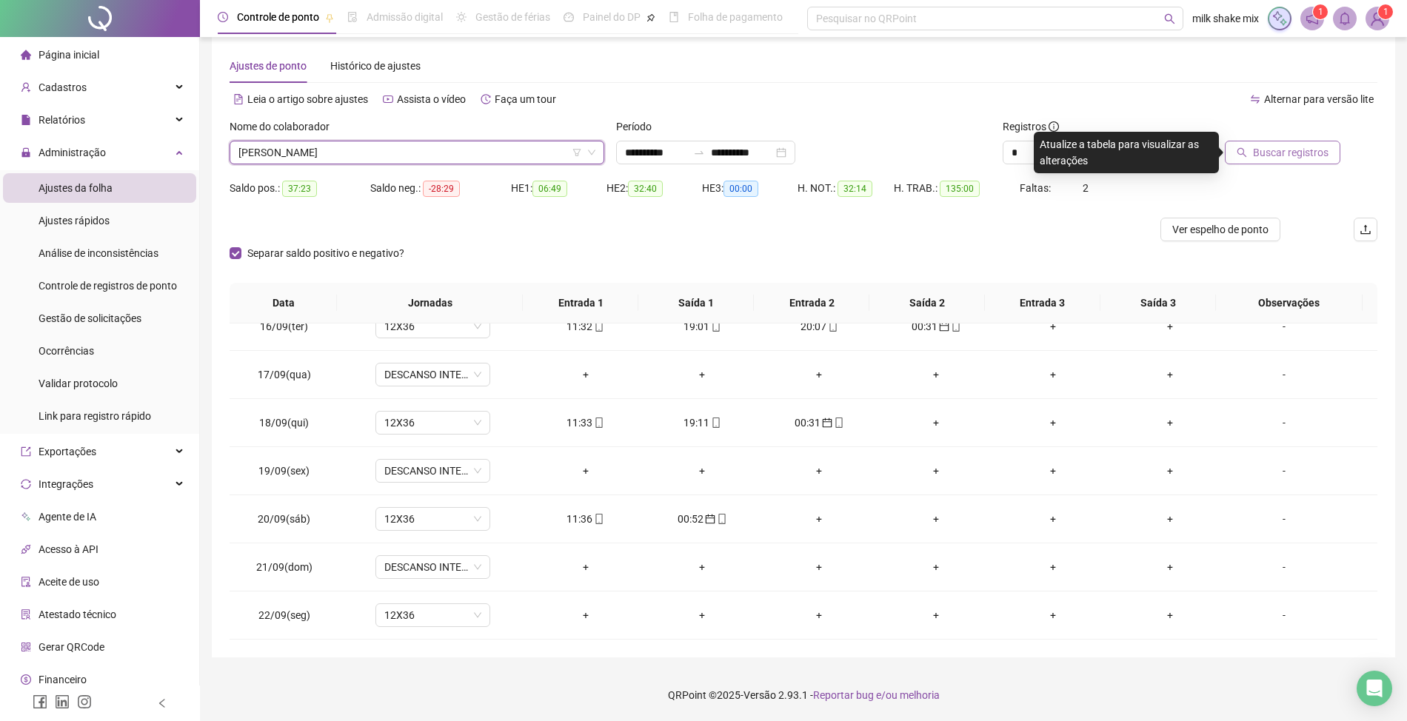
click at [1269, 153] on span "Buscar registros" at bounding box center [1291, 152] width 76 height 16
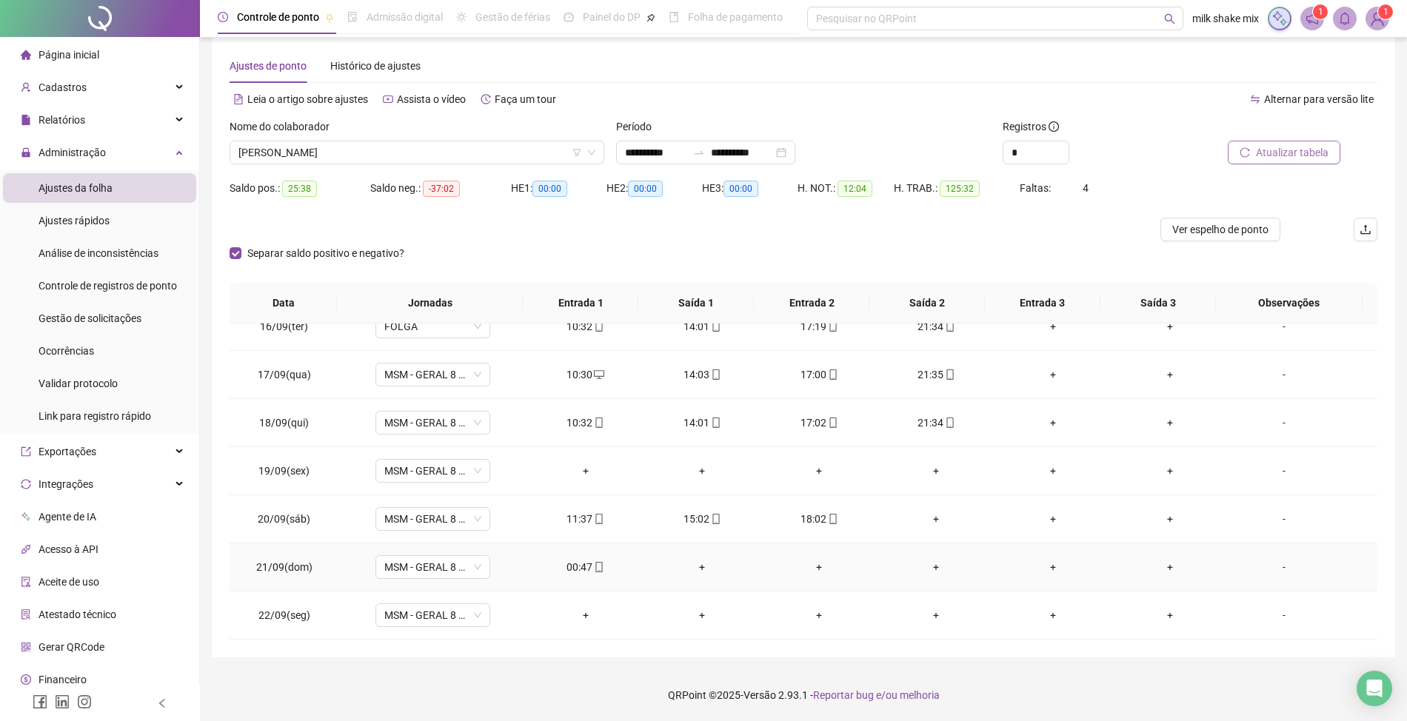
click at [557, 569] on div "00:47" at bounding box center [585, 567] width 93 height 16
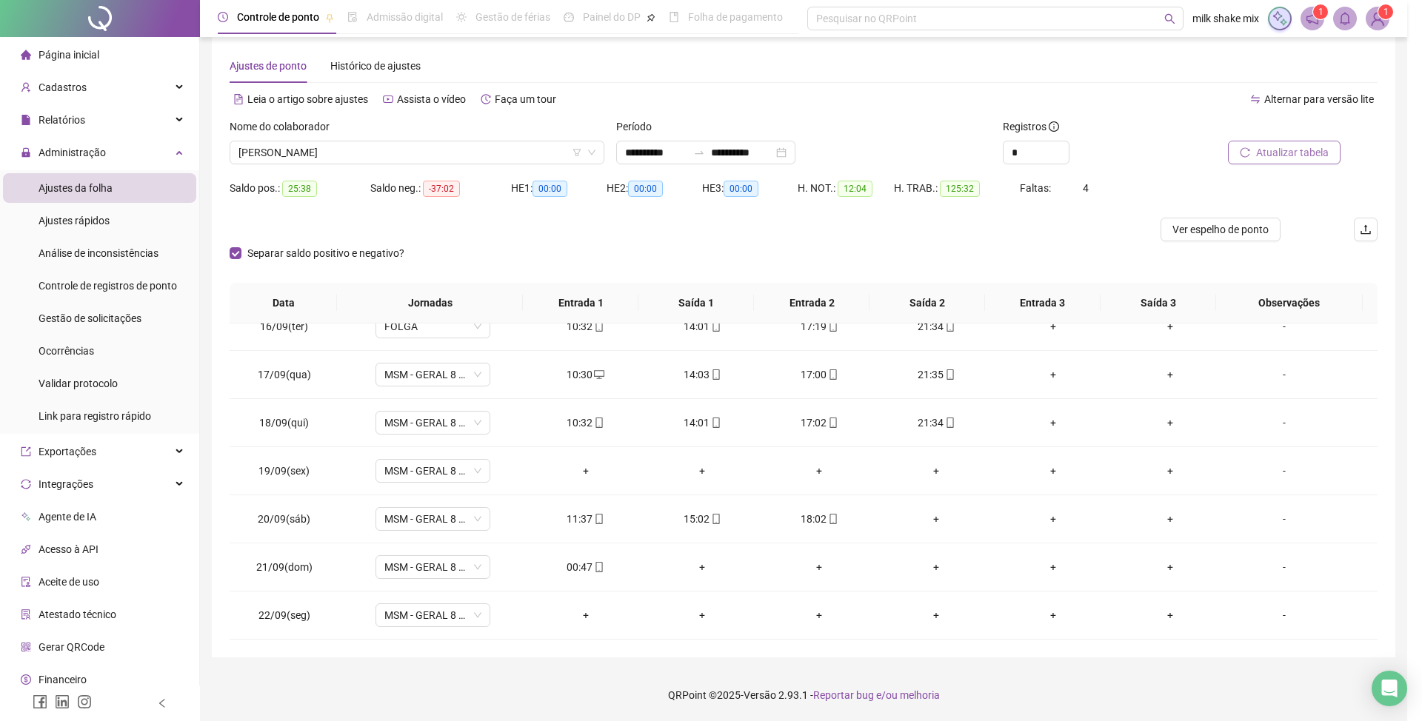
type input "**********"
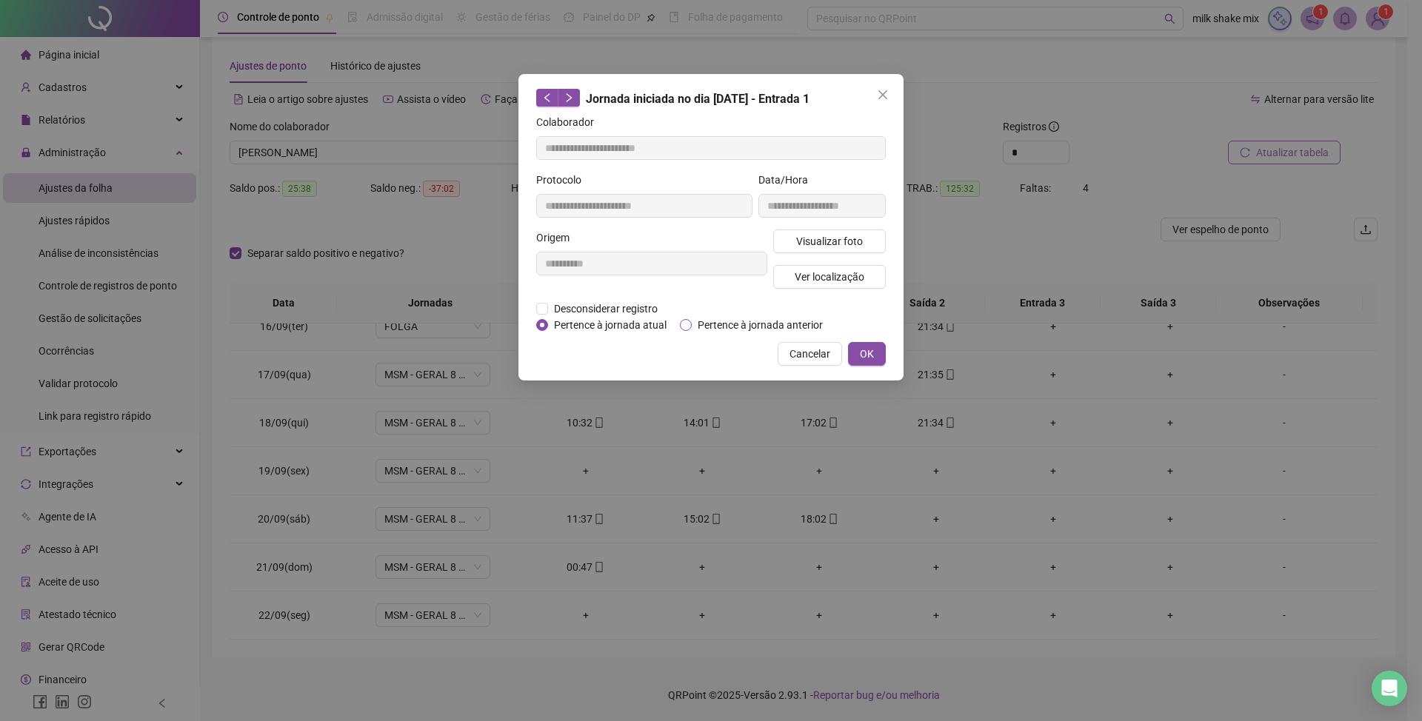
click at [727, 330] on span "Pertence à jornada anterior" at bounding box center [760, 325] width 137 height 16
click at [855, 359] on button "OK" at bounding box center [867, 354] width 38 height 24
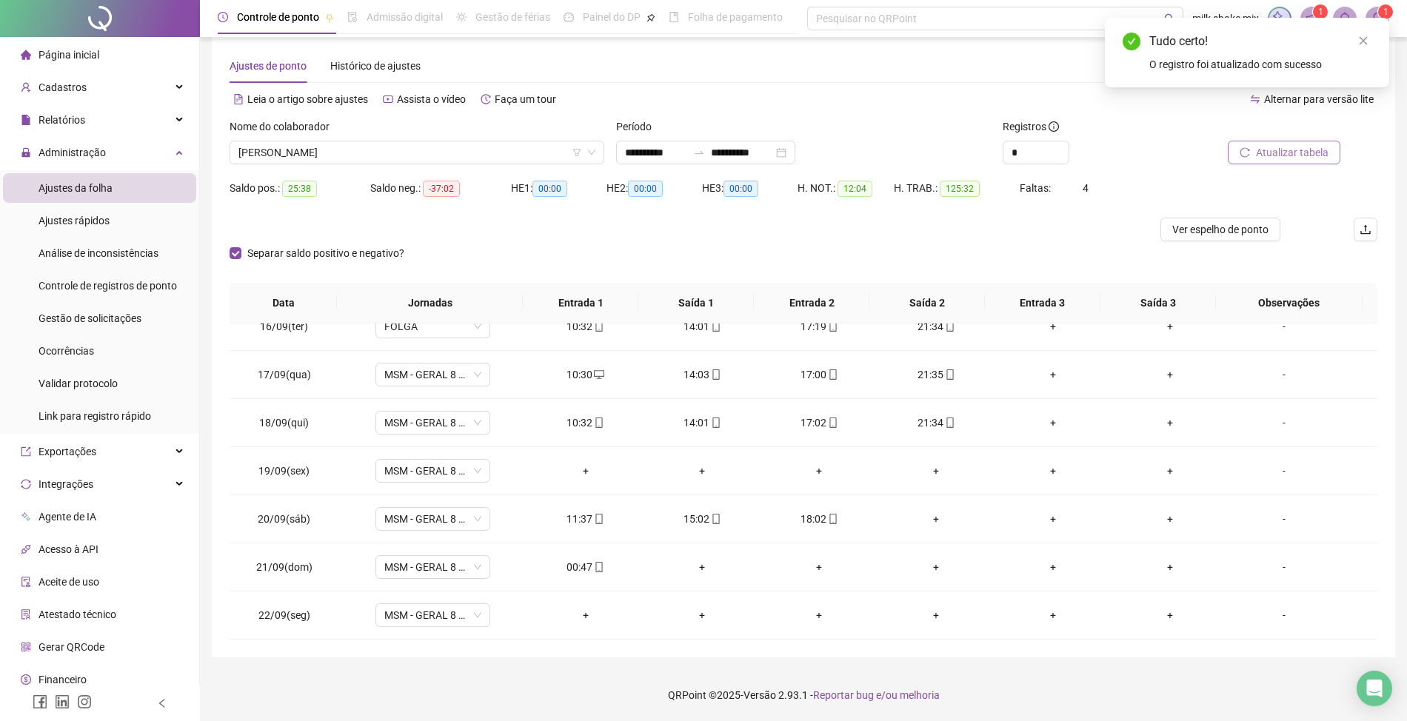
click at [1287, 149] on span "Atualizar tabela" at bounding box center [1292, 152] width 73 height 16
click at [545, 156] on span "THAYCILA PEREIRA MIRANDA" at bounding box center [416, 152] width 357 height 22
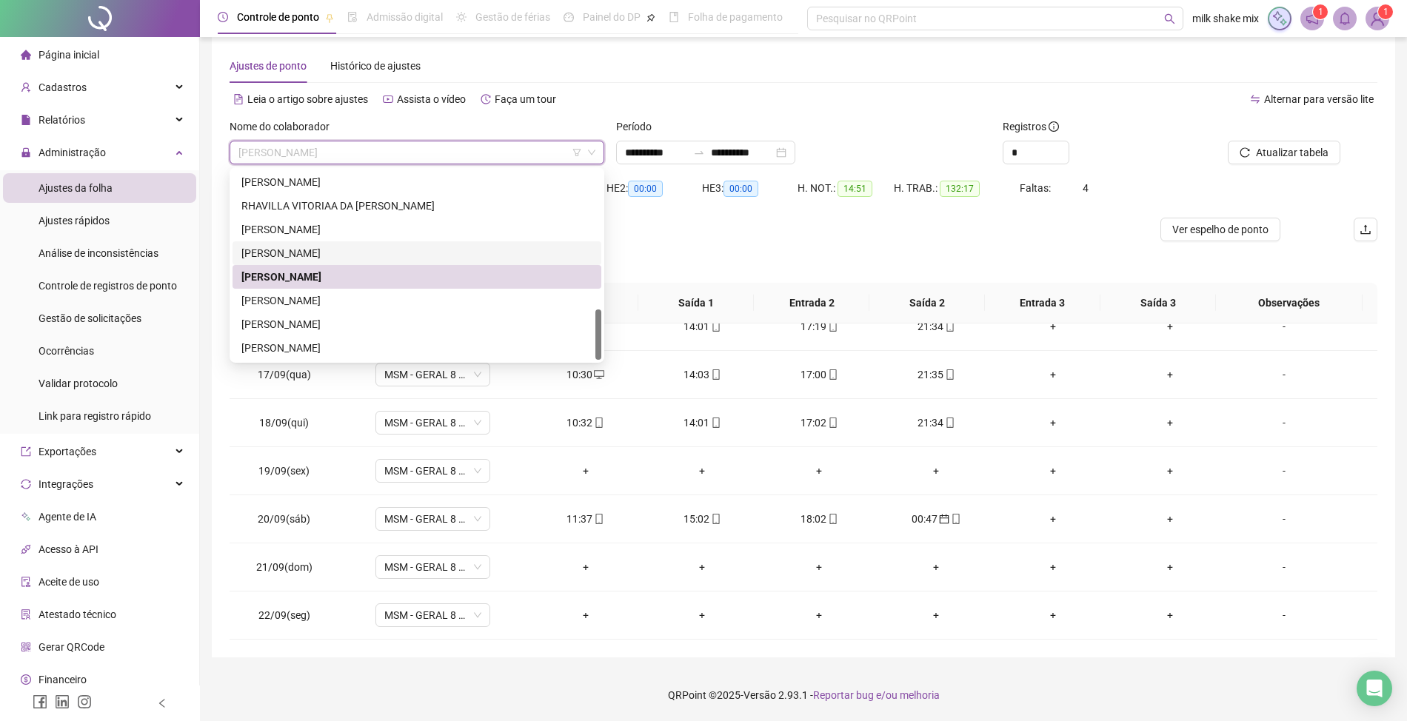
click at [333, 258] on div "RUAN GONÇALVES DE SOUSA" at bounding box center [416, 253] width 351 height 16
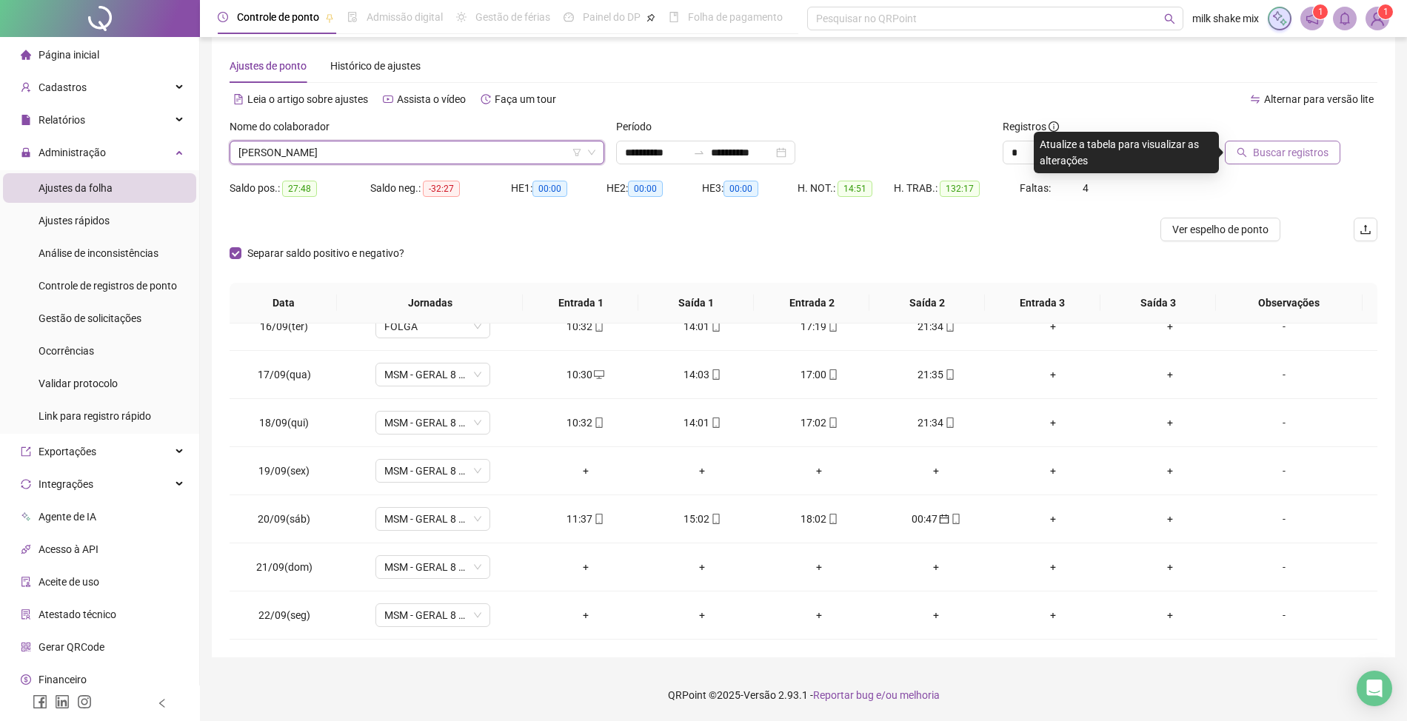
click at [1278, 149] on span "Buscar registros" at bounding box center [1291, 152] width 76 height 16
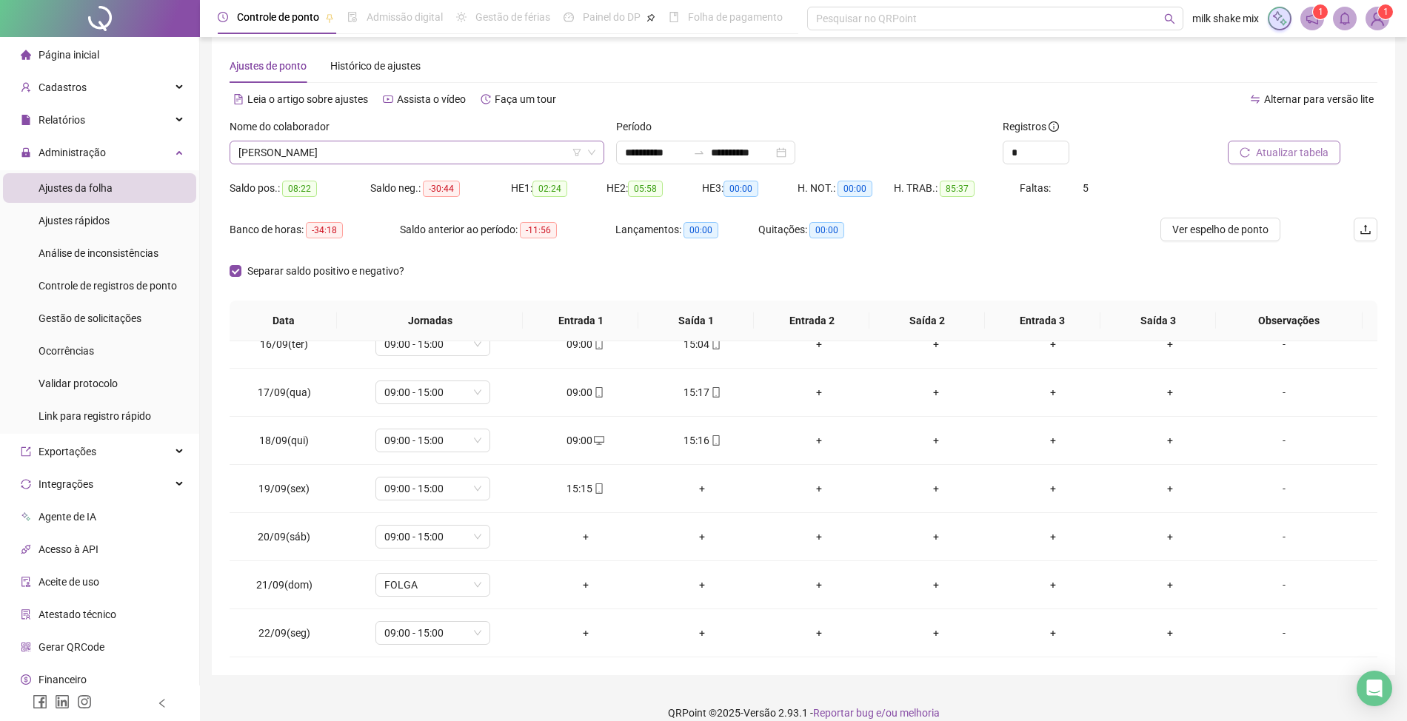
click at [413, 153] on span "RUAN GONÇALVES DE SOUSA" at bounding box center [416, 152] width 357 height 22
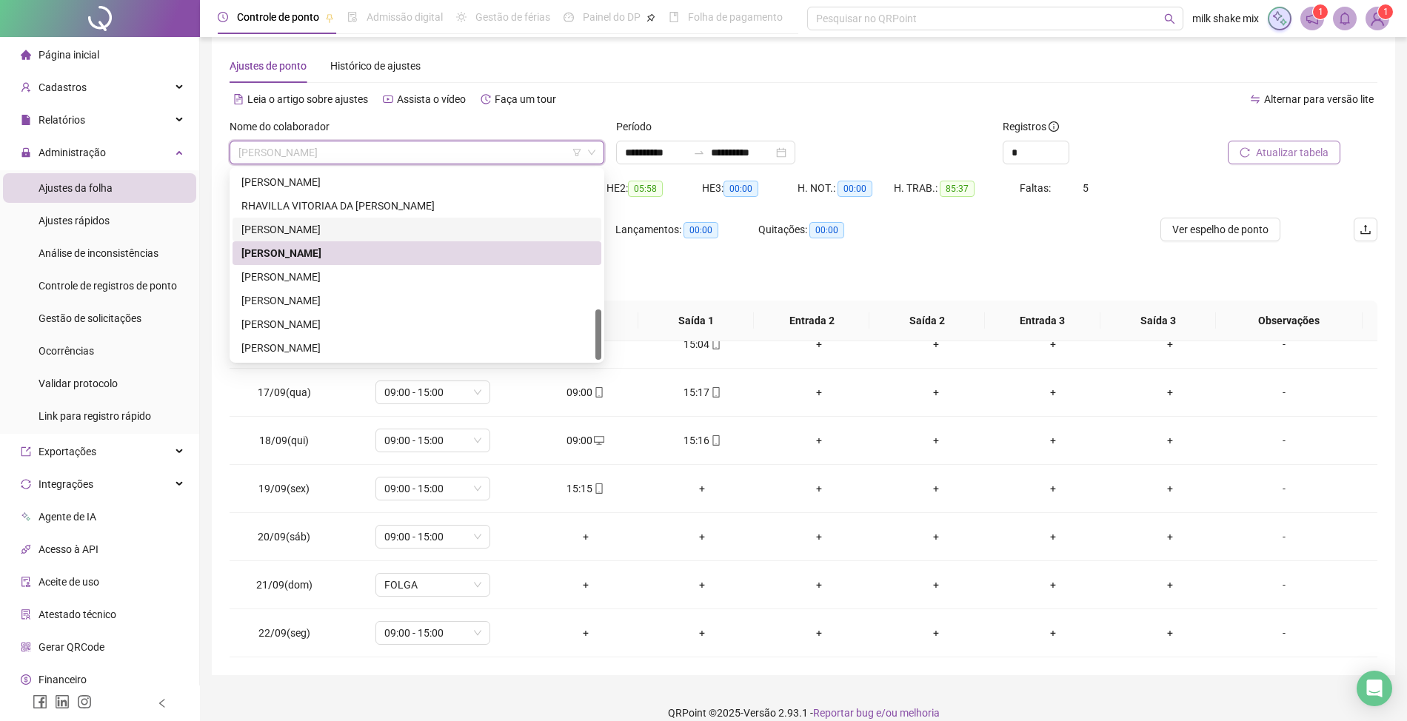
click at [382, 222] on div "ROSIMEIRE GONÇALVES DE BASTO" at bounding box center [416, 229] width 351 height 16
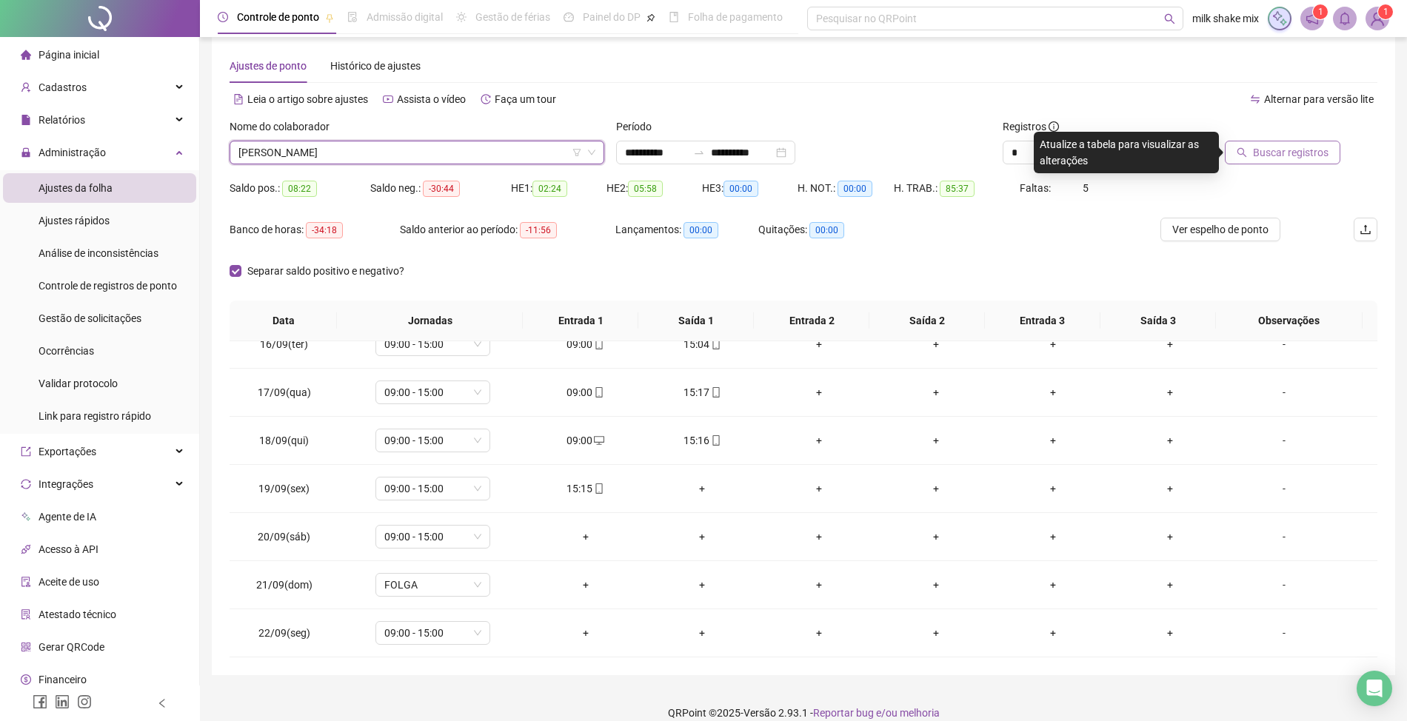
click at [1311, 167] on div "Buscar registros" at bounding box center [1286, 147] width 193 height 58
click at [1292, 161] on button "Buscar registros" at bounding box center [1283, 153] width 116 height 24
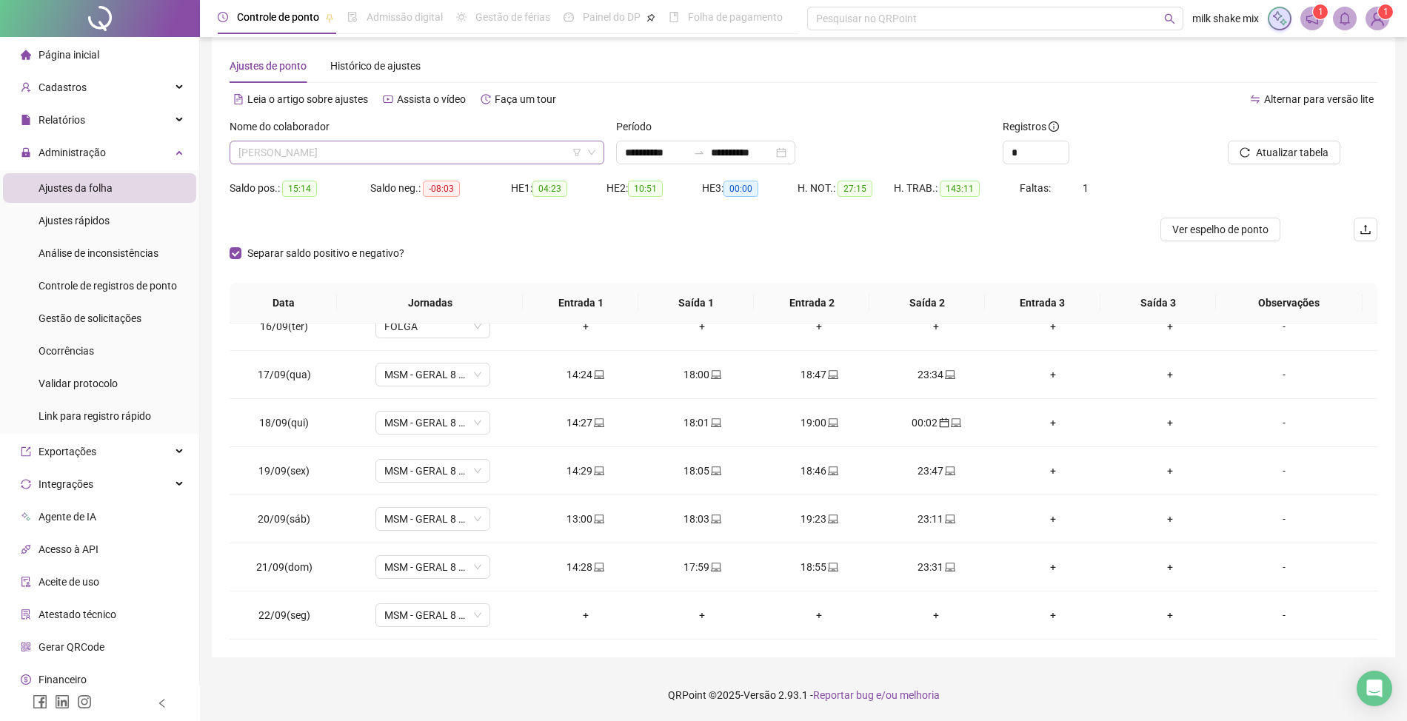
click at [464, 142] on span "ROSIMEIRE GONÇALVES DE BASTO" at bounding box center [416, 152] width 357 height 22
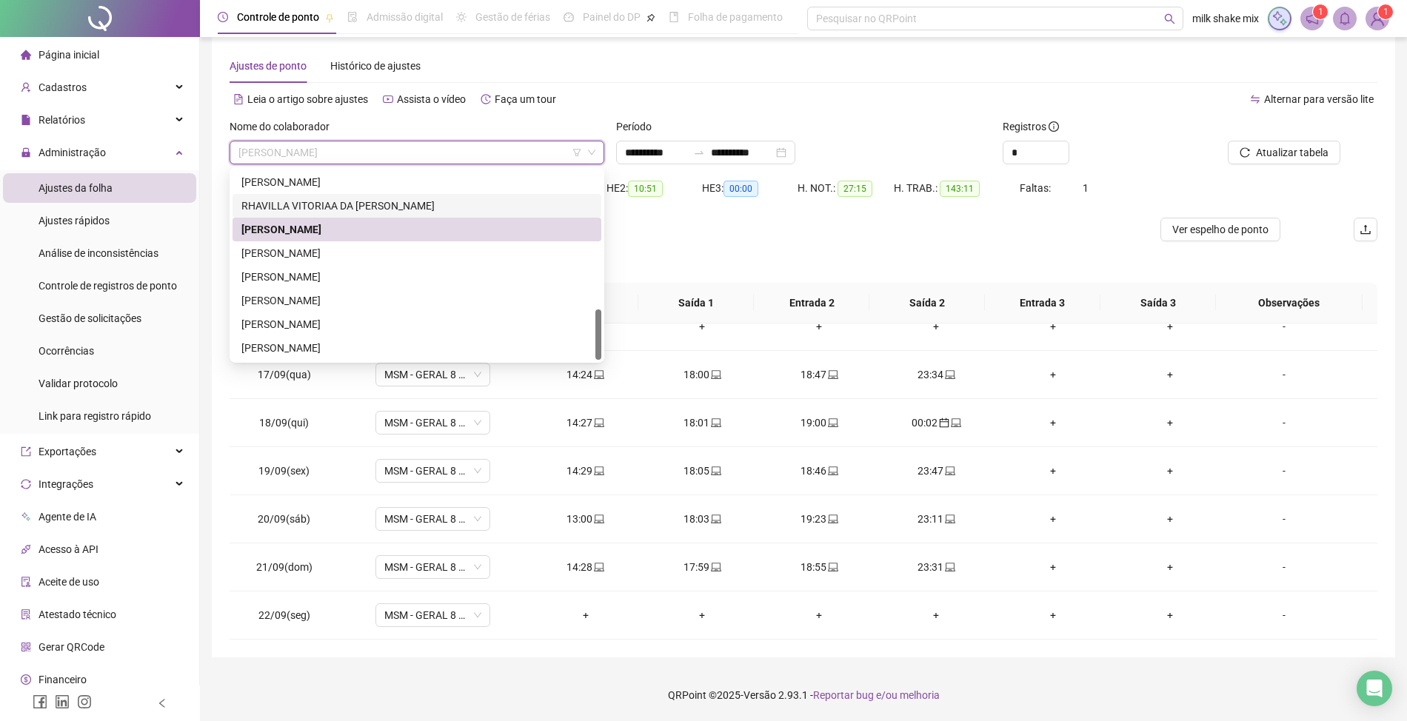
click at [363, 207] on div "RHAVILLA VITORIAA DA SILVA REIS" at bounding box center [416, 206] width 351 height 16
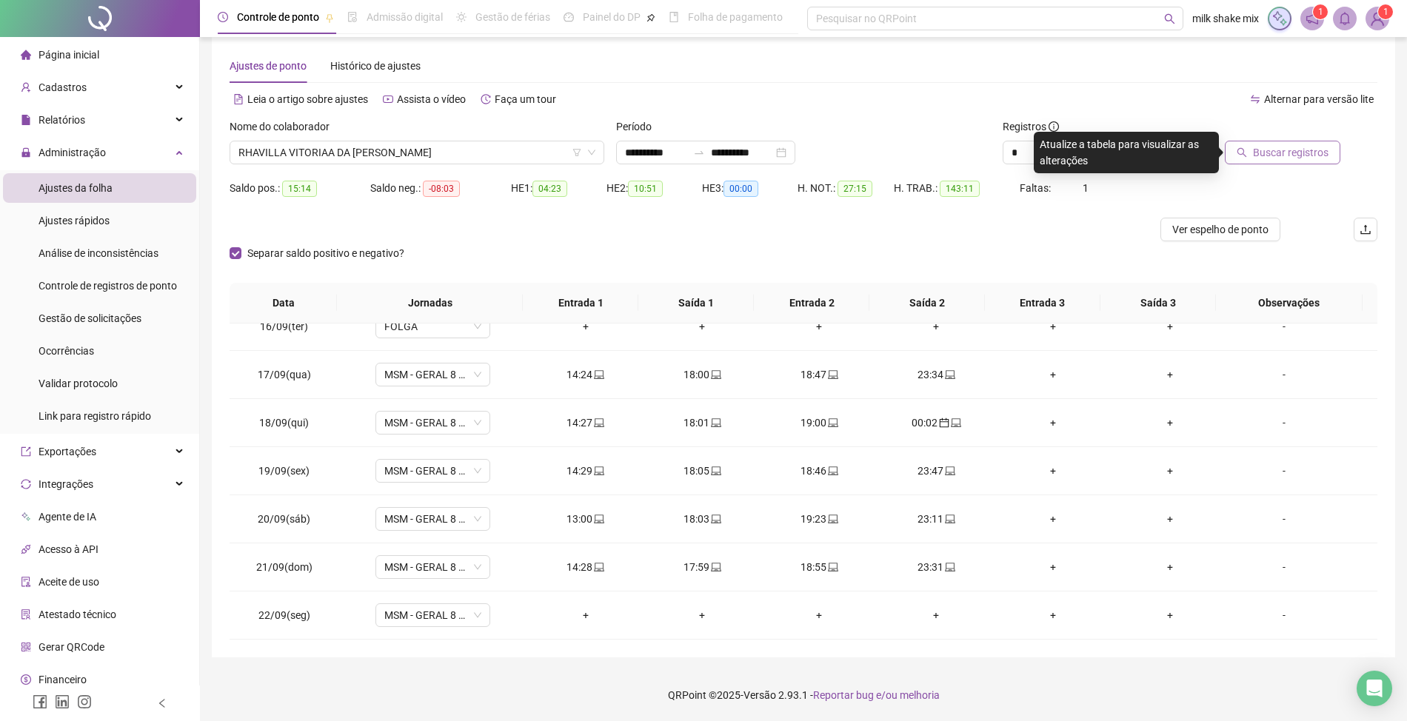
click at [1299, 151] on span "Buscar registros" at bounding box center [1291, 152] width 76 height 16
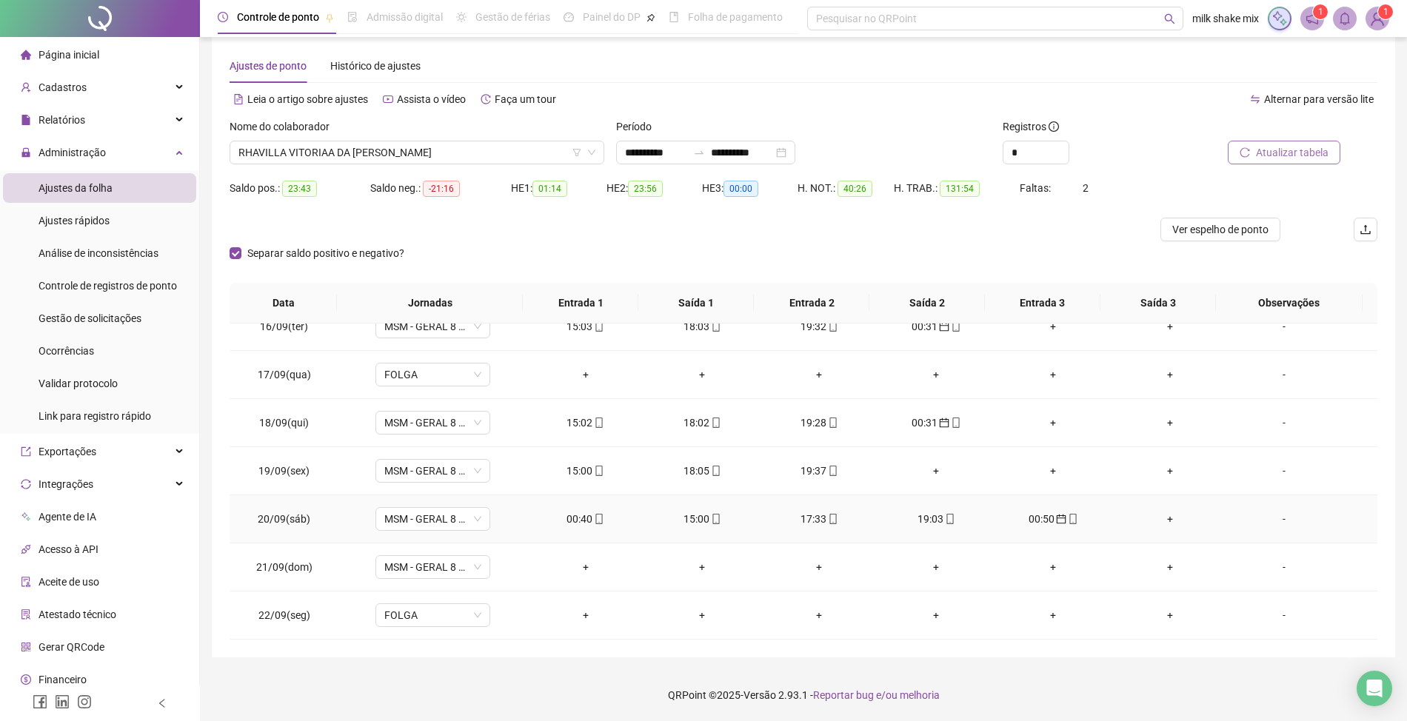
click at [578, 517] on div "00:40" at bounding box center [585, 519] width 93 height 16
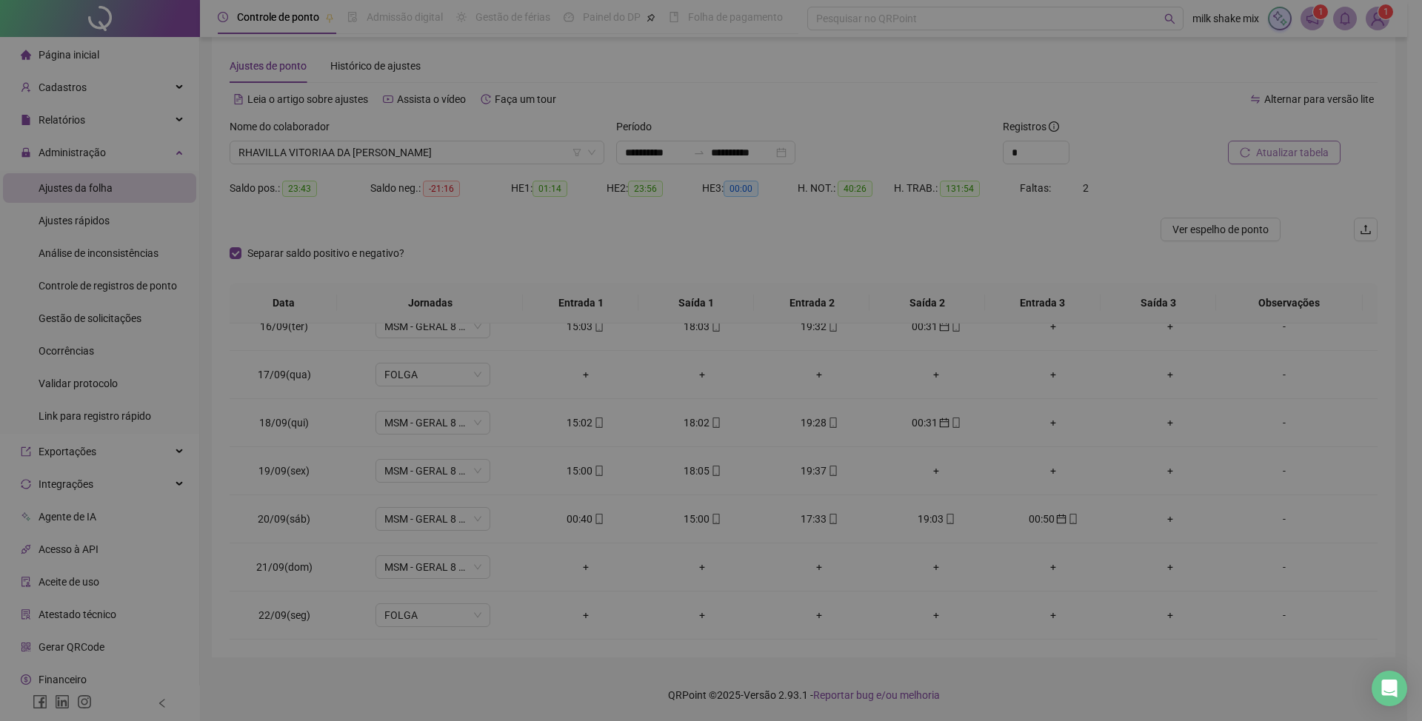
type input "**********"
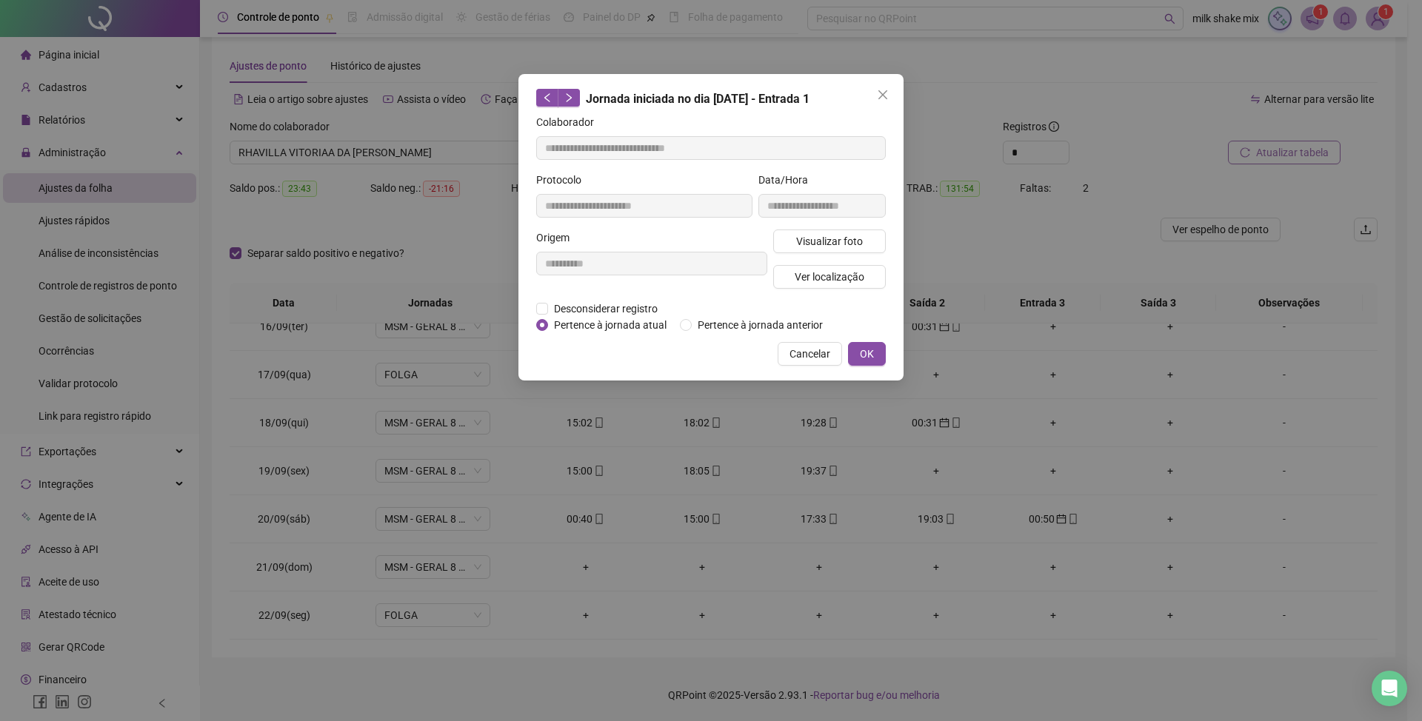
click at [745, 333] on div "**********" at bounding box center [710, 227] width 385 height 307
click at [776, 326] on span "Pertence à jornada anterior" at bounding box center [760, 325] width 137 height 16
click at [858, 355] on button "OK" at bounding box center [867, 354] width 38 height 24
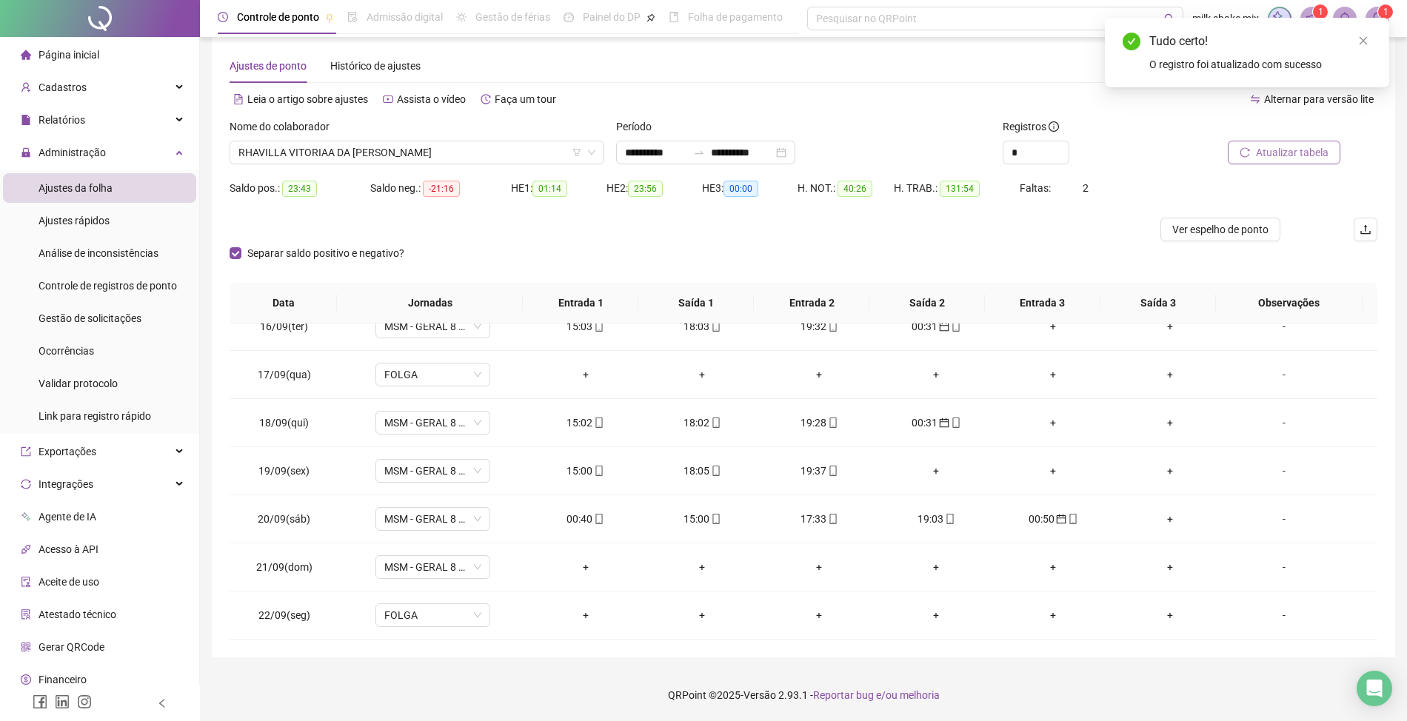
click at [1286, 146] on span "Atualizar tabela" at bounding box center [1292, 152] width 73 height 16
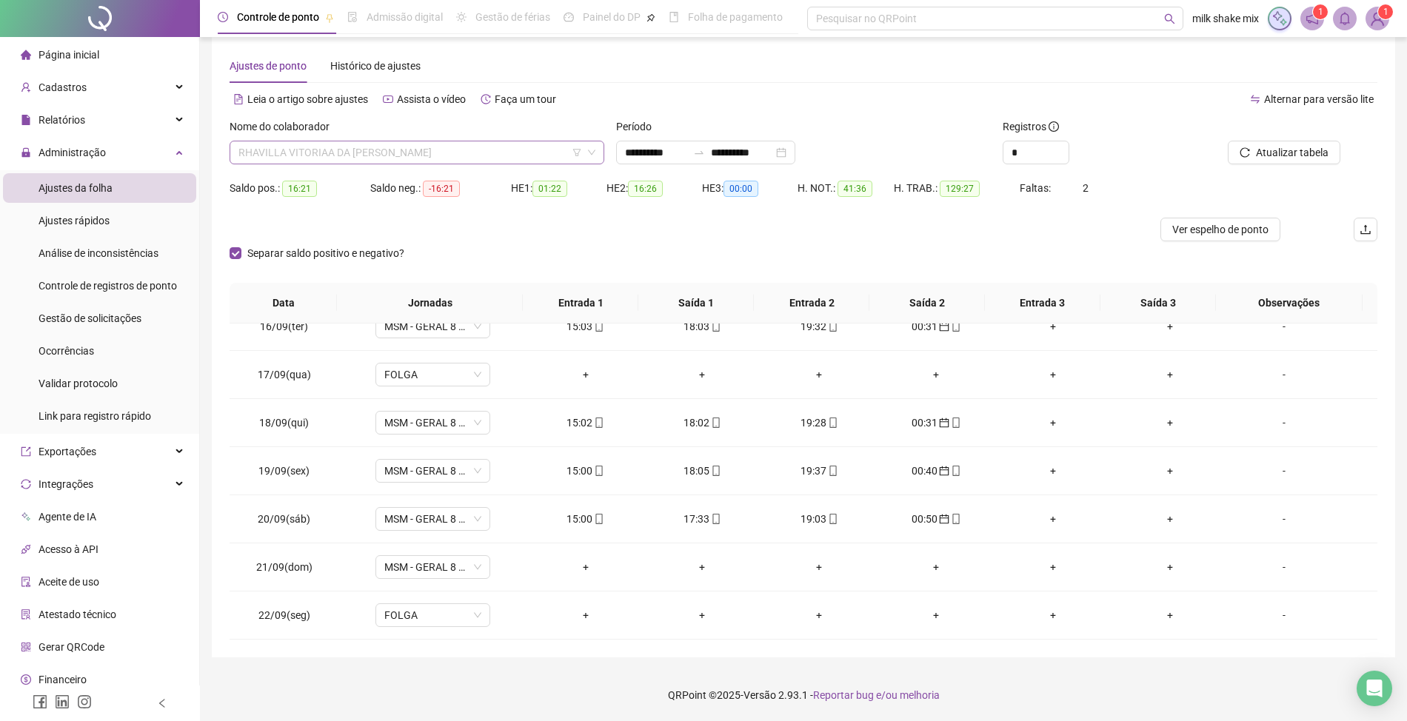
click at [481, 156] on span "RHAVILLA VITORIAA DA SILVA REIS" at bounding box center [416, 152] width 357 height 22
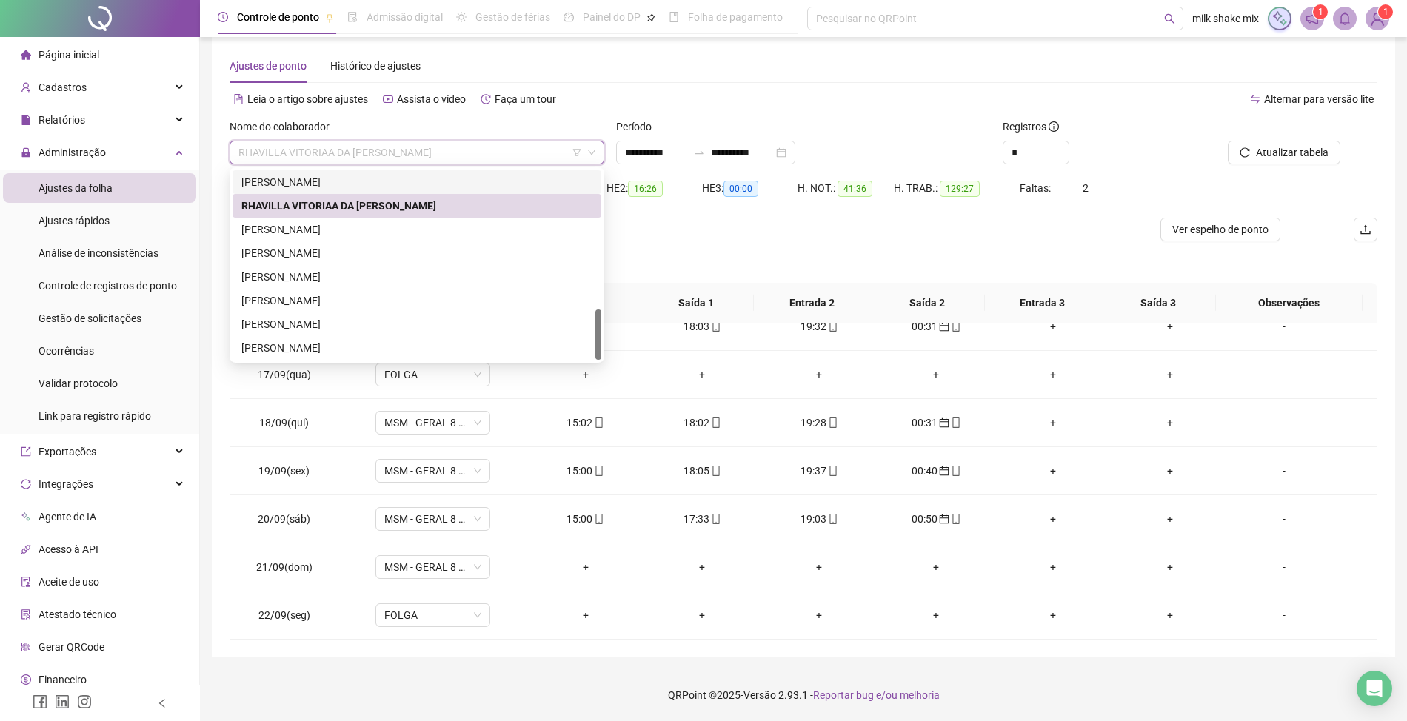
click at [404, 181] on div "RAISSA PEREIRA DANTAS" at bounding box center [416, 182] width 351 height 16
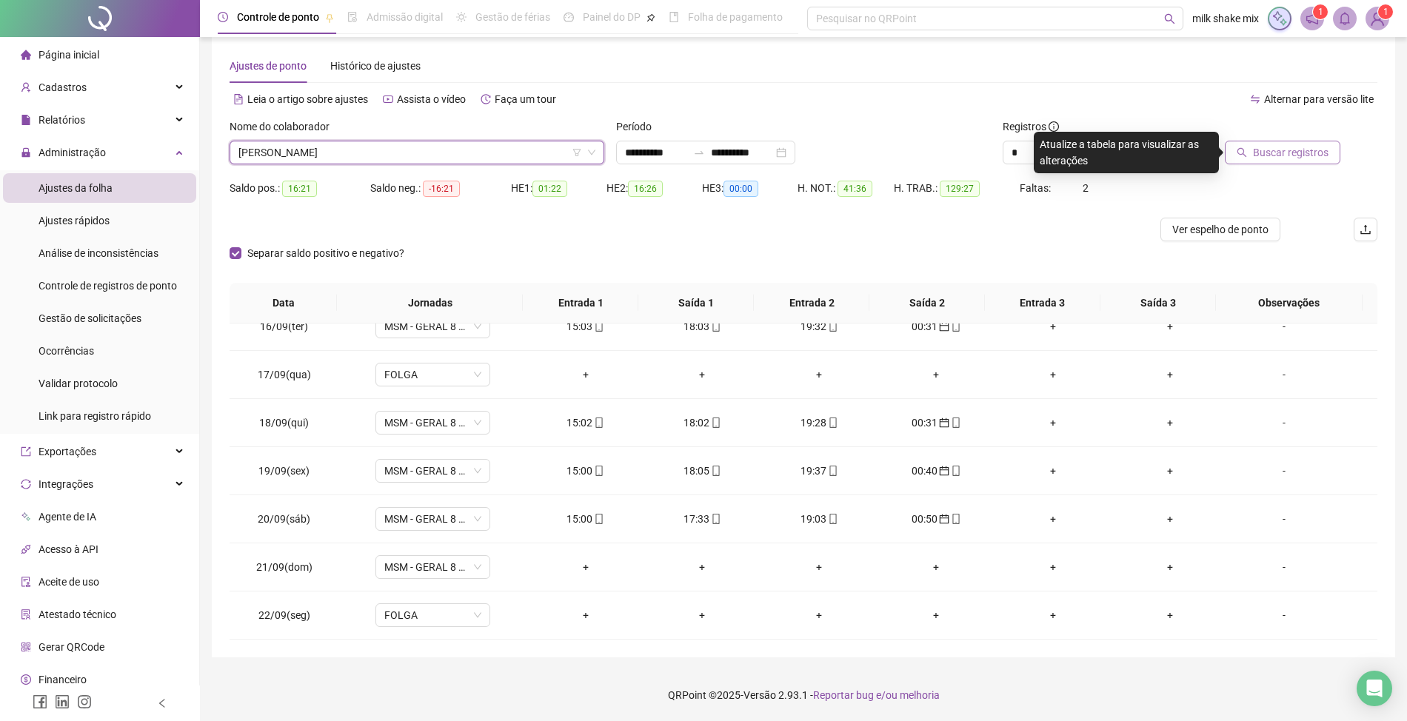
click at [1311, 155] on span "Buscar registros" at bounding box center [1291, 152] width 76 height 16
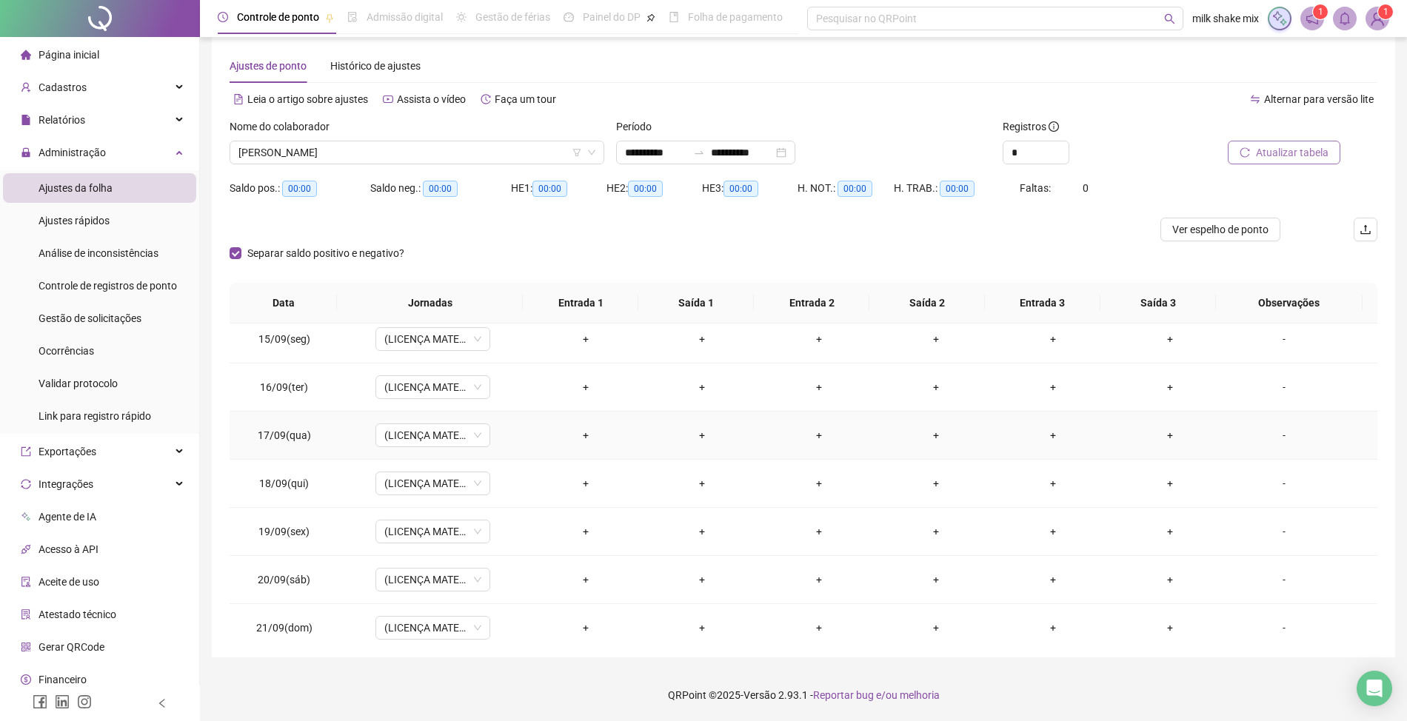
scroll to position [650, 0]
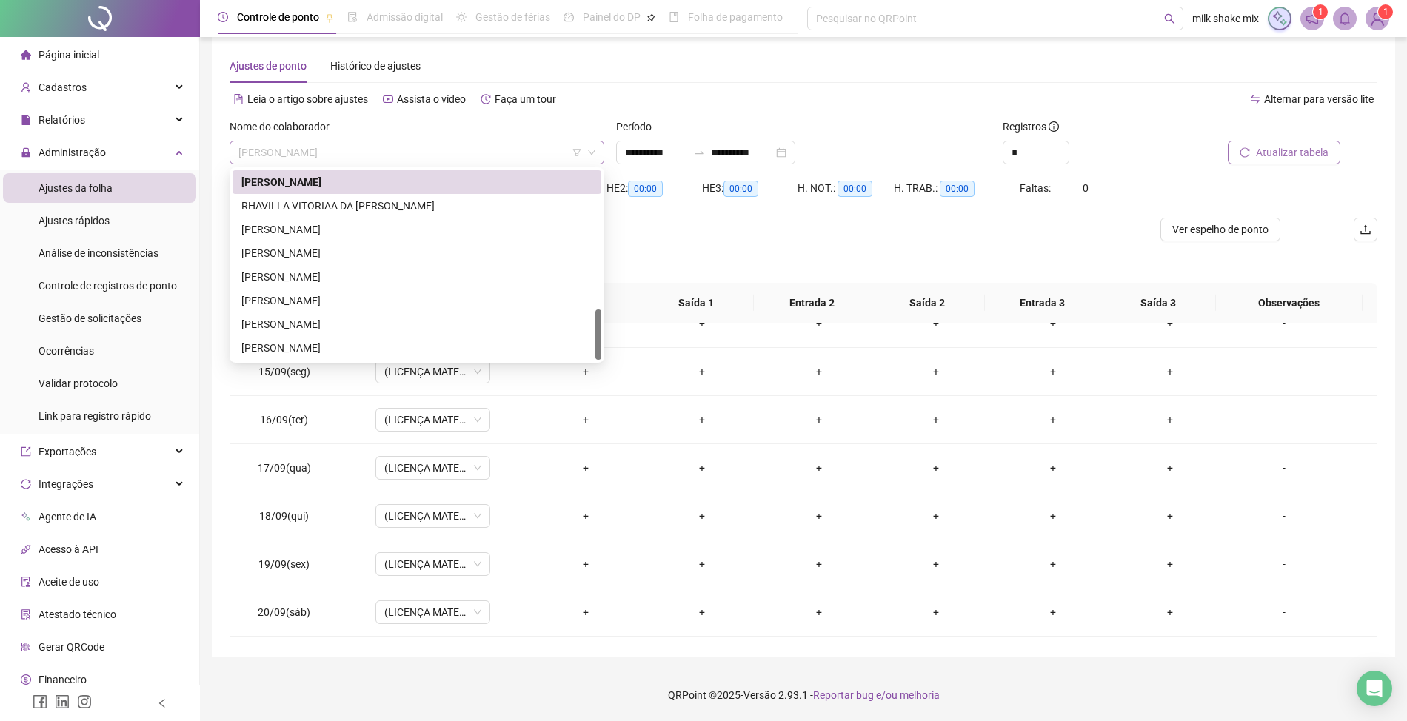
click at [527, 154] on span "RAISSA PEREIRA DANTAS" at bounding box center [416, 152] width 357 height 22
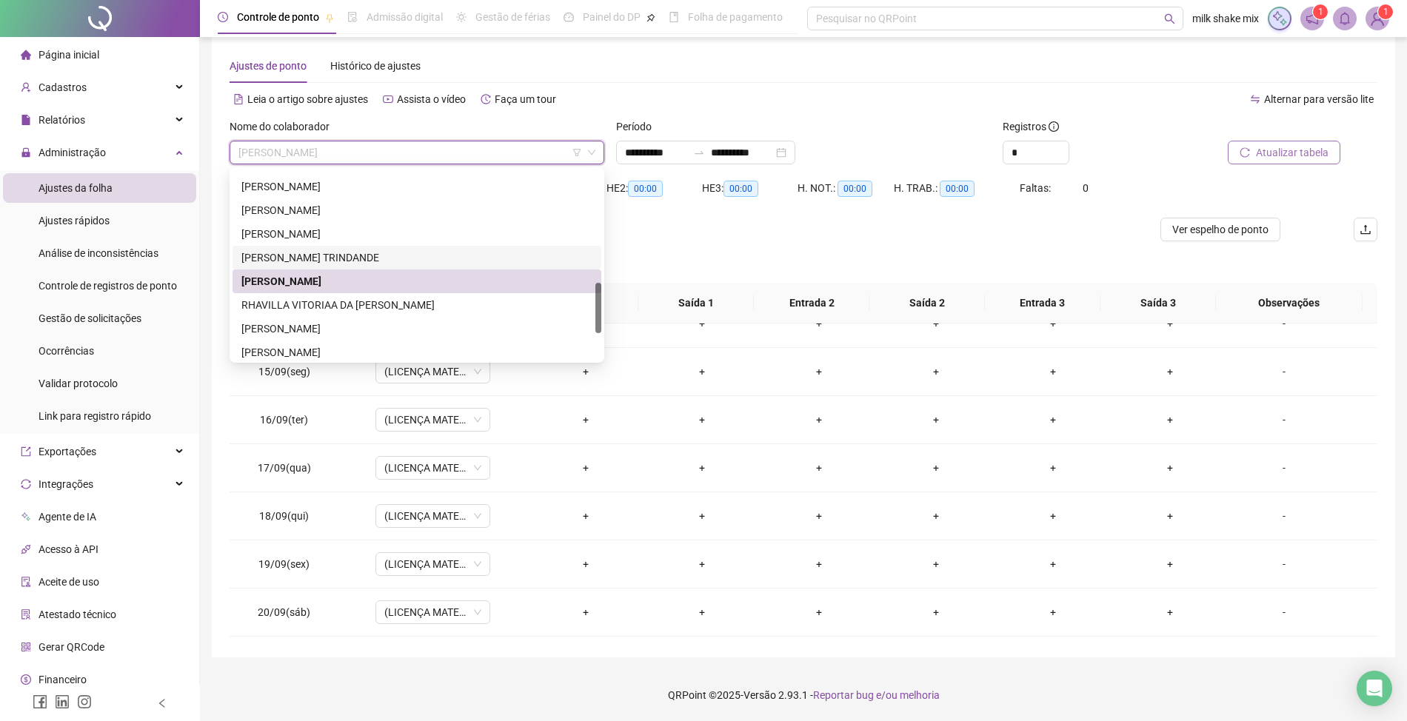
click at [311, 259] on div "PALOMA DA SILVA TRINDANDE" at bounding box center [416, 258] width 351 height 16
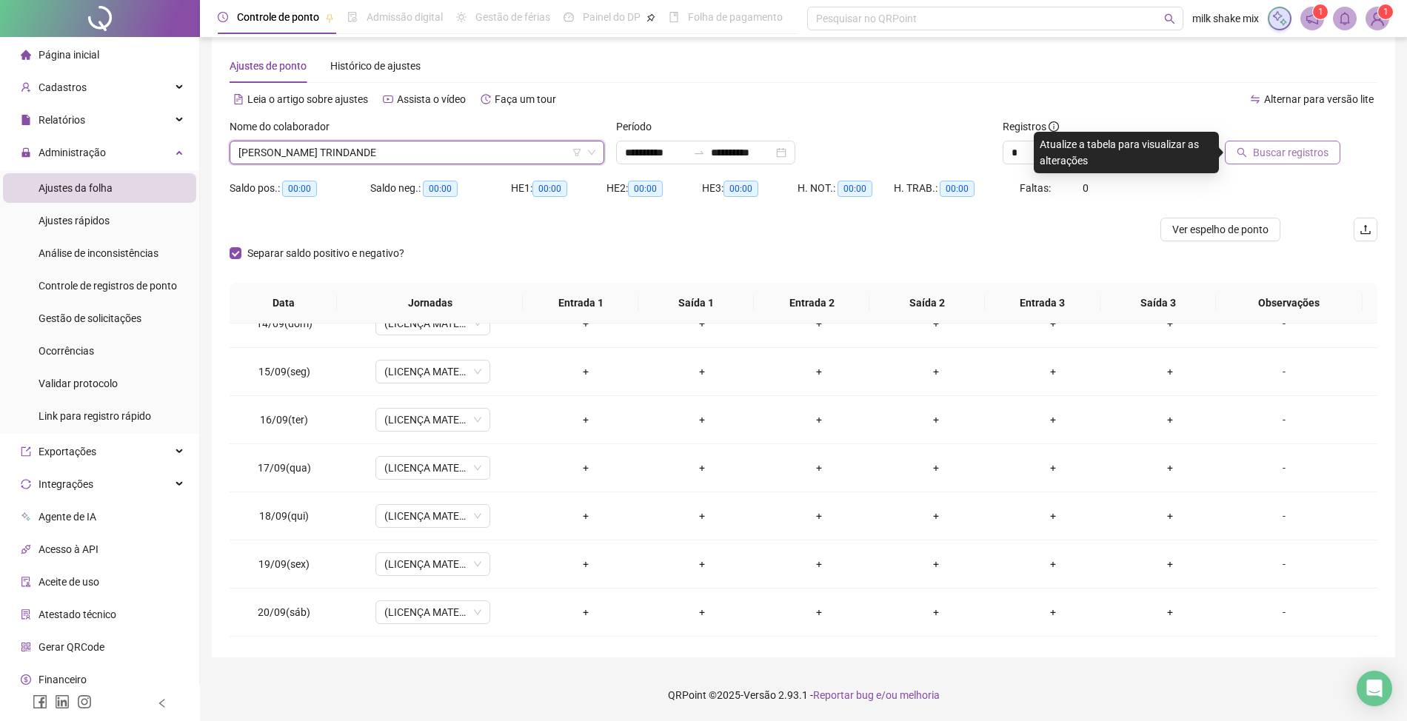
click at [1272, 158] on span "Buscar registros" at bounding box center [1291, 152] width 76 height 16
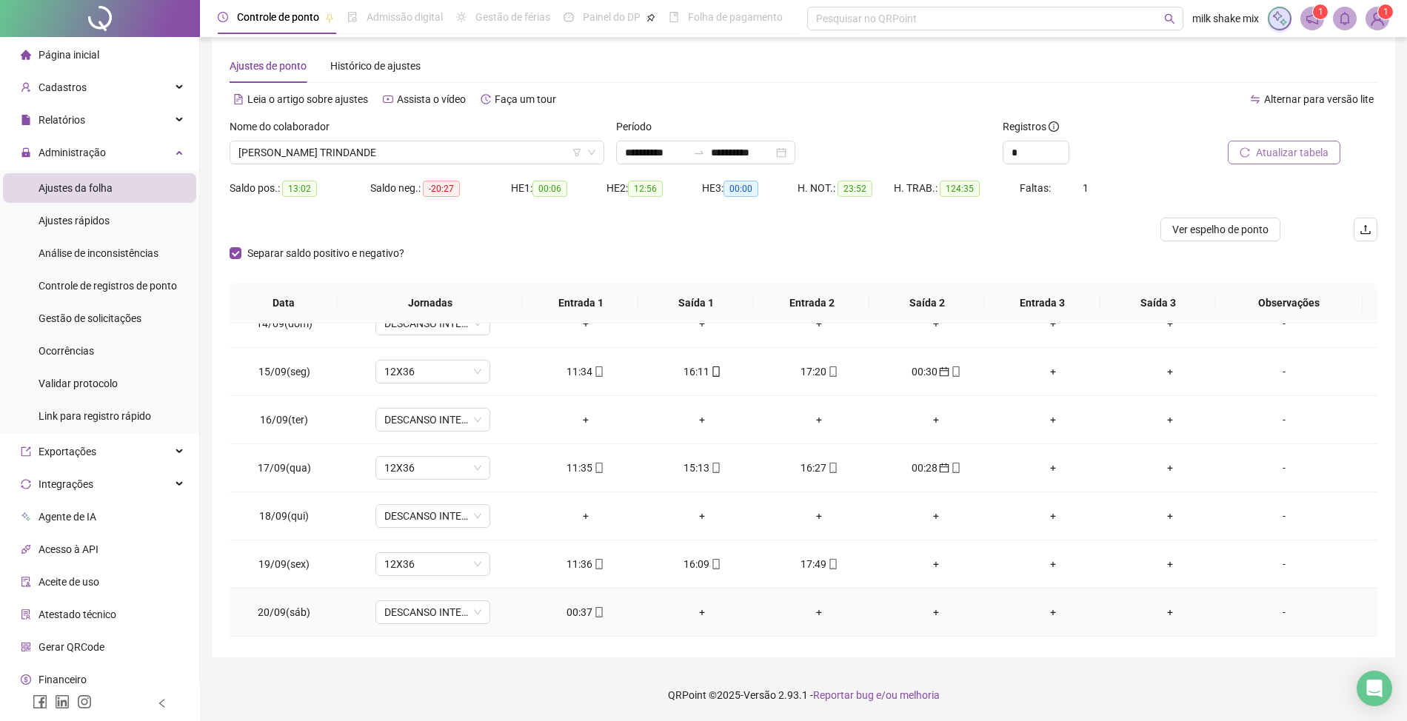
click at [554, 619] on div "00:37" at bounding box center [585, 612] width 93 height 16
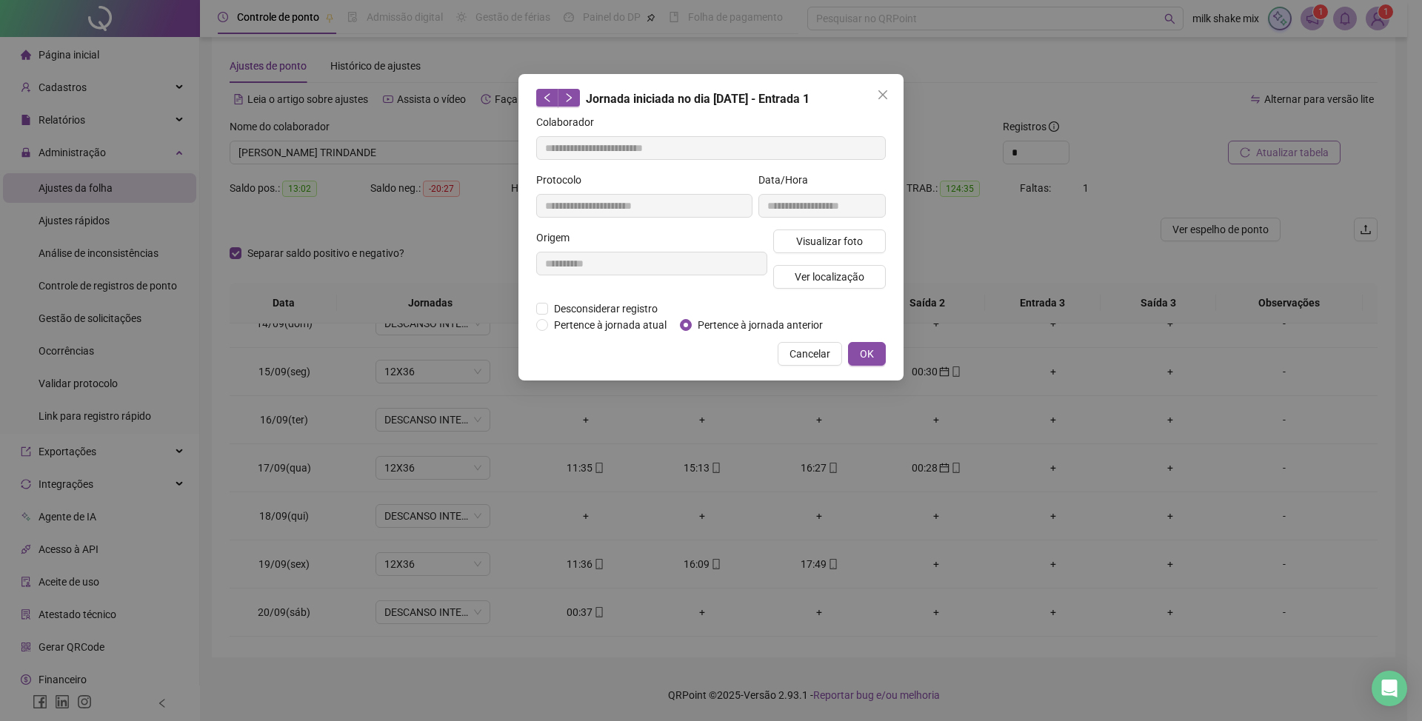
type input "**********"
click at [726, 320] on span "Pertence à jornada anterior" at bounding box center [760, 325] width 137 height 16
click at [854, 350] on button "OK" at bounding box center [867, 354] width 38 height 24
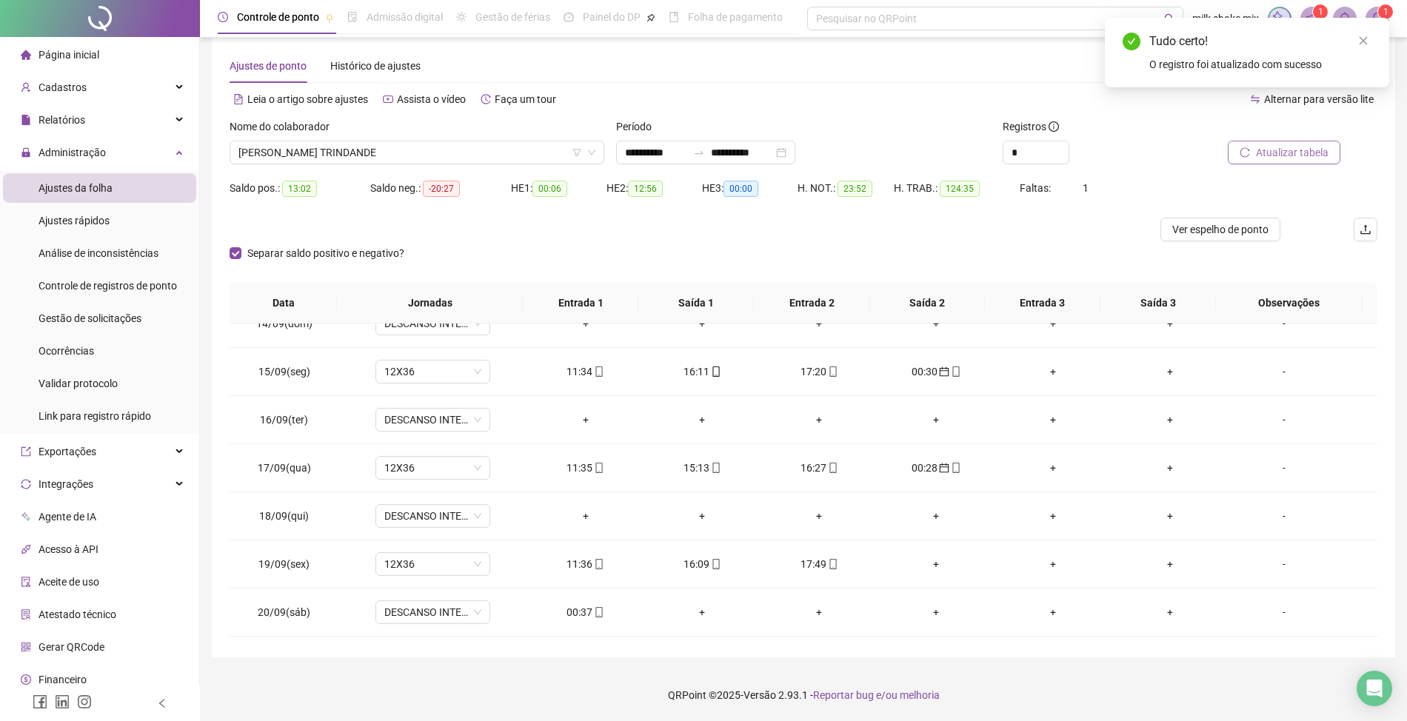
click at [1284, 161] on button "Atualizar tabela" at bounding box center [1284, 153] width 113 height 24
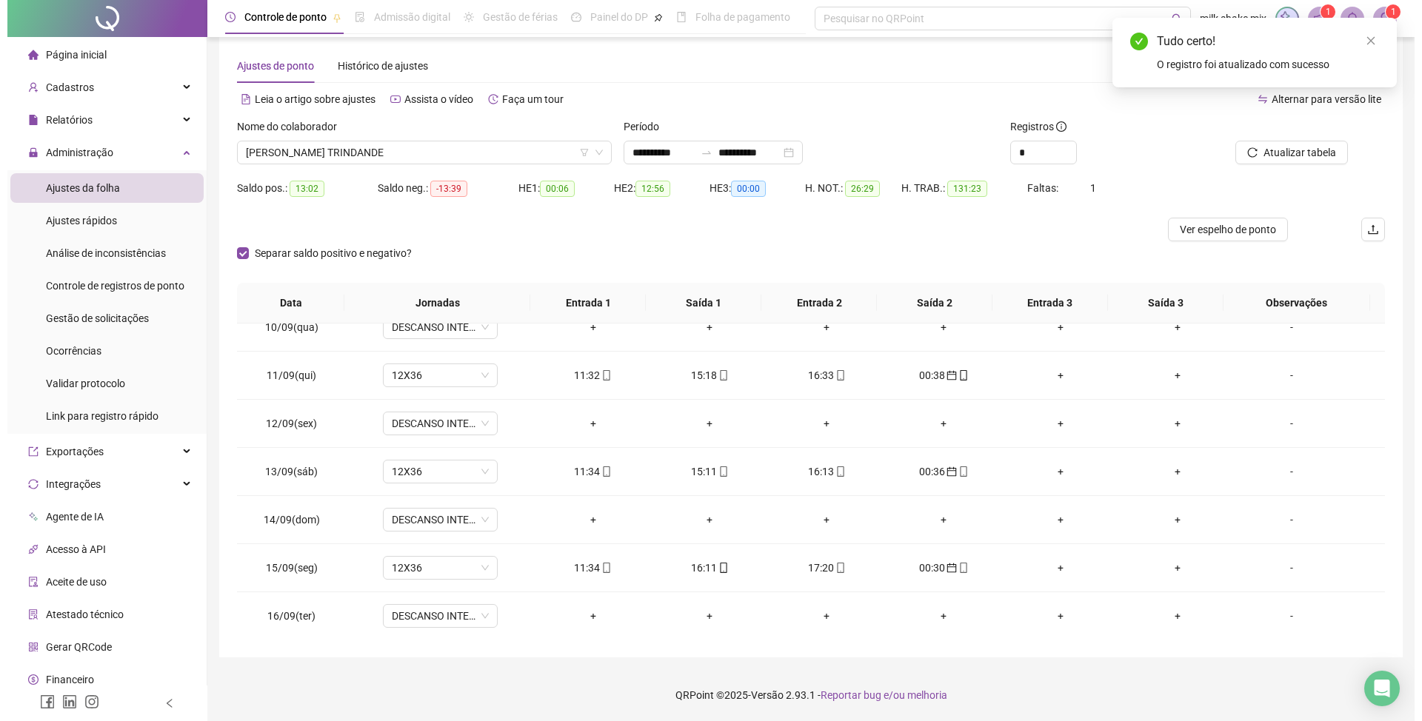
scroll to position [452, 0]
click at [512, 144] on span "PALOMA DA SILVA TRINDANDE" at bounding box center [416, 152] width 357 height 22
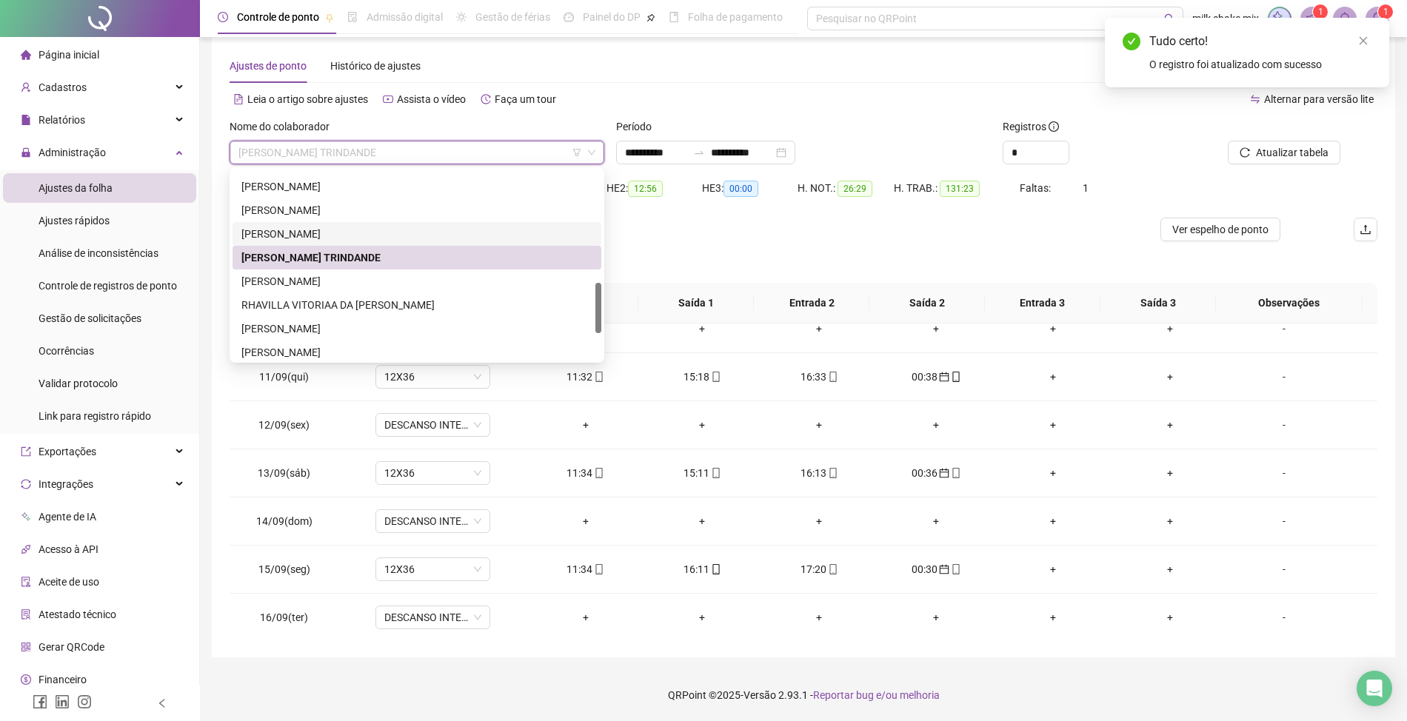
click at [302, 235] on div "NAYARA FERREIRA DA SILVA" at bounding box center [416, 234] width 351 height 16
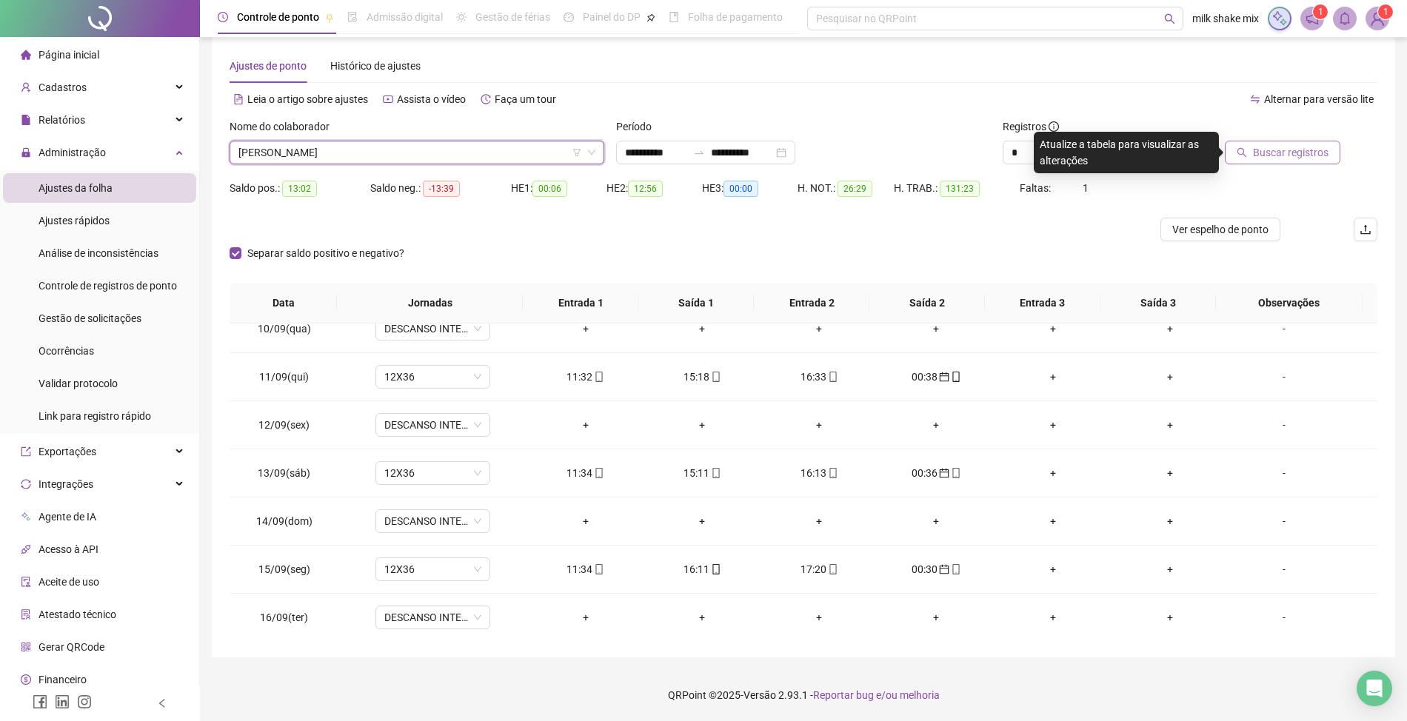
click at [1315, 152] on span "Buscar registros" at bounding box center [1291, 152] width 76 height 16
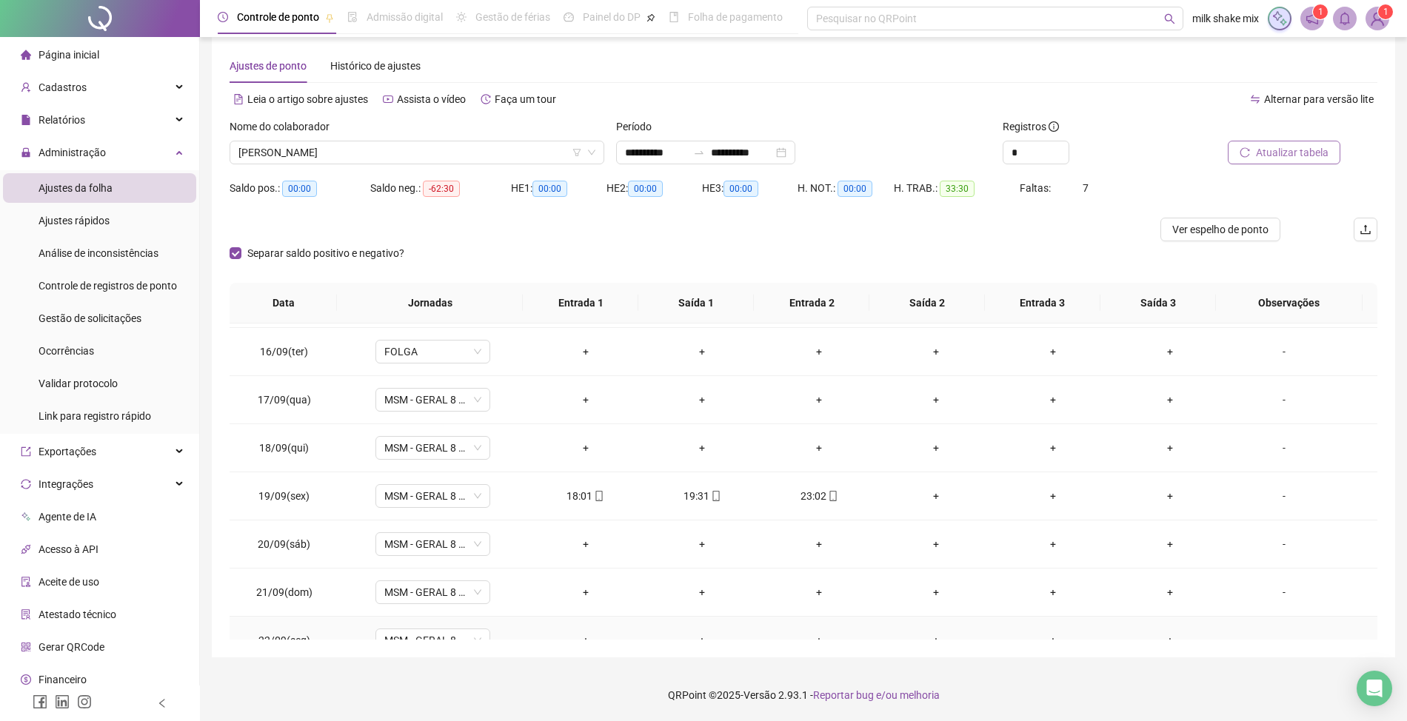
scroll to position [410, 0]
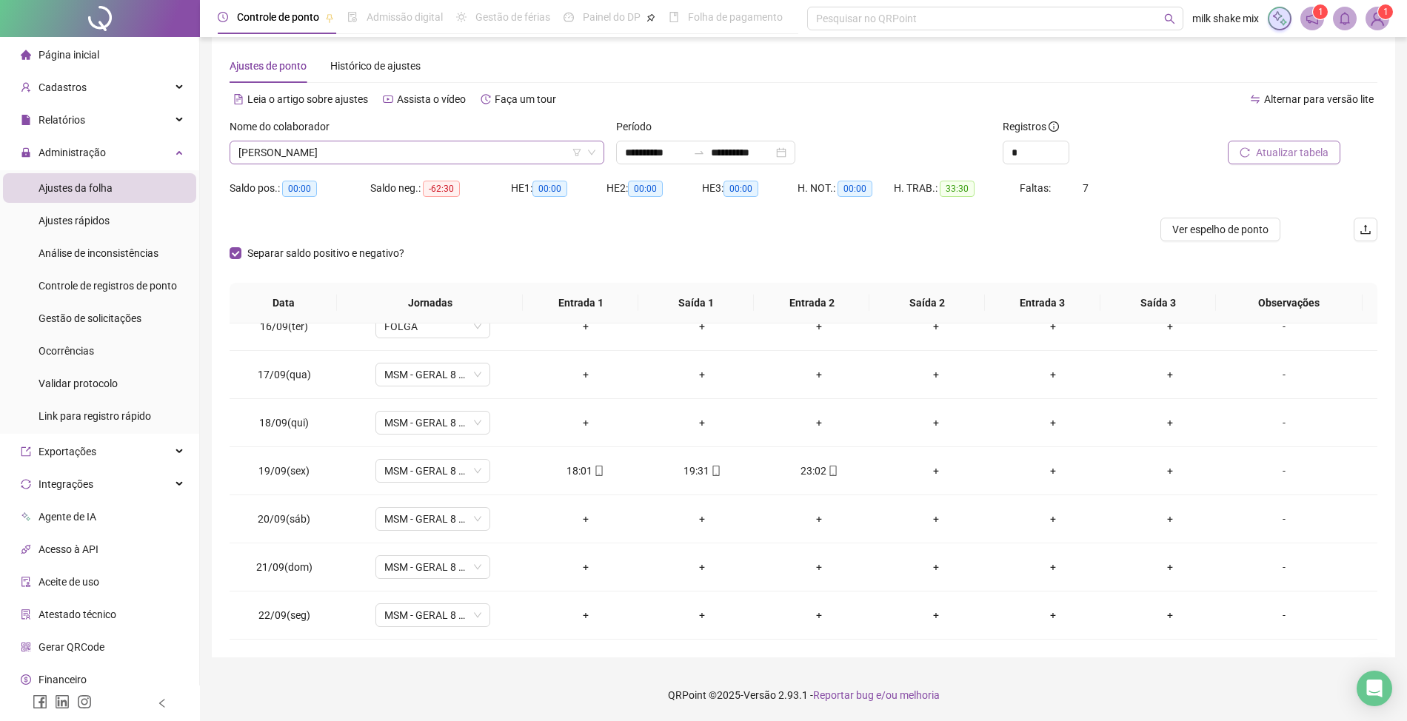
click at [473, 157] on span "NAYARA FERREIRA DA SILVA" at bounding box center [416, 152] width 357 height 22
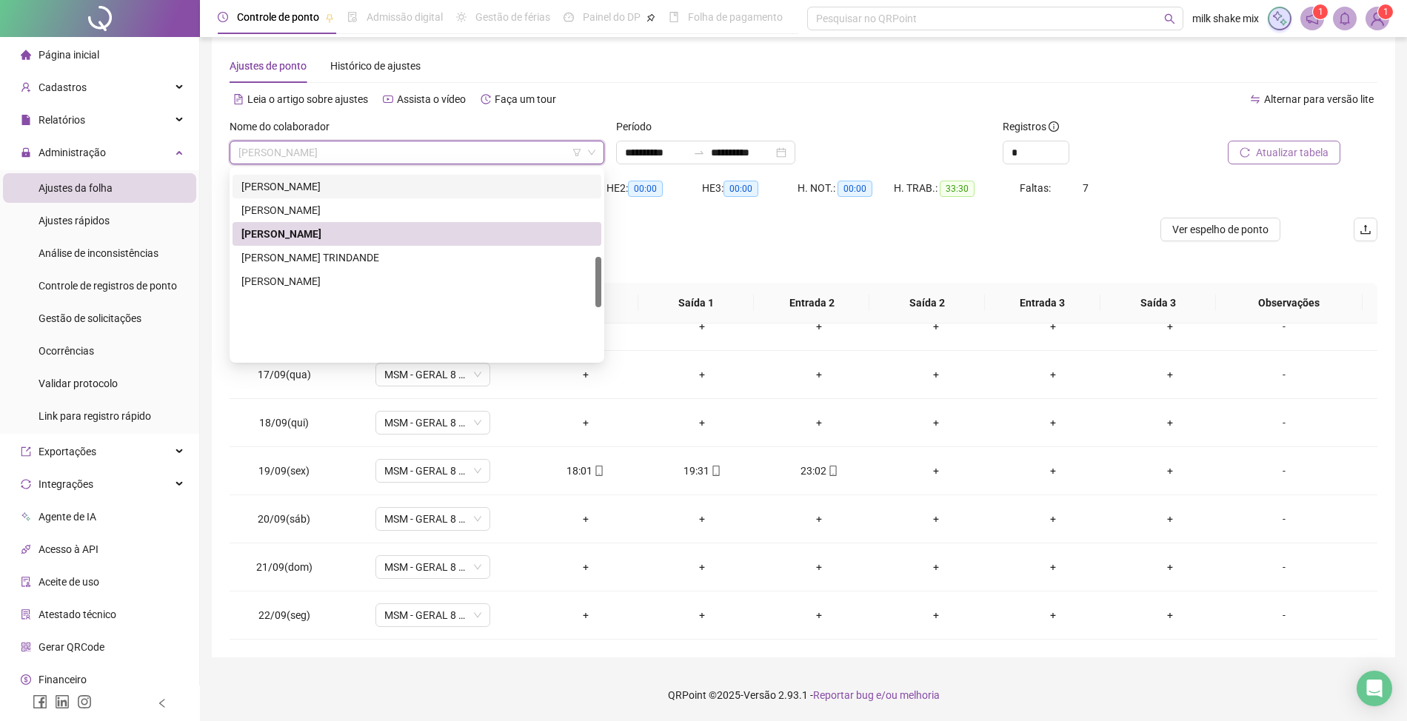
scroll to position [324, 0]
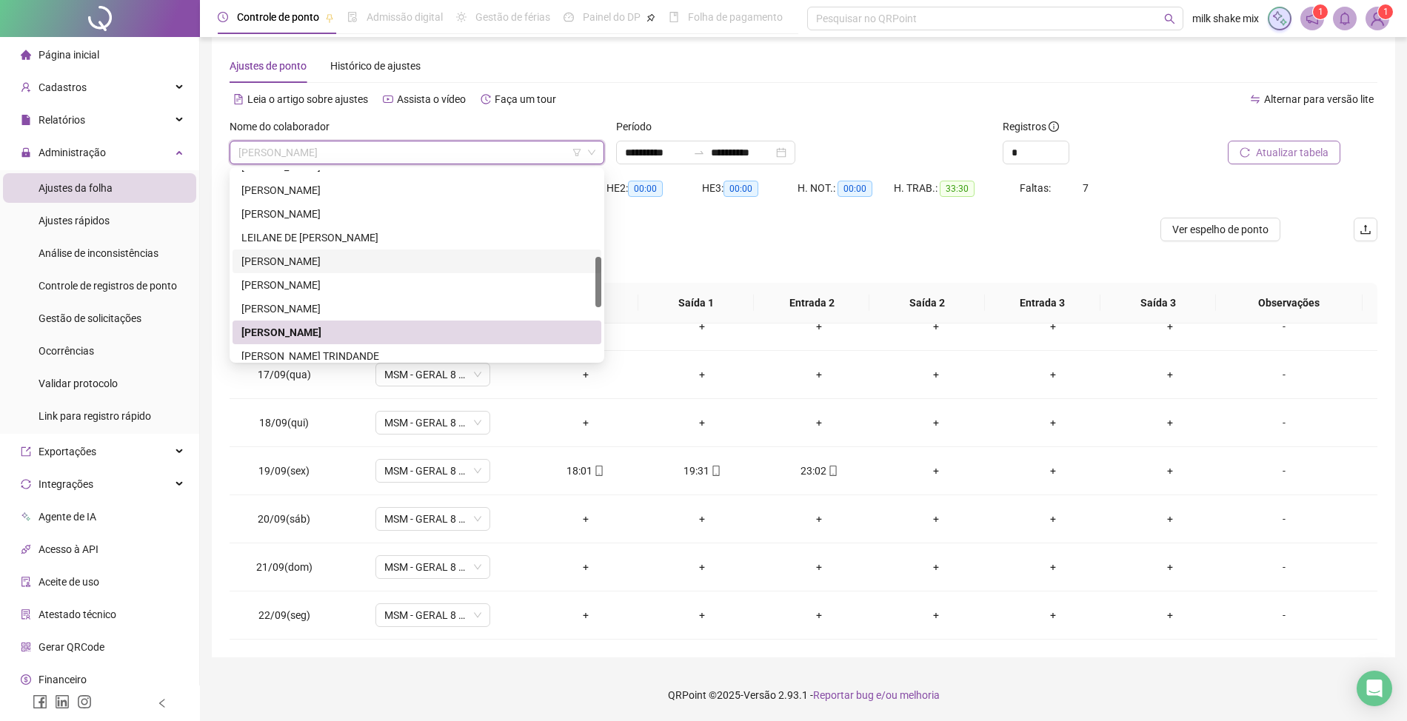
click at [345, 261] on div "[PERSON_NAME]" at bounding box center [416, 261] width 351 height 16
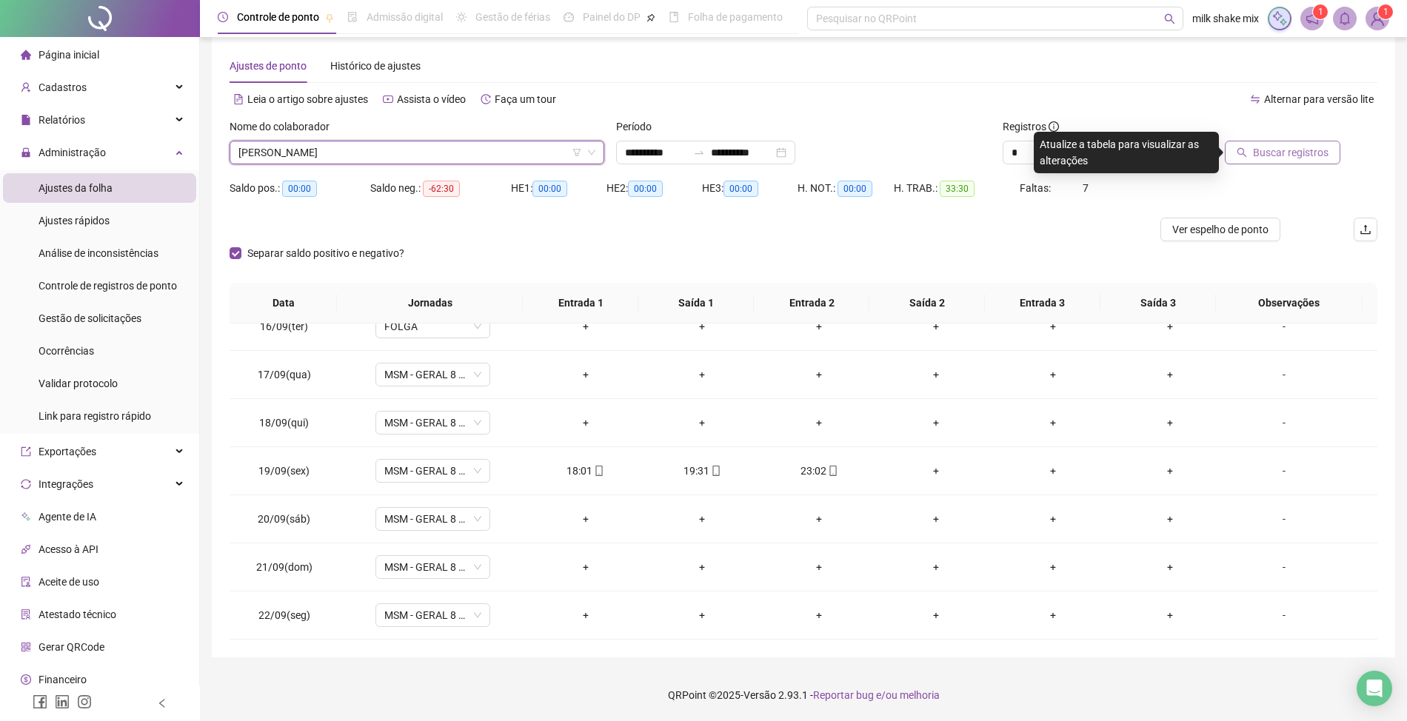
click at [1272, 156] on span "Buscar registros" at bounding box center [1291, 152] width 76 height 16
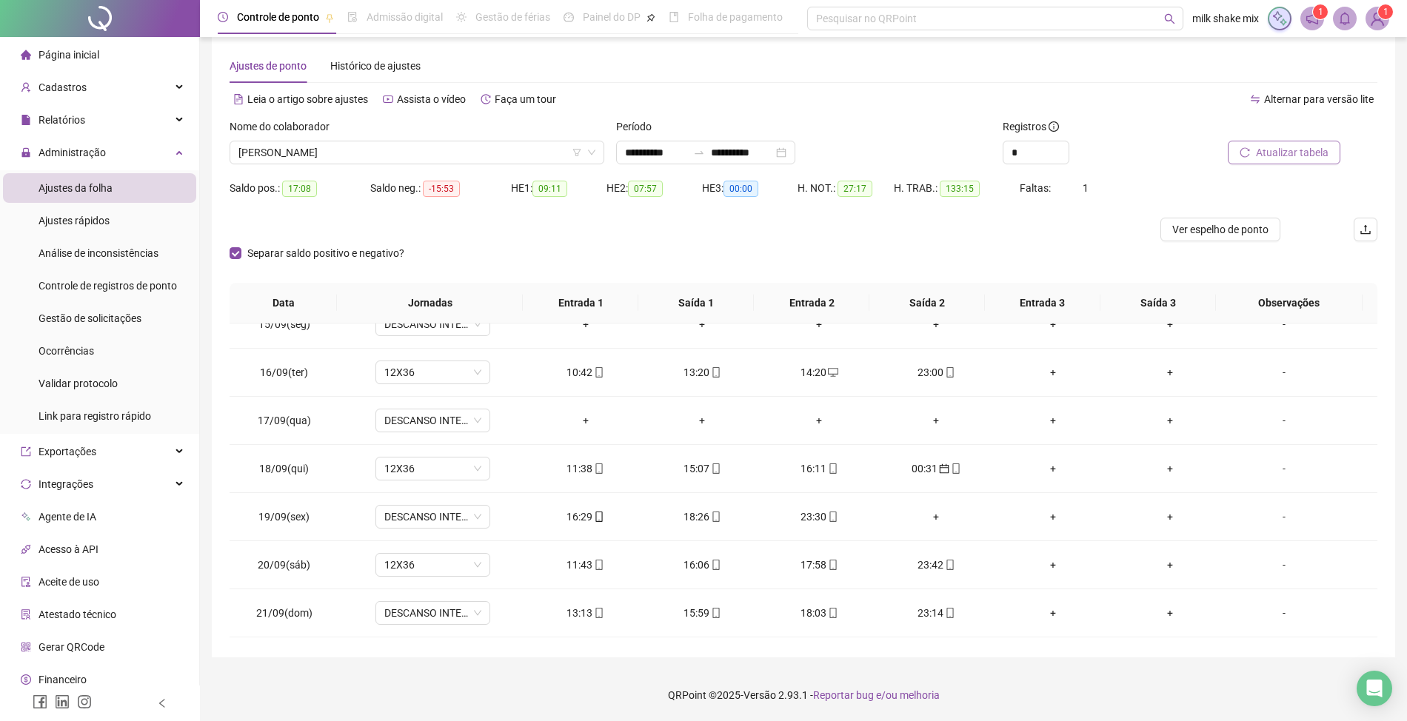
scroll to position [748, 0]
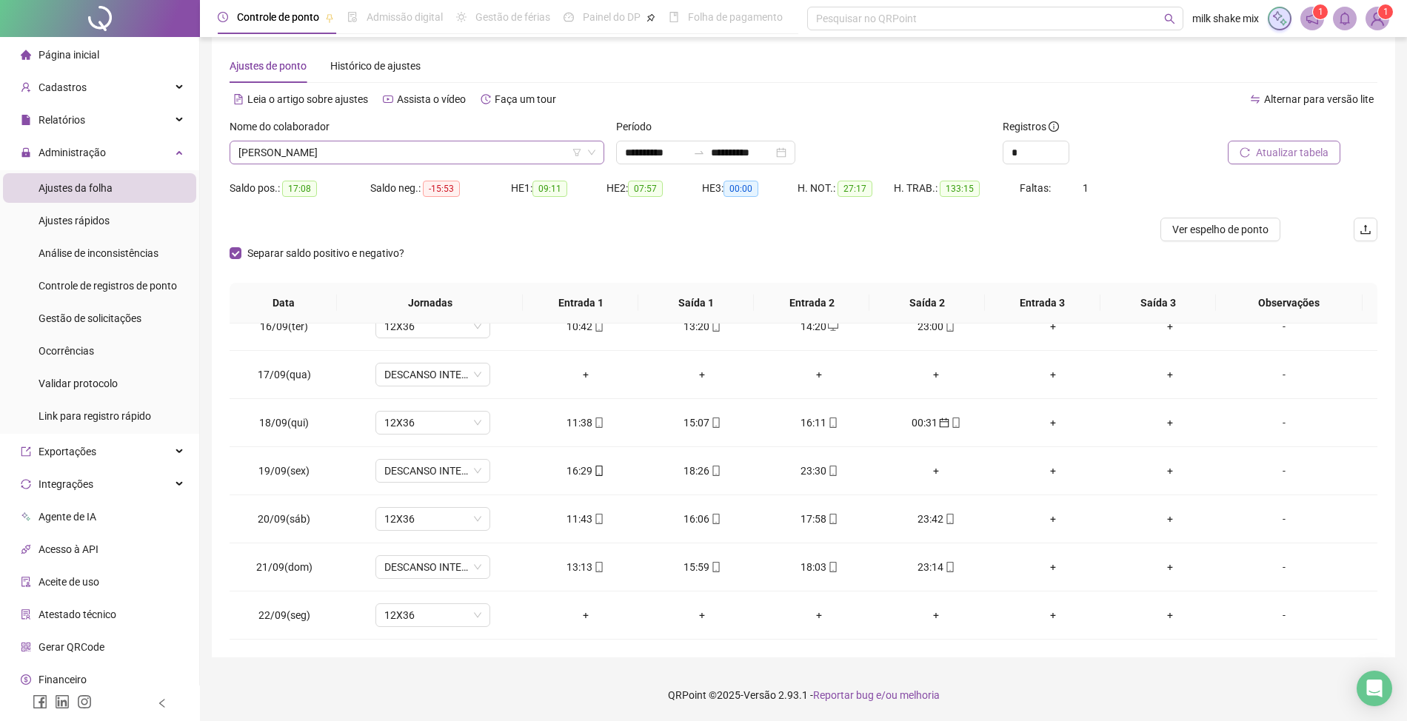
click at [484, 141] on div "[PERSON_NAME]" at bounding box center [417, 153] width 375 height 24
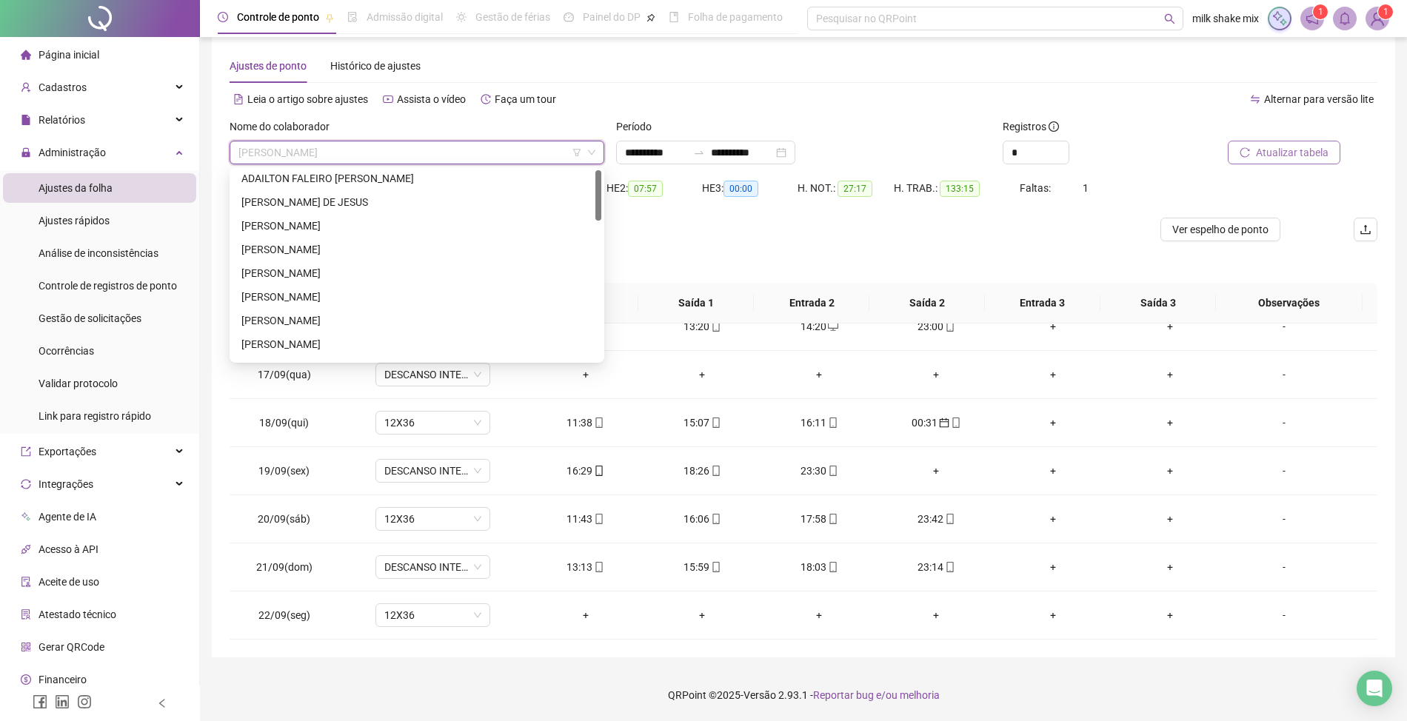
scroll to position [0, 0]
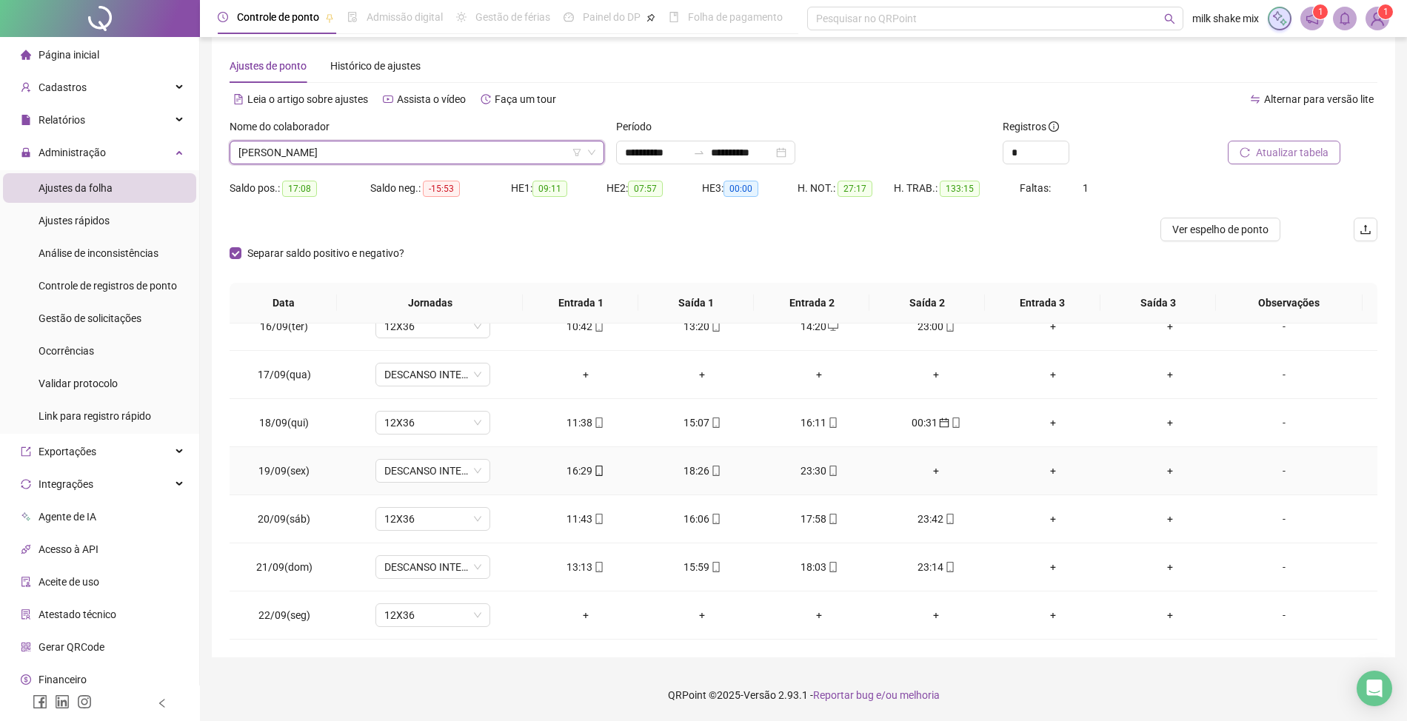
click at [1274, 481] on td "-" at bounding box center [1303, 471] width 149 height 48
click at [1269, 467] on div "-" at bounding box center [1284, 471] width 87 height 16
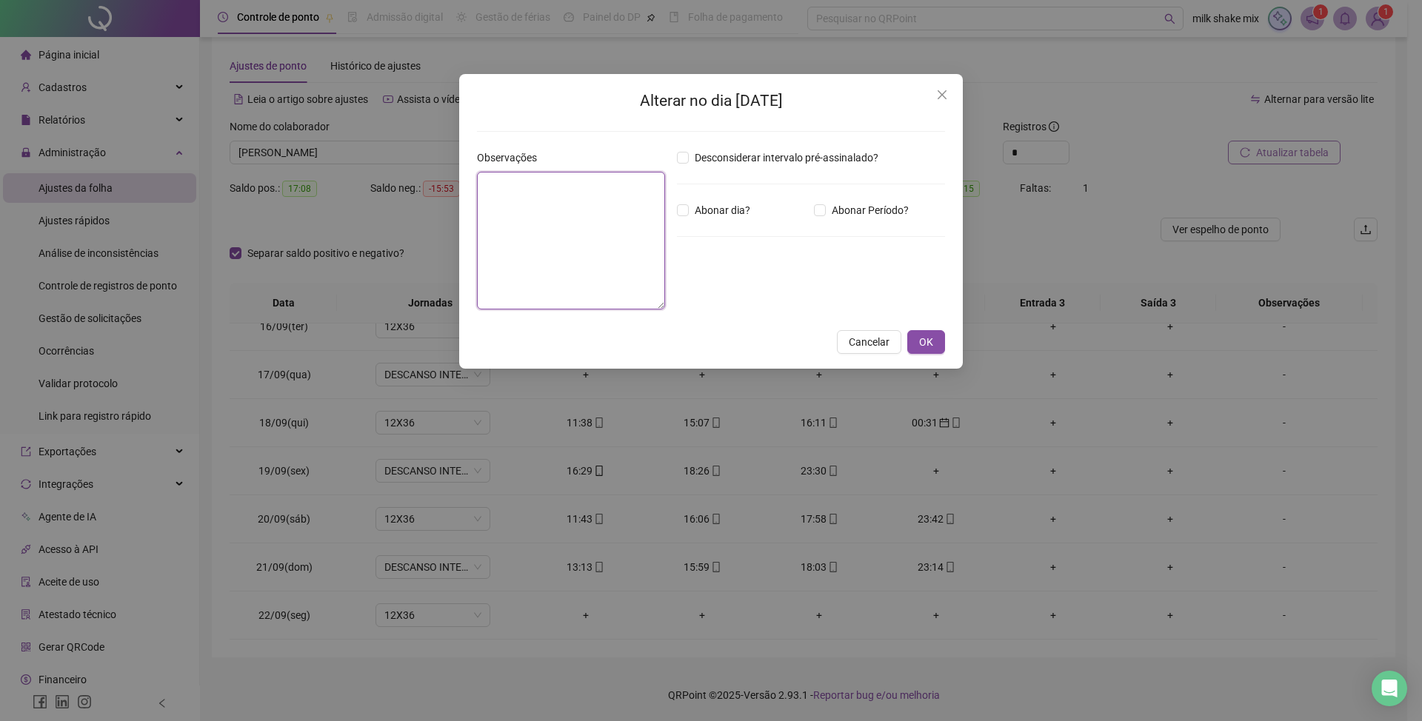
click at [644, 206] on textarea at bounding box center [571, 241] width 188 height 138
type textarea "*"
click at [937, 96] on icon "close" at bounding box center [942, 95] width 12 height 12
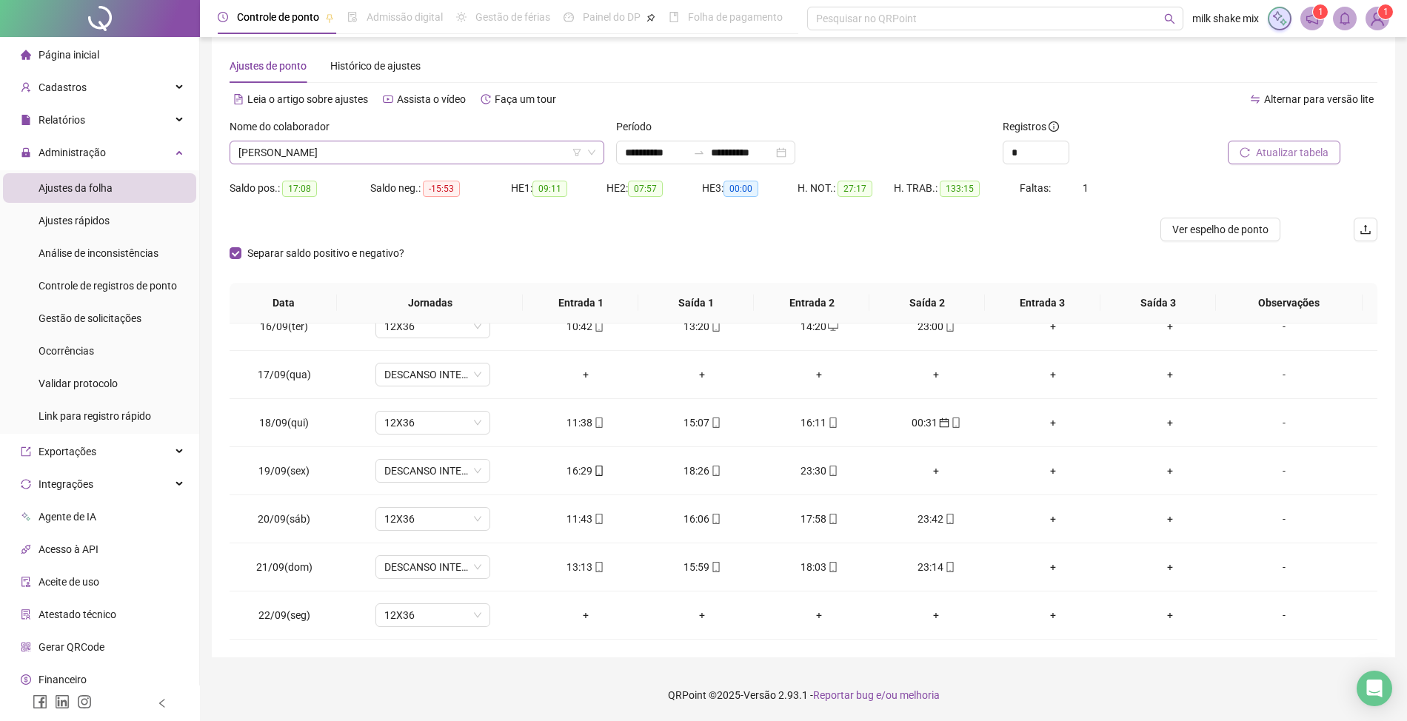
click at [471, 155] on span "[PERSON_NAME]" at bounding box center [416, 152] width 357 height 22
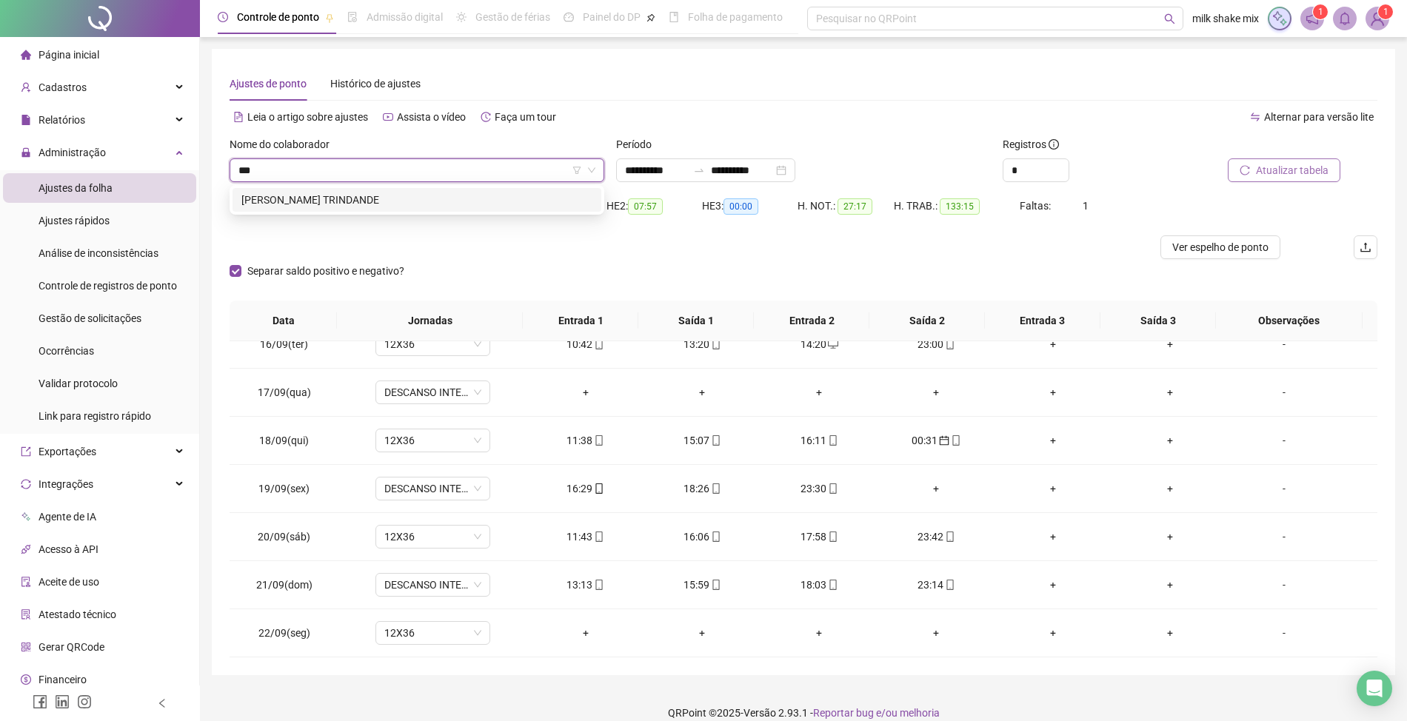
type input "****"
click at [351, 194] on div "PALOMA DA SILVA TRINDANDE" at bounding box center [416, 200] width 351 height 16
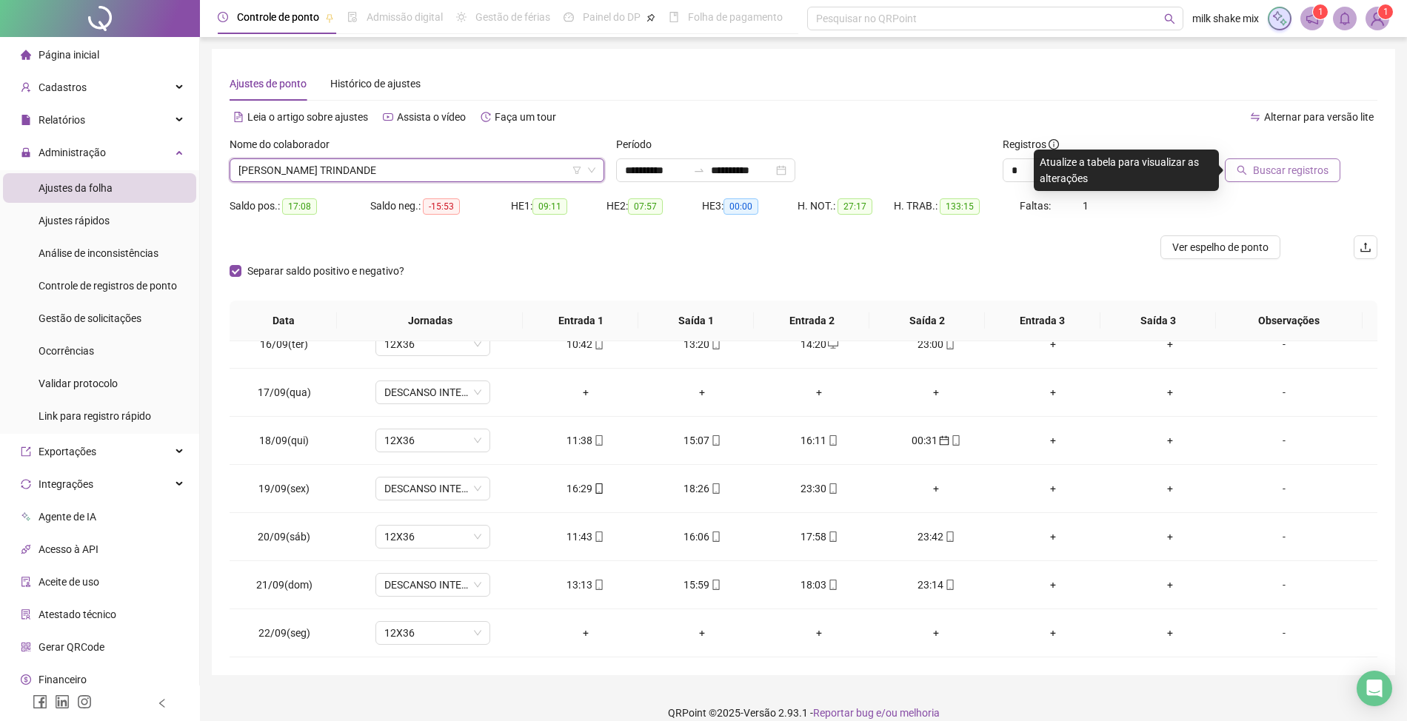
click at [1331, 164] on button "Buscar registros" at bounding box center [1283, 170] width 116 height 24
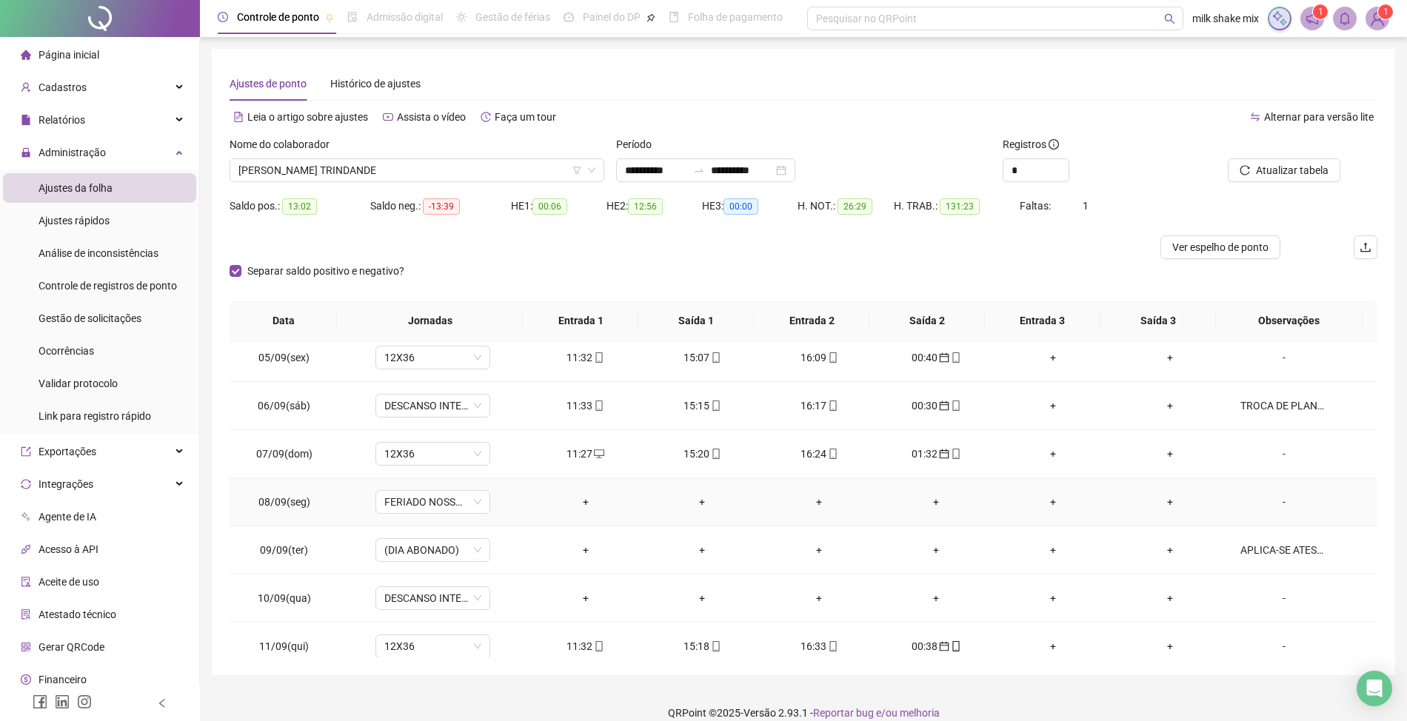
scroll to position [156, 0]
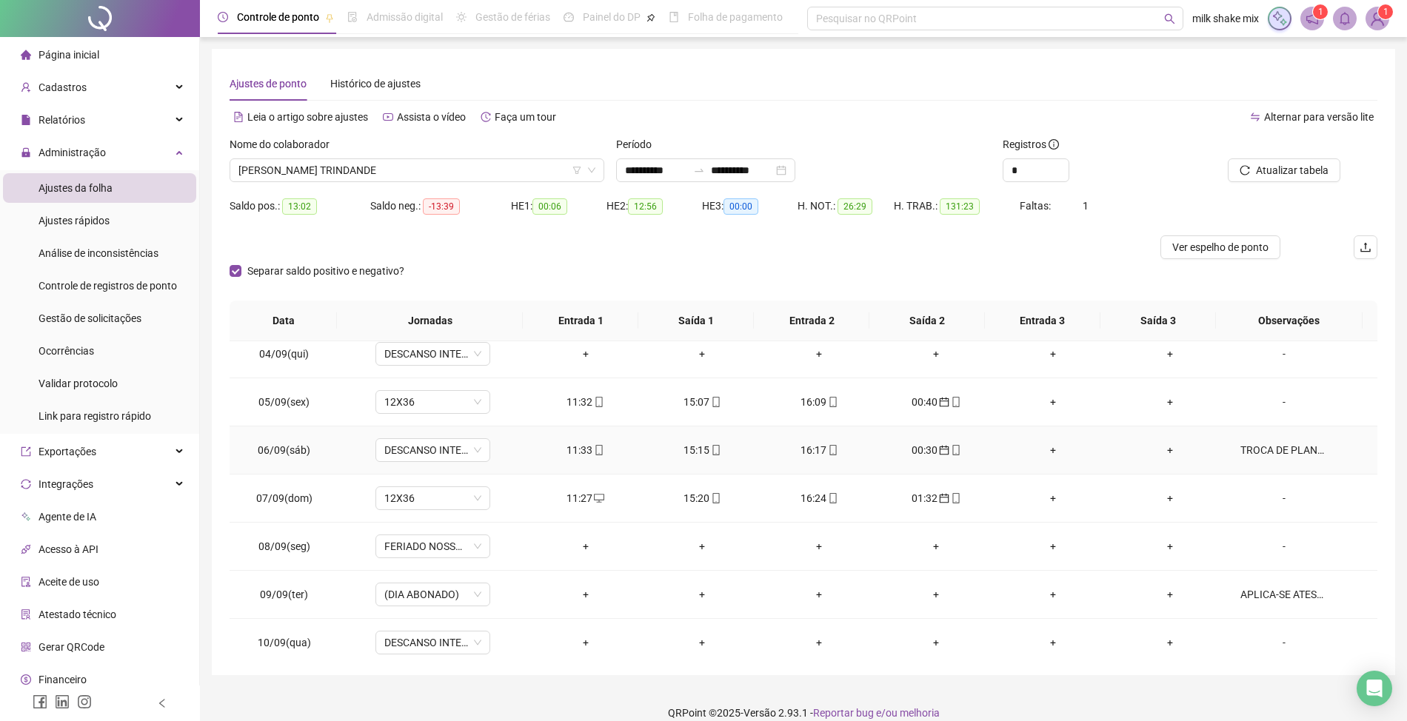
click at [578, 454] on div "11:33" at bounding box center [585, 450] width 93 height 16
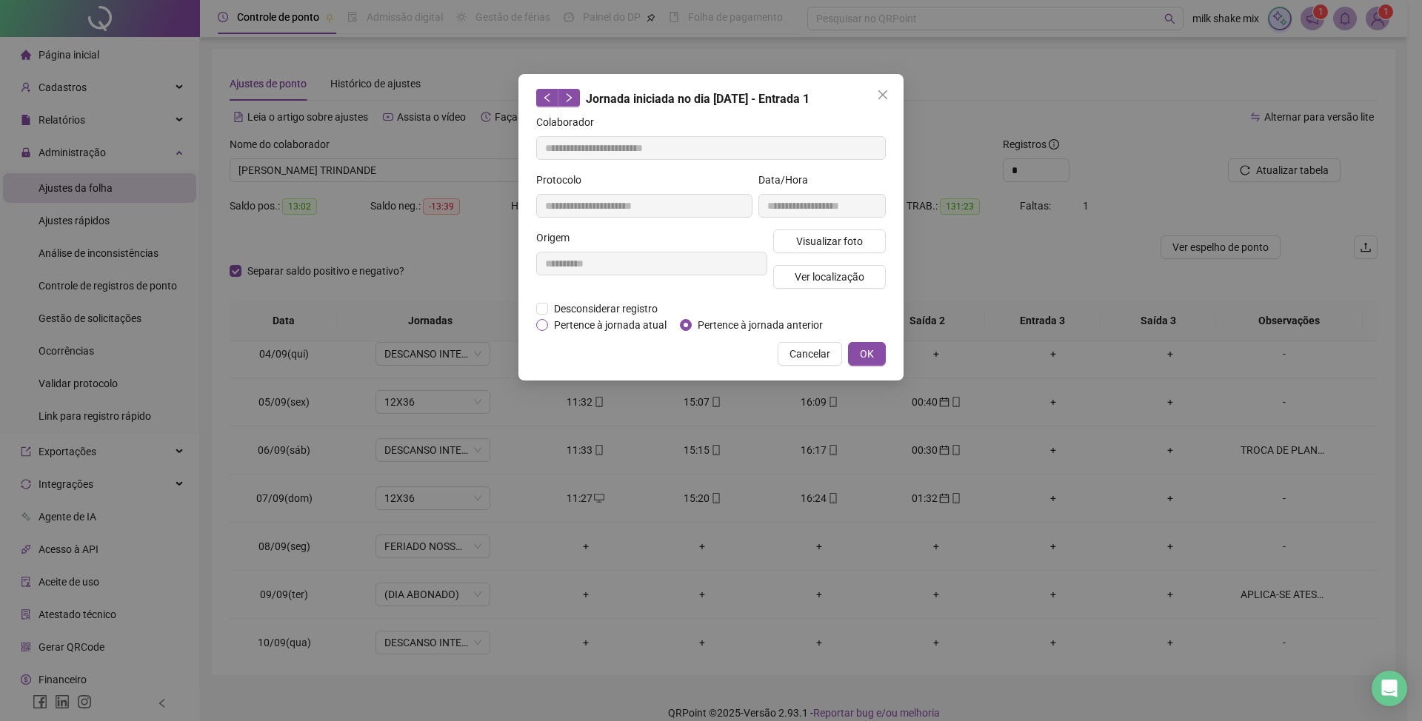
type input "**********"
click at [615, 309] on span "Desconsiderar registro" at bounding box center [606, 309] width 116 height 16
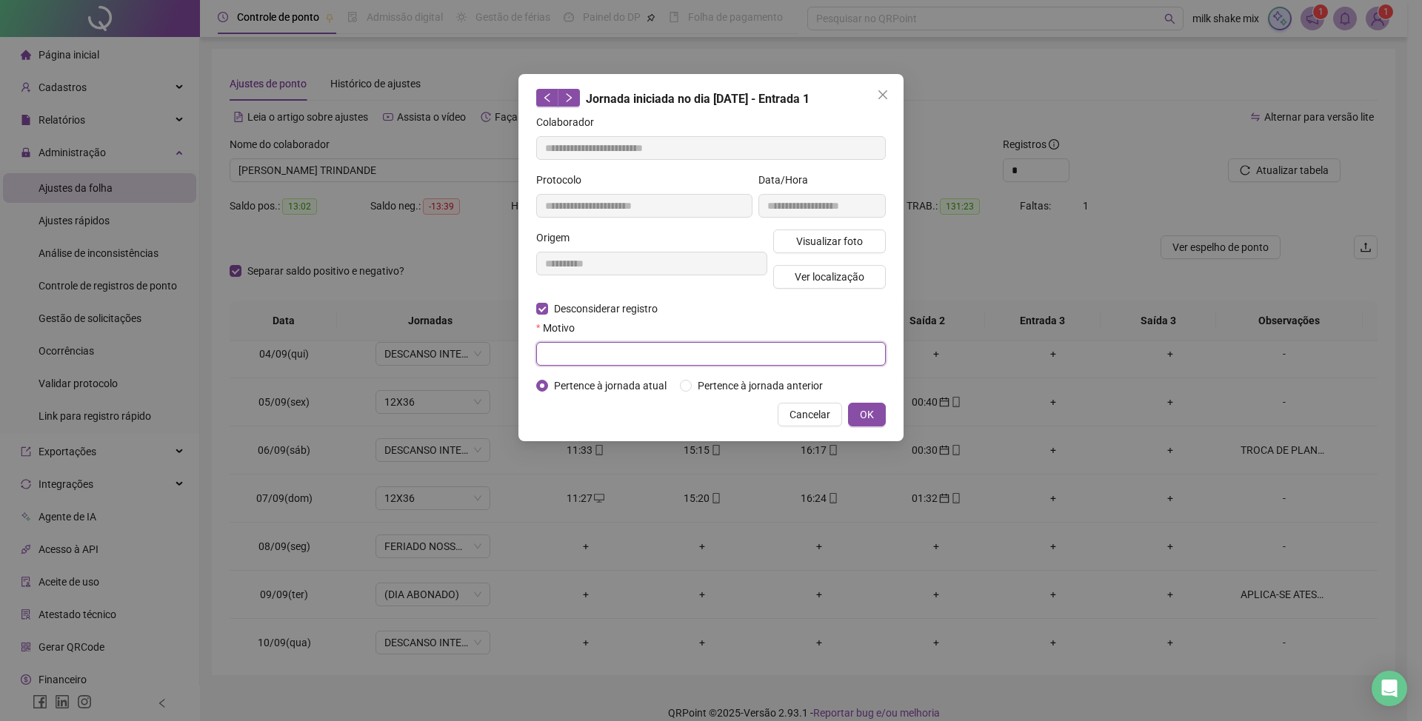
click at [623, 350] on input "text" at bounding box center [711, 354] width 350 height 24
type input "*"
click at [874, 421] on button "OK" at bounding box center [867, 415] width 38 height 24
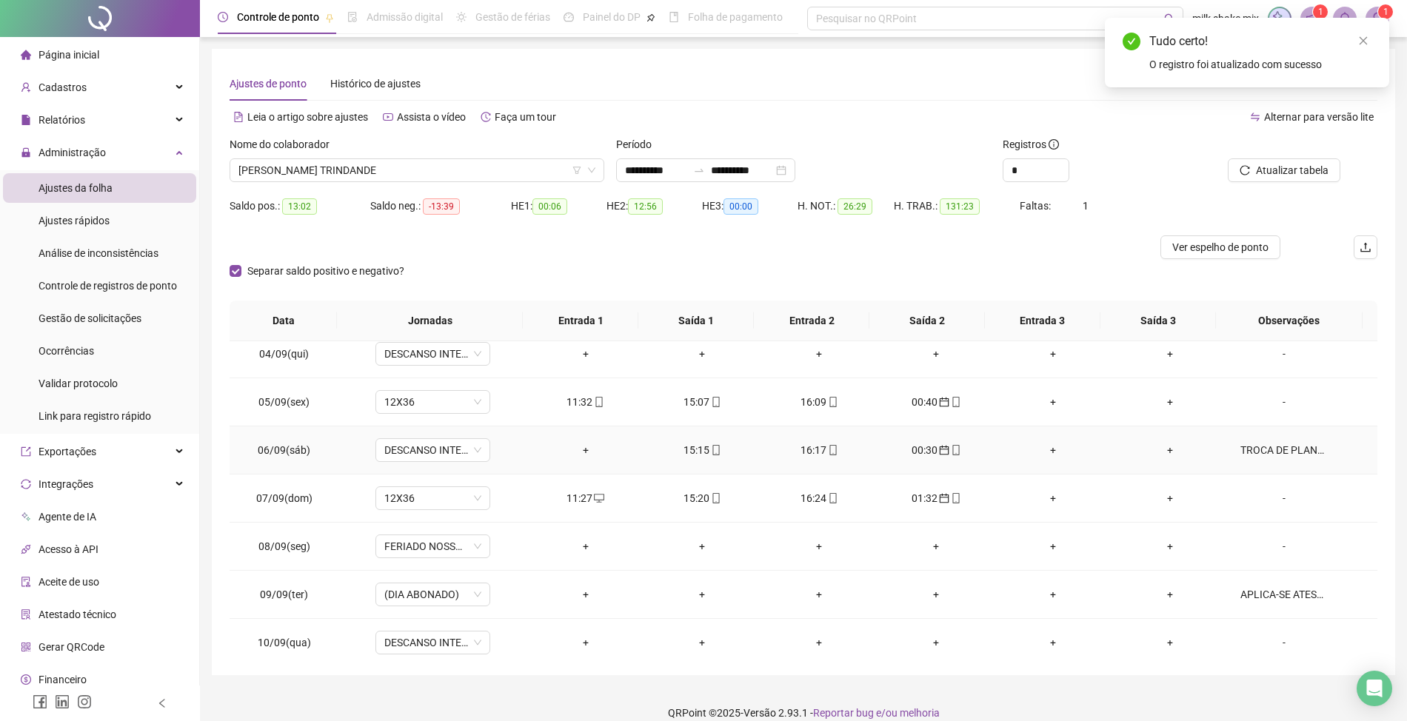
click at [712, 449] on icon "mobile" at bounding box center [715, 450] width 7 height 10
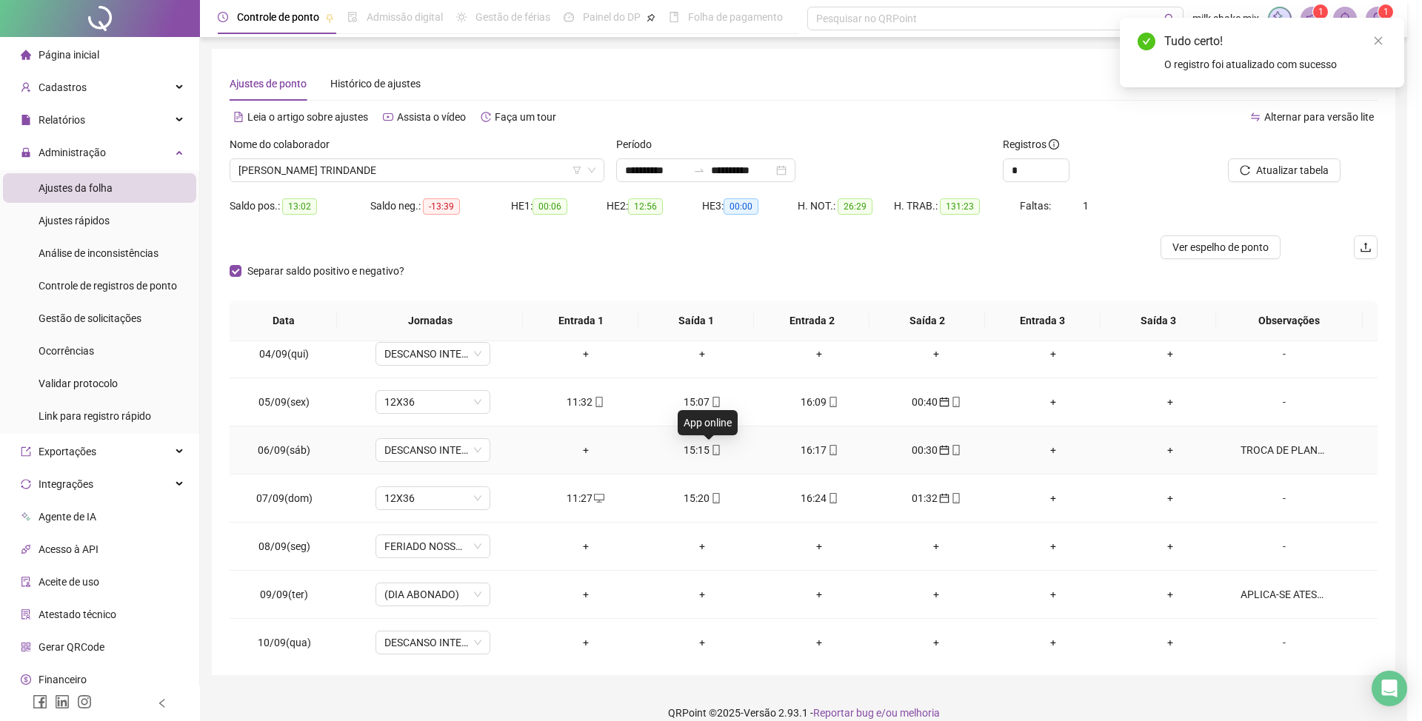
type input "**********"
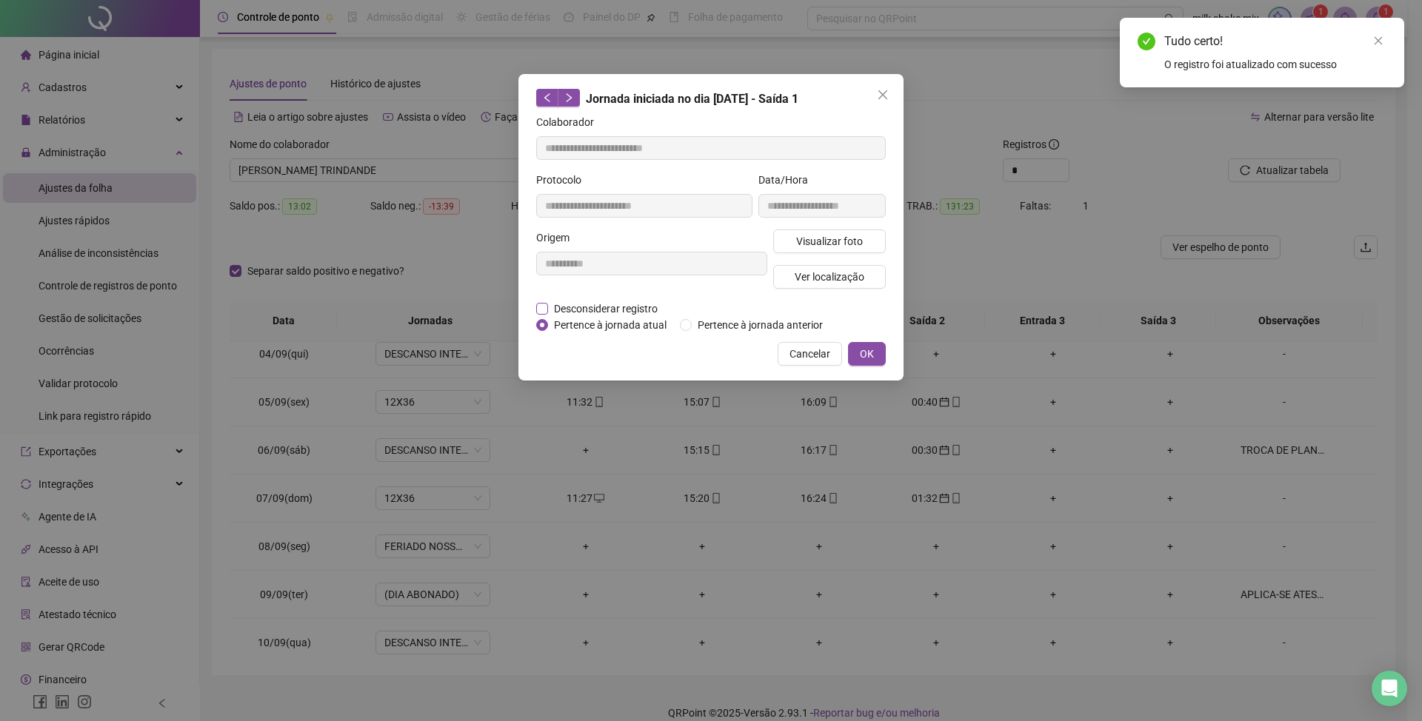
click at [647, 309] on span "Desconsiderar registro" at bounding box center [606, 309] width 116 height 16
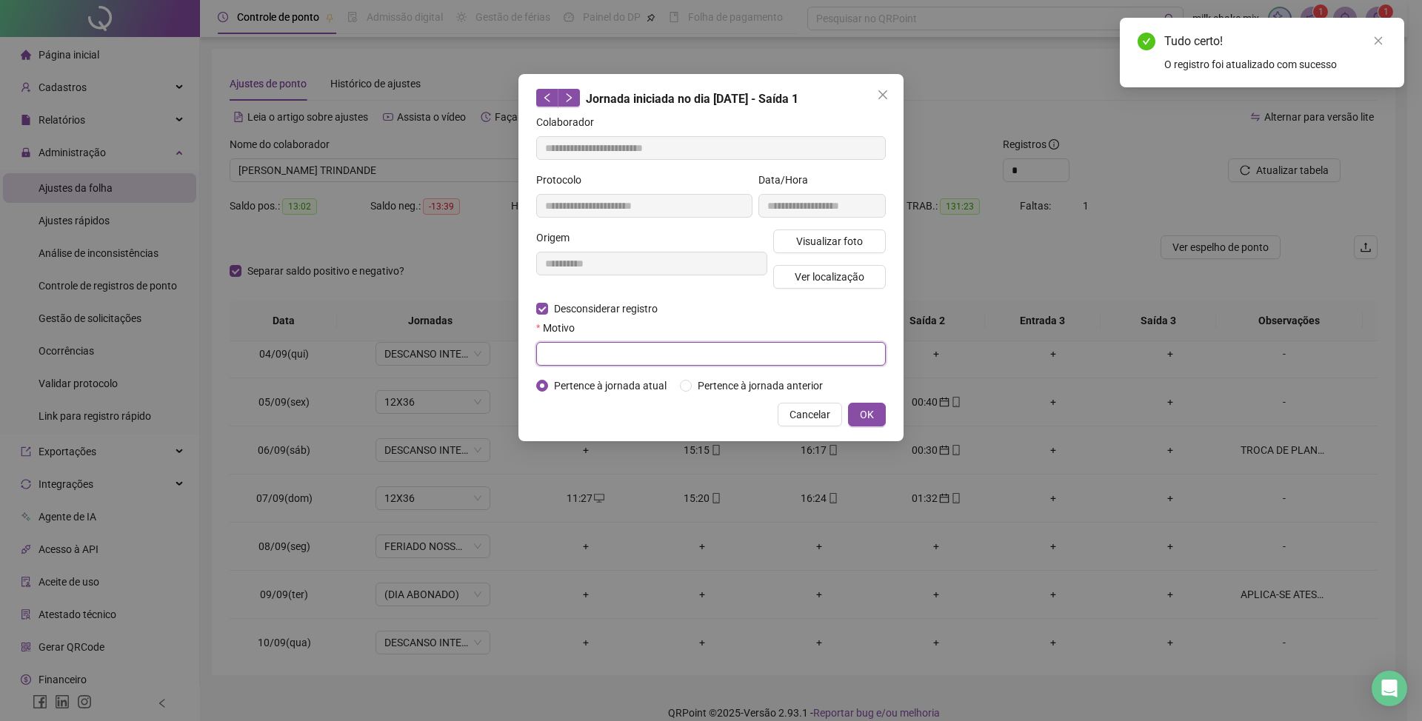
click at [641, 344] on input "text" at bounding box center [711, 354] width 350 height 24
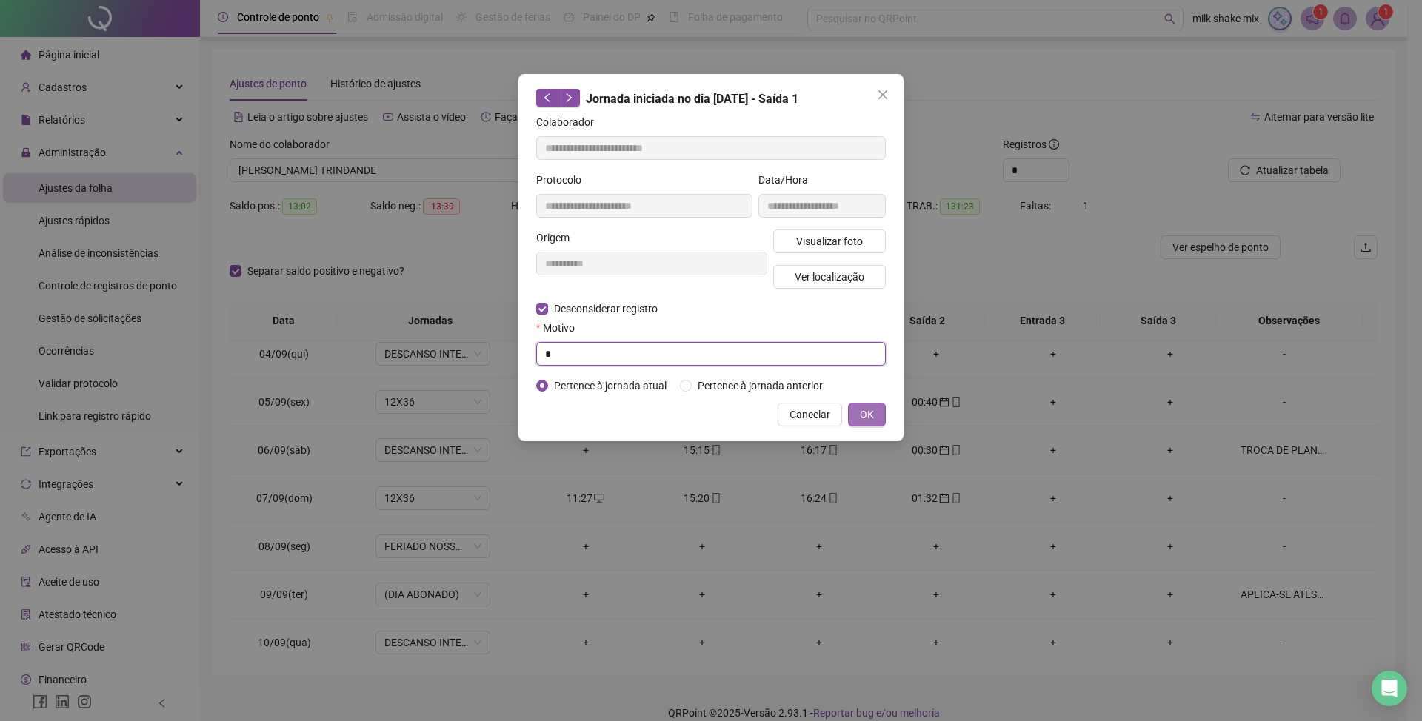
type input "*"
click at [872, 419] on span "OK" at bounding box center [867, 415] width 14 height 16
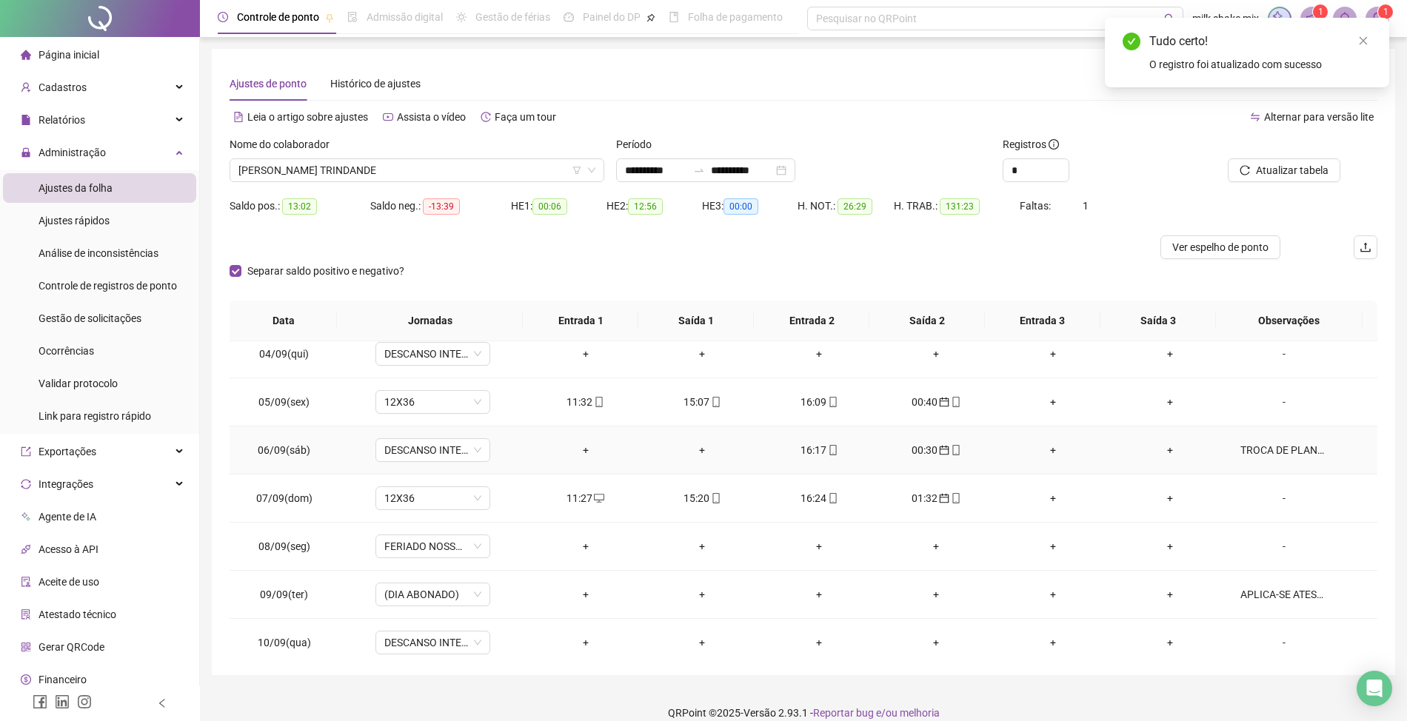
click at [813, 454] on div "16:17" at bounding box center [818, 450] width 93 height 16
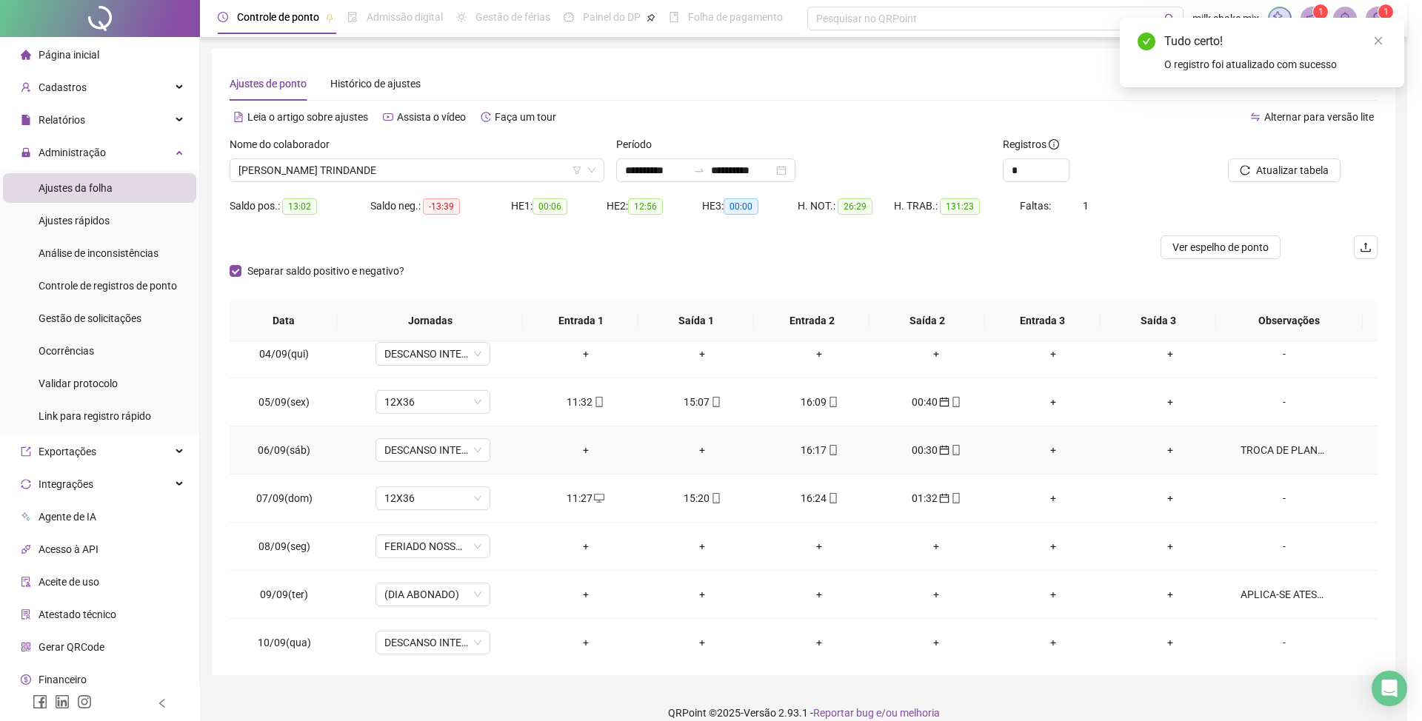
type input "**********"
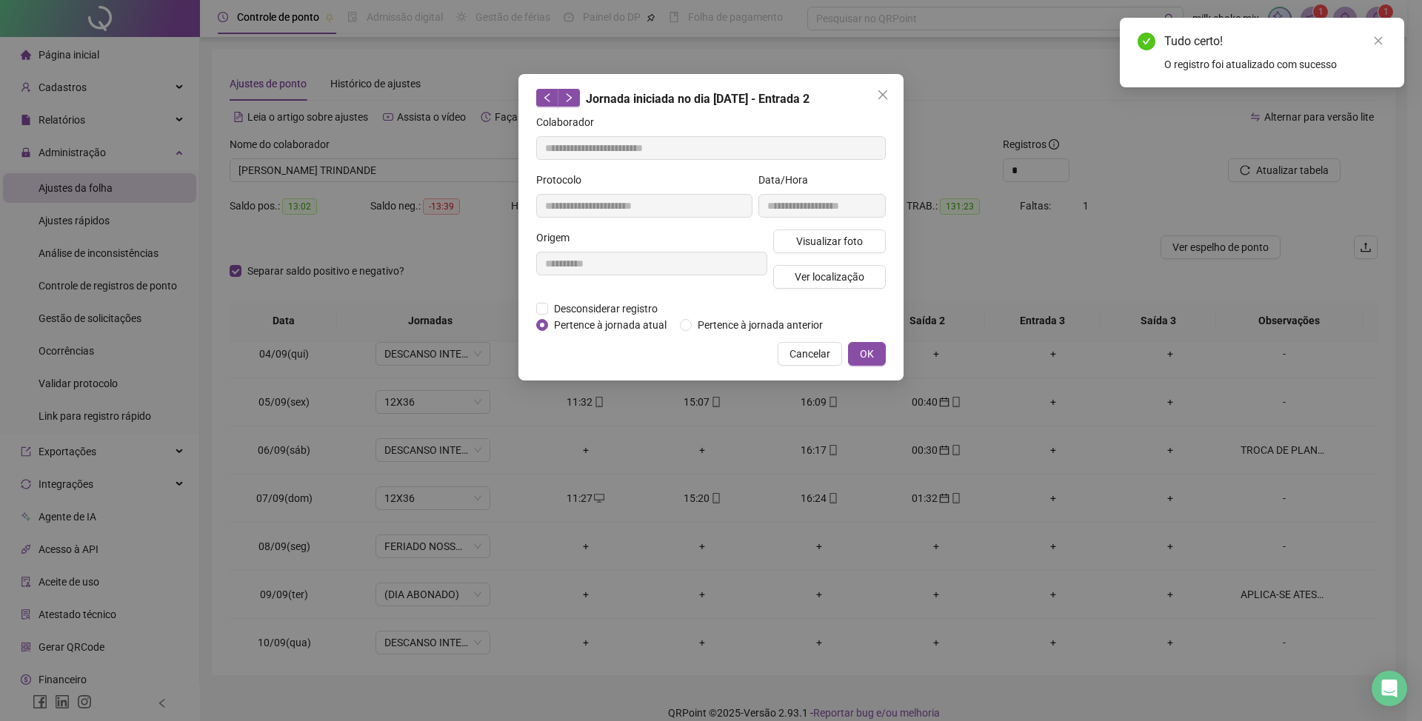
click at [638, 317] on span "Pertence à jornada atual" at bounding box center [610, 325] width 124 height 16
click at [629, 305] on span "Desconsiderar registro" at bounding box center [606, 309] width 116 height 16
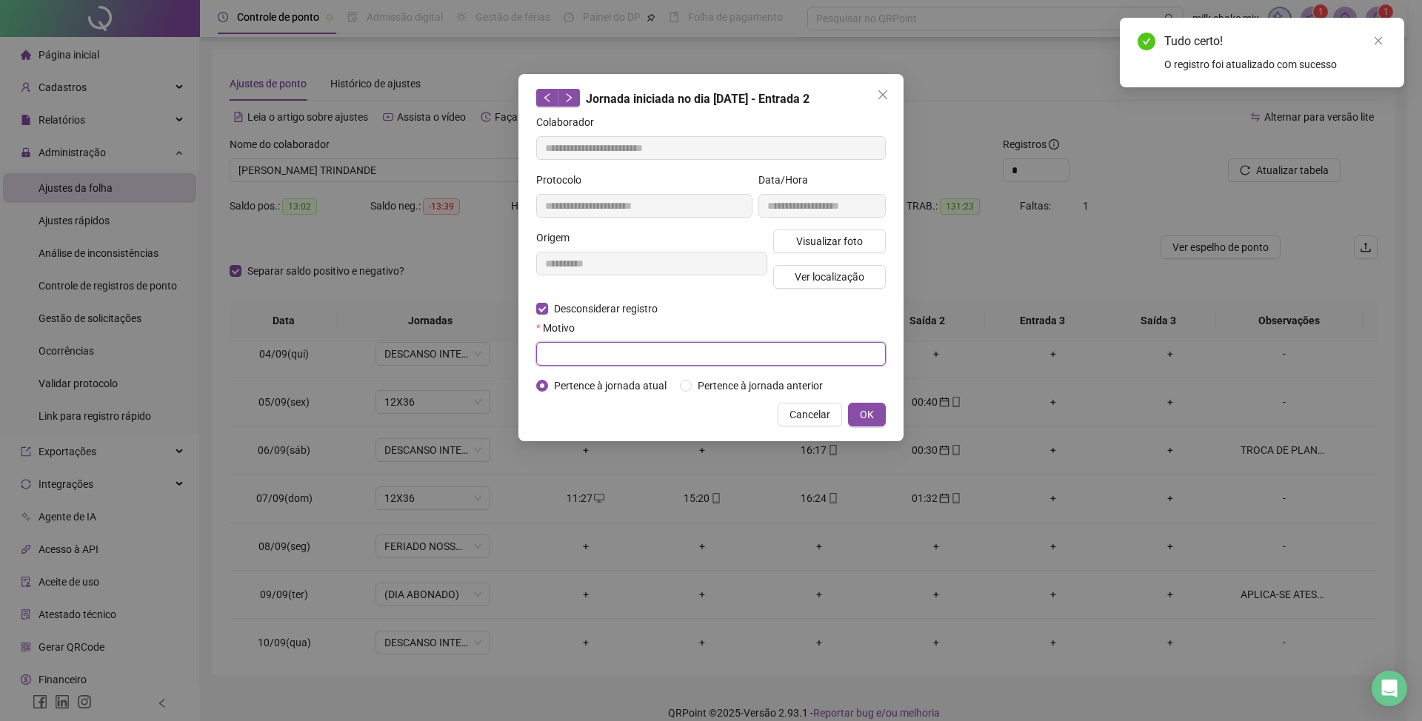
click at [605, 347] on input "text" at bounding box center [711, 354] width 350 height 24
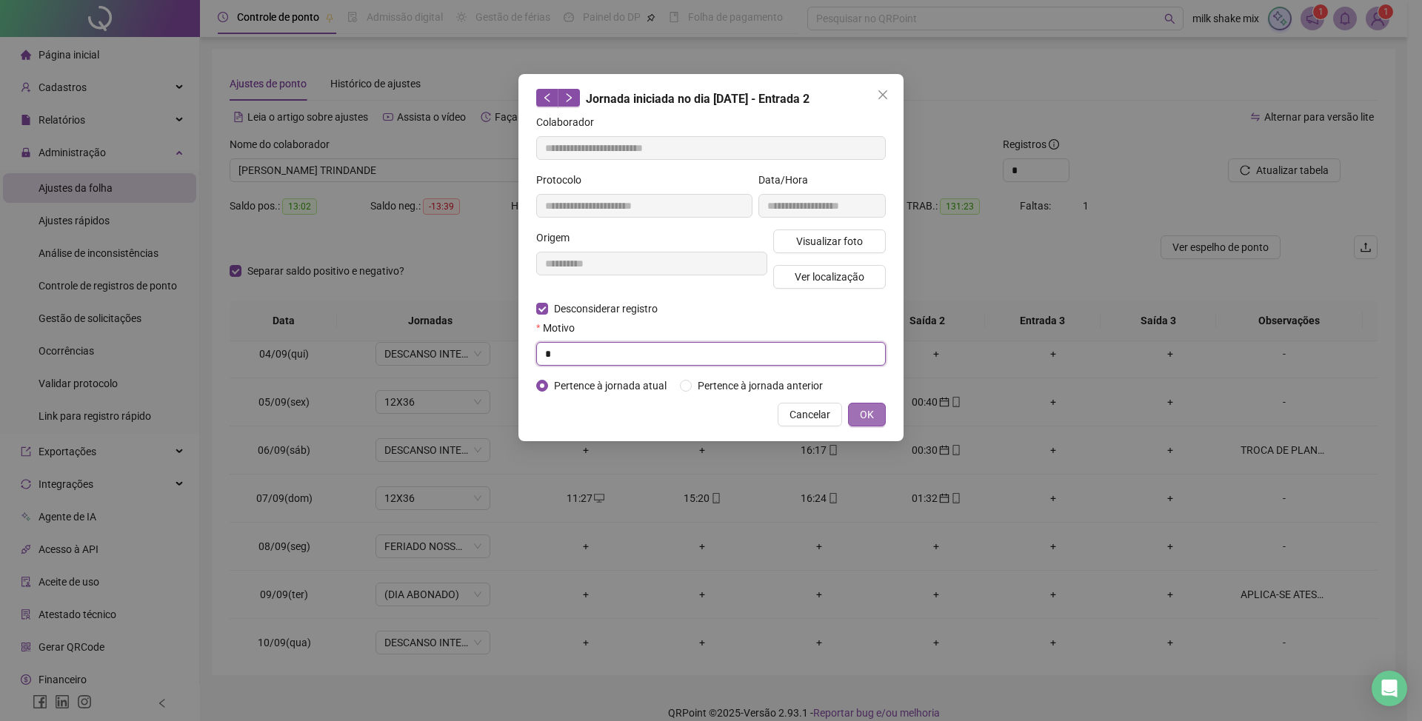
type input "*"
click at [863, 409] on span "OK" at bounding box center [867, 415] width 14 height 16
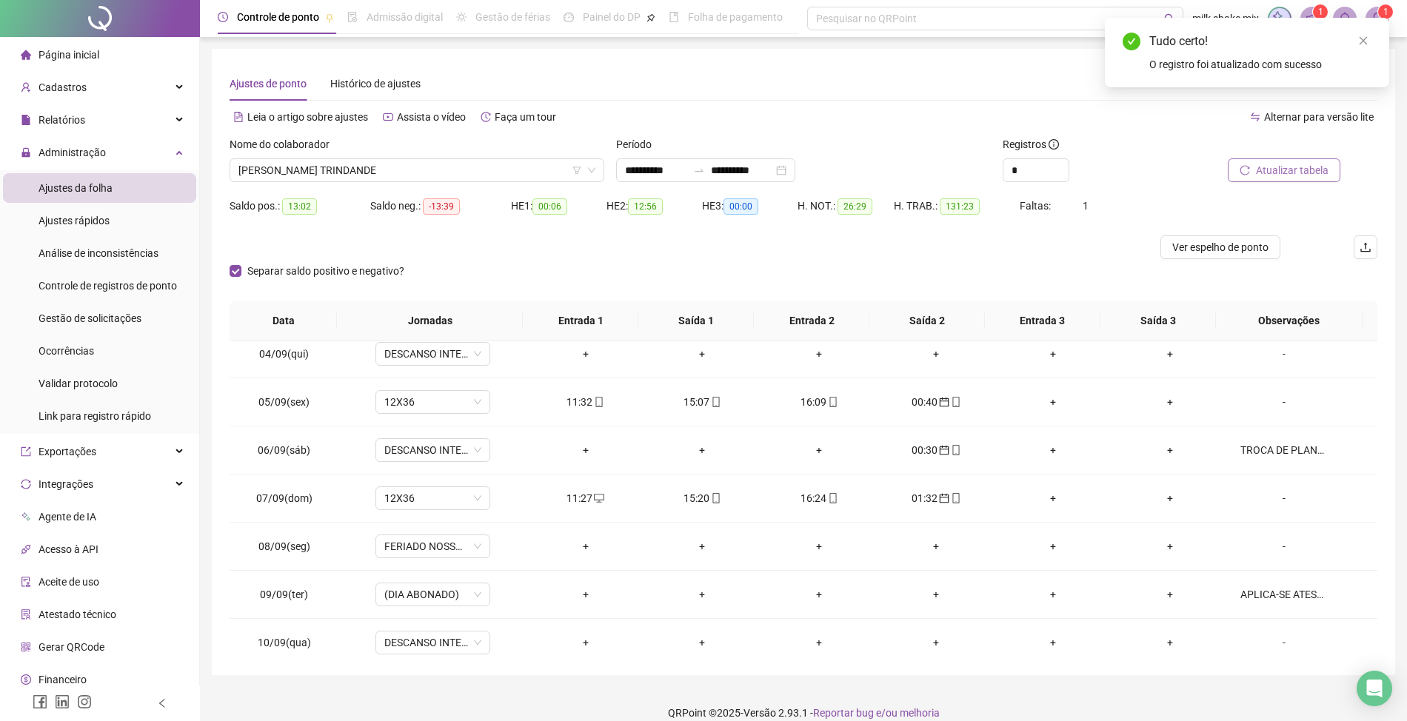
click at [1309, 166] on span "Atualizar tabela" at bounding box center [1292, 170] width 73 height 16
click at [600, 453] on icon "mobile" at bounding box center [605, 450] width 10 height 10
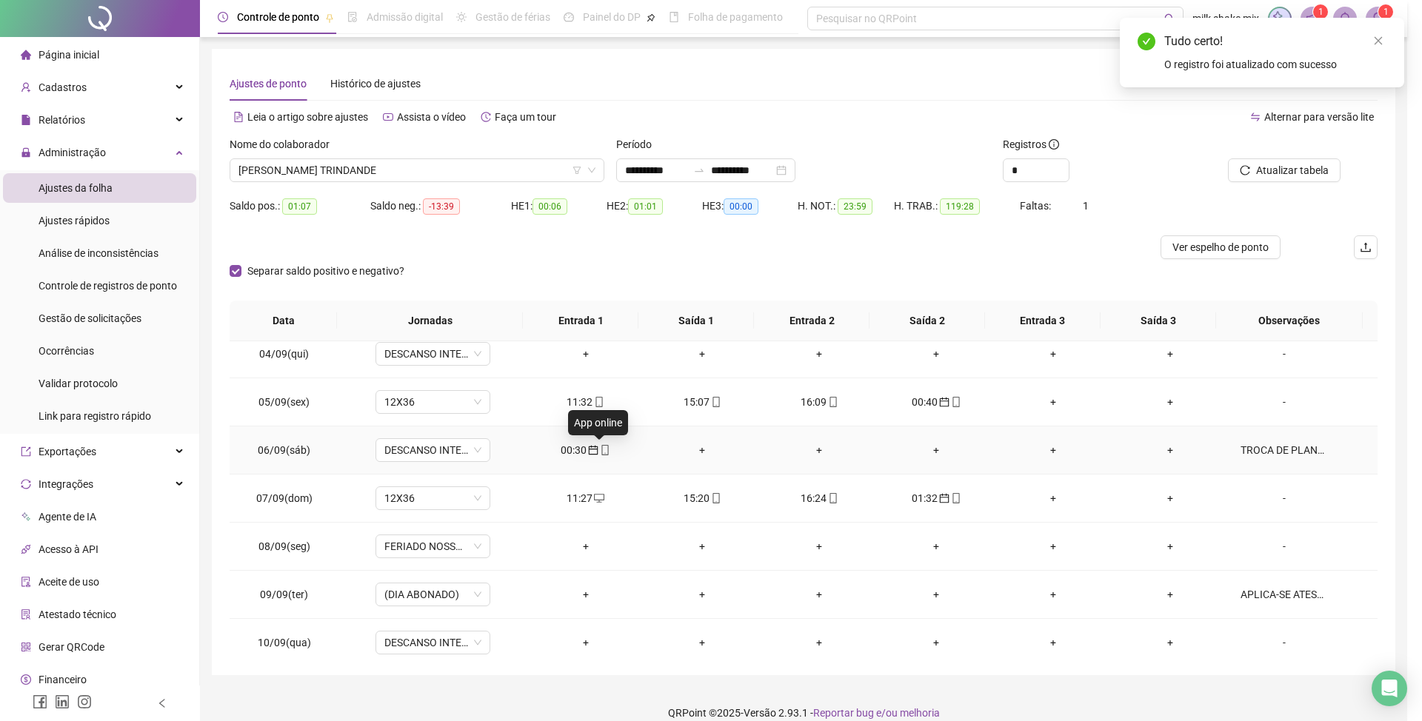
type input "**********"
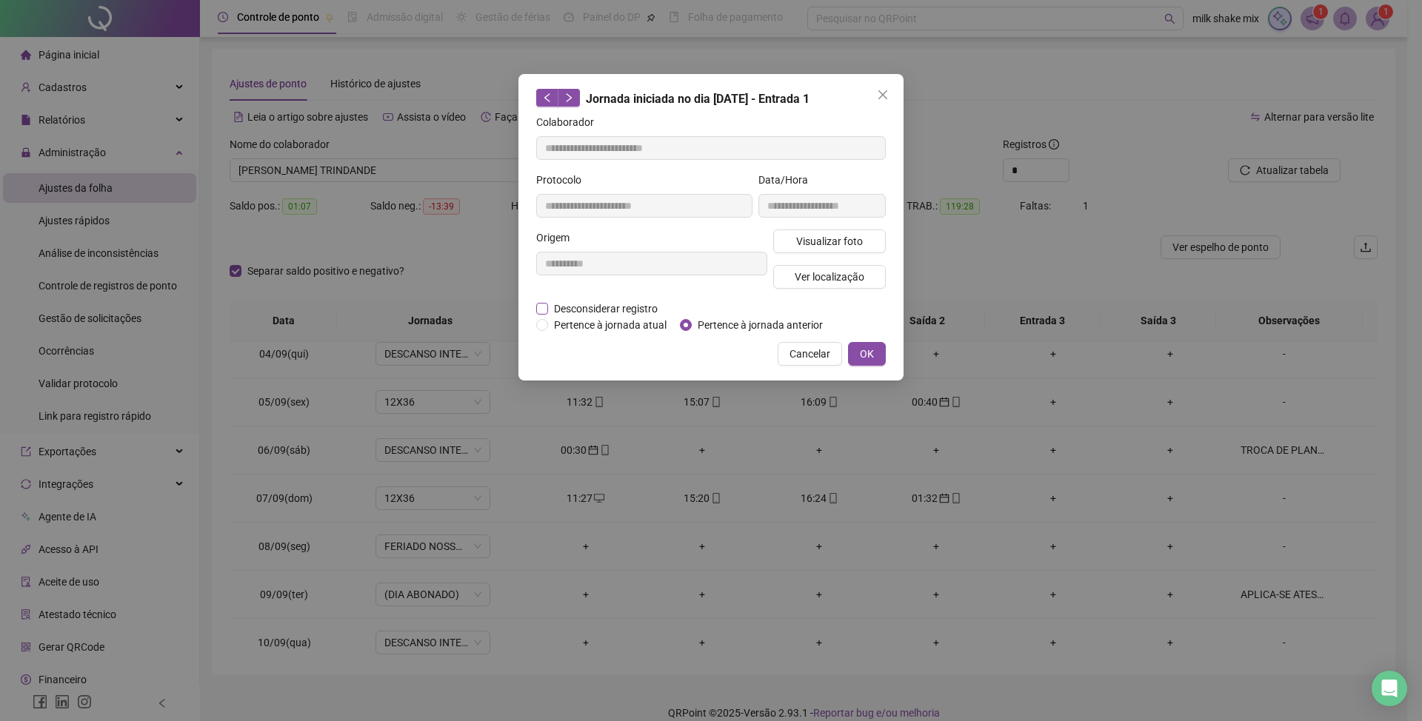
click at [640, 304] on span "Desconsiderar registro" at bounding box center [606, 309] width 116 height 16
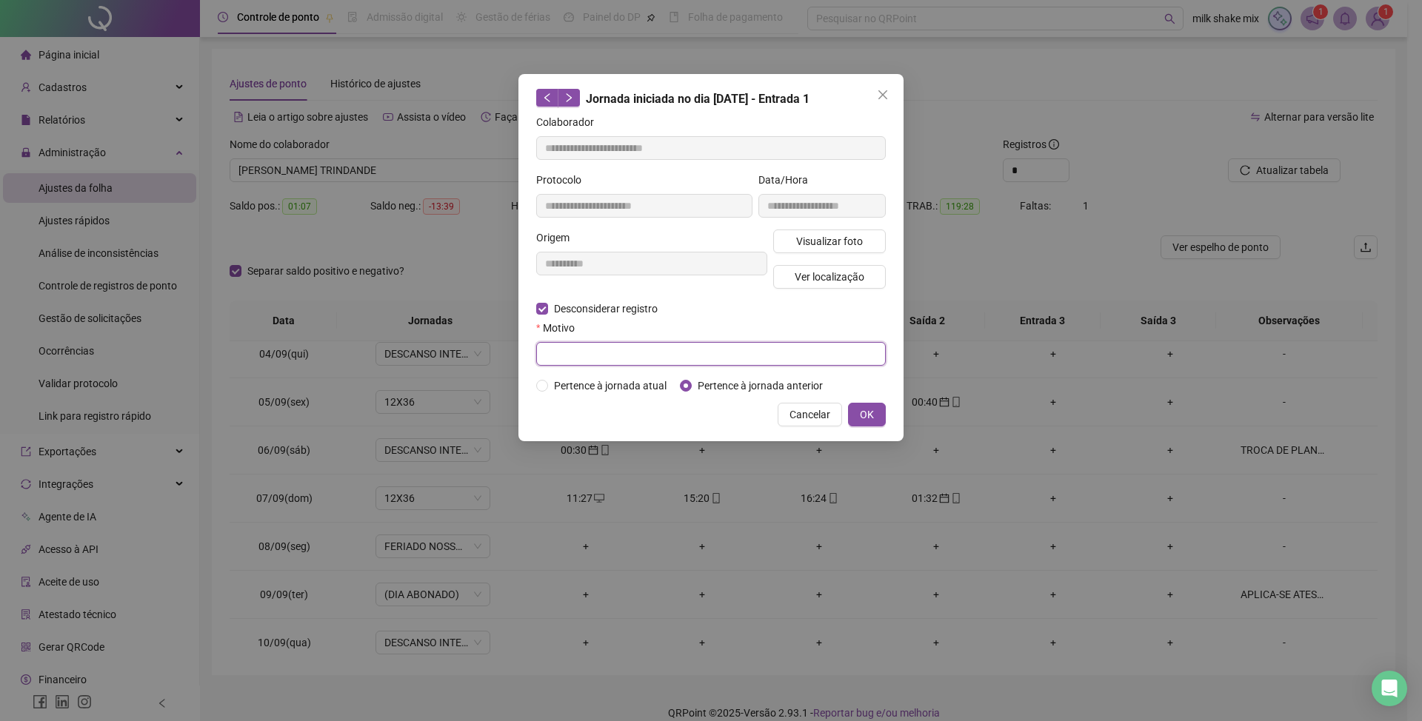
click at [632, 348] on input "text" at bounding box center [711, 354] width 350 height 24
type input "*"
click at [858, 407] on button "OK" at bounding box center [867, 415] width 38 height 24
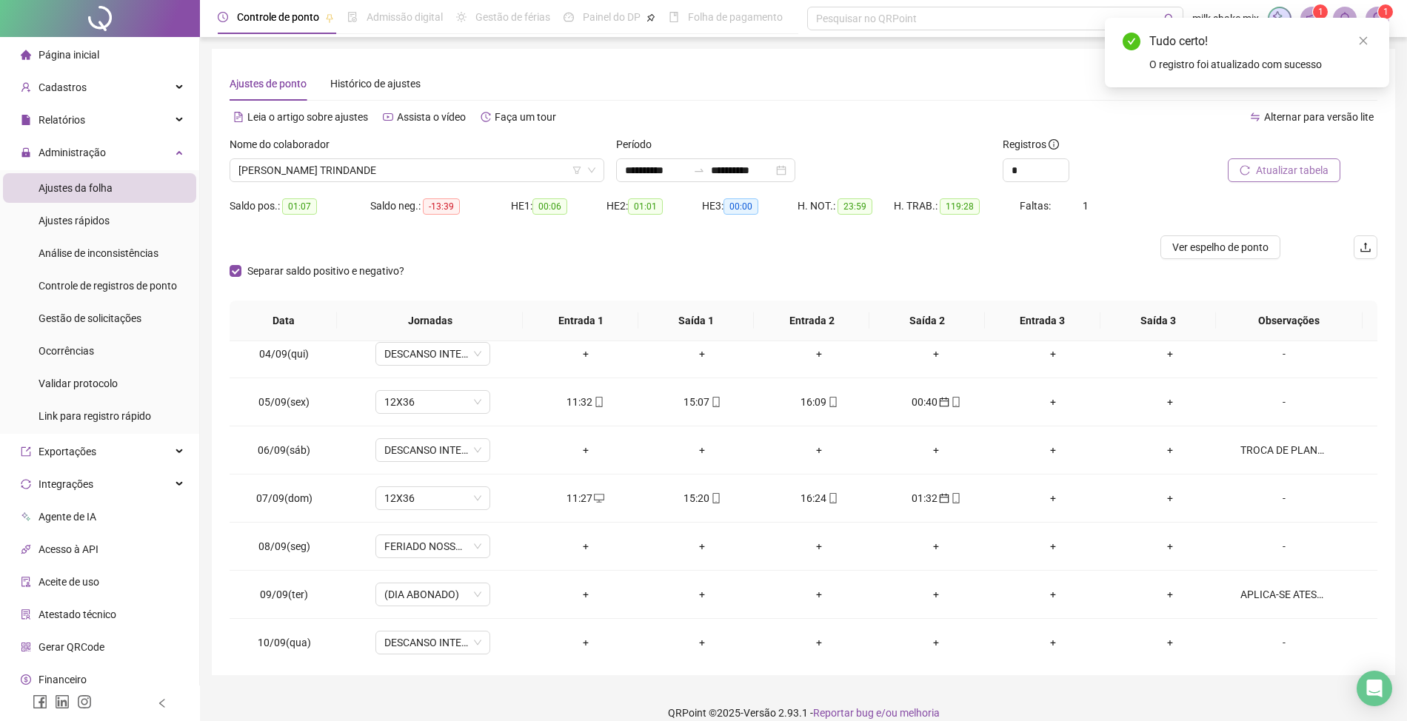
click at [1315, 167] on span "Atualizar tabela" at bounding box center [1292, 170] width 73 height 16
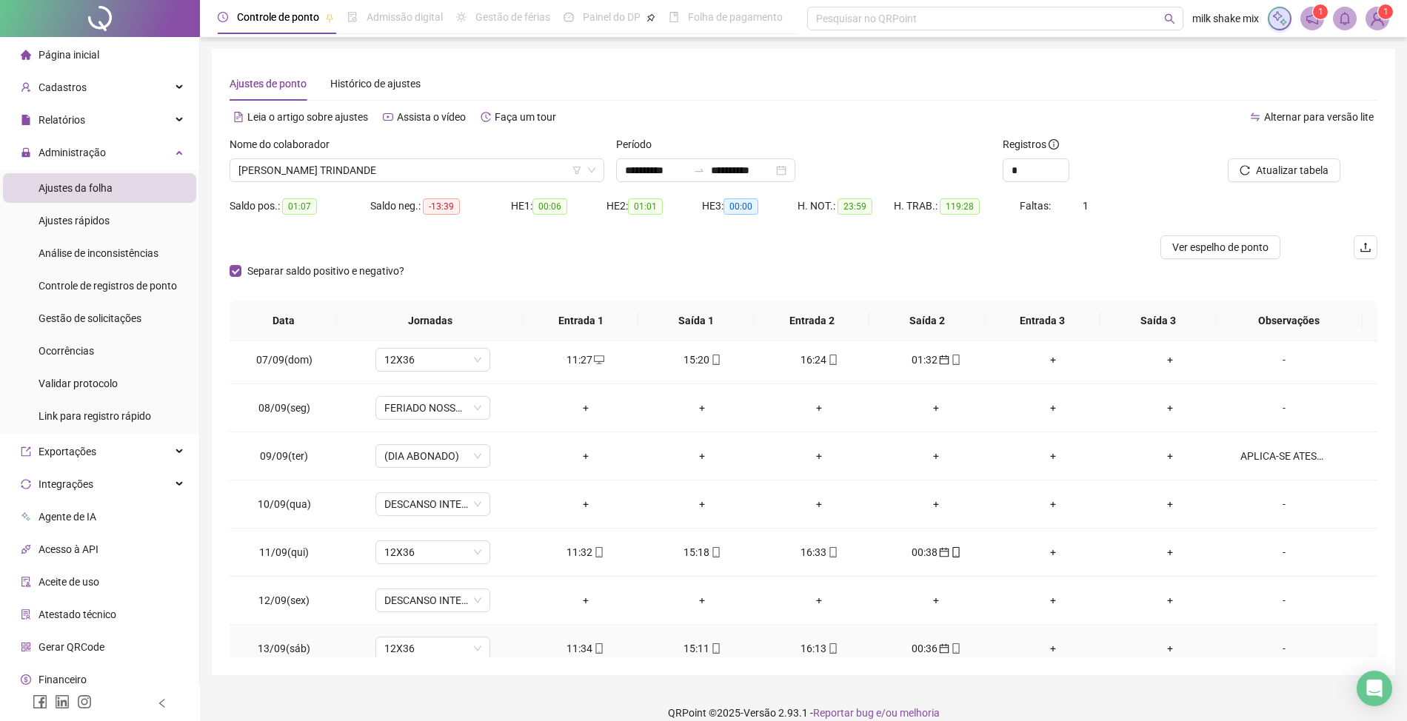
scroll to position [296, 0]
click at [433, 181] on div "PALOMA DA SILVA TRINDANDE" at bounding box center [417, 170] width 375 height 24
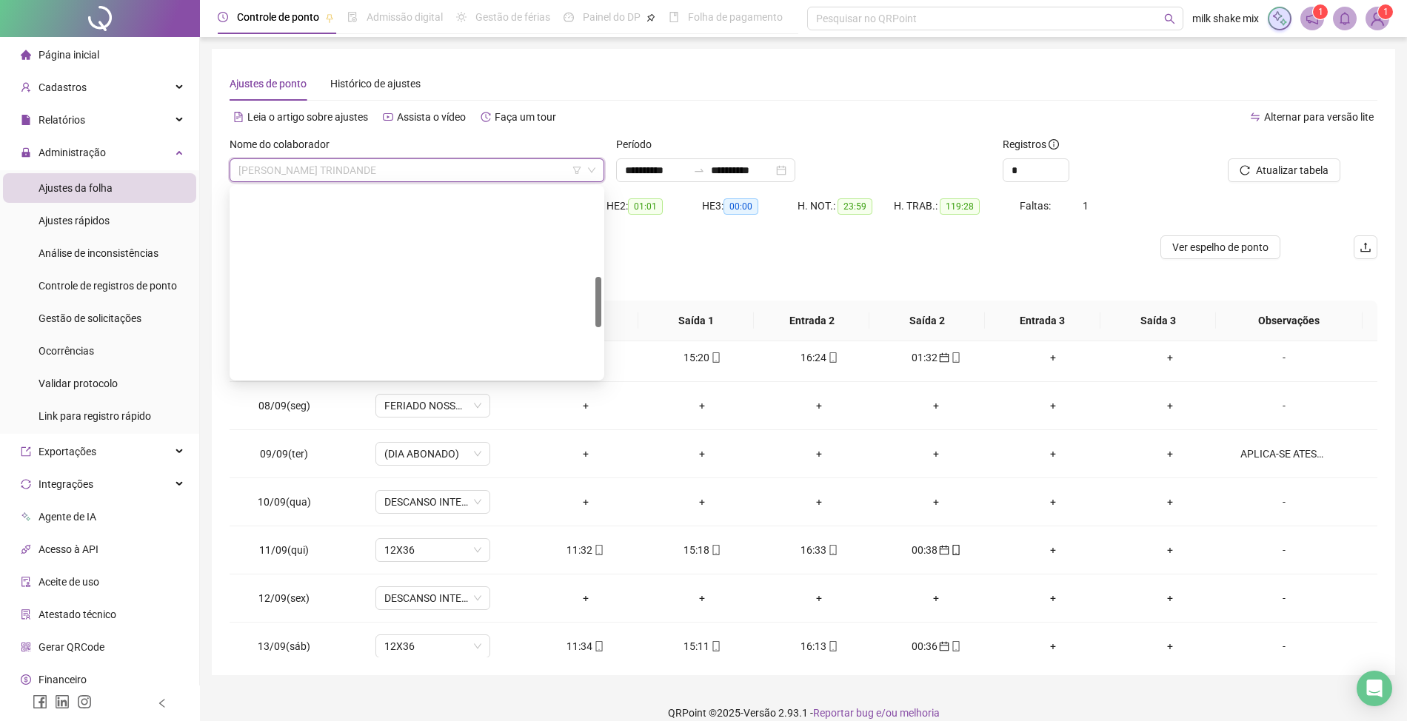
scroll to position [332, 0]
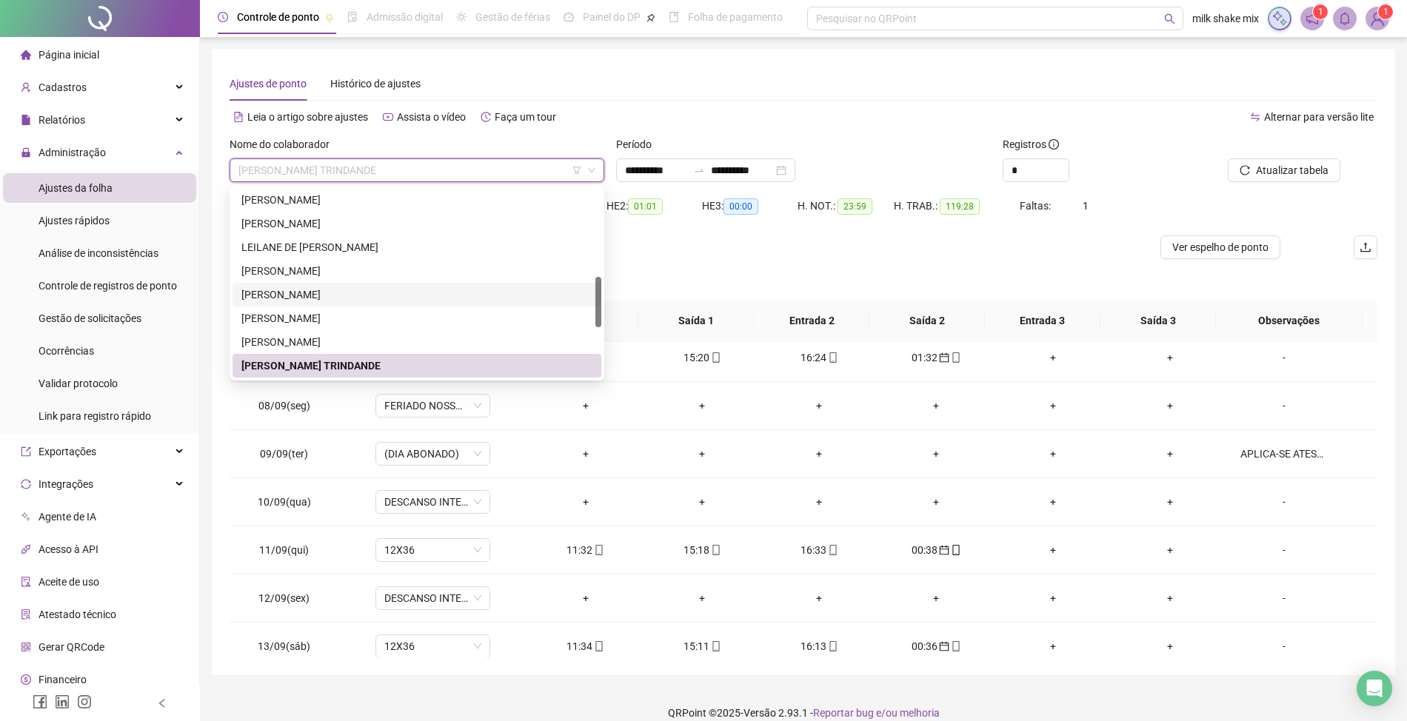
click at [434, 276] on div "[PERSON_NAME]" at bounding box center [416, 271] width 351 height 16
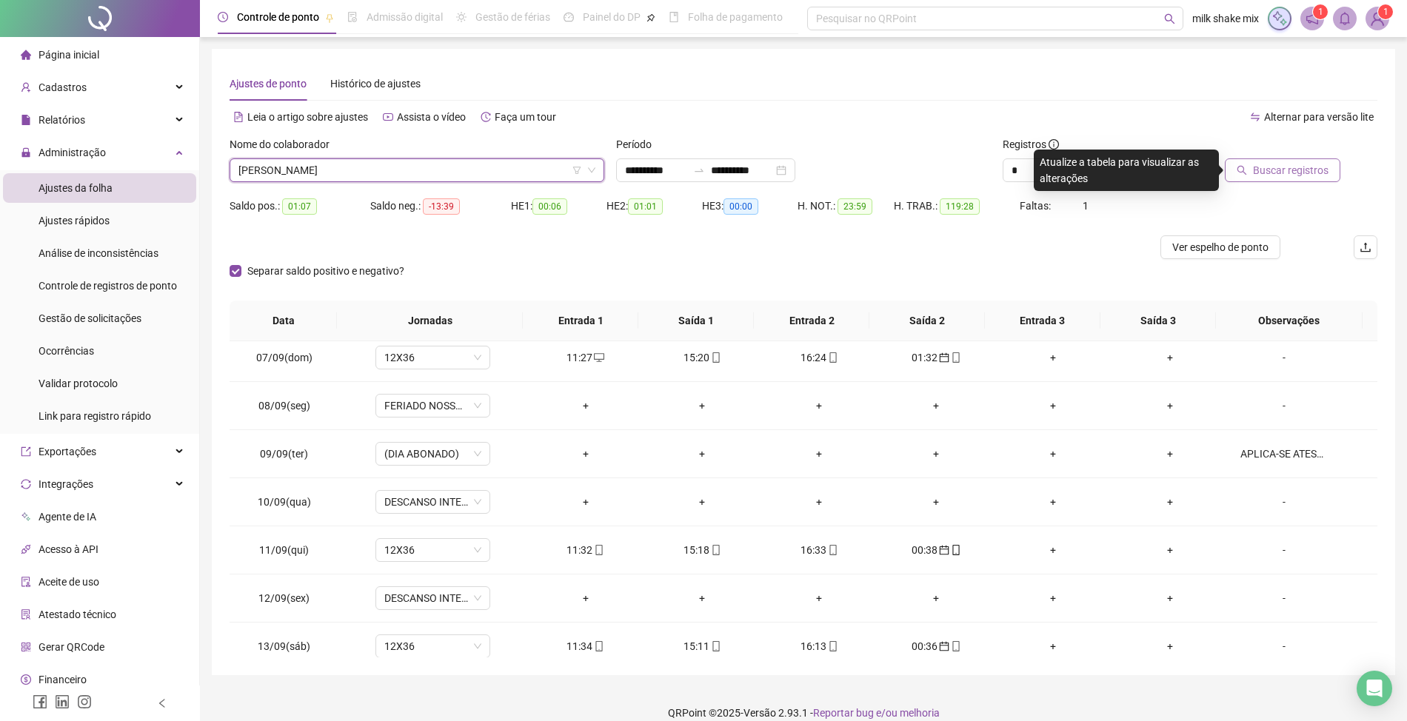
click at [1298, 176] on span "Buscar registros" at bounding box center [1291, 170] width 76 height 16
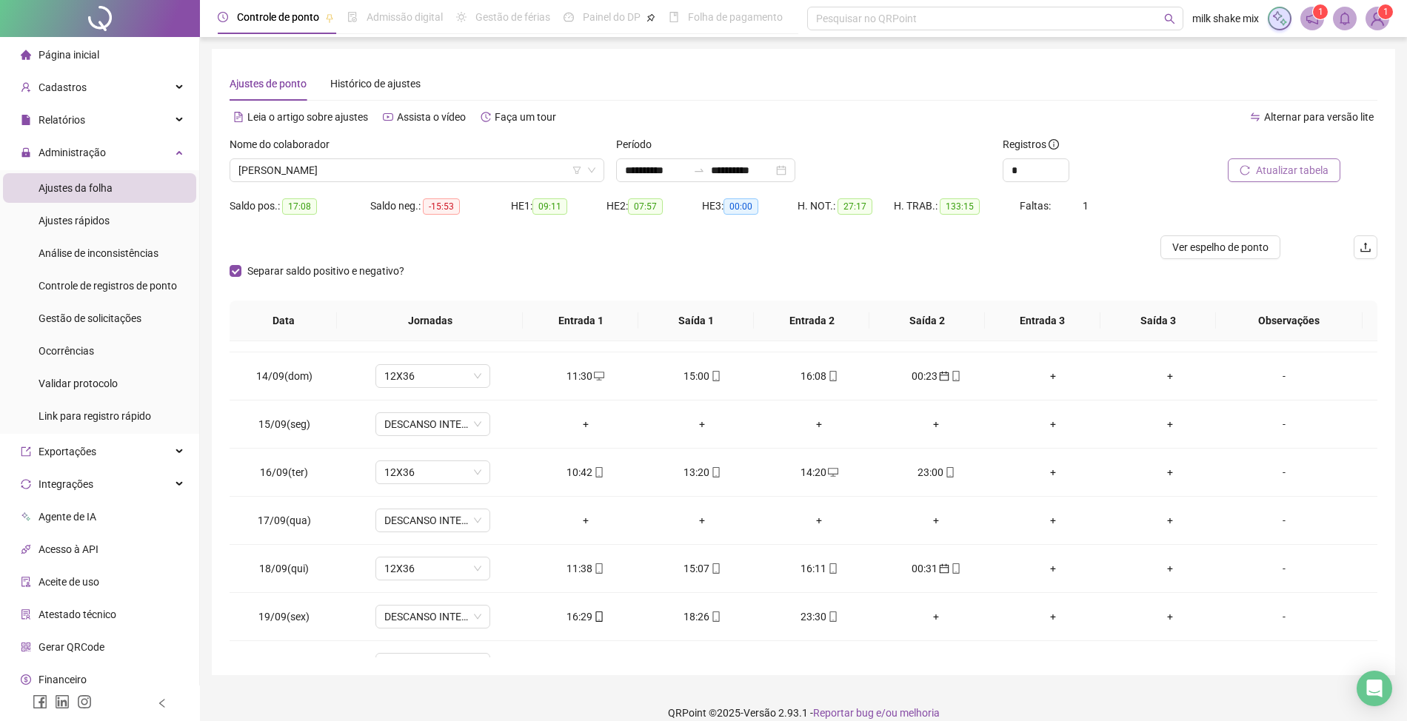
scroll to position [748, 0]
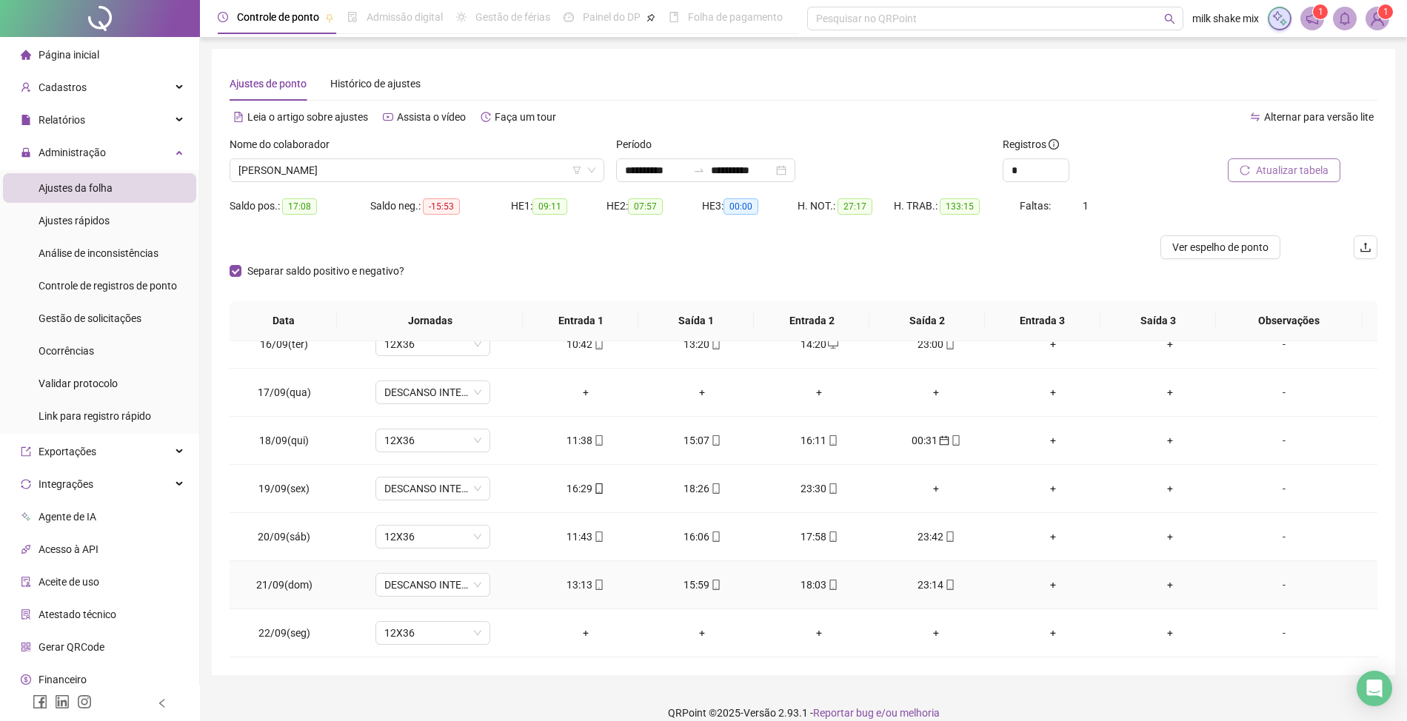
click at [572, 584] on div "13:13" at bounding box center [585, 585] width 93 height 16
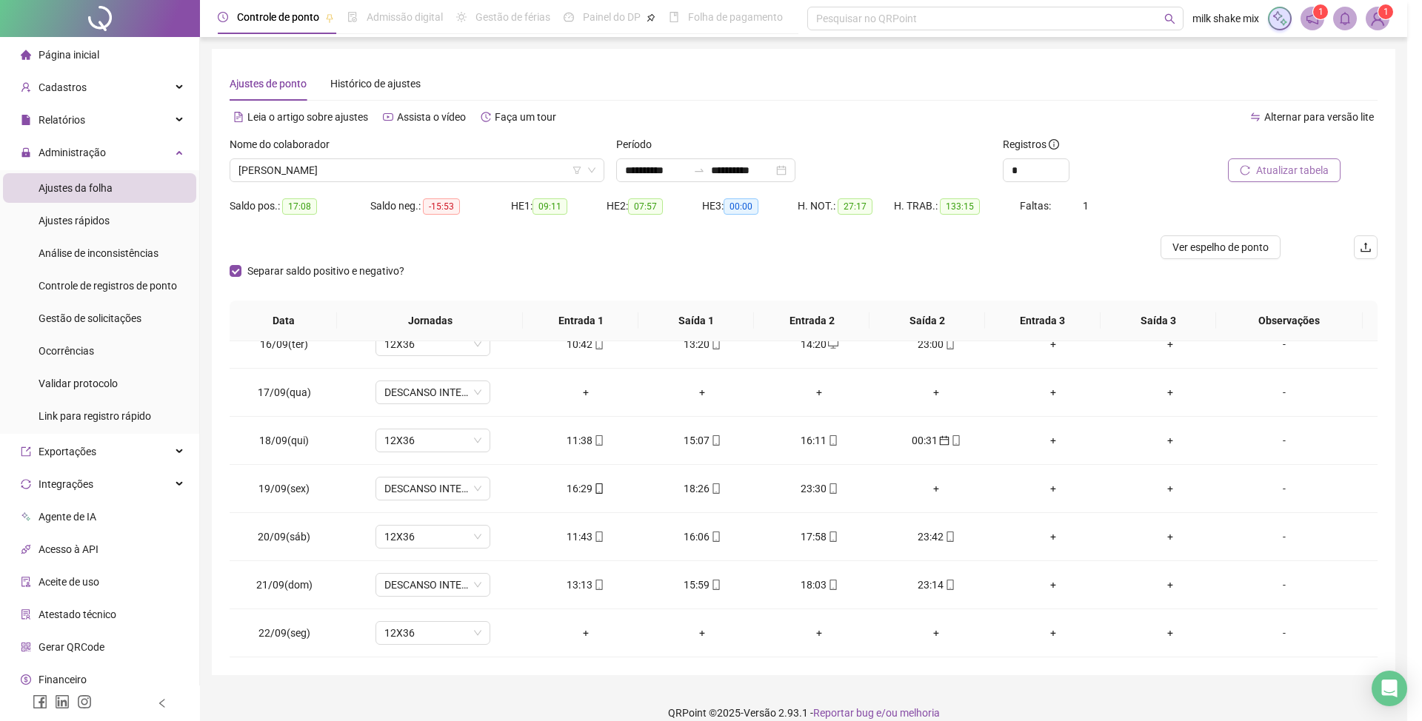
type input "**********"
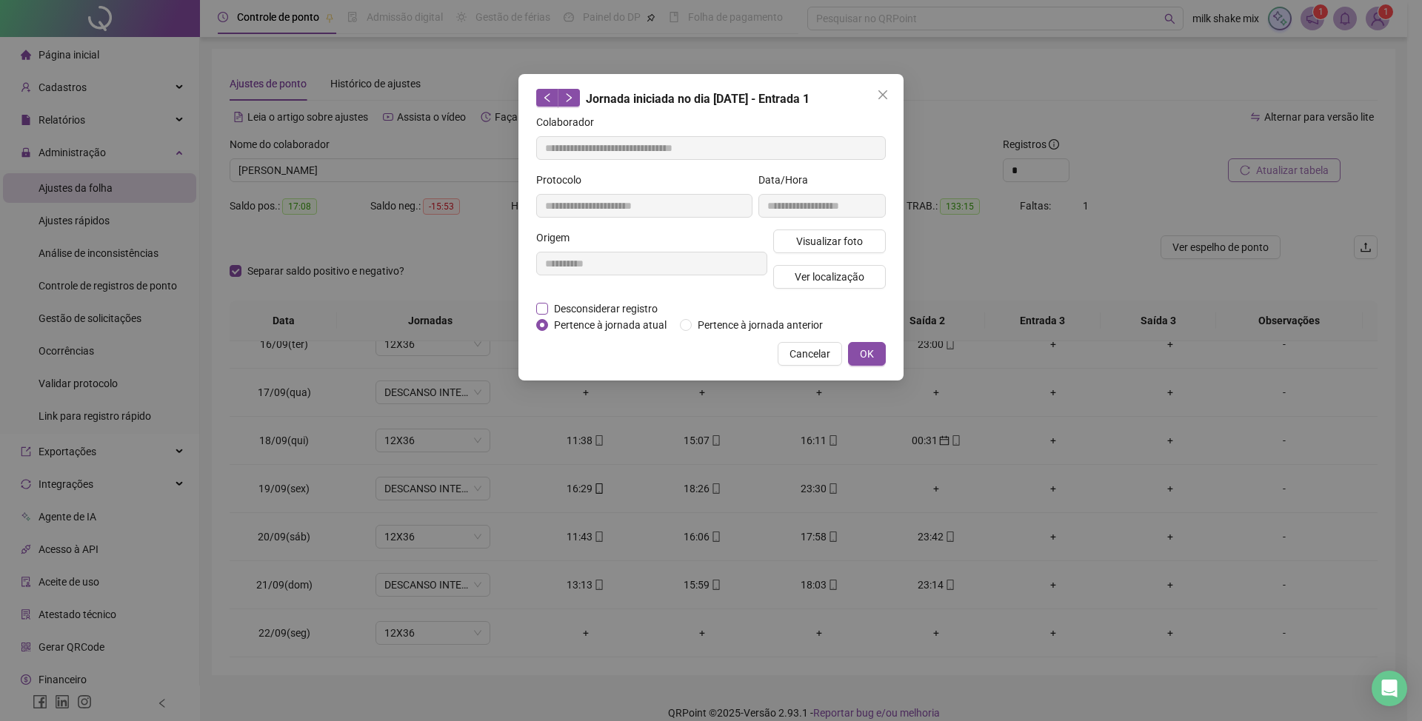
click at [606, 306] on span "Desconsiderar registro" at bounding box center [606, 309] width 116 height 16
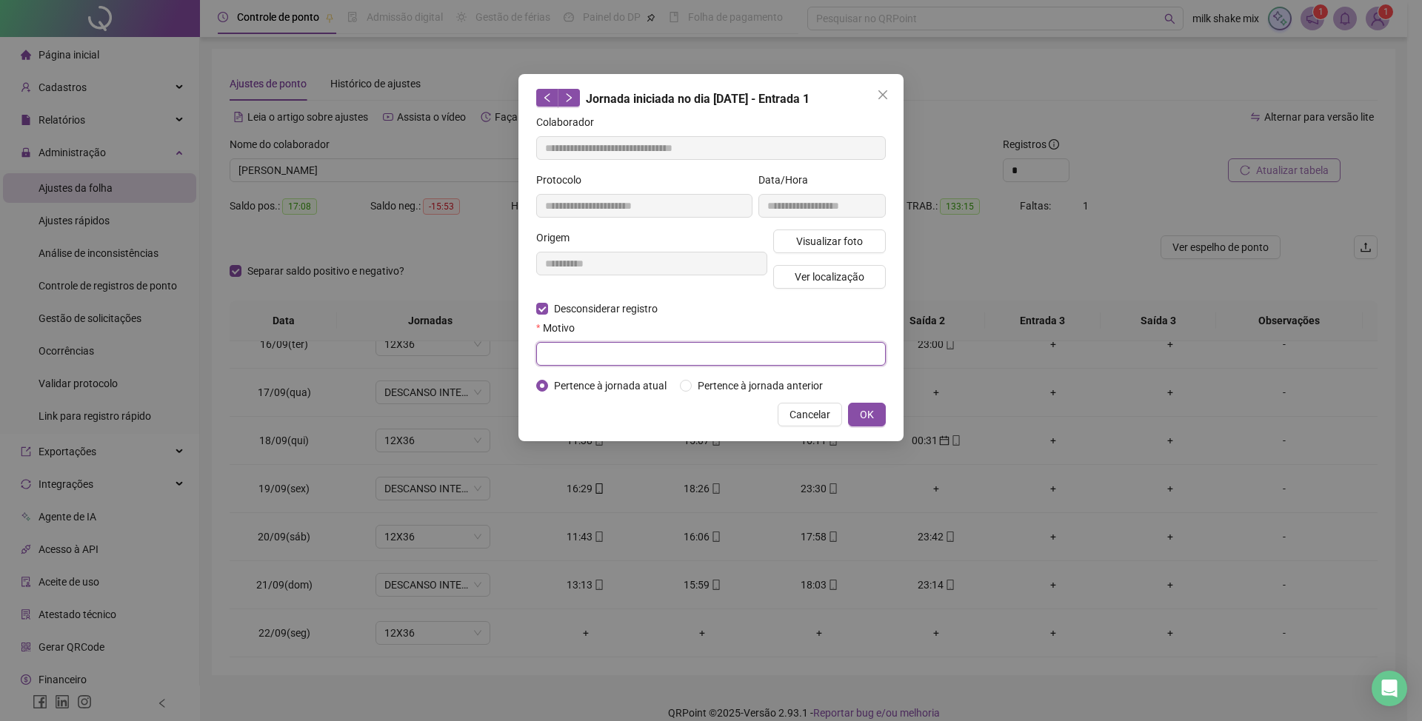
click at [606, 358] on input "text" at bounding box center [711, 354] width 350 height 24
type input "*"
click at [855, 421] on button "OK" at bounding box center [867, 415] width 38 height 24
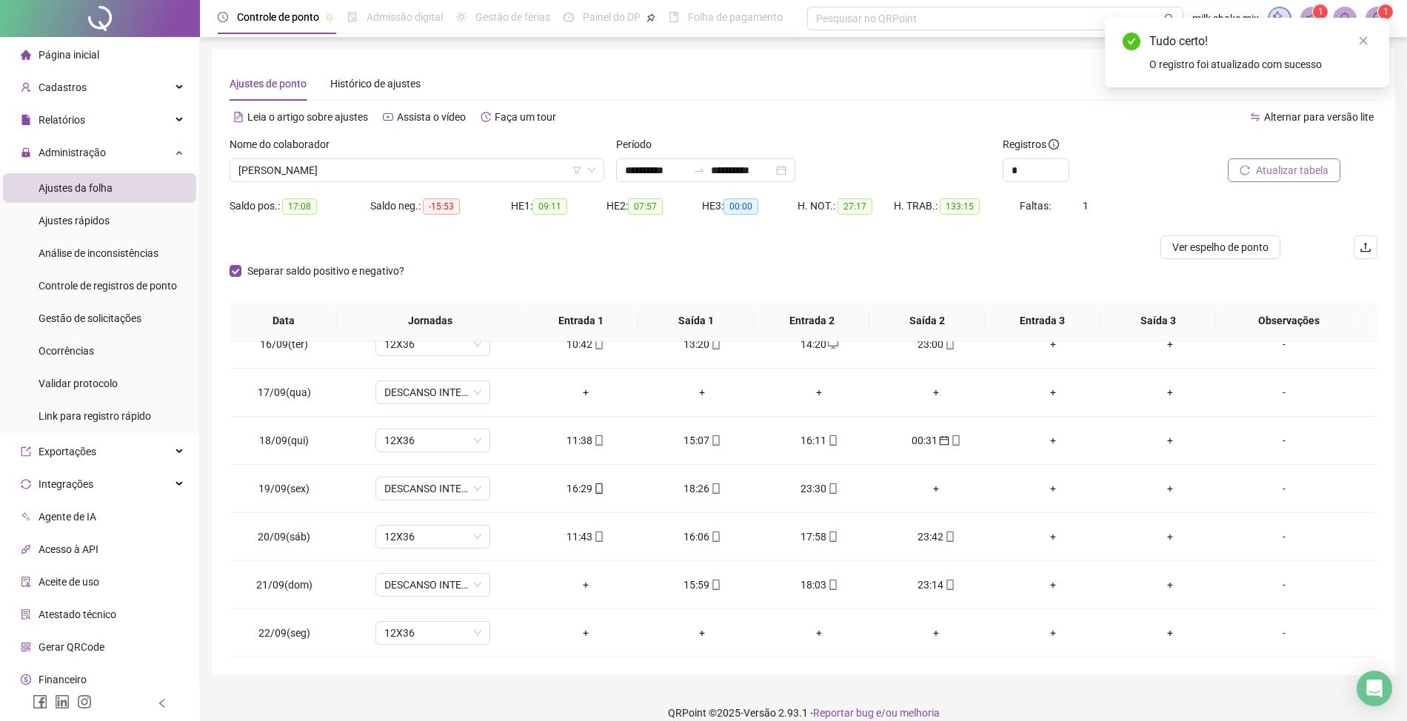
click at [1269, 167] on span "Atualizar tabela" at bounding box center [1292, 170] width 73 height 16
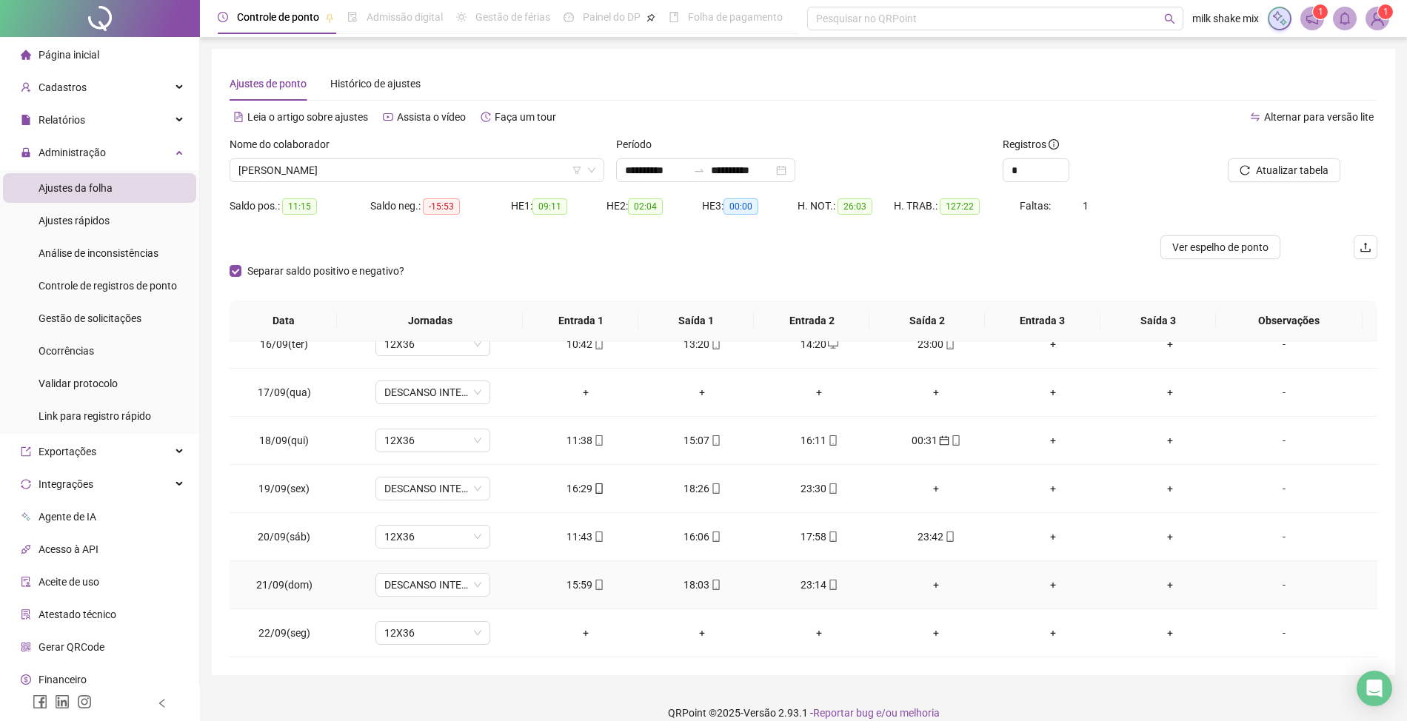
click at [581, 588] on div "15:59" at bounding box center [585, 585] width 93 height 16
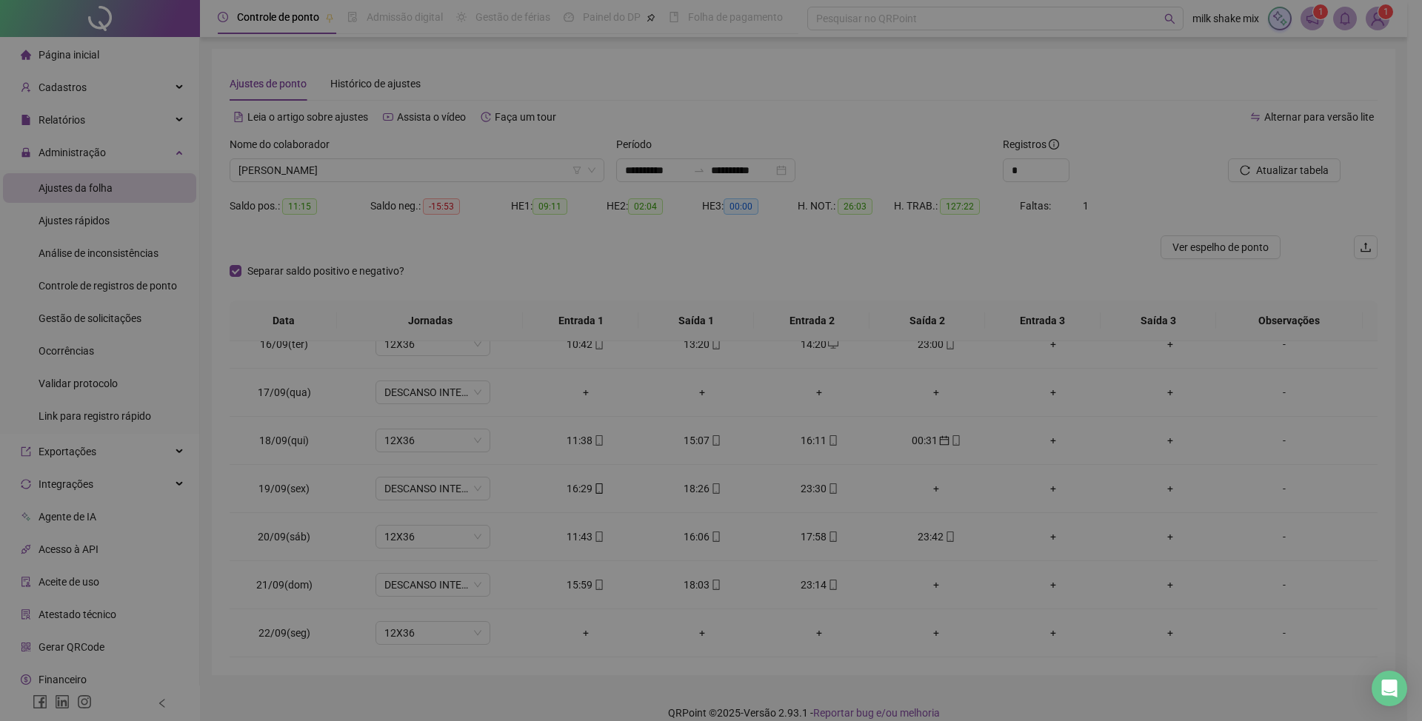
type input "**********"
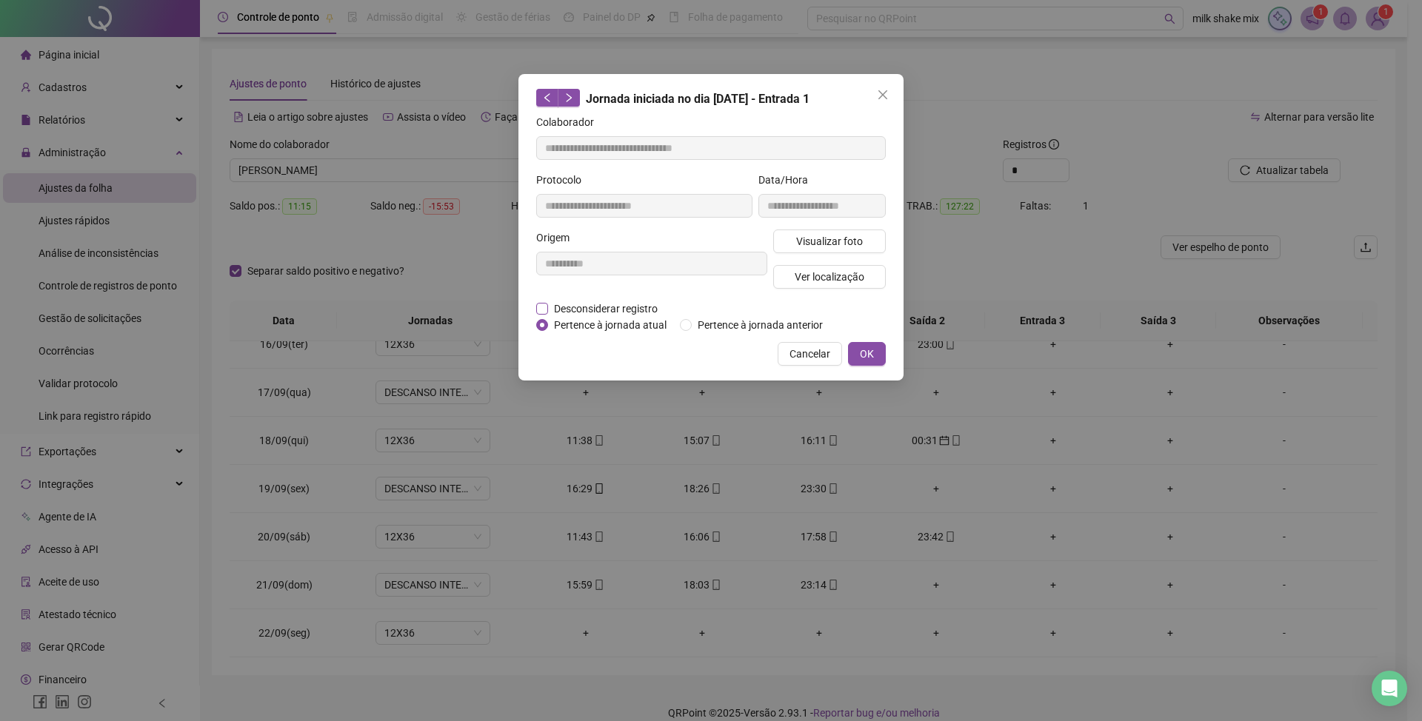
click at [635, 314] on span "Desconsiderar registro" at bounding box center [606, 309] width 116 height 16
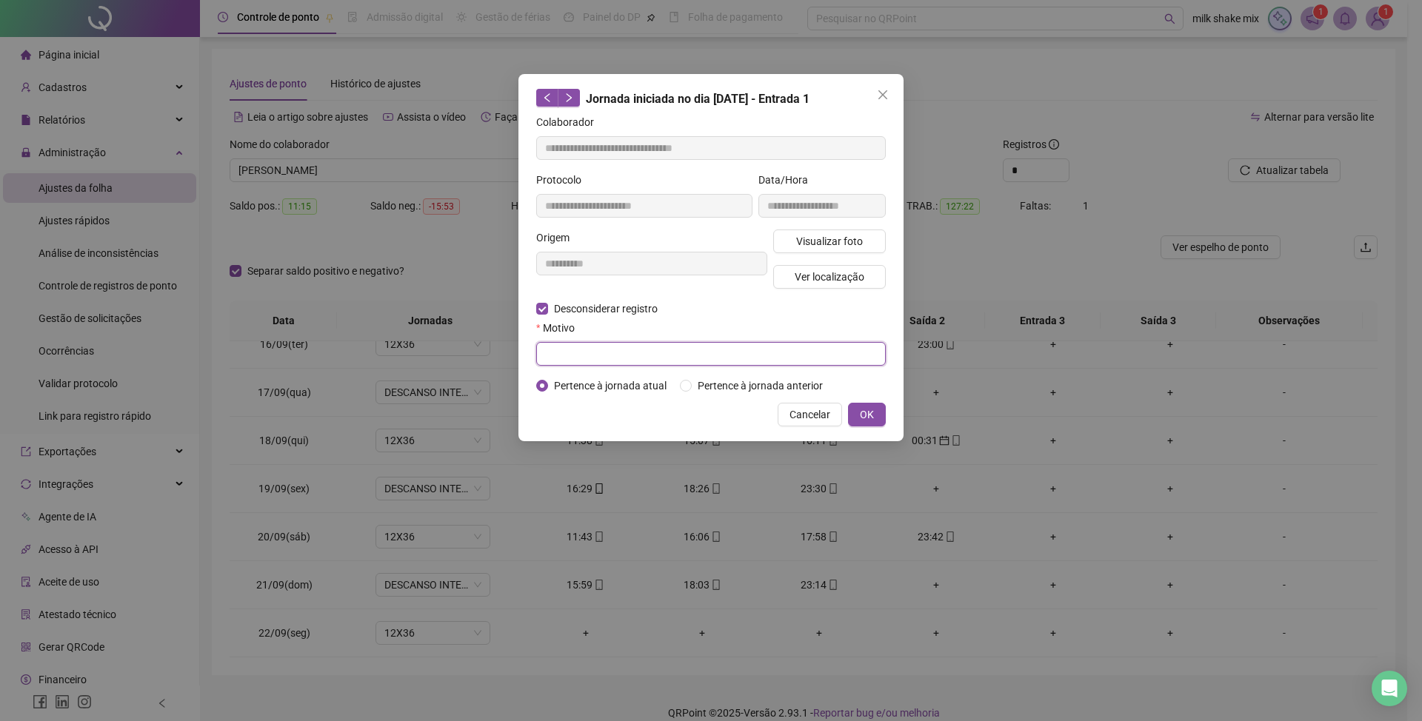
click at [585, 360] on input "text" at bounding box center [711, 354] width 350 height 24
type input "*"
click at [869, 424] on button "OK" at bounding box center [867, 415] width 38 height 24
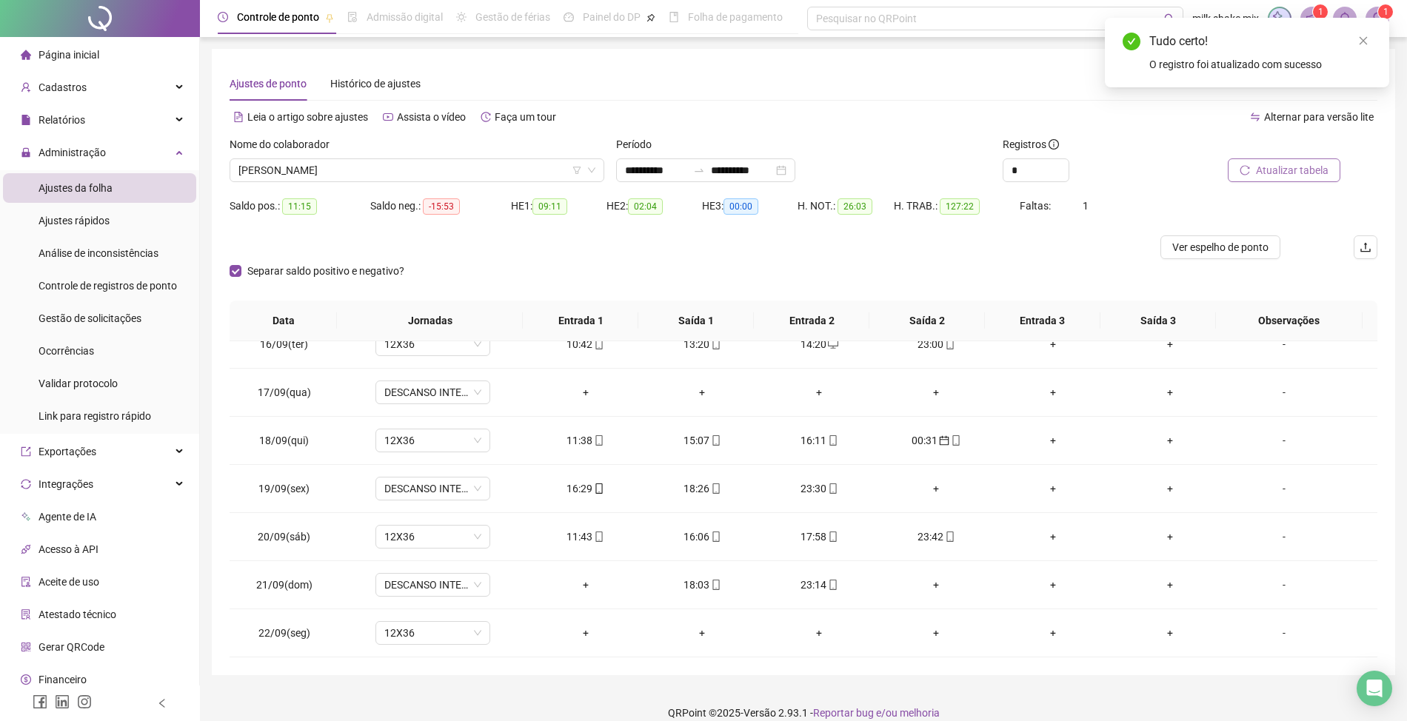
click at [1296, 167] on span "Atualizar tabela" at bounding box center [1292, 170] width 73 height 16
drag, startPoint x: 603, startPoint y: 587, endPoint x: 517, endPoint y: 587, distance: 85.9
click at [602, 587] on div "18:03" at bounding box center [585, 585] width 93 height 16
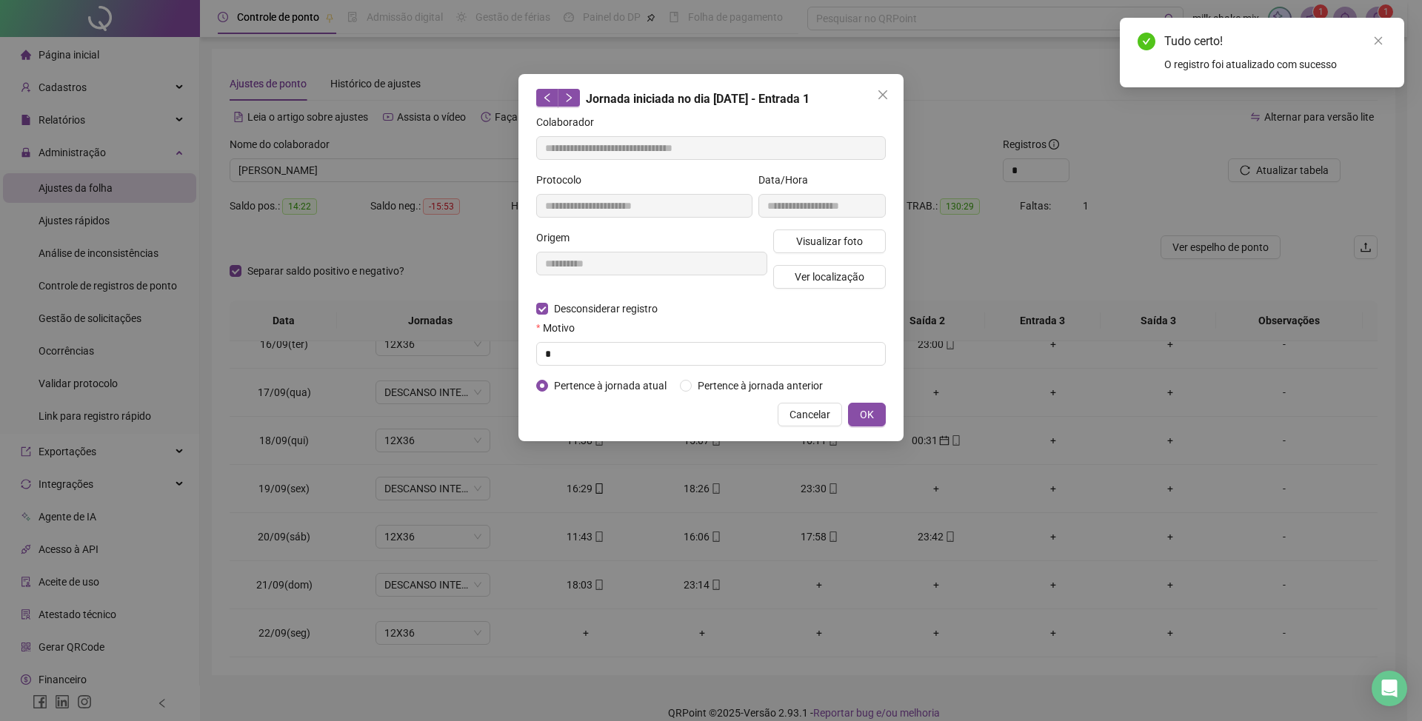
type input "**********"
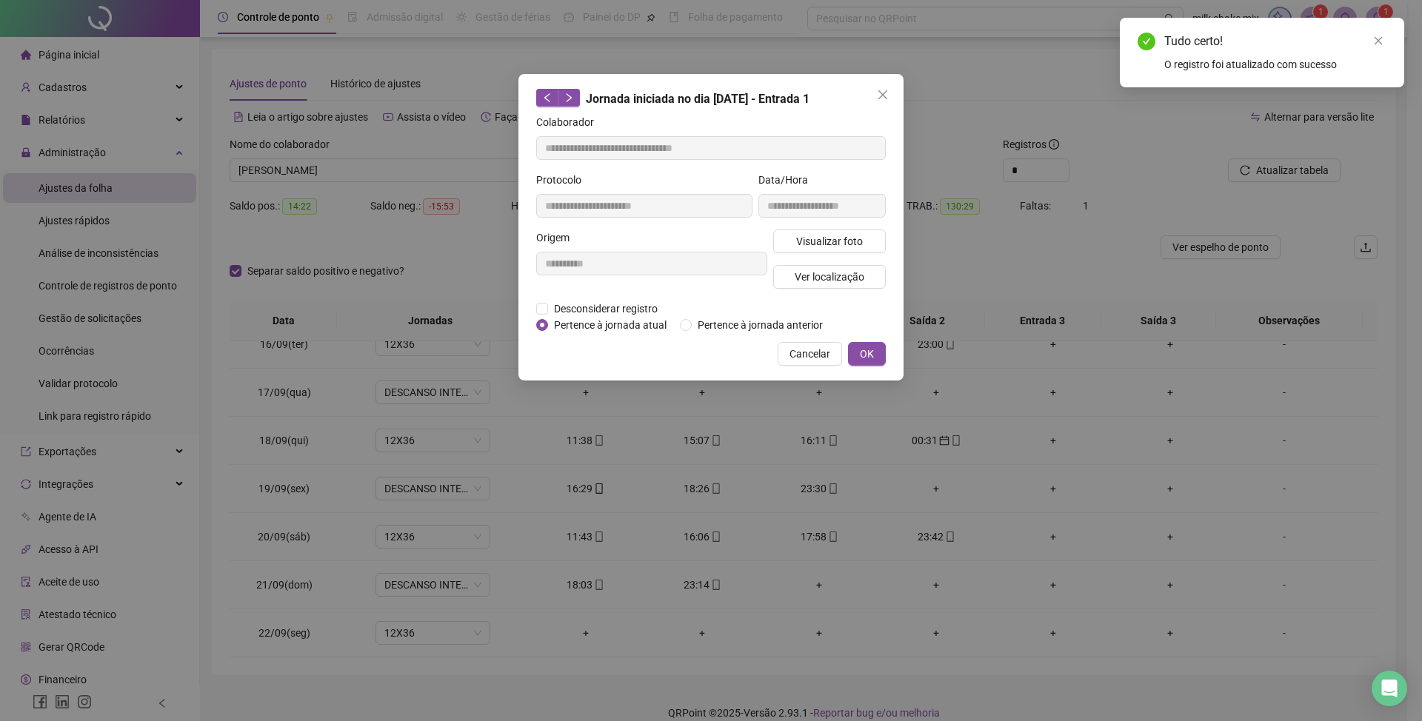
click at [650, 299] on div "**********" at bounding box center [651, 265] width 237 height 71
click at [630, 317] on span "Pertence à jornada atual" at bounding box center [610, 325] width 124 height 16
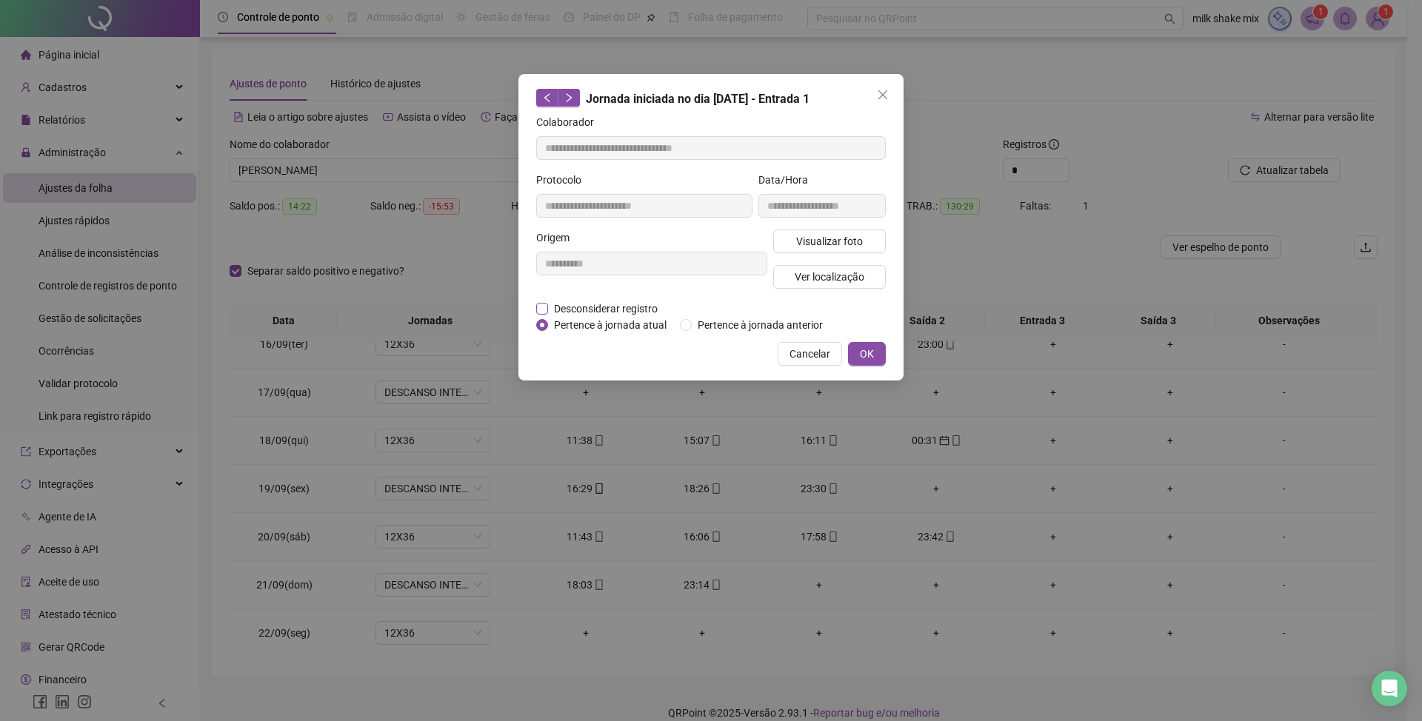
click at [617, 311] on span "Desconsiderar registro" at bounding box center [606, 309] width 116 height 16
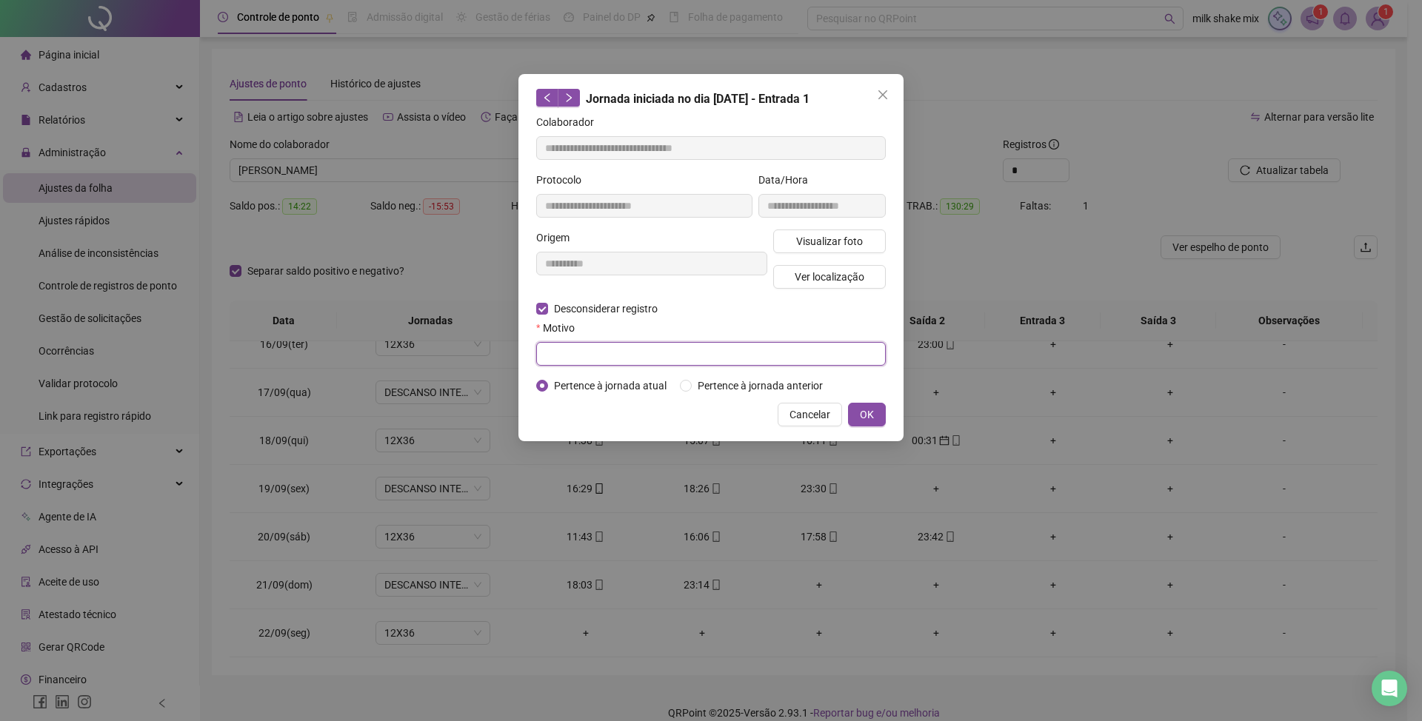
click at [598, 347] on input "text" at bounding box center [711, 354] width 350 height 24
type input "*"
click at [853, 418] on button "OK" at bounding box center [867, 415] width 38 height 24
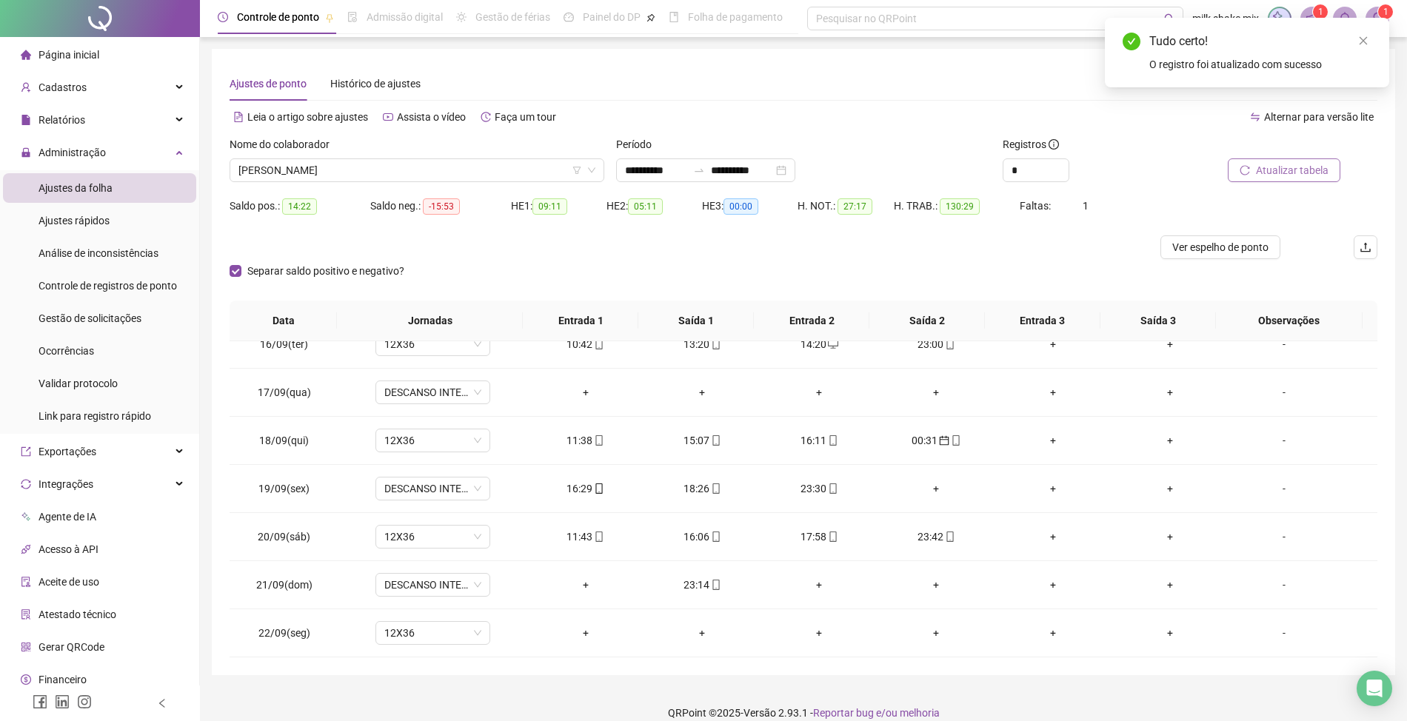
click at [1286, 176] on span "Atualizar tabela" at bounding box center [1292, 170] width 73 height 16
click at [595, 587] on icon "mobile" at bounding box center [599, 585] width 10 height 10
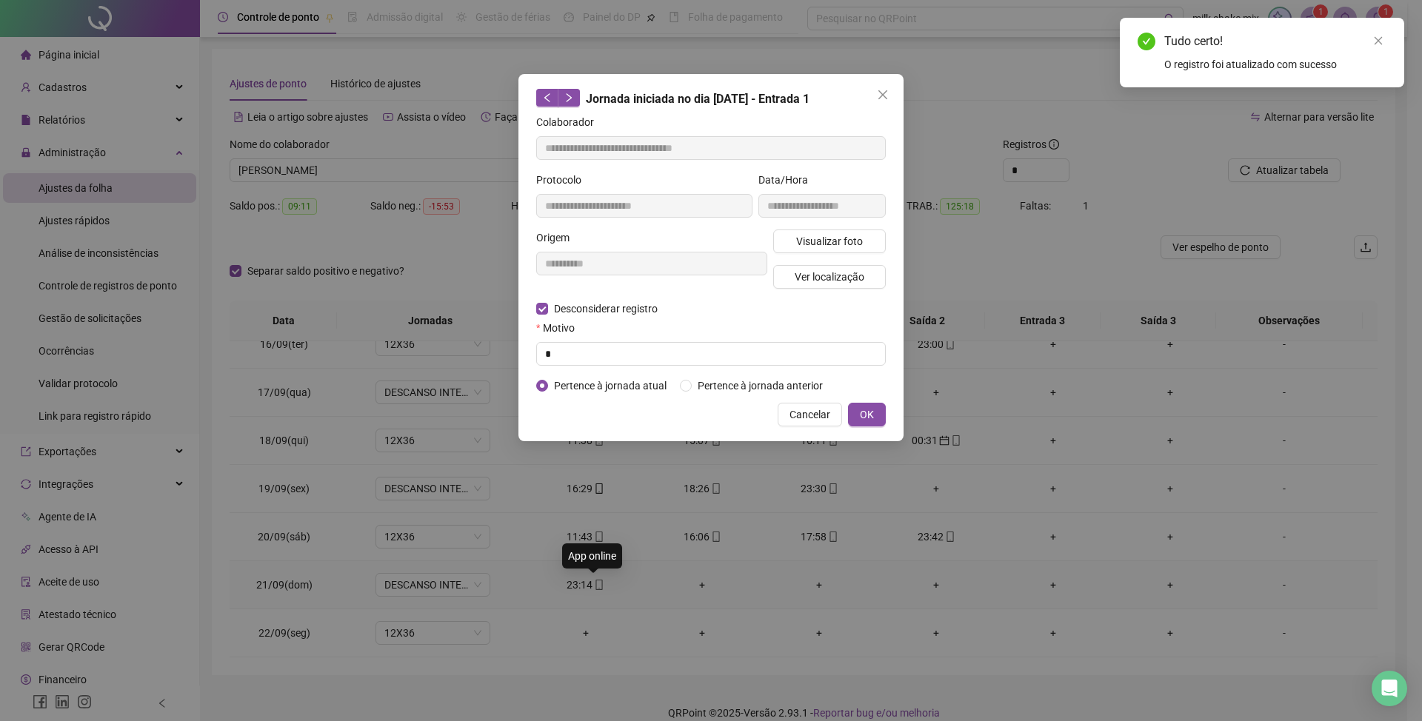
type input "**********"
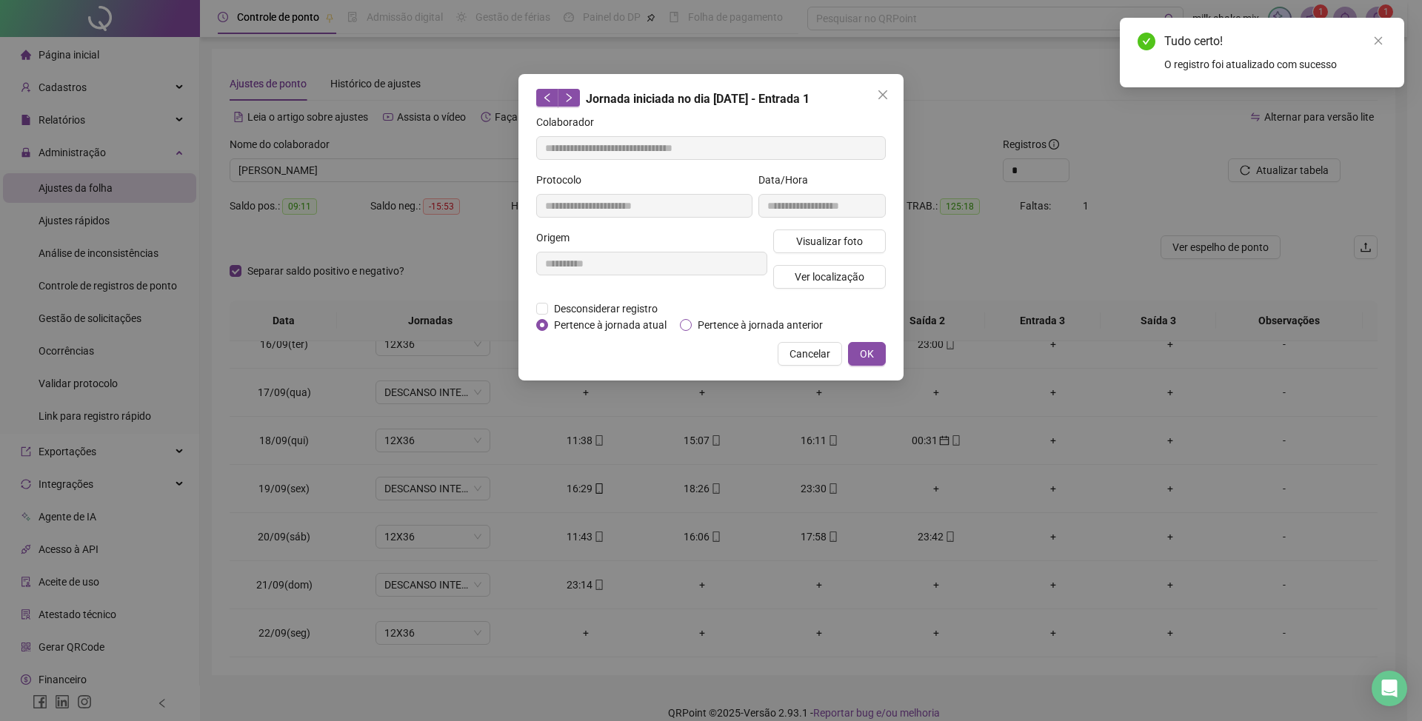
click at [757, 327] on span "Pertence à jornada anterior" at bounding box center [760, 325] width 137 height 16
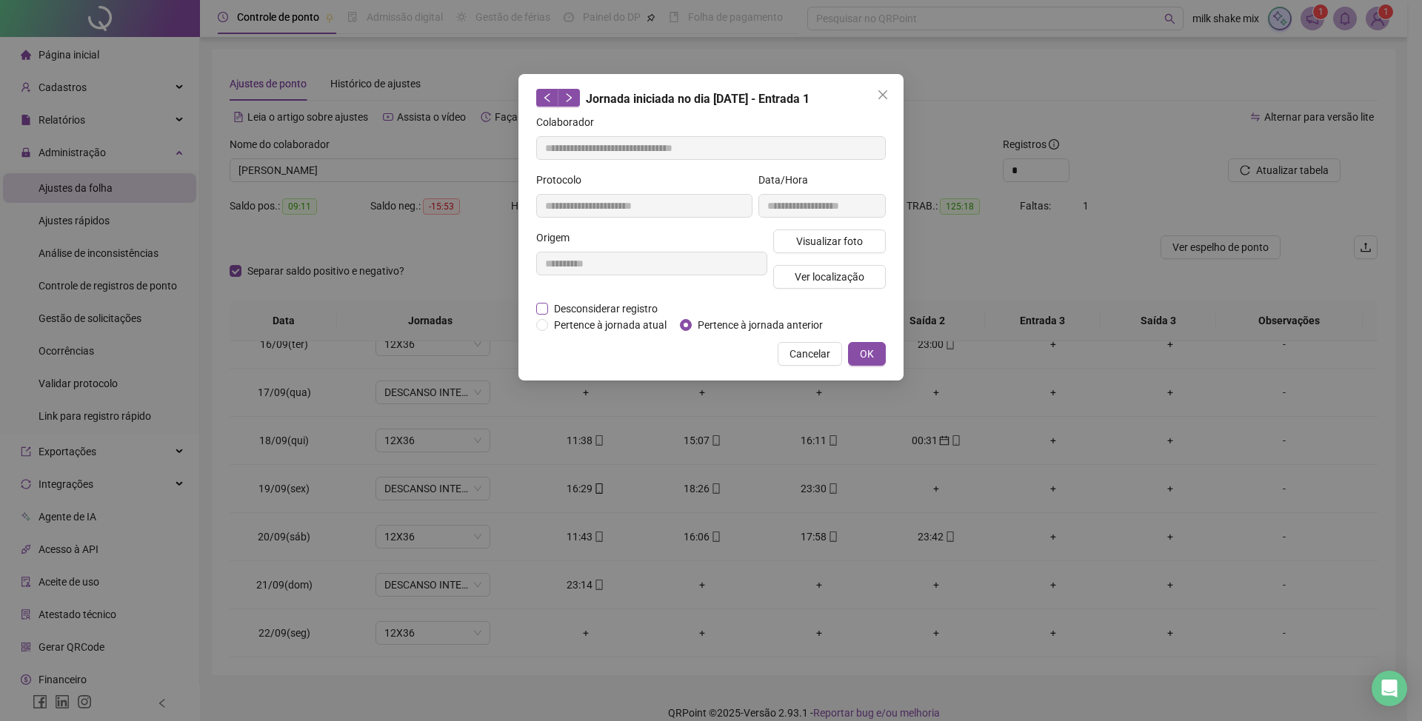
click at [632, 309] on span "Desconsiderar registro" at bounding box center [606, 309] width 116 height 16
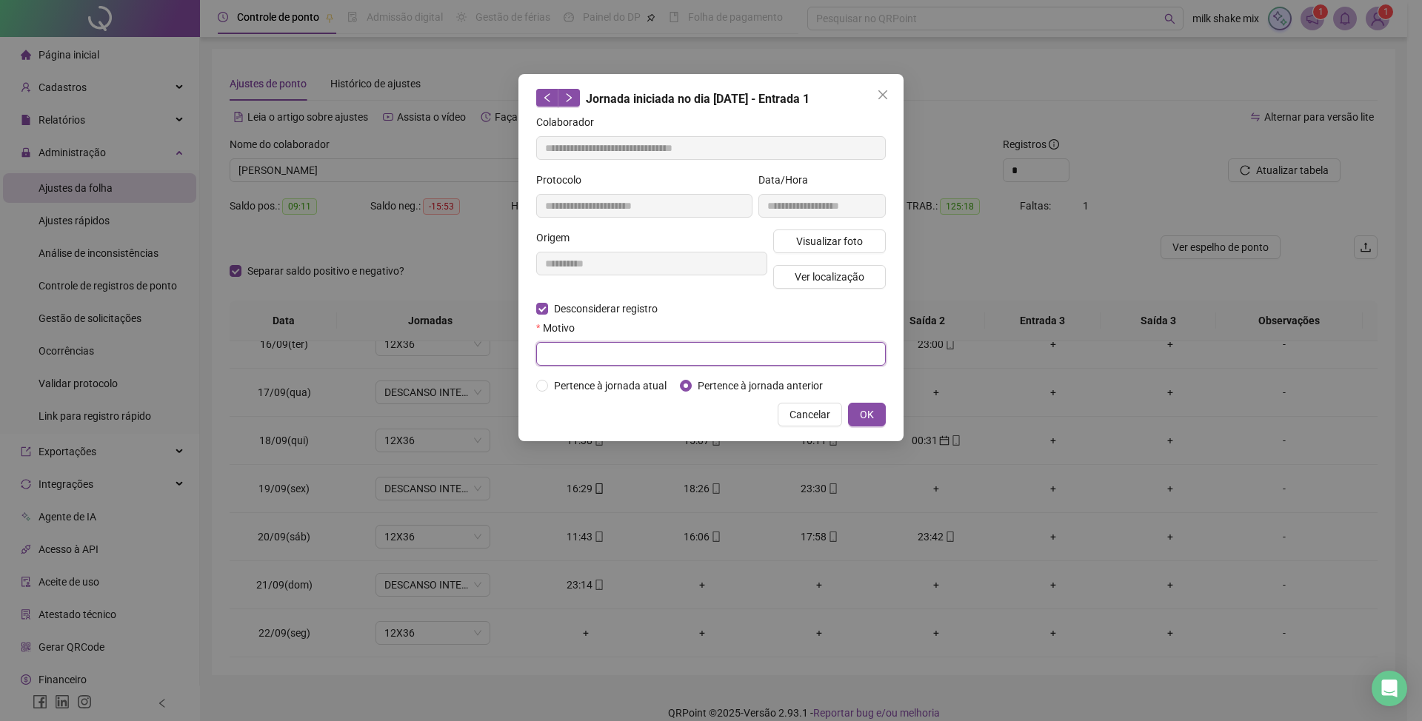
click at [581, 355] on input "text" at bounding box center [711, 354] width 350 height 24
type input "*"
click at [869, 415] on span "OK" at bounding box center [867, 415] width 14 height 16
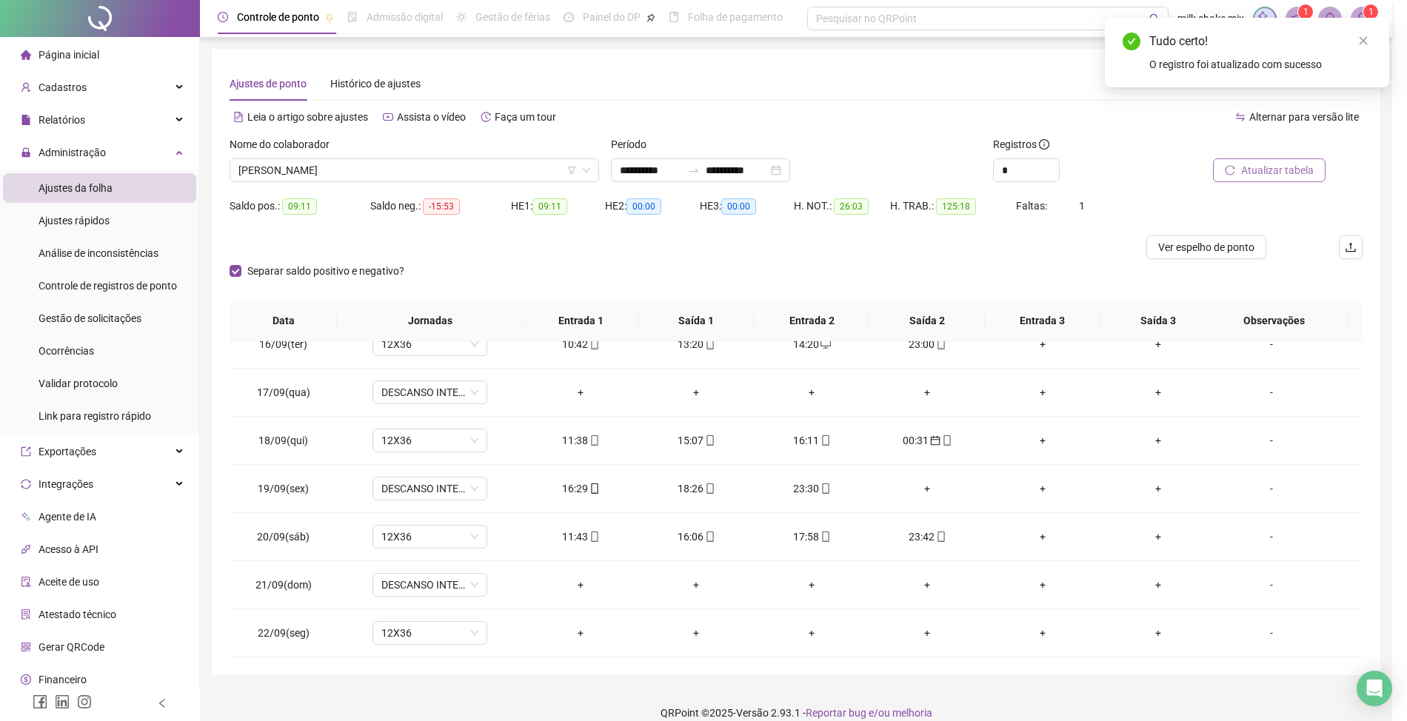
click at [1266, 167] on span "Atualizar tabela" at bounding box center [1277, 170] width 73 height 16
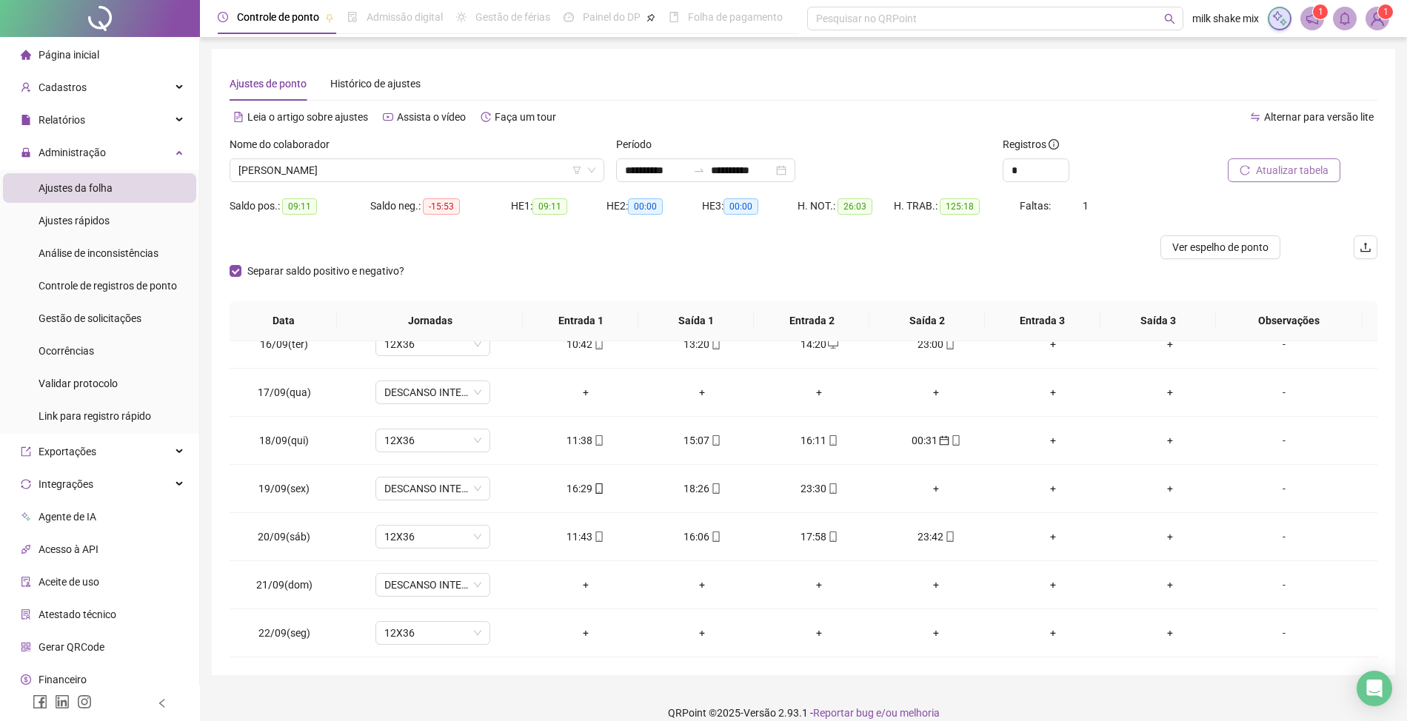
click at [1334, 176] on button "Atualizar tabela" at bounding box center [1284, 170] width 113 height 24
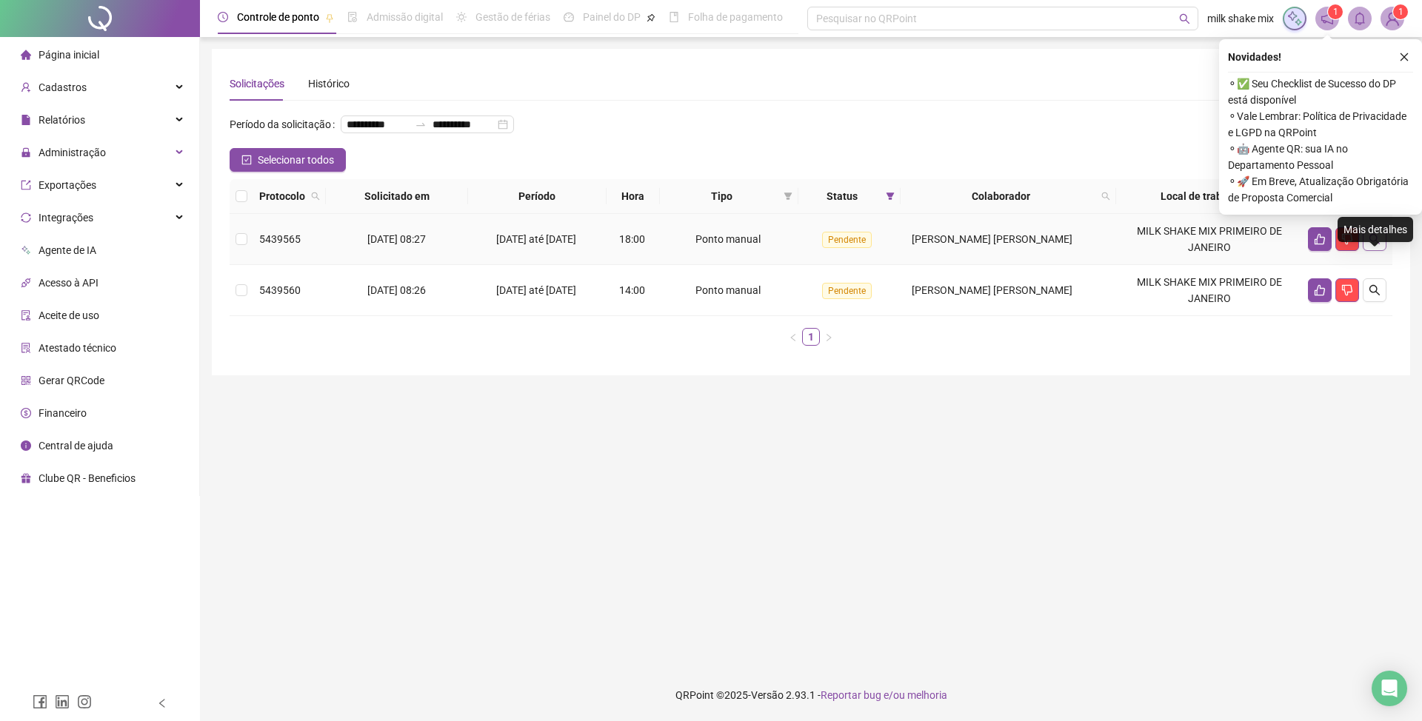
click at [1369, 244] on icon "search" at bounding box center [1374, 239] width 10 height 10
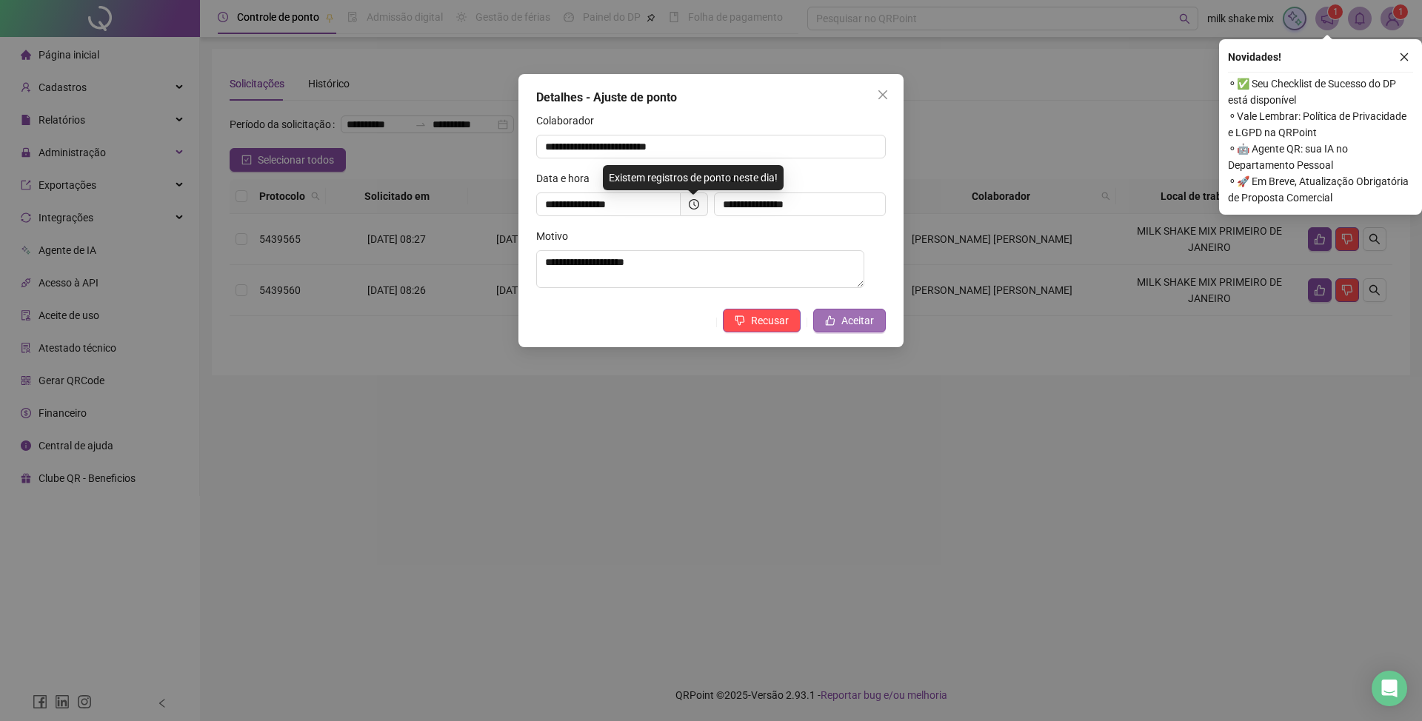
click at [832, 326] on icon "like" at bounding box center [830, 320] width 10 height 10
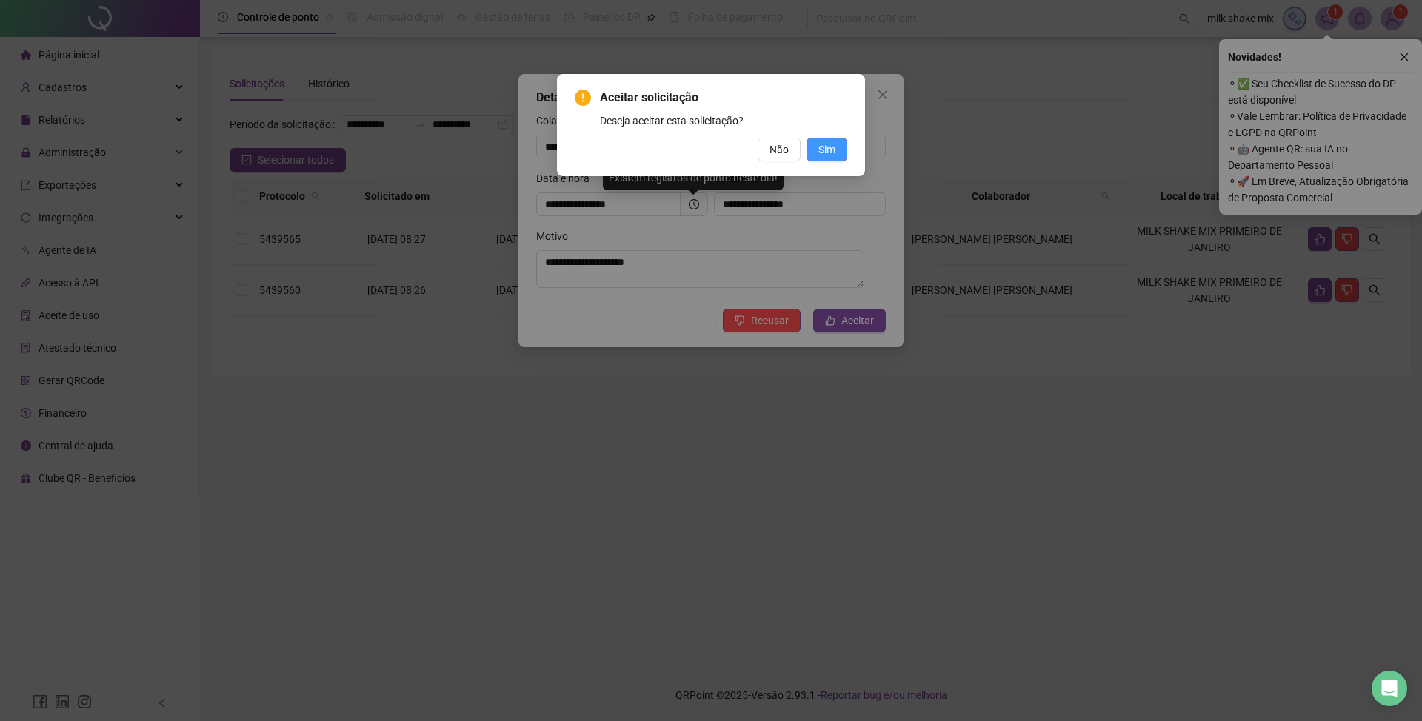
click at [822, 156] on span "Sim" at bounding box center [826, 149] width 17 height 16
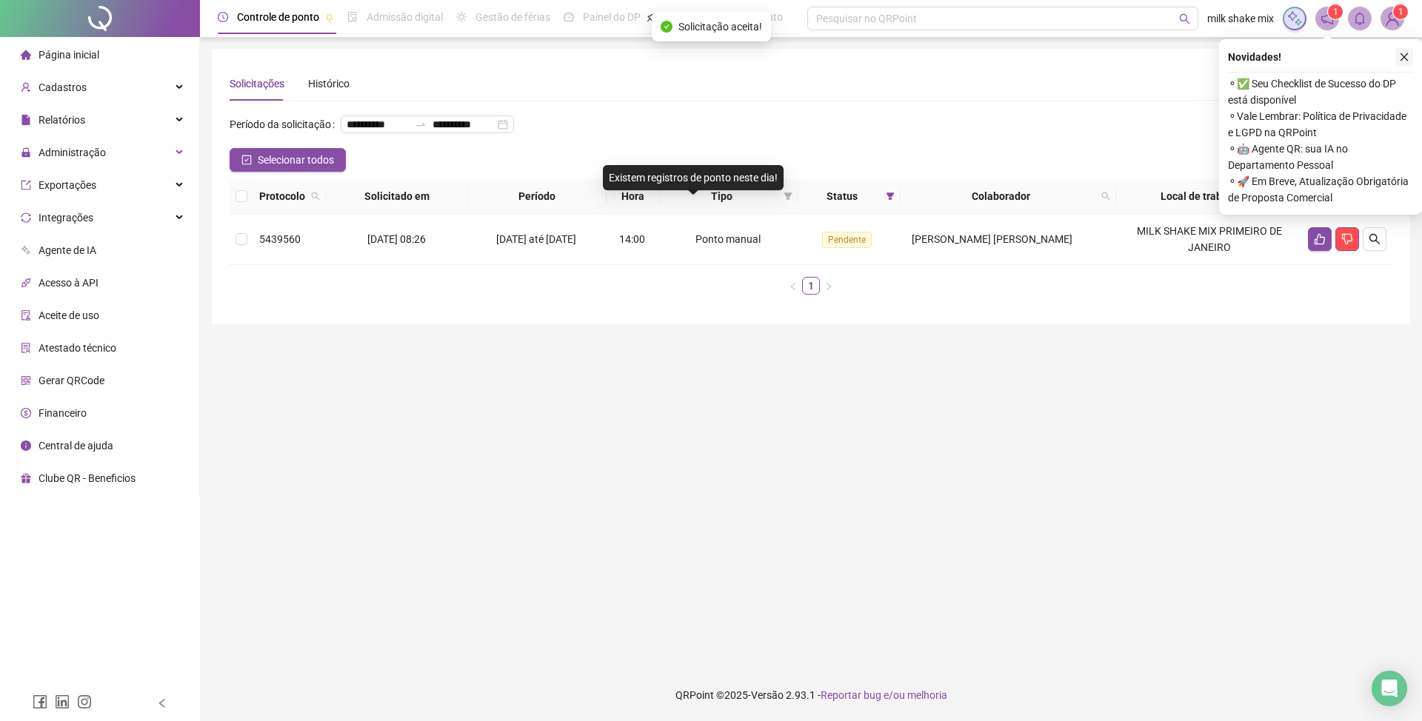
click at [1399, 56] on icon "close" at bounding box center [1404, 57] width 10 height 10
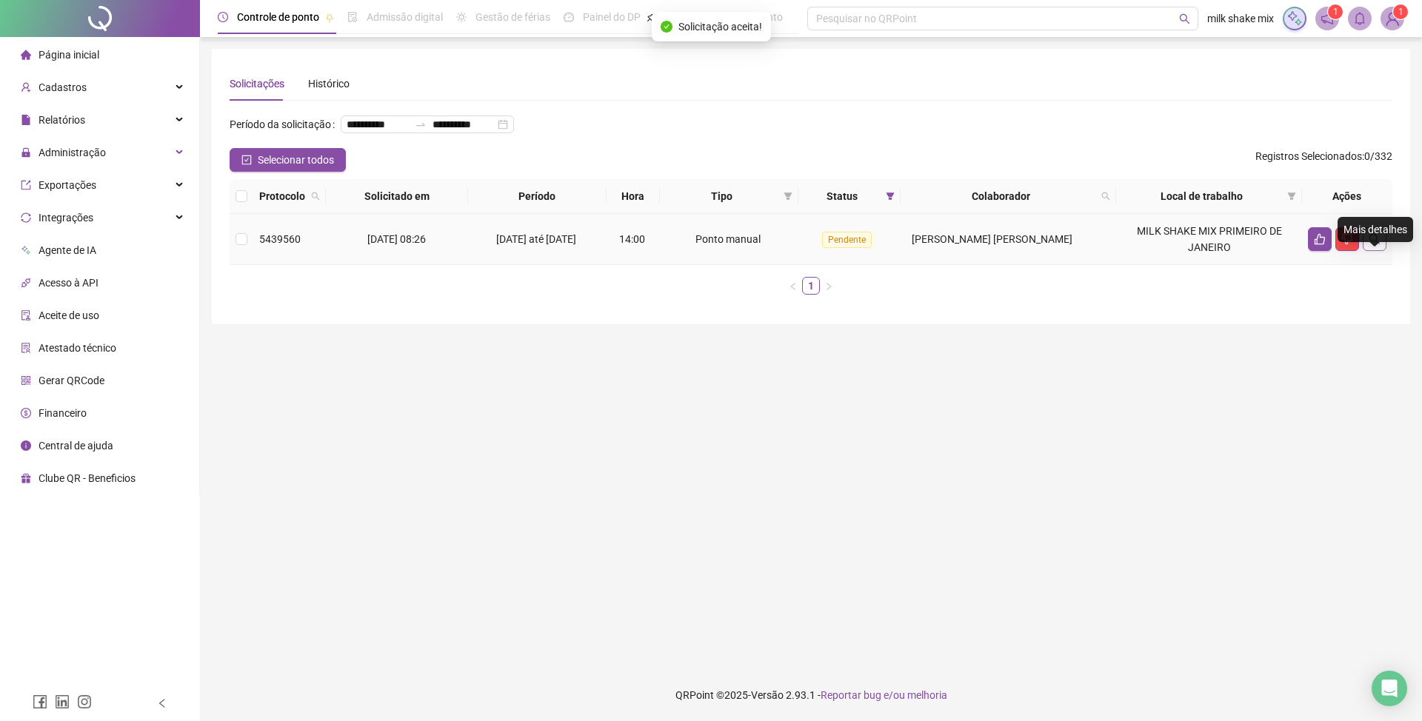
click at [1381, 251] on button "button" at bounding box center [1375, 239] width 24 height 24
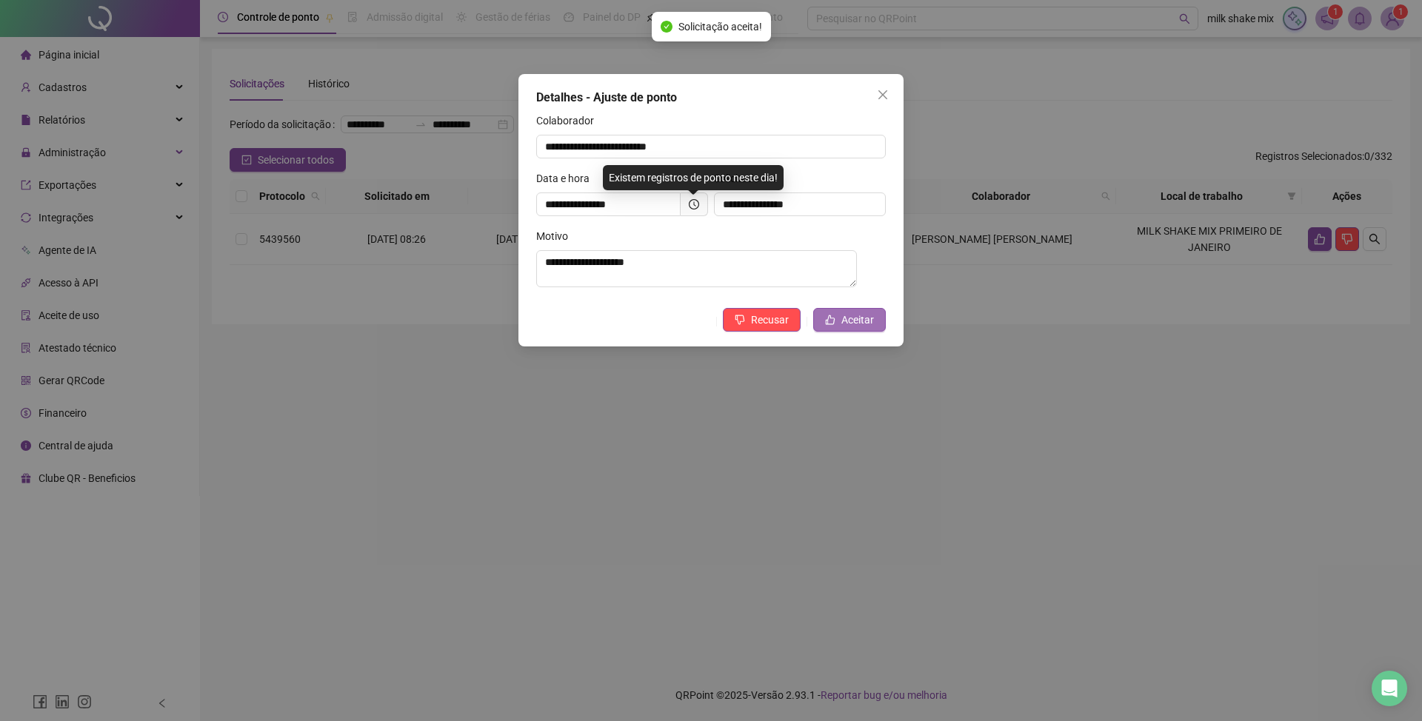
click at [848, 326] on span "Aceitar" at bounding box center [857, 320] width 33 height 16
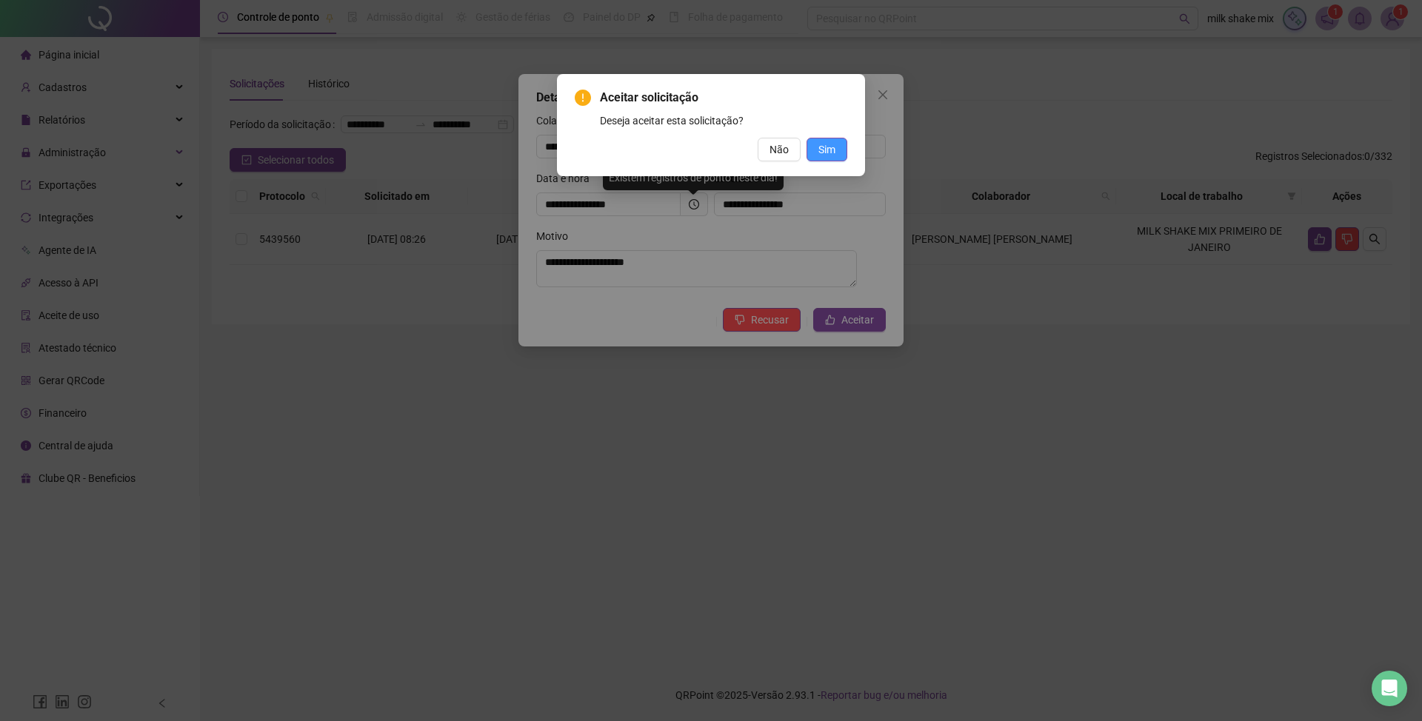
click at [830, 143] on span "Sim" at bounding box center [826, 149] width 17 height 16
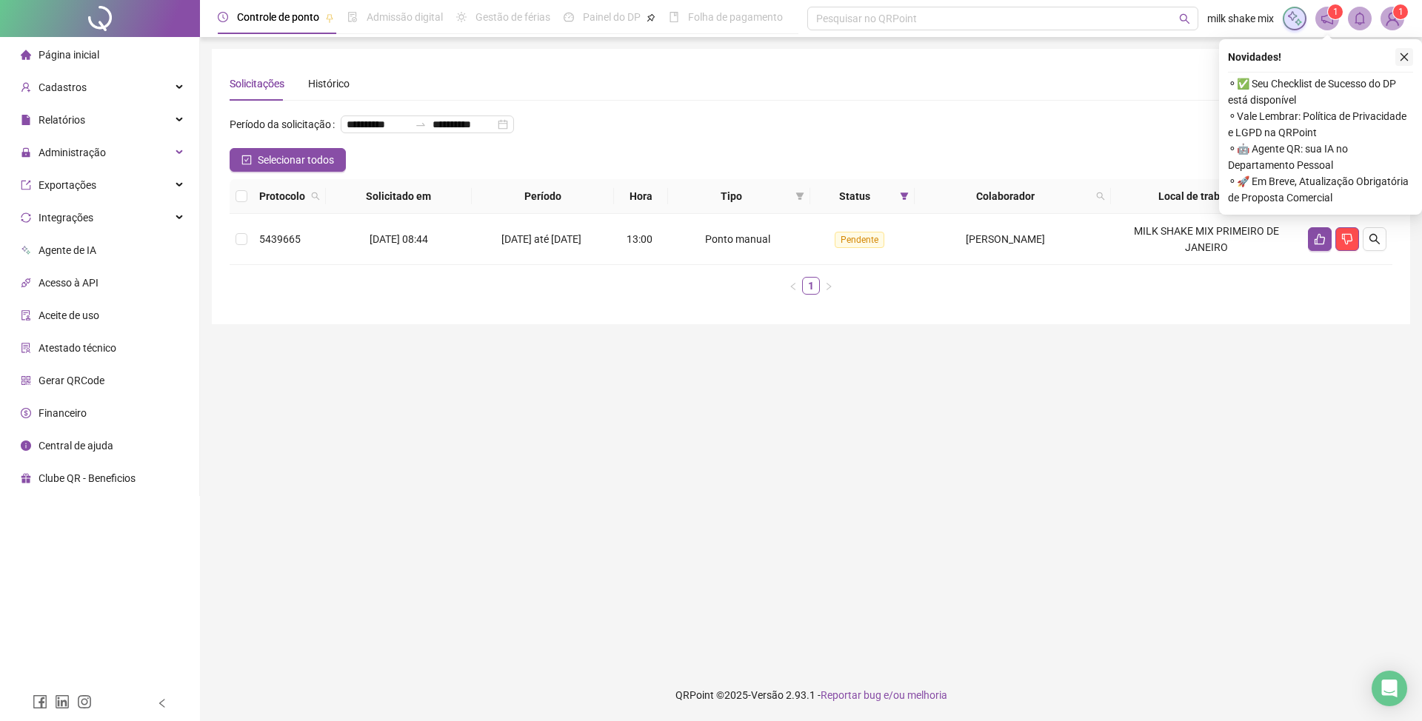
click at [1399, 59] on icon "close" at bounding box center [1404, 57] width 10 height 10
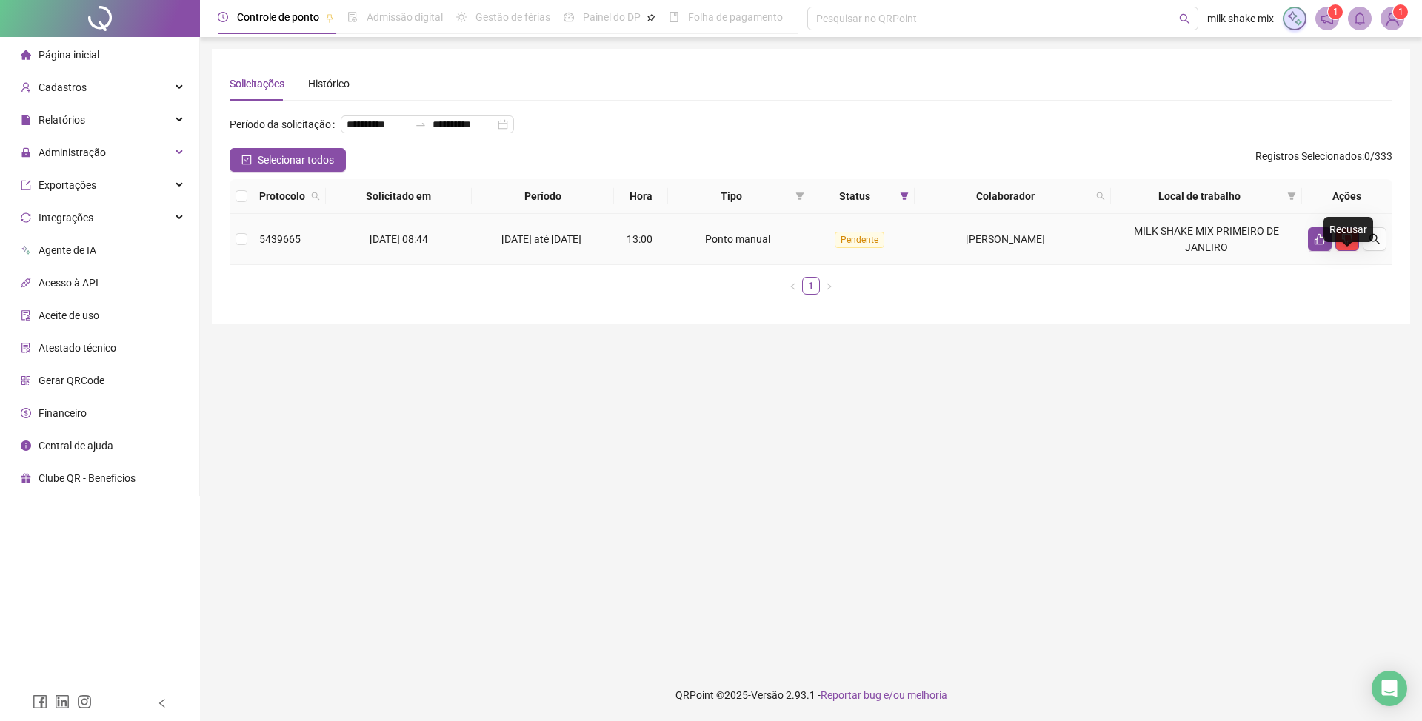
click at [1388, 264] on td at bounding box center [1347, 239] width 90 height 51
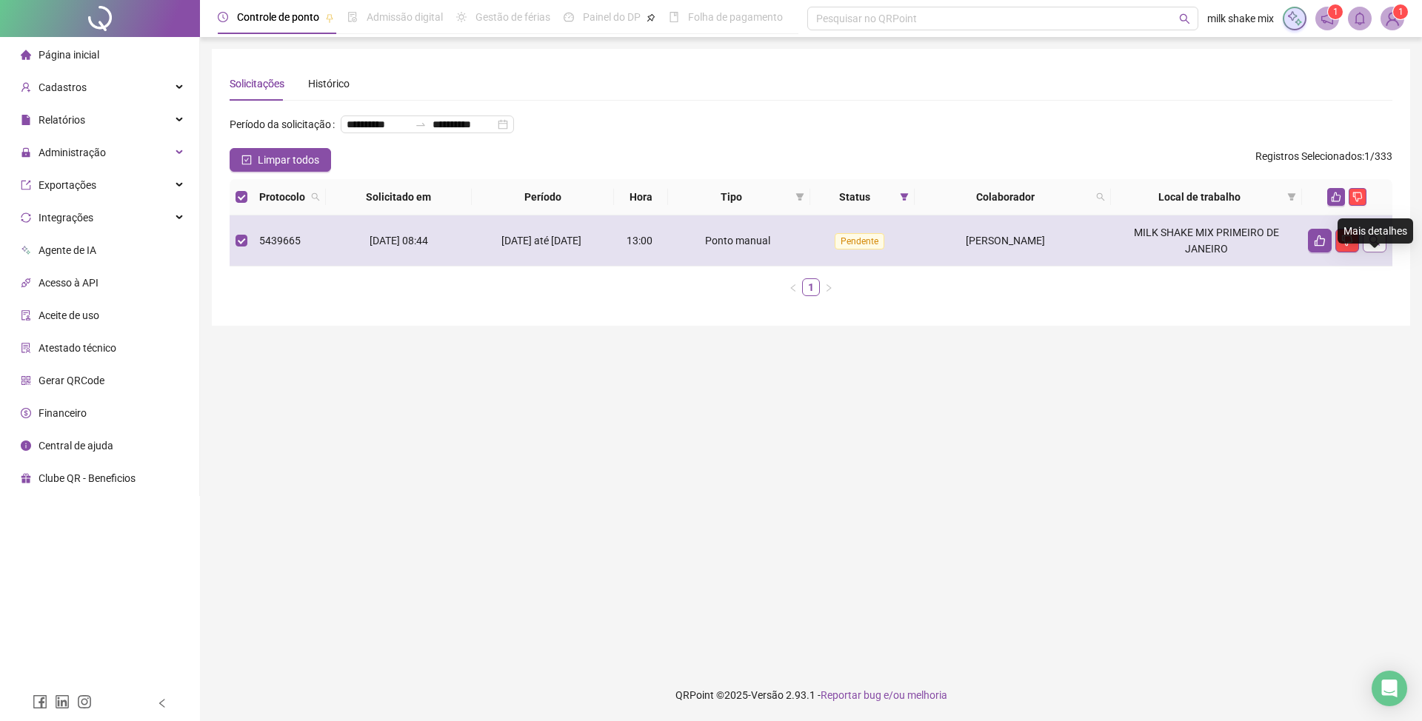
click at [1383, 253] on button "button" at bounding box center [1375, 241] width 24 height 24
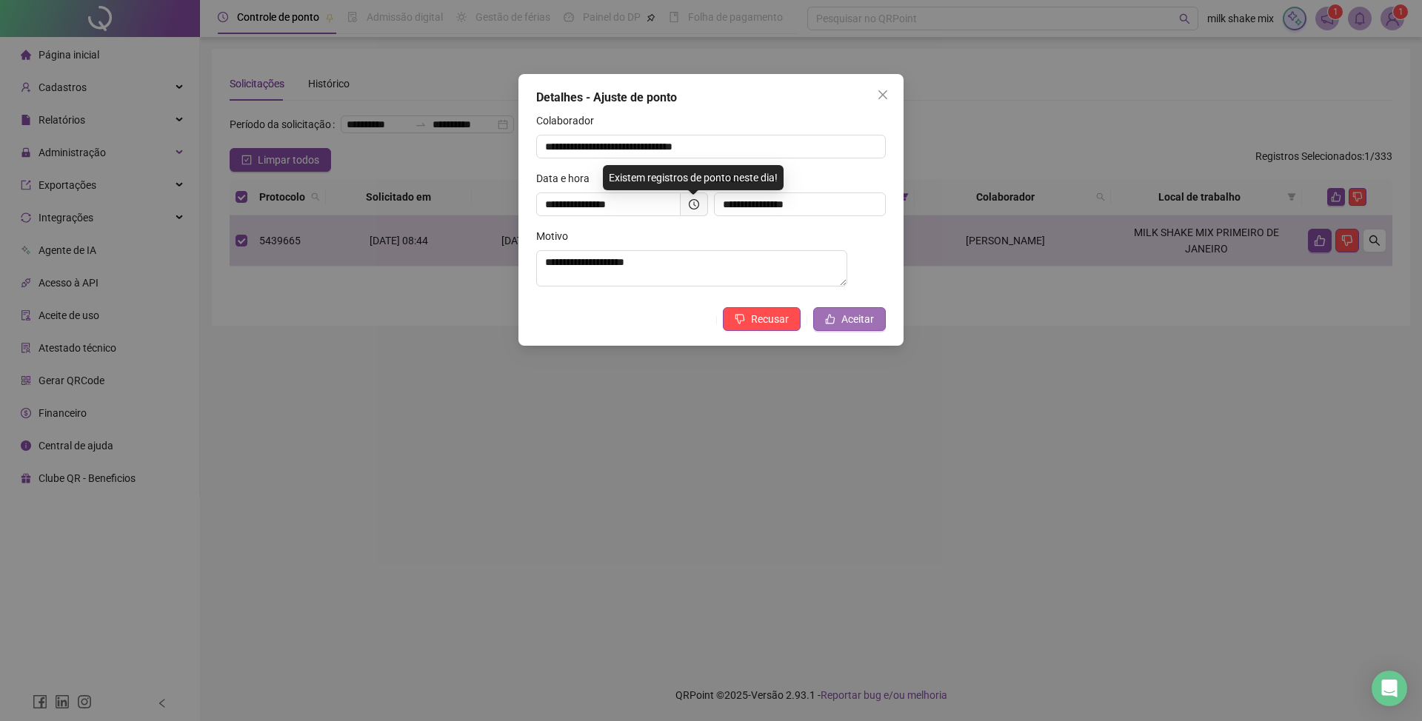
click at [875, 324] on button "Aceitar" at bounding box center [849, 319] width 73 height 24
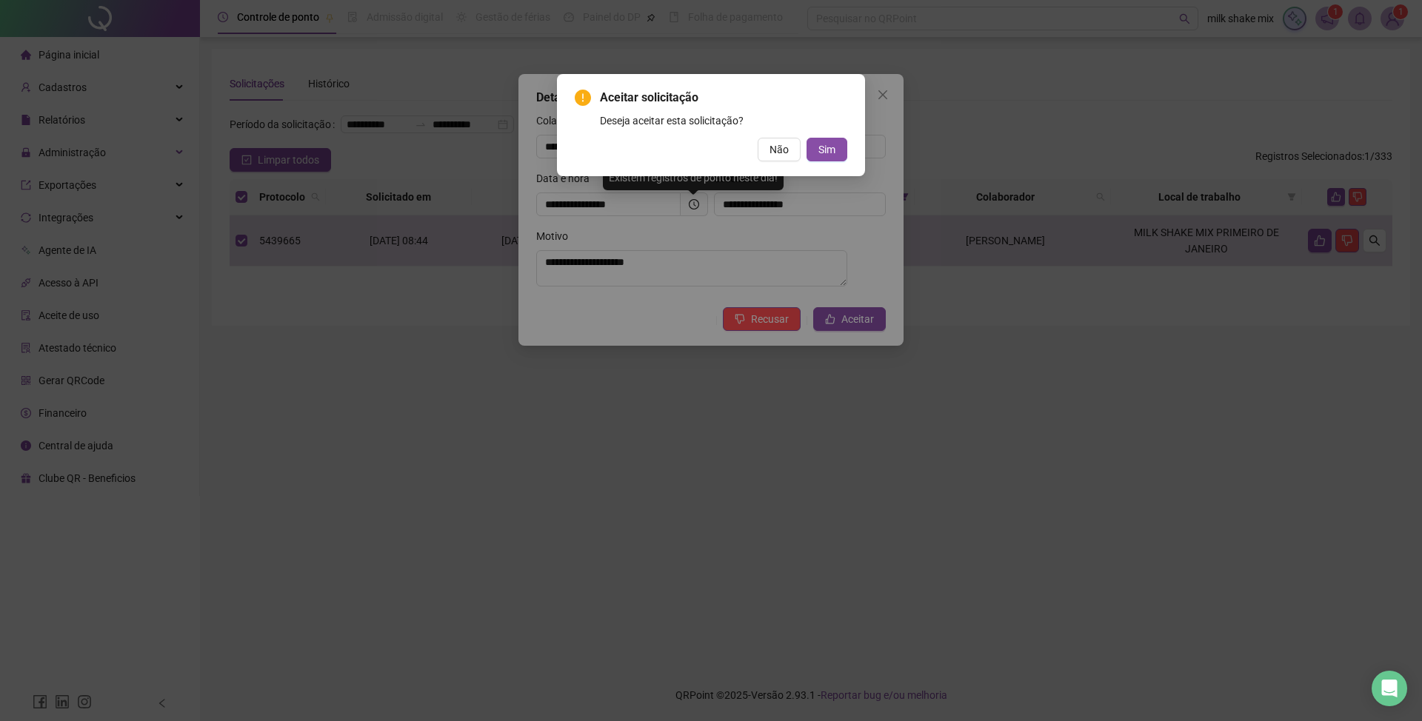
click at [818, 161] on div "Aceitar solicitação Deseja aceitar esta solicitação? Não Sim" at bounding box center [711, 125] width 308 height 102
click at [829, 145] on span "Sim" at bounding box center [826, 149] width 17 height 16
